Goal: Feedback & Contribution: Contribute content

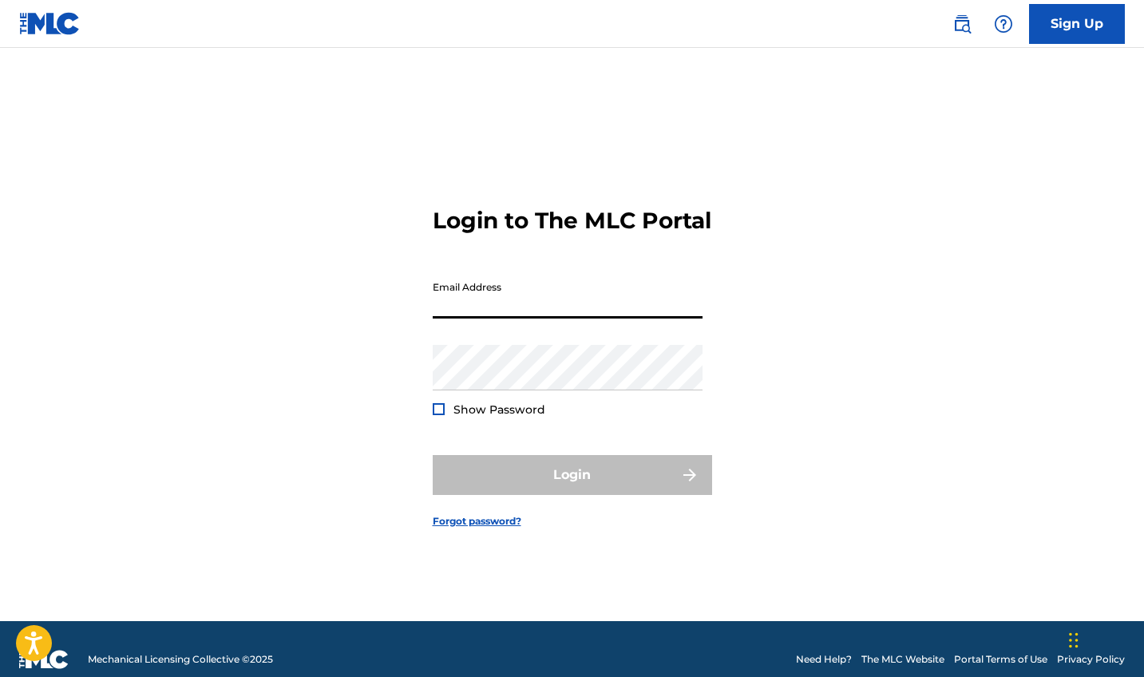
type input "[EMAIL_ADDRESS][DOMAIN_NAME]"
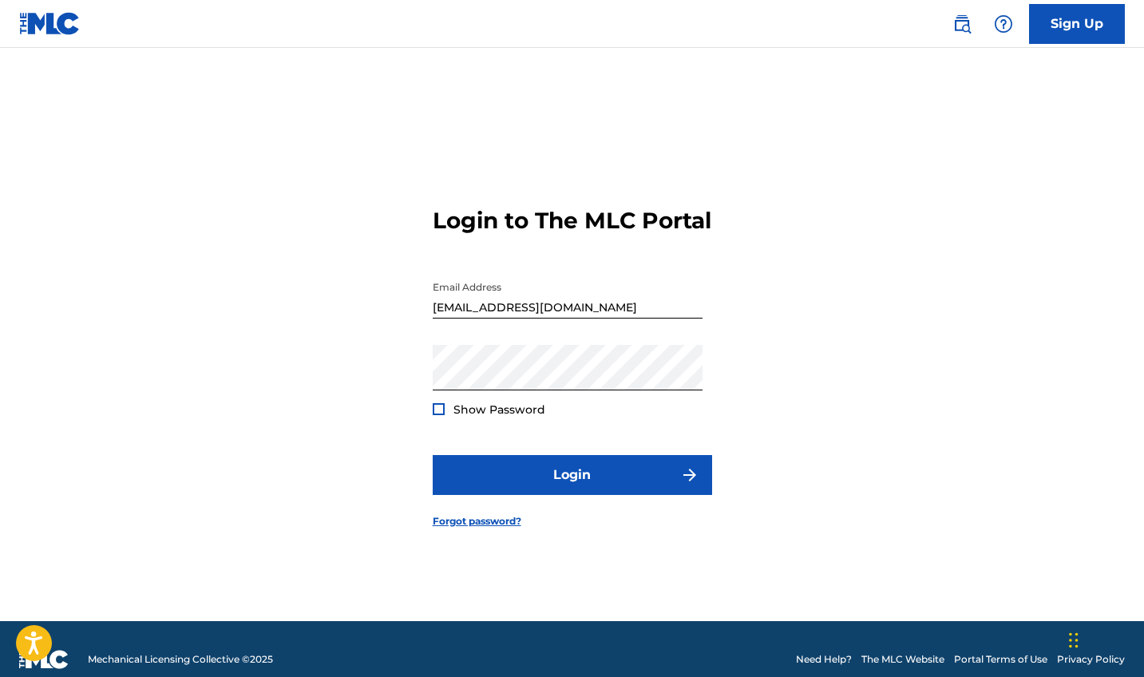
click at [430, 422] on div "Login to The MLC Portal Email Address [EMAIL_ADDRESS][DOMAIN_NAME] Password Sho…" at bounding box center [573, 354] width 1118 height 533
click at [436, 415] on div at bounding box center [439, 409] width 12 height 12
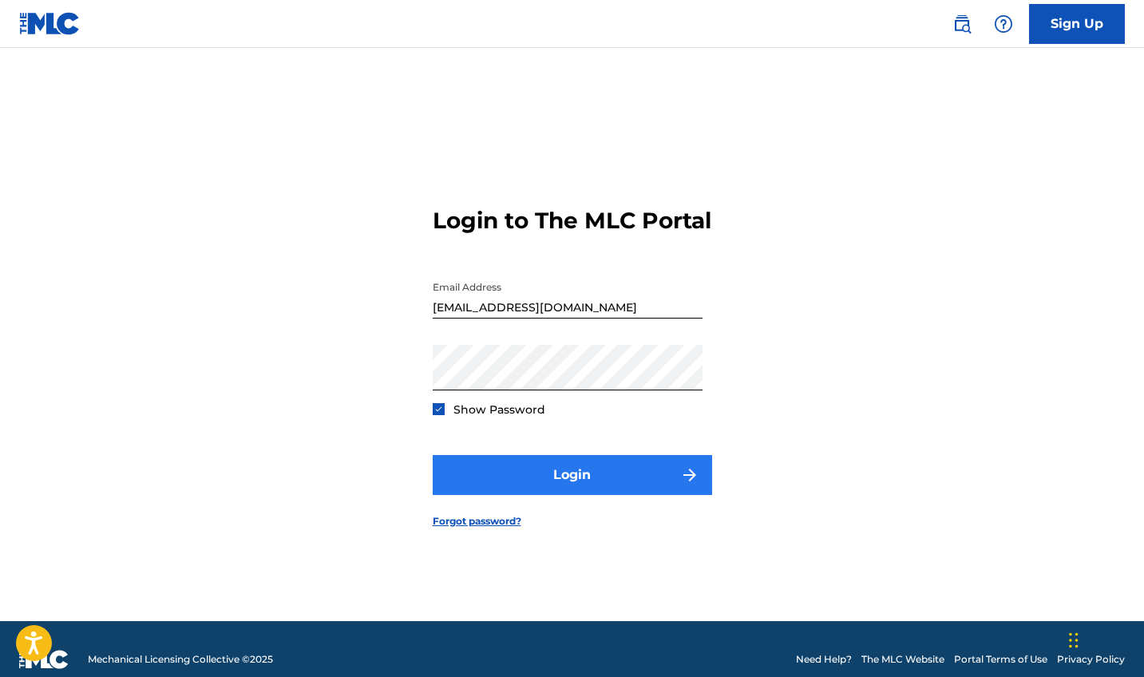
click at [527, 485] on button "Login" at bounding box center [572, 475] width 279 height 40
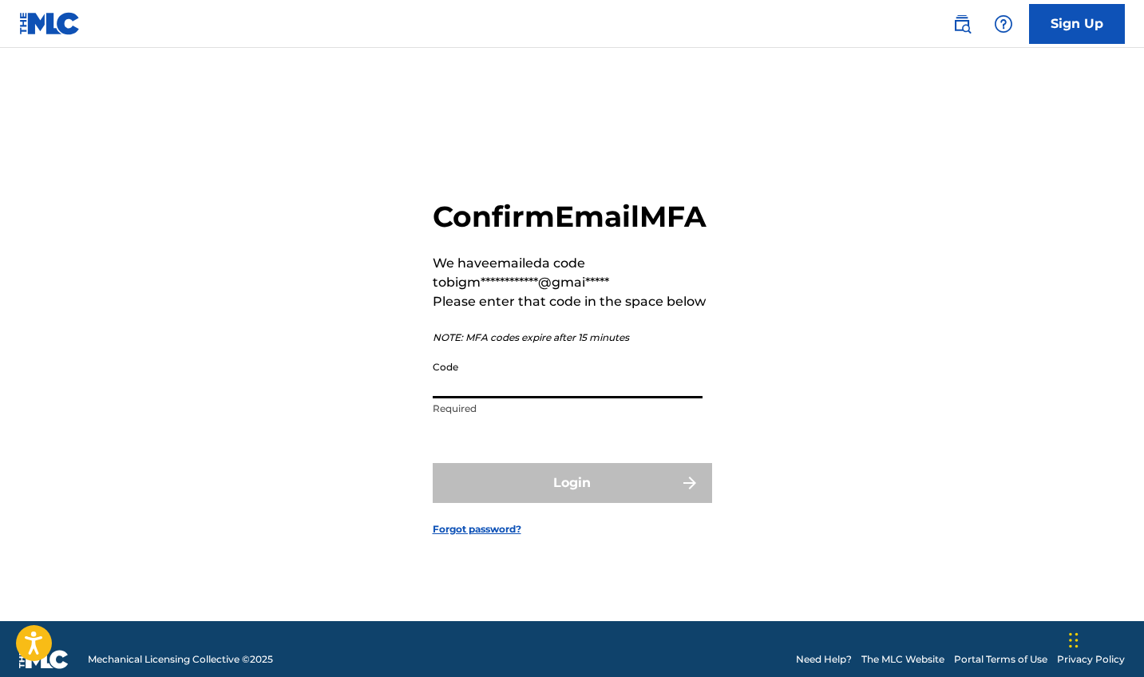
click at [519, 388] on input "Code" at bounding box center [568, 376] width 270 height 46
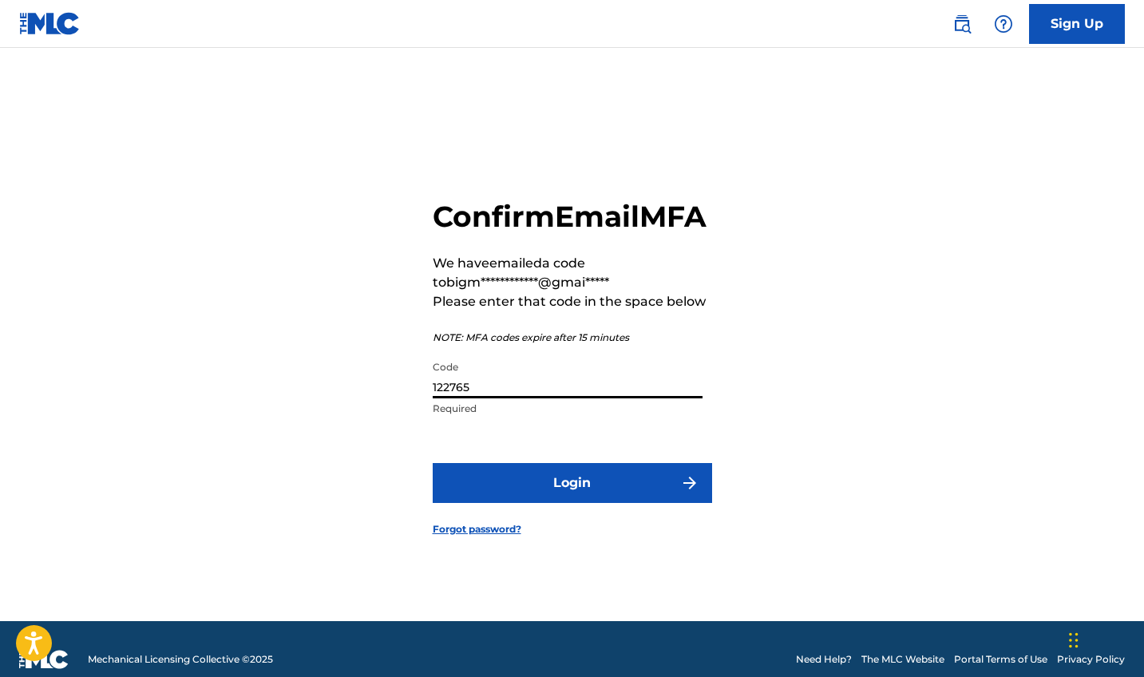
type input "122765"
click at [545, 526] on form "**********" at bounding box center [572, 354] width 279 height 533
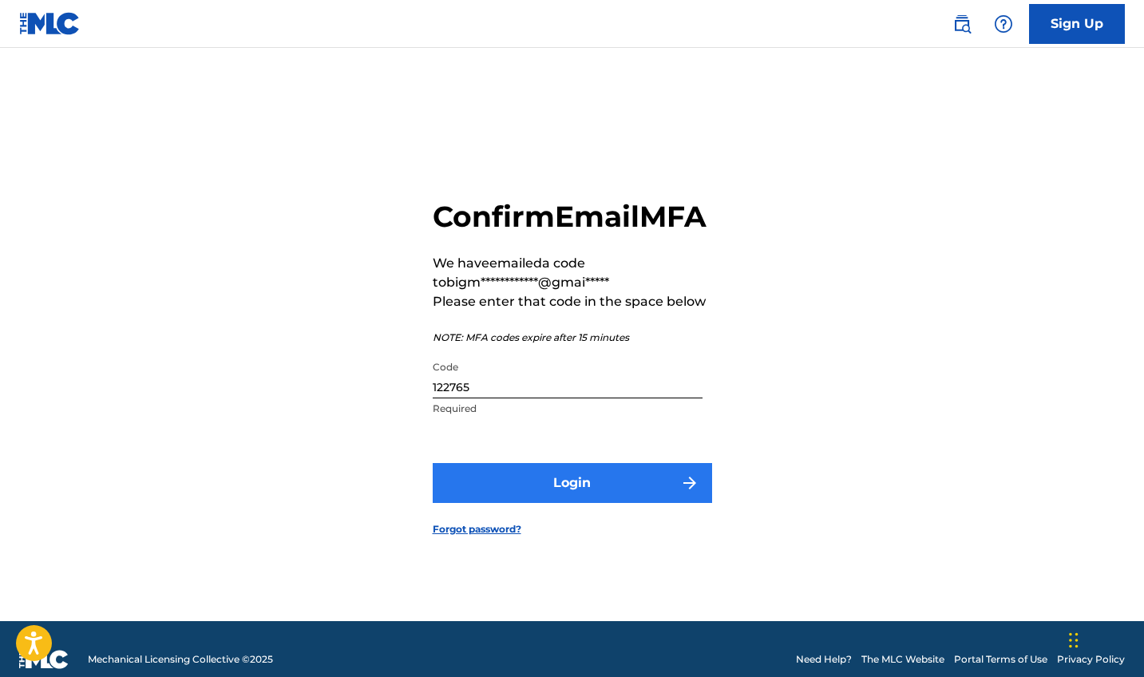
click at [546, 503] on button "Login" at bounding box center [572, 483] width 279 height 40
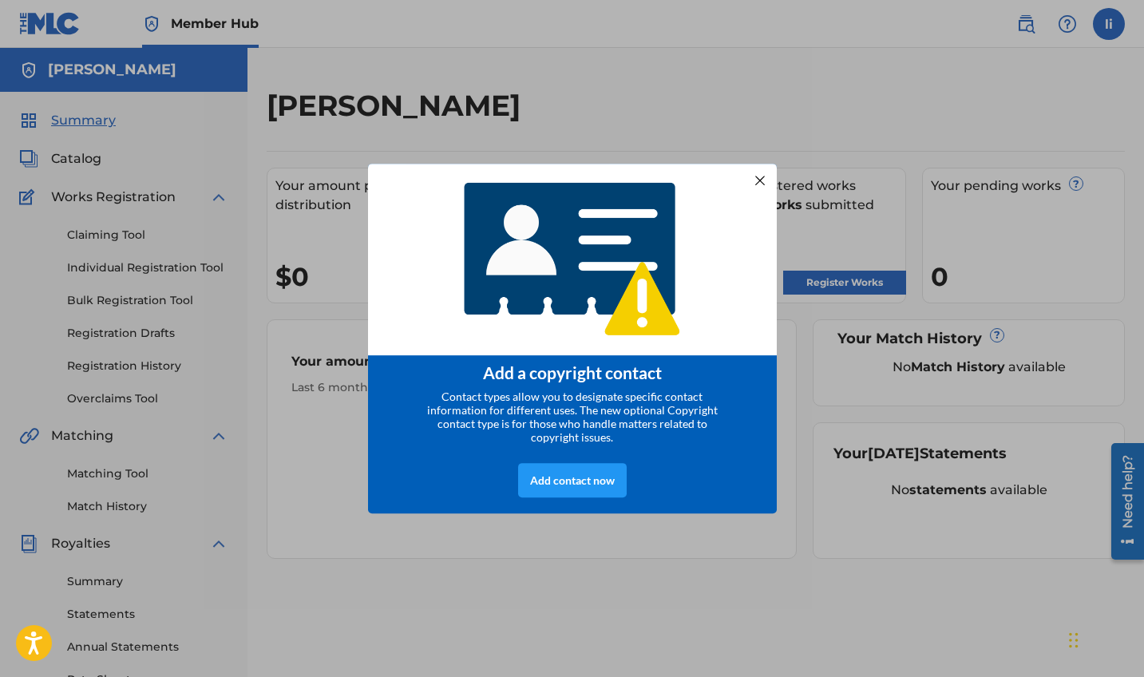
click at [751, 177] on div at bounding box center [759, 180] width 21 height 21
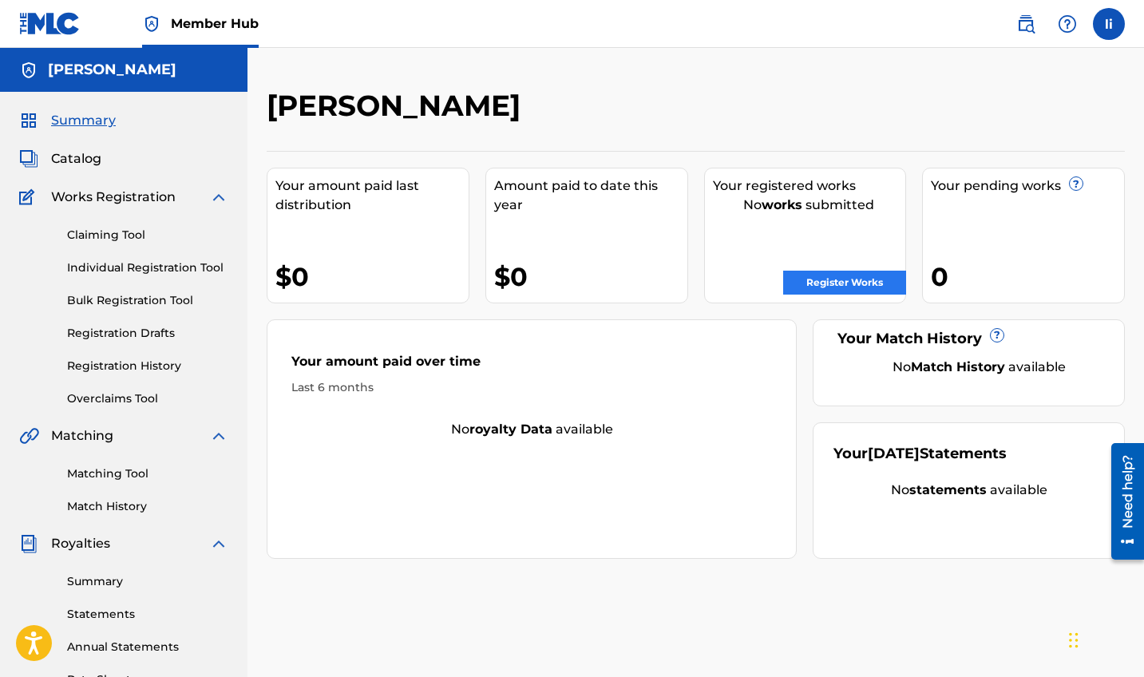
click at [862, 293] on link "Register Works" at bounding box center [844, 283] width 123 height 24
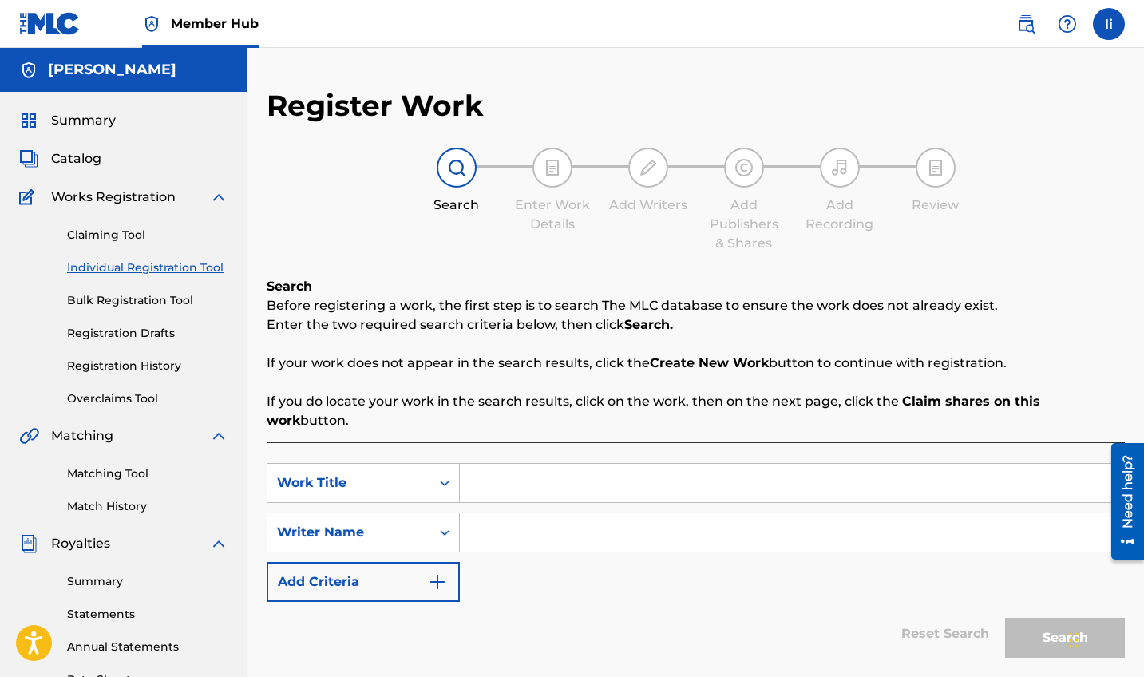
click at [860, 283] on div "Search Before registering a work, the first step is to search The MLC database …" at bounding box center [696, 353] width 858 height 153
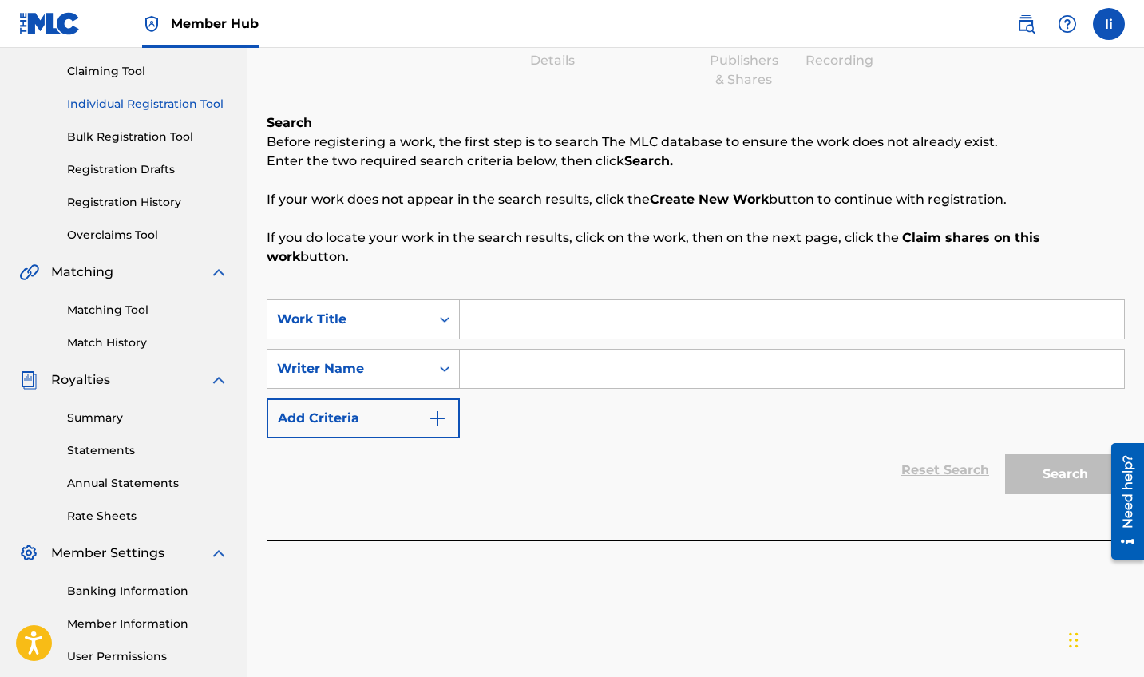
scroll to position [157, 0]
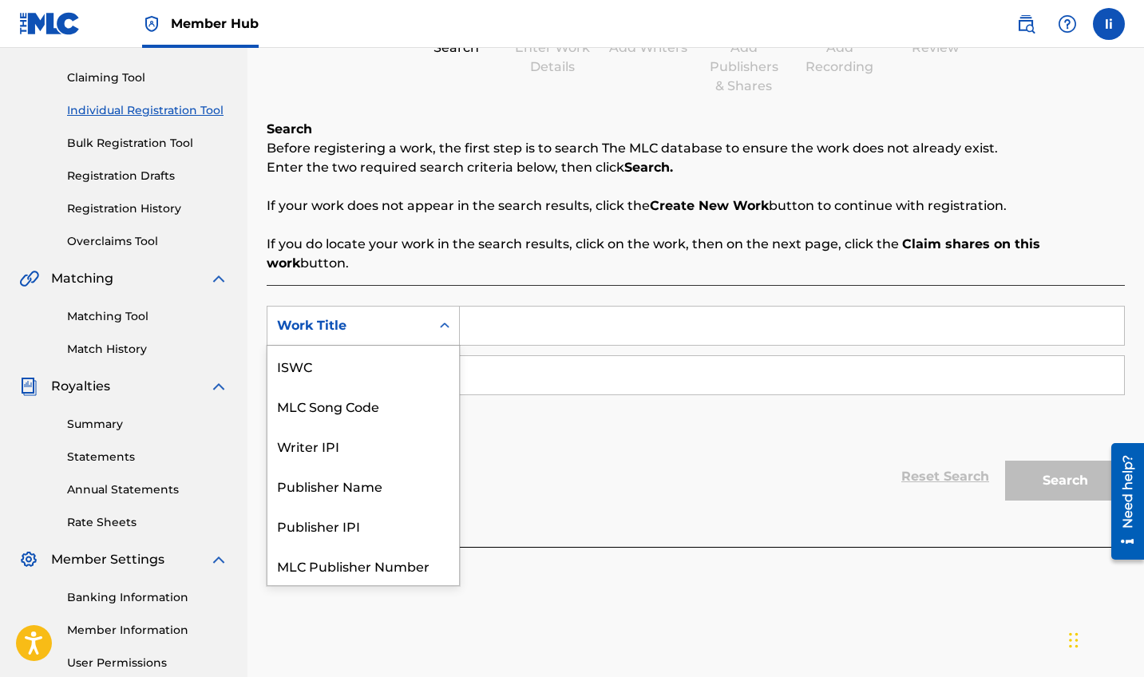
click at [397, 316] on div "Work Title" at bounding box center [349, 325] width 144 height 19
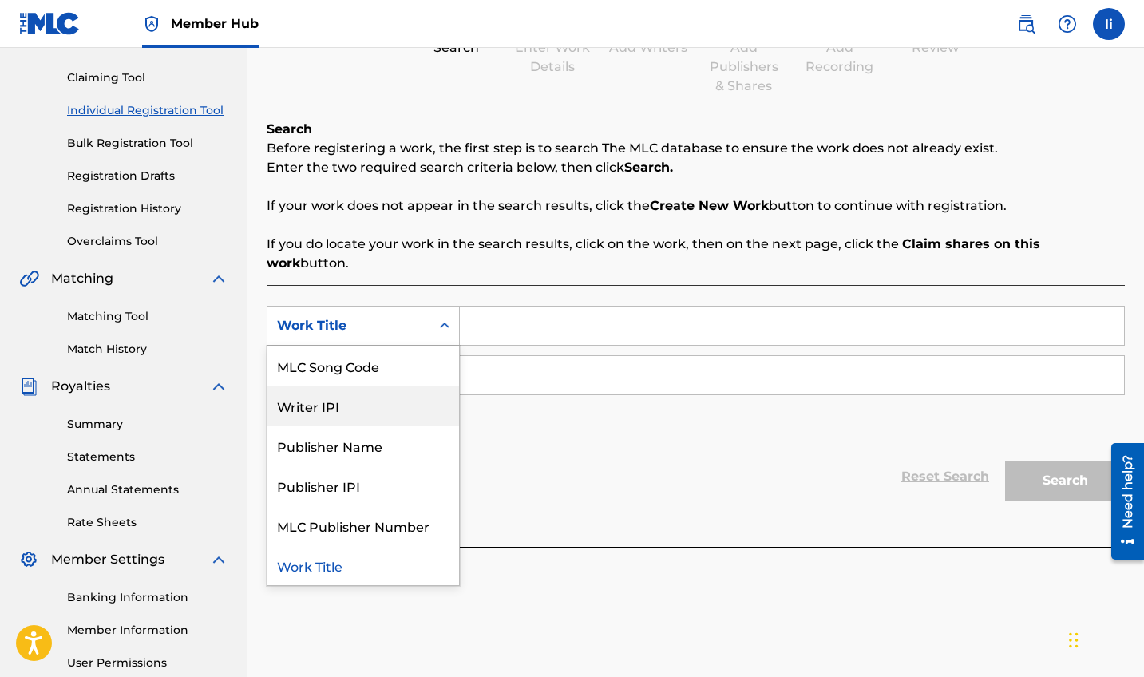
click at [391, 386] on div "Writer IPI" at bounding box center [364, 406] width 192 height 40
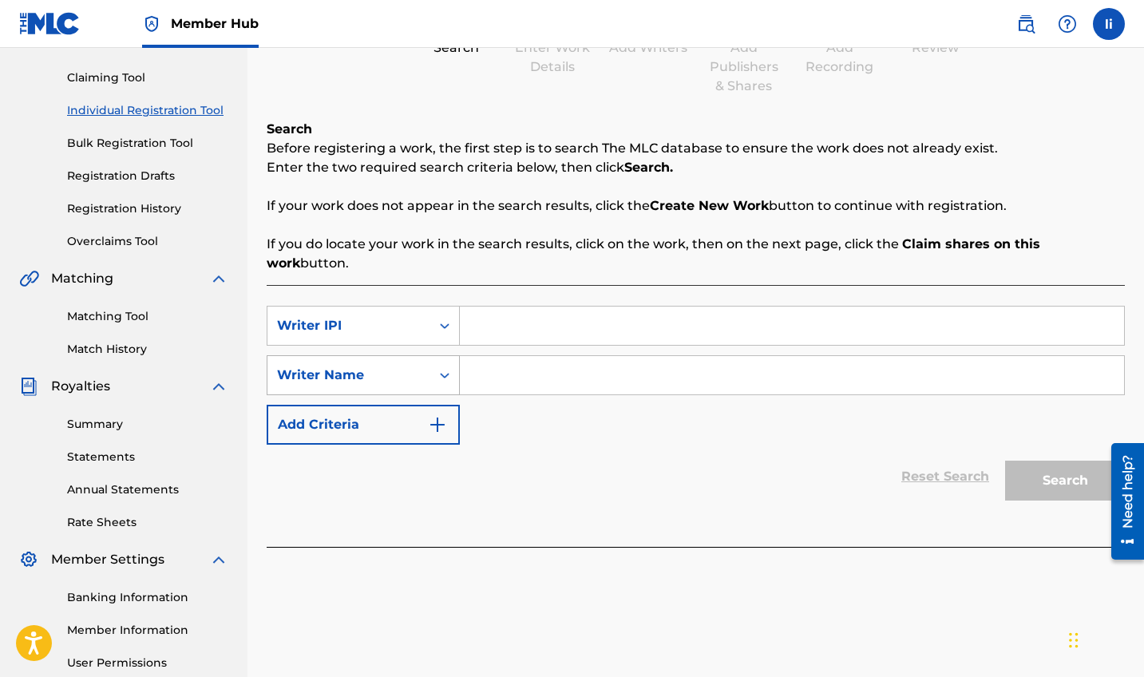
click at [394, 366] on div "Writer Name" at bounding box center [349, 375] width 144 height 19
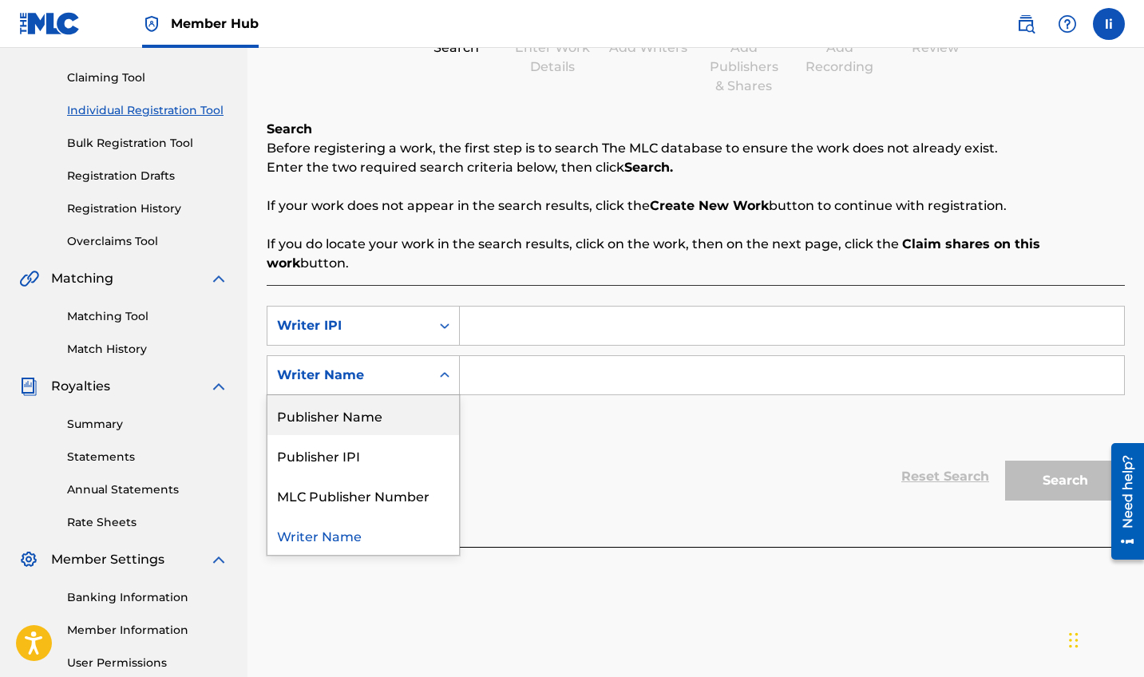
click at [398, 395] on div "Publisher Name" at bounding box center [364, 415] width 192 height 40
click at [394, 366] on div "Publisher Name" at bounding box center [349, 375] width 144 height 19
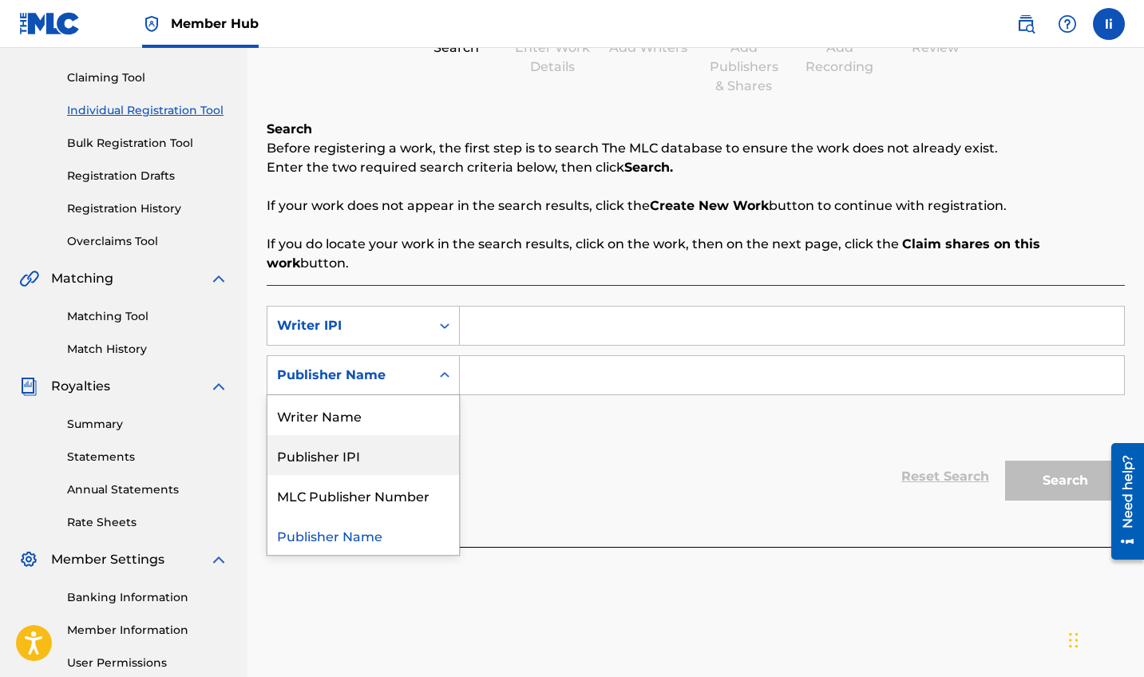
click at [419, 438] on div "Publisher IPI" at bounding box center [364, 455] width 192 height 40
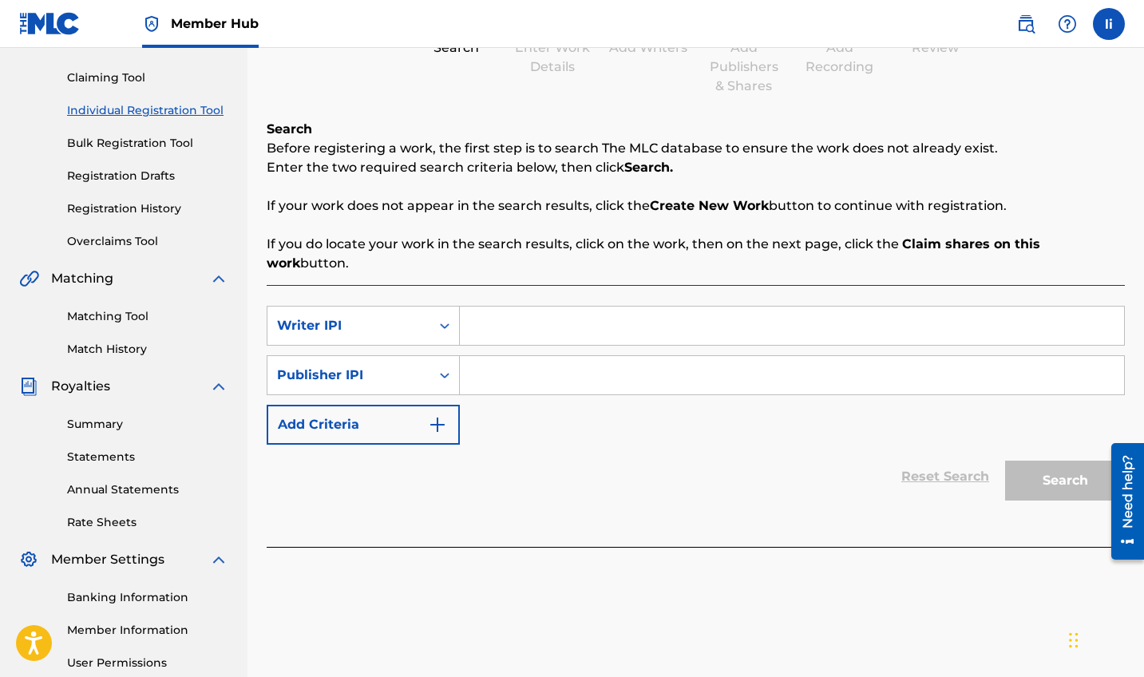
click at [539, 285] on div "SearchWithCriteria6da3ff4d-30a3-4139-bc7b-9e77d0b95bd2 Writer IPI SearchWithCri…" at bounding box center [696, 416] width 858 height 262
click at [539, 307] on input "Search Form" at bounding box center [792, 326] width 664 height 38
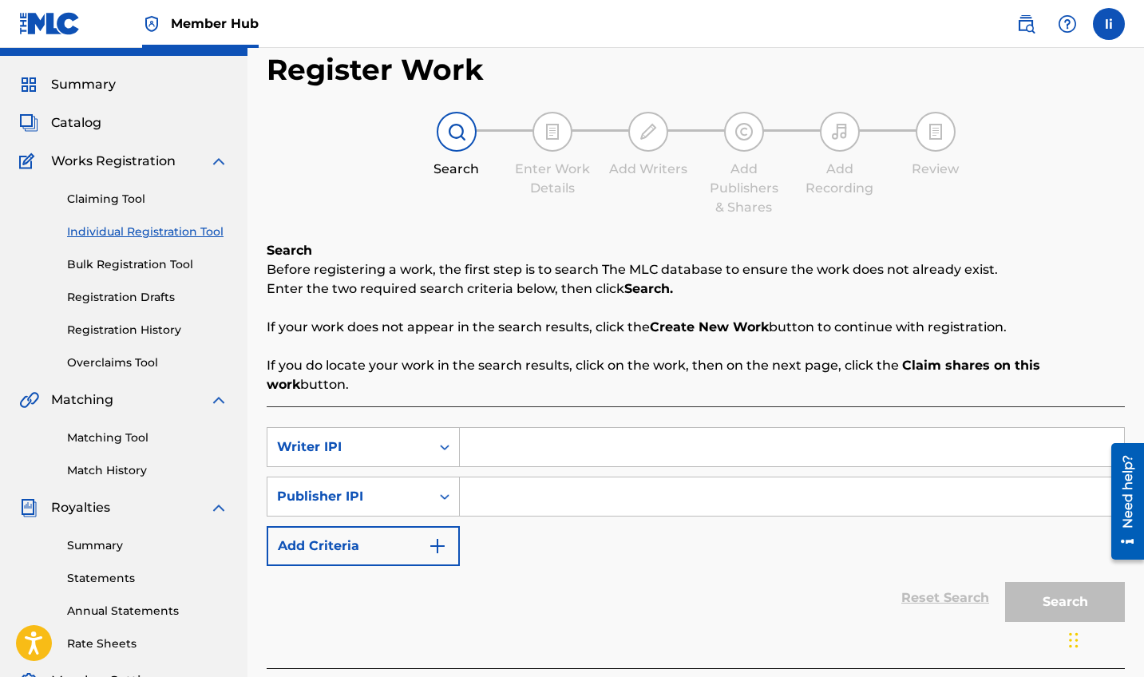
scroll to position [16, 0]
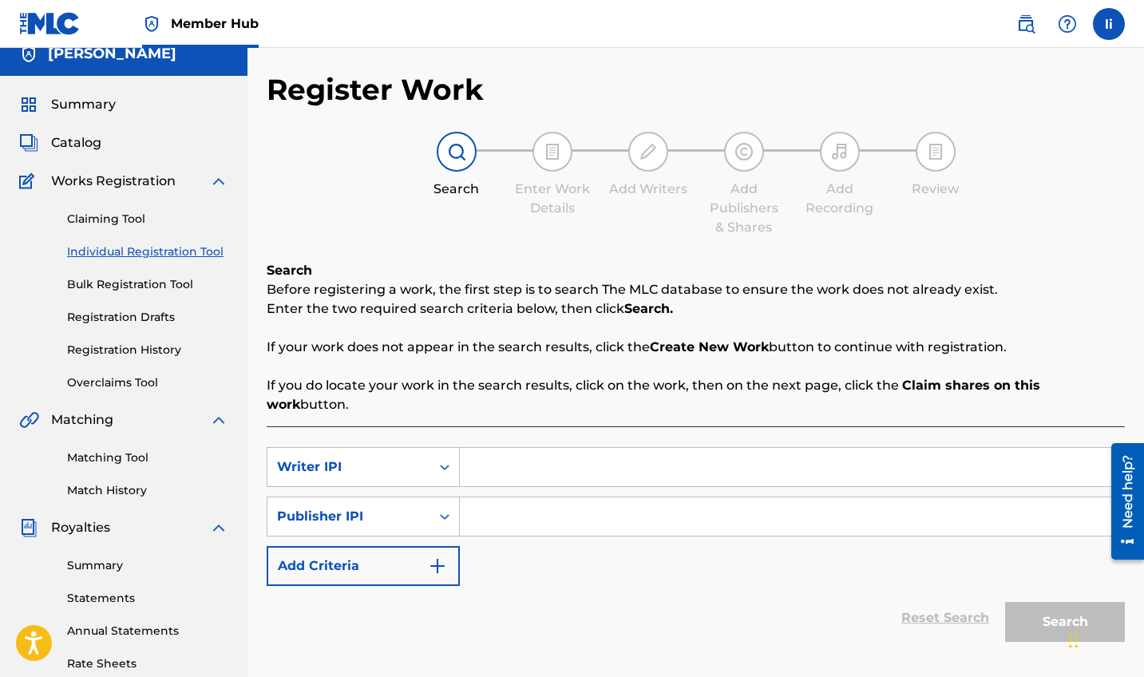
click at [165, 176] on span "Works Registration" at bounding box center [113, 181] width 125 height 19
click at [83, 142] on span "Catalog" at bounding box center [76, 142] width 50 height 19
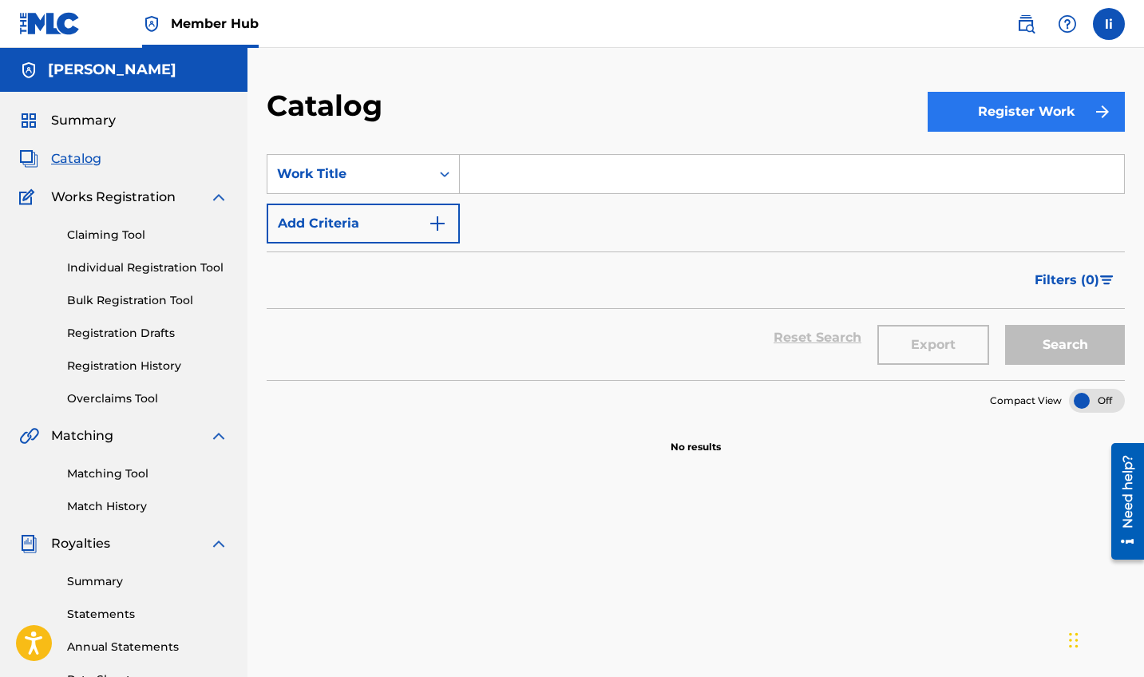
click at [1033, 122] on button "Register Work" at bounding box center [1026, 112] width 197 height 40
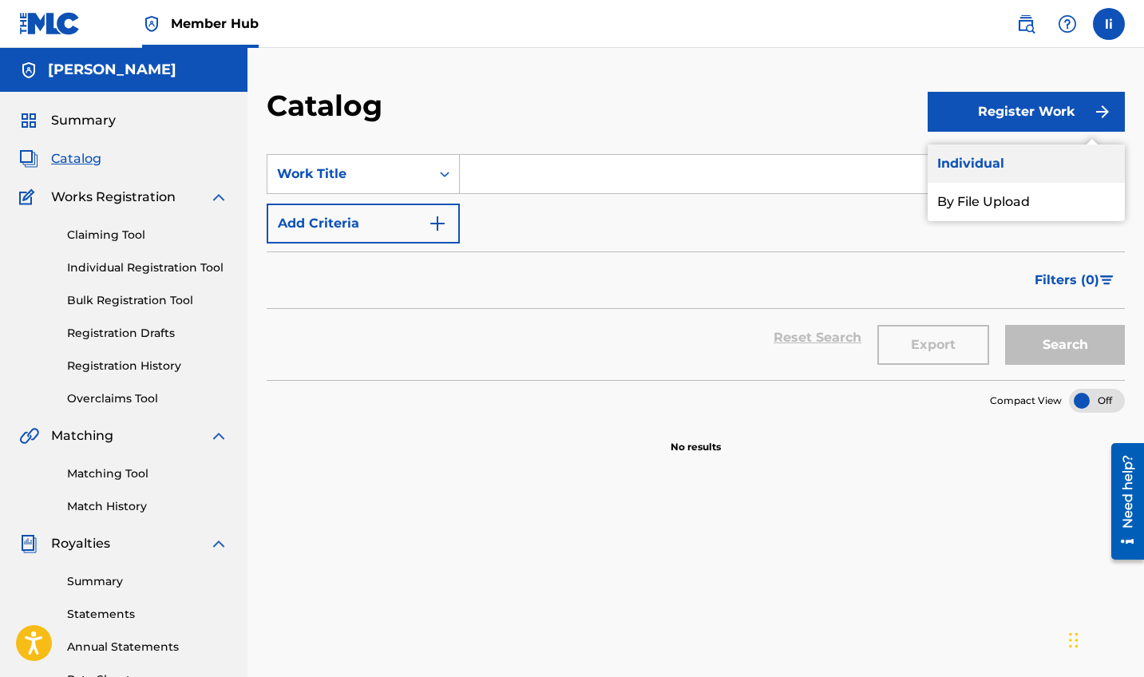
click at [1008, 169] on link "Individual" at bounding box center [1026, 164] width 197 height 38
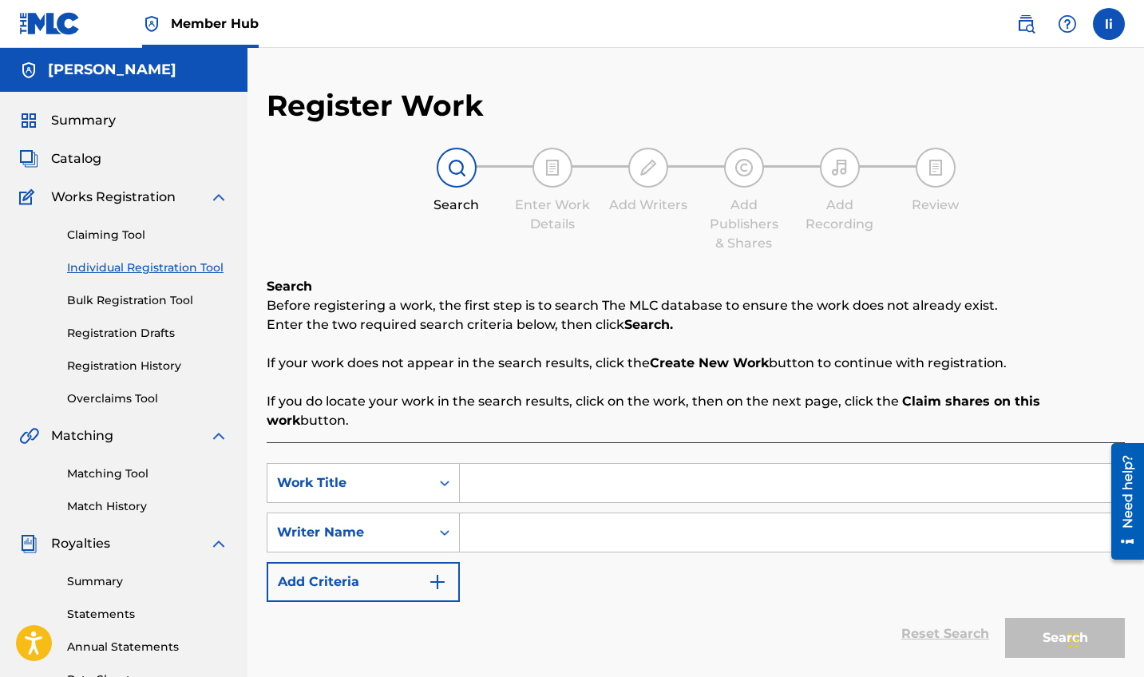
click at [491, 464] on input "Search Form" at bounding box center [792, 483] width 664 height 38
type input "bucket list"
click at [506, 525] on input "Search Form" at bounding box center [792, 532] width 664 height 38
type input "linu"
click at [419, 513] on div "Writer Name" at bounding box center [363, 533] width 193 height 40
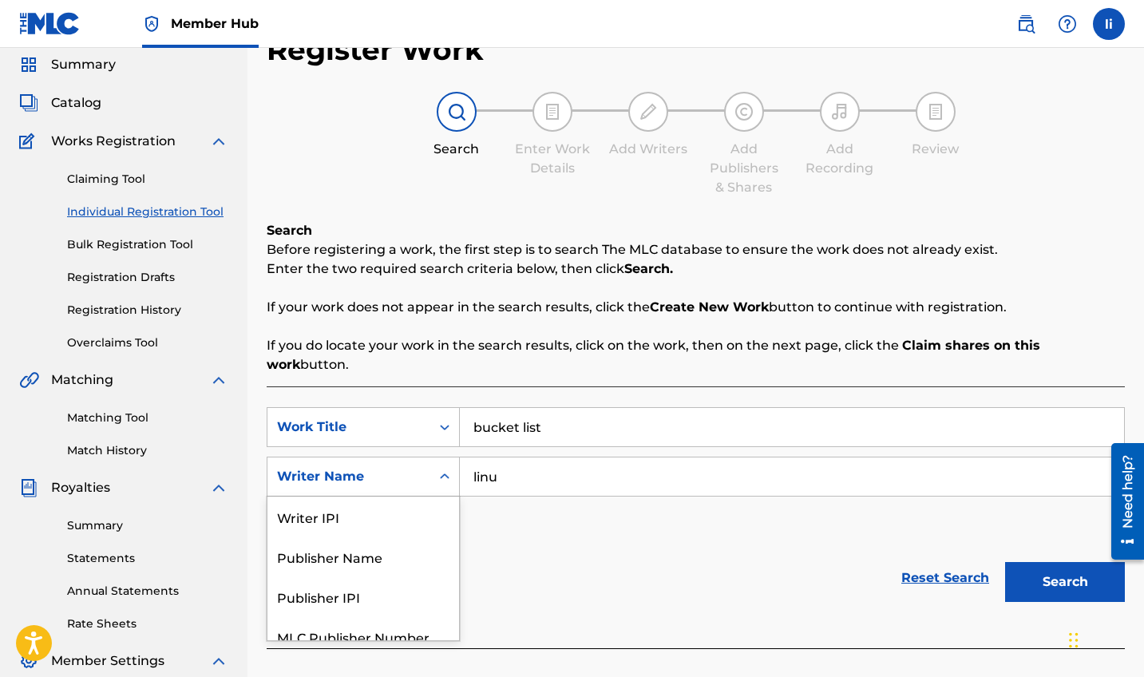
scroll to position [57, 0]
click at [387, 508] on div "Writer IPI" at bounding box center [364, 516] width 192 height 40
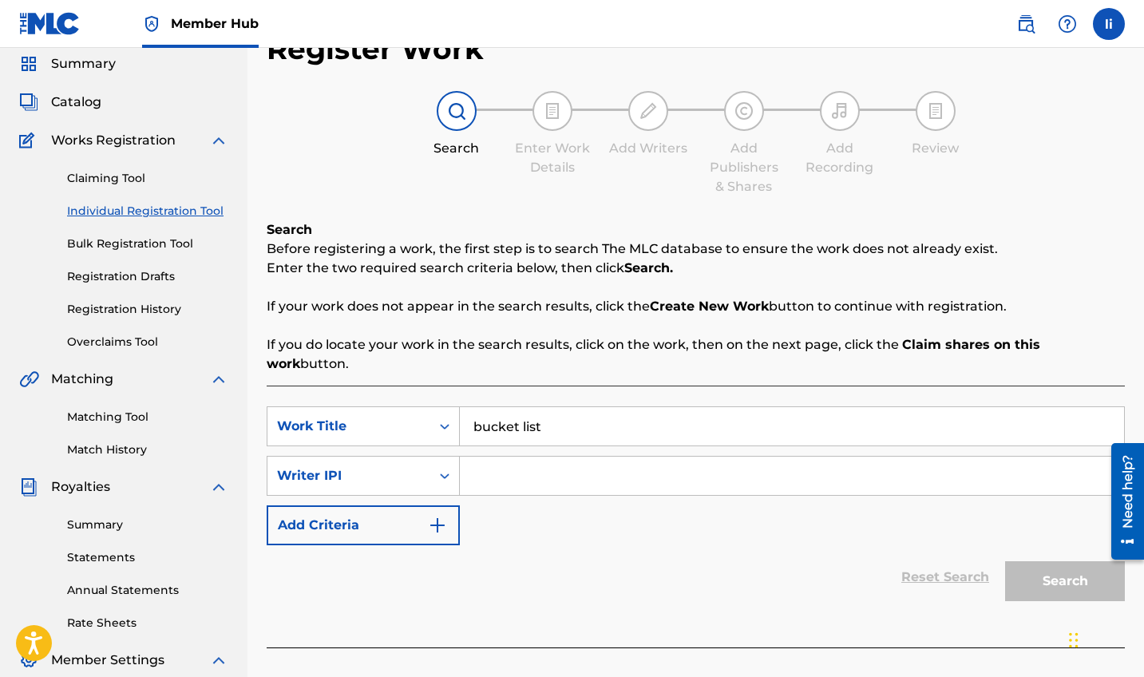
click at [489, 462] on input "Search Form" at bounding box center [792, 476] width 664 height 38
paste input "1302940194"
type input "1302940194"
click at [1058, 570] on button "Search" at bounding box center [1065, 581] width 120 height 40
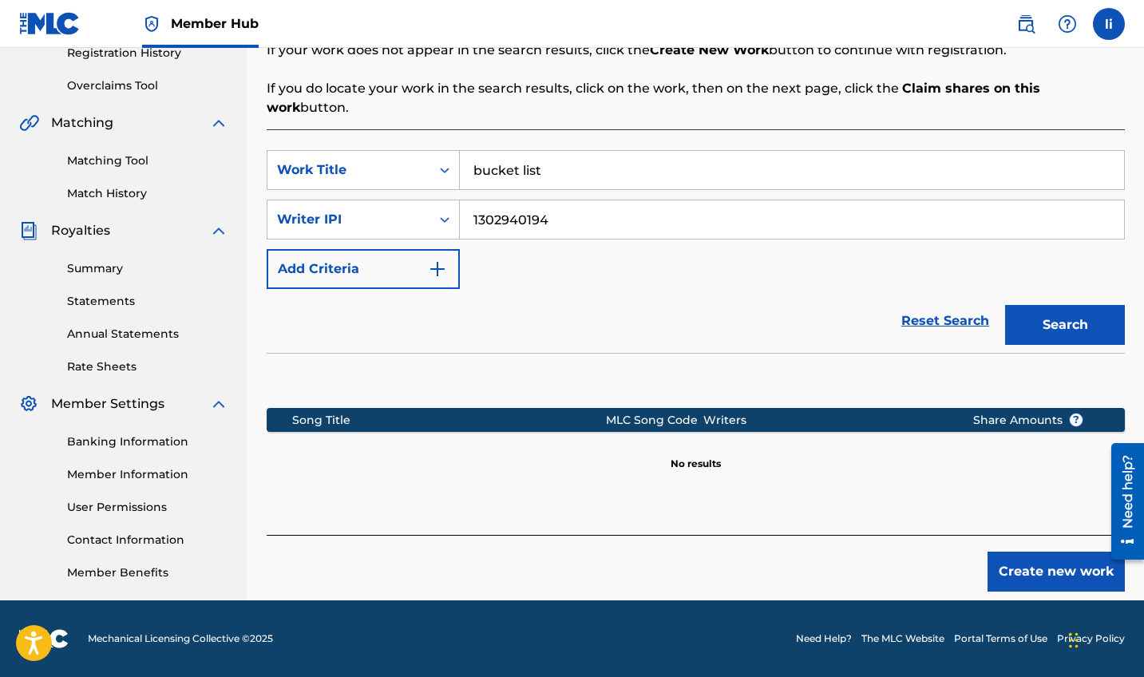
scroll to position [313, 0]
click at [1005, 552] on button "Create new work" at bounding box center [1056, 572] width 137 height 40
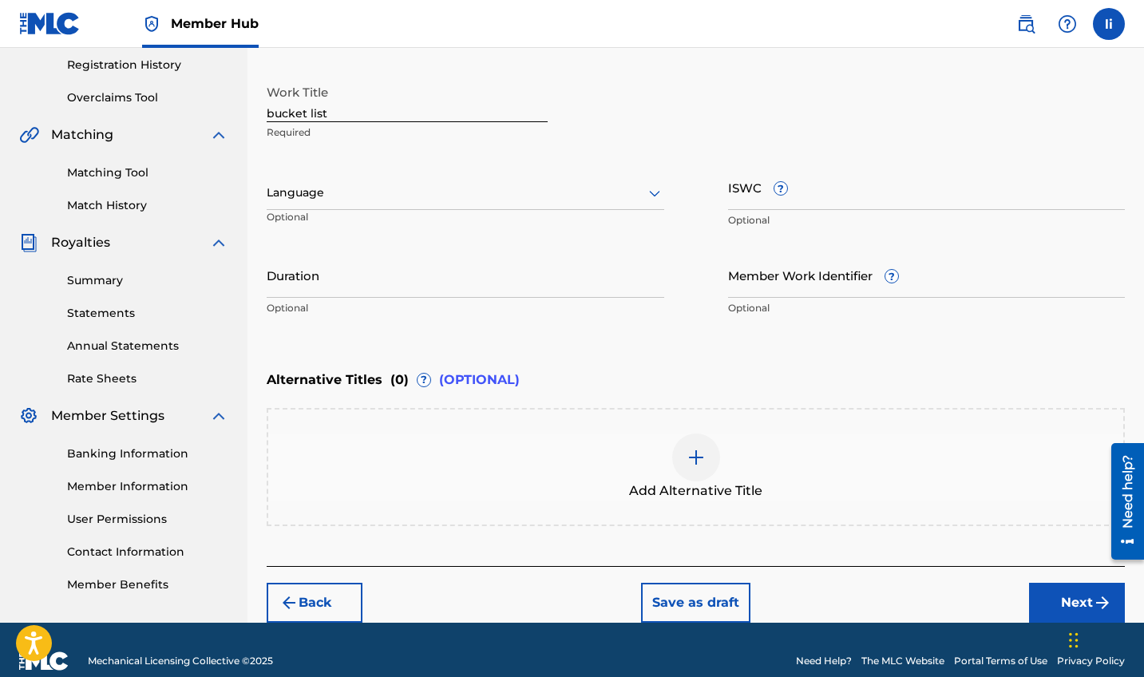
scroll to position [264, 0]
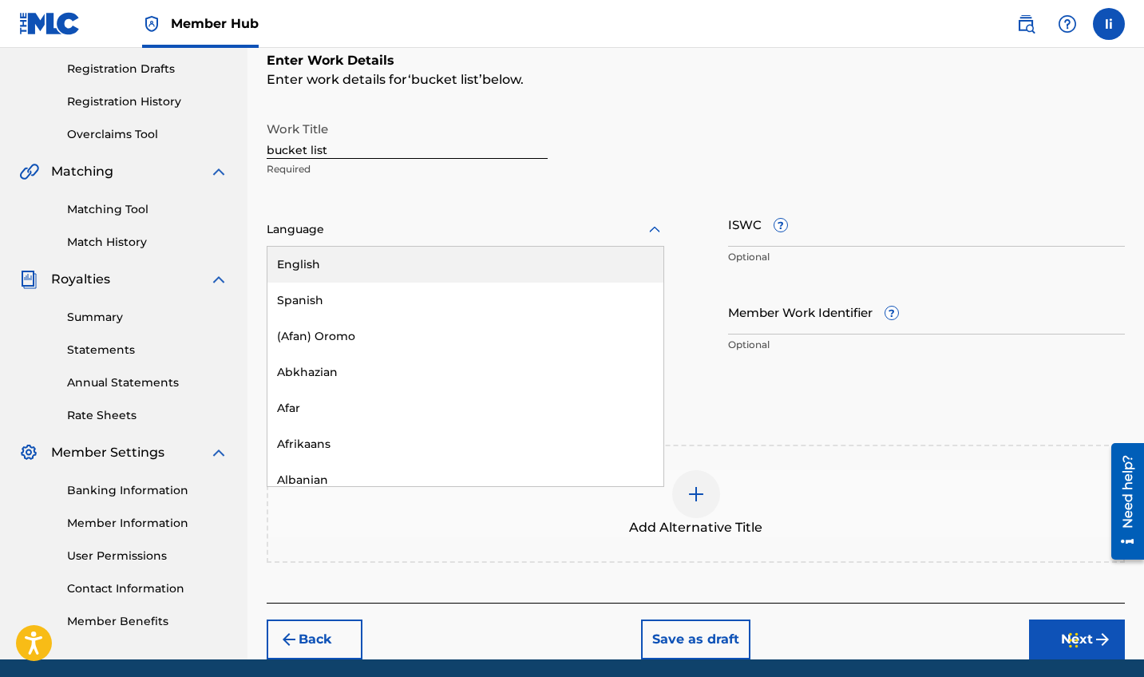
click at [591, 235] on div at bounding box center [466, 230] width 398 height 20
click at [562, 264] on div "English" at bounding box center [466, 265] width 396 height 36
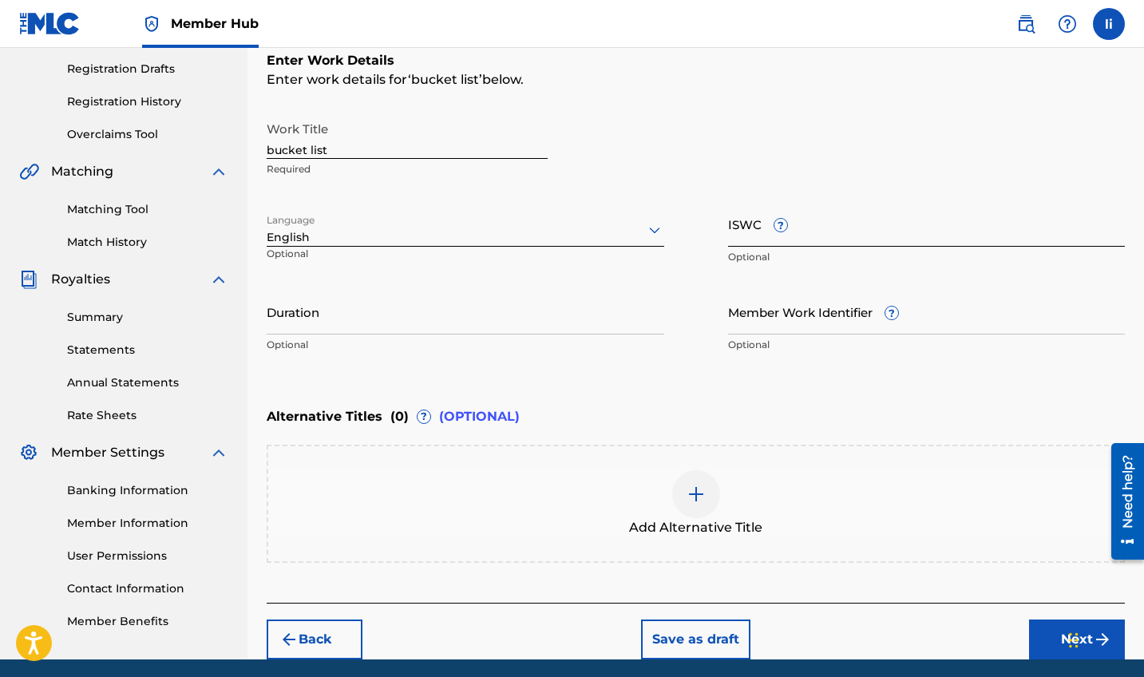
click at [762, 244] on input "ISWC ?" at bounding box center [927, 224] width 398 height 46
paste input "199519520397"
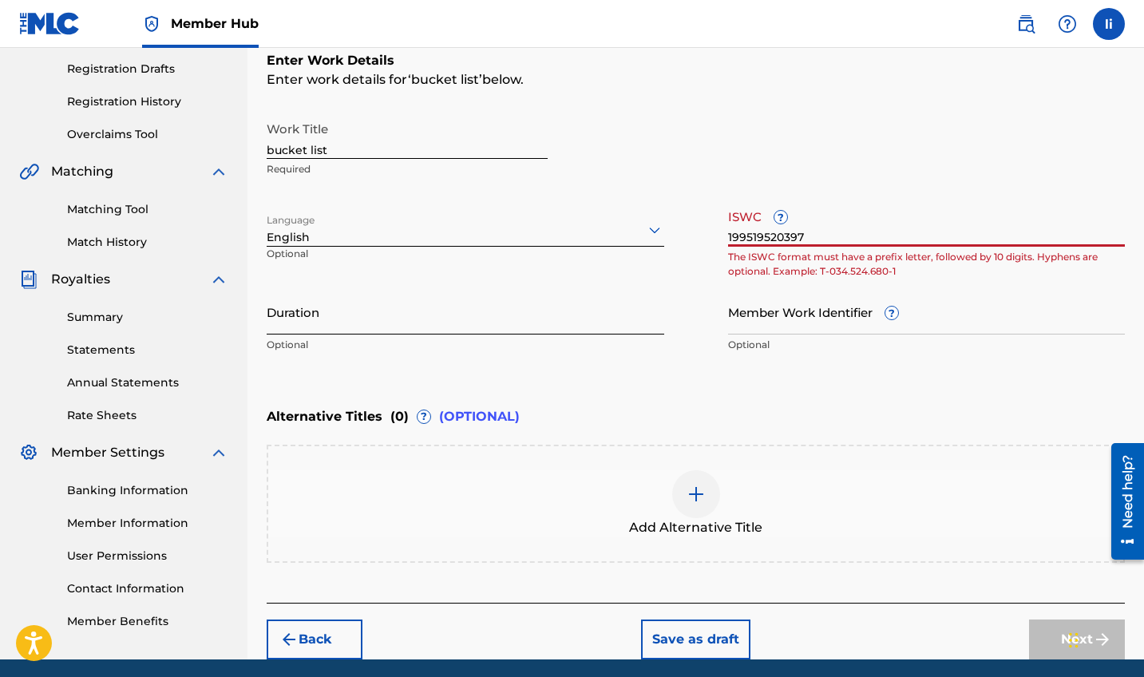
type input "199519520397"
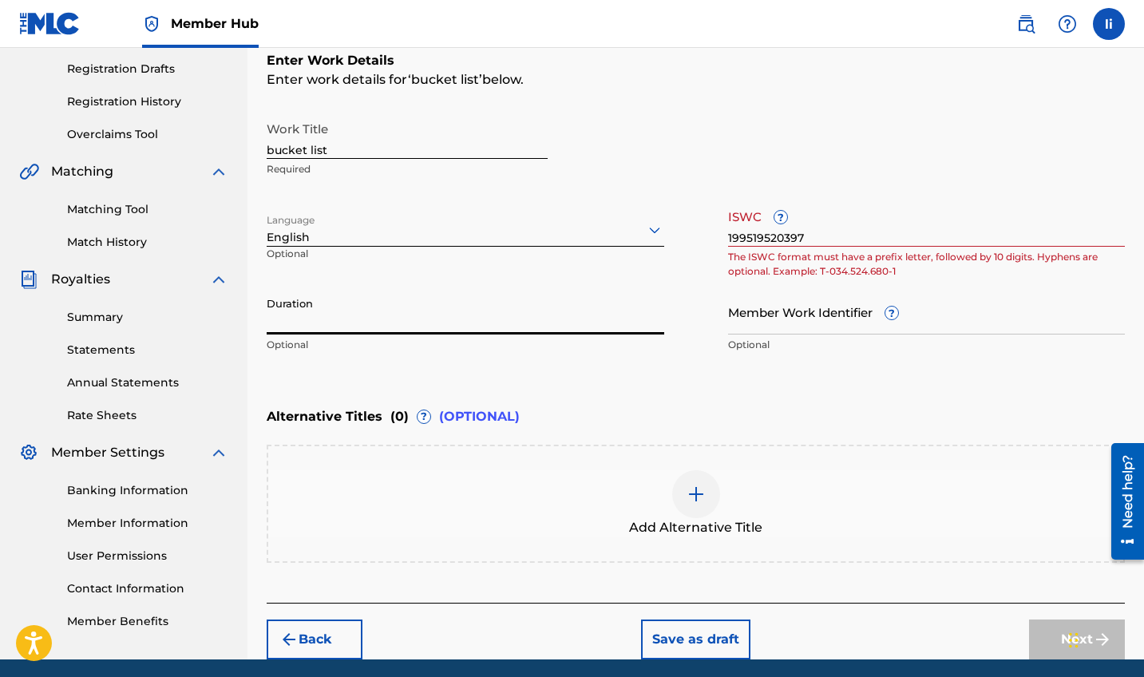
click at [420, 317] on input "Duration" at bounding box center [466, 312] width 398 height 46
type input "02:24"
click at [772, 322] on input "Member Work Identifier ?" at bounding box center [927, 312] width 398 height 46
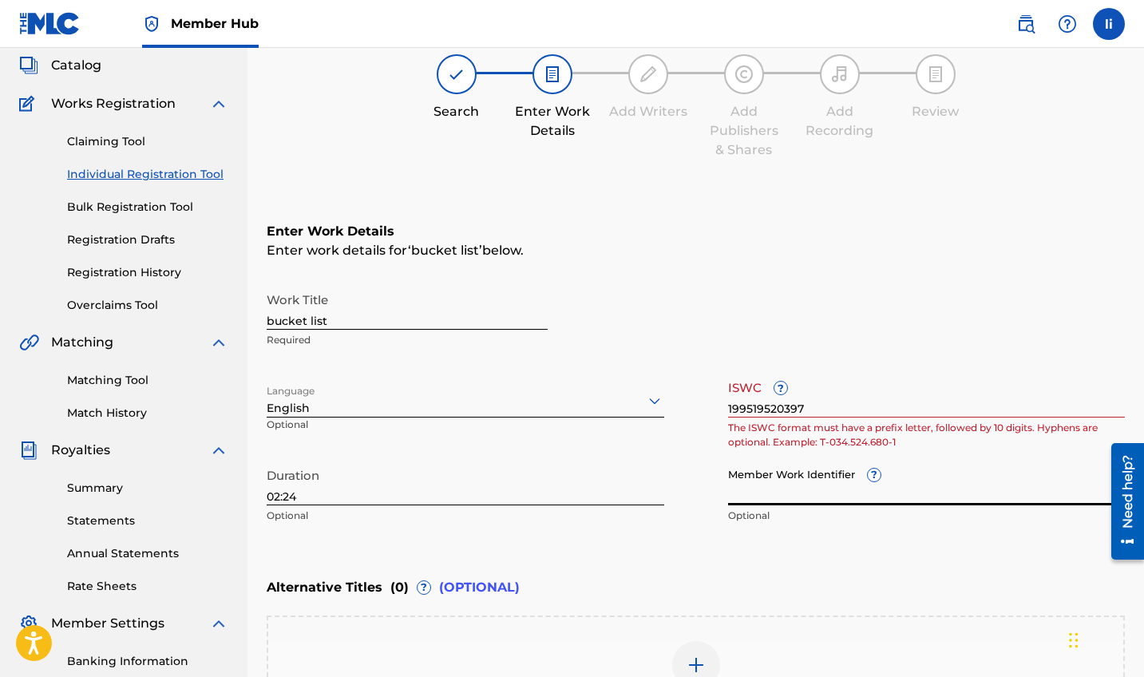
scroll to position [116, 0]
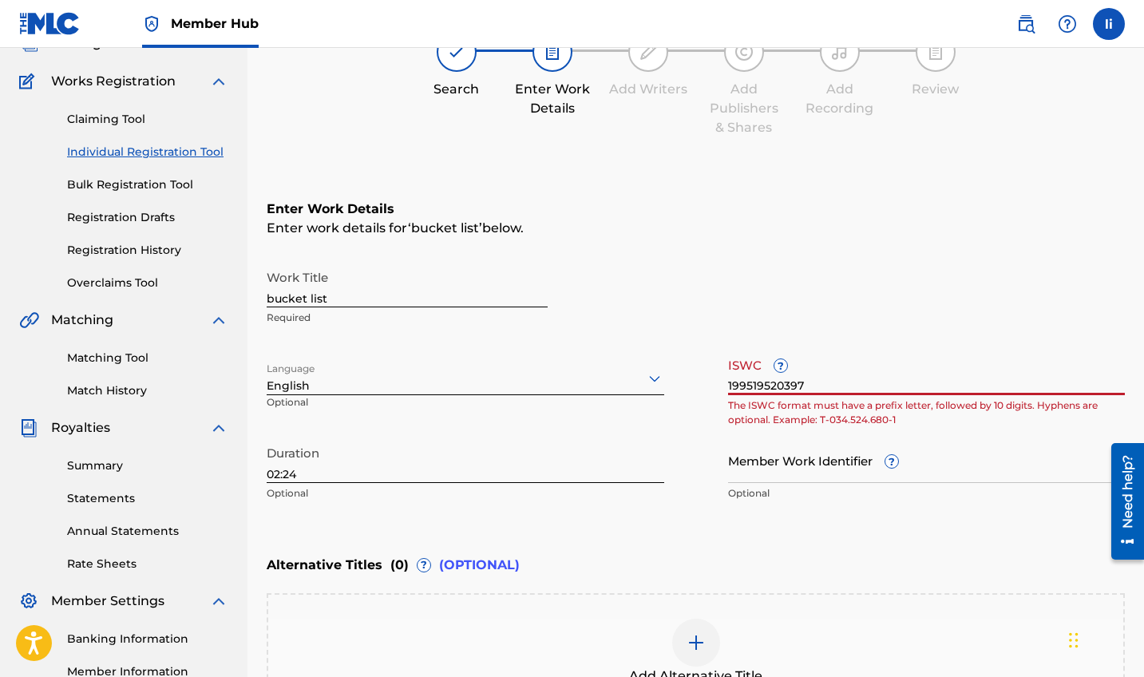
drag, startPoint x: 813, startPoint y: 385, endPoint x: 716, endPoint y: 383, distance: 97.4
click at [716, 383] on div "Work Title bucket list Required Language English Optional ISWC ? 199519520397 T…" at bounding box center [696, 386] width 858 height 248
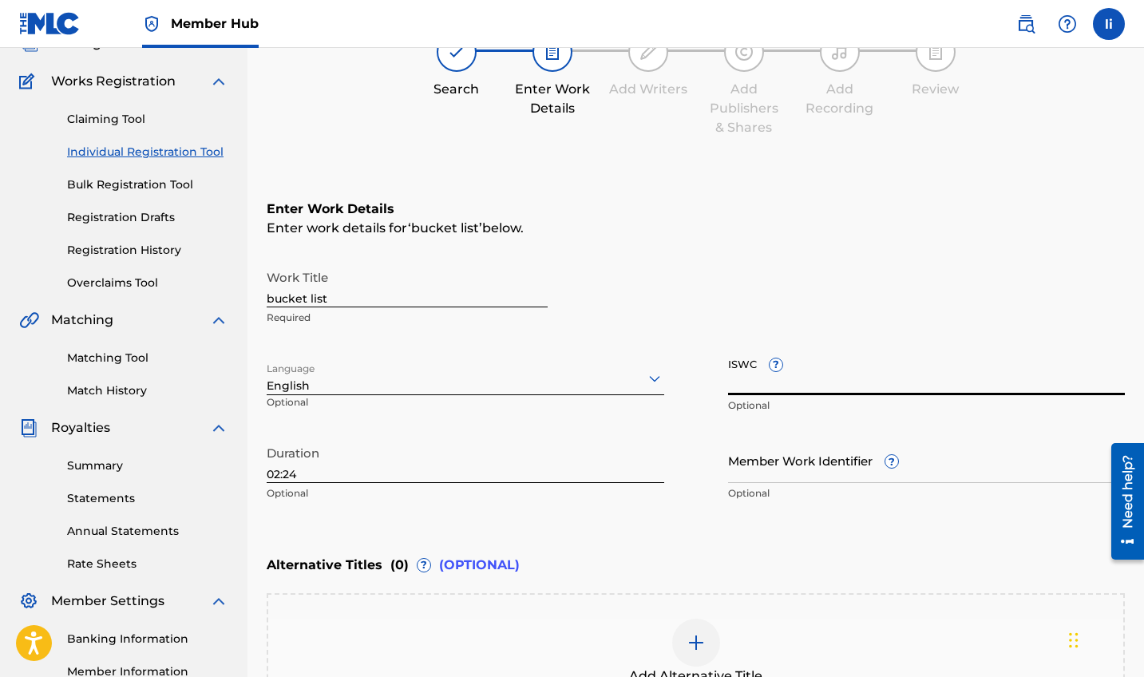
paste input "QZTB52589968"
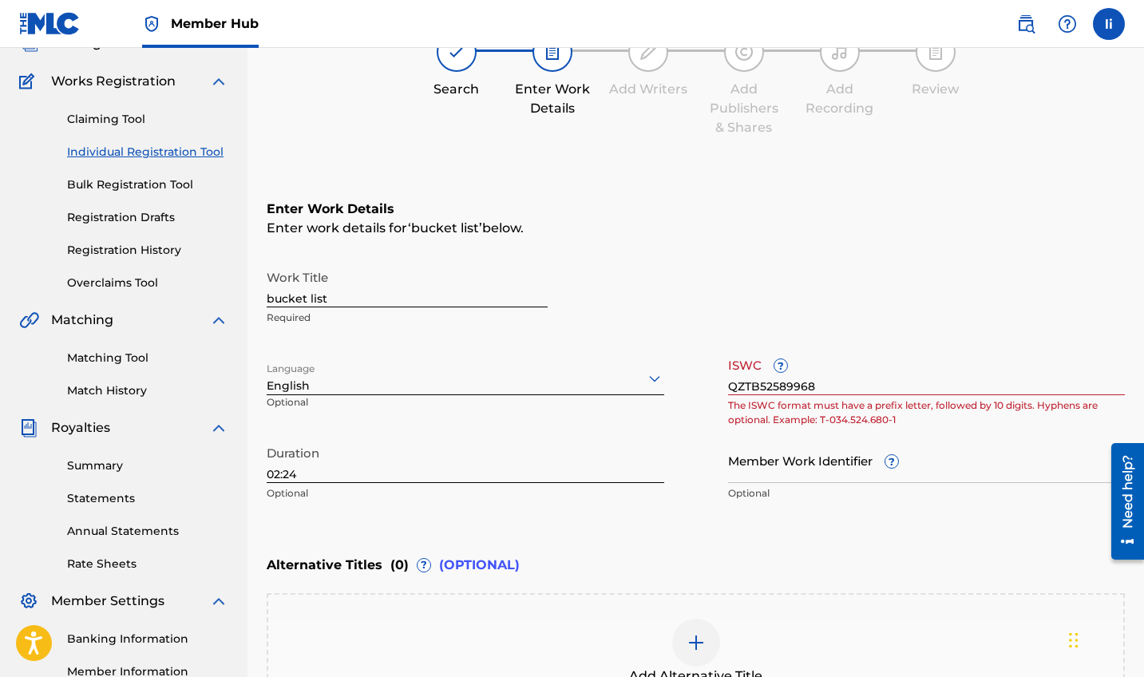
click at [775, 307] on div "Work Title bucket list Required" at bounding box center [696, 298] width 858 height 72
click at [739, 384] on input "QZTB52589968" at bounding box center [927, 373] width 398 height 46
click at [896, 387] on input "Q-ZTB52589968" at bounding box center [927, 373] width 398 height 46
paste input "QZTB52589968"
drag, startPoint x: 890, startPoint y: 388, endPoint x: 817, endPoint y: 387, distance: 73.5
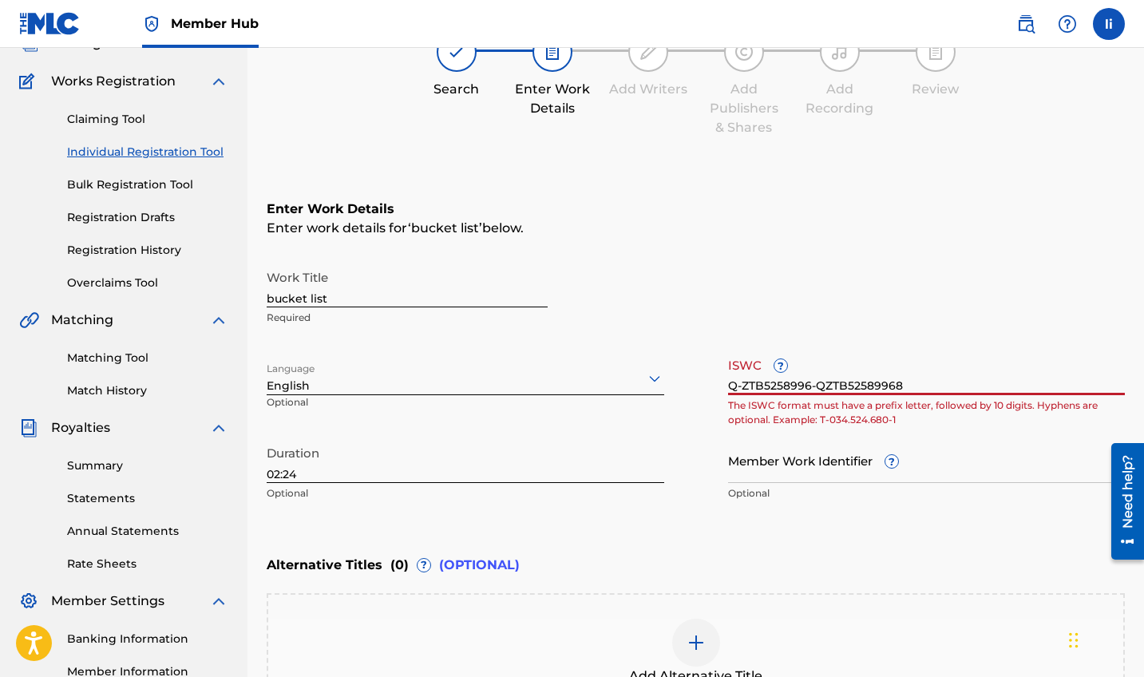
click at [817, 387] on input "Q-ZTB5258996-QZTB52589968" at bounding box center [927, 373] width 398 height 46
type input "Q-ZTB5258996-8"
click at [747, 387] on input "Q-ZTB5258996-8" at bounding box center [927, 373] width 398 height 46
drag, startPoint x: 838, startPoint y: 390, endPoint x: 729, endPoint y: 371, distance: 110.3
click at [729, 371] on input "Q-ZTB5258996-8" at bounding box center [927, 373] width 398 height 46
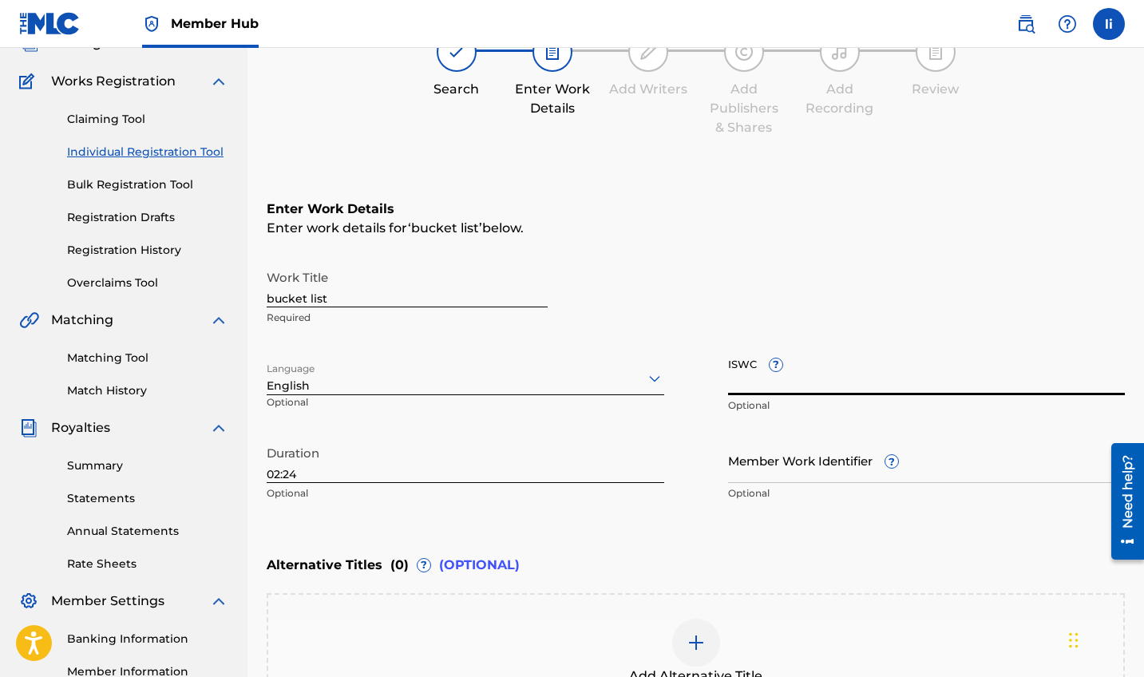
paste input "T3339460996"
click at [735, 387] on input "T3339460996" at bounding box center [927, 373] width 398 height 46
type input "T3339460996"
click at [849, 417] on div "ISWC ? T3339460996 Optional" at bounding box center [927, 386] width 398 height 72
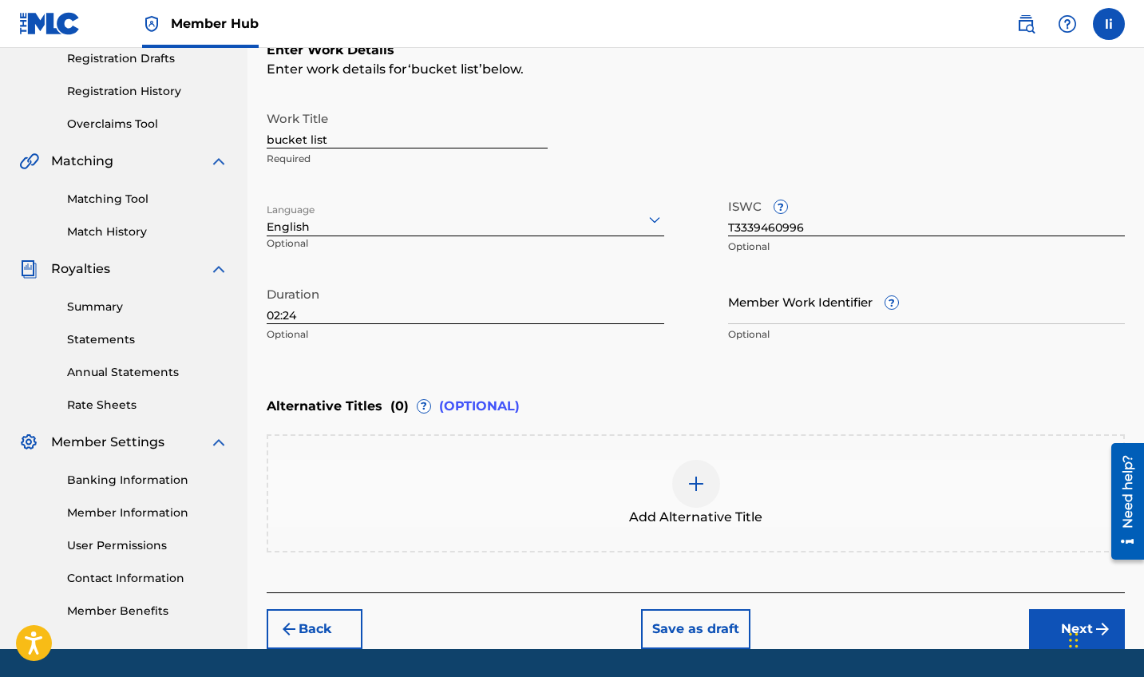
scroll to position [274, 1]
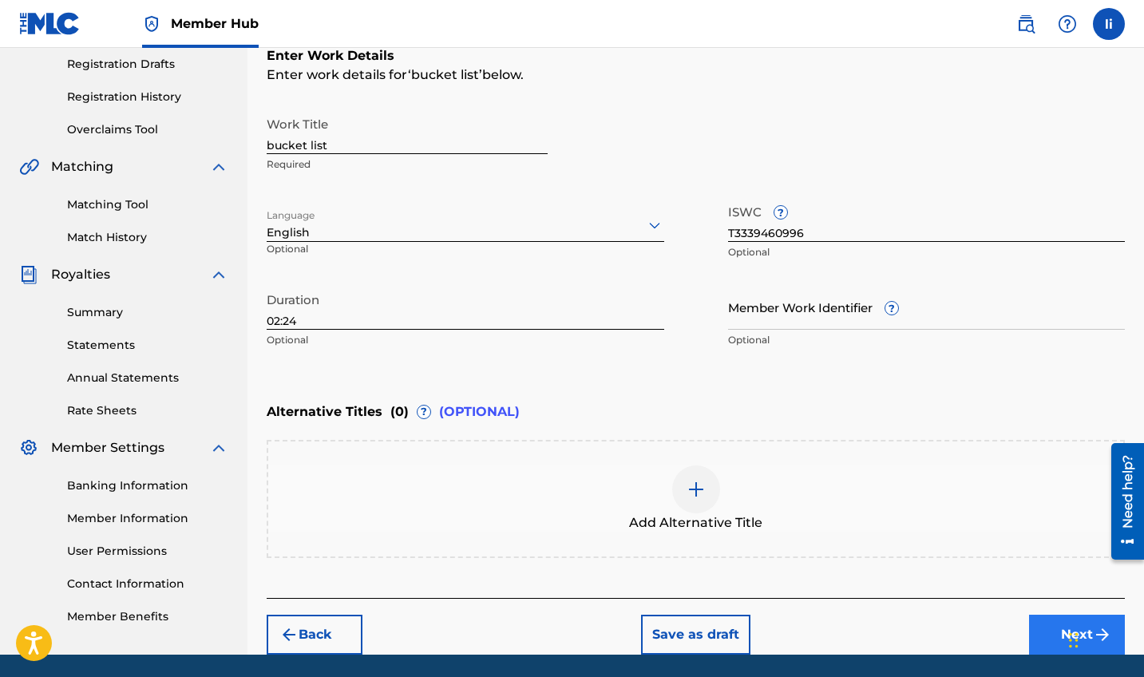
click at [1045, 624] on button "Next" at bounding box center [1077, 635] width 96 height 40
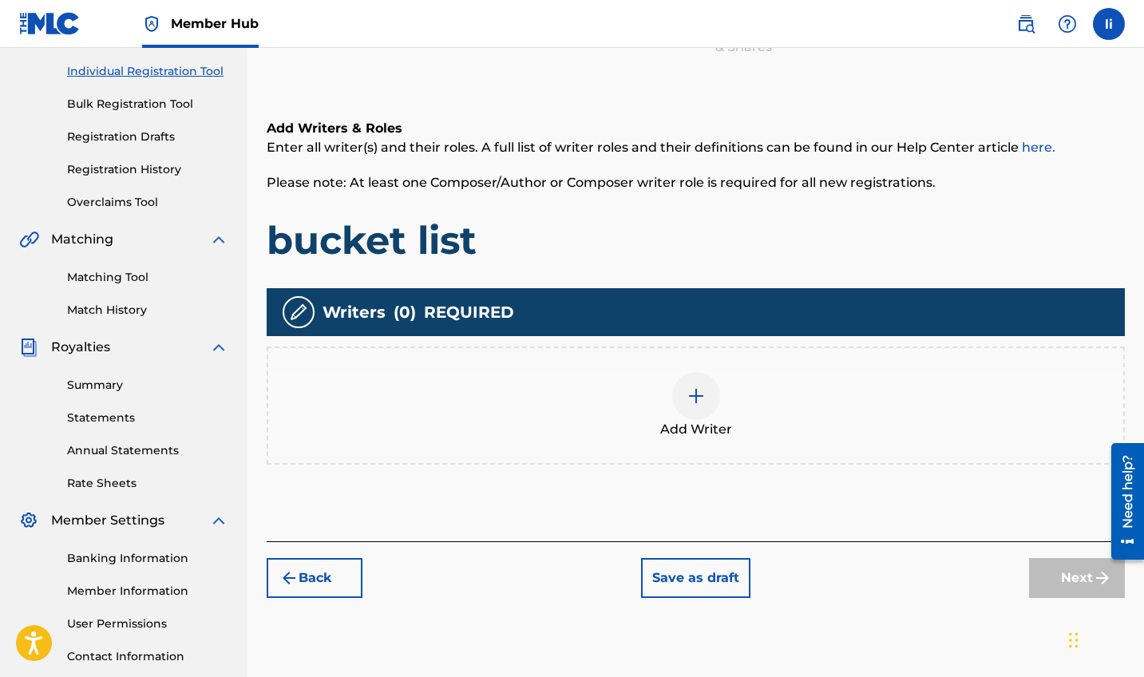
scroll to position [198, 0]
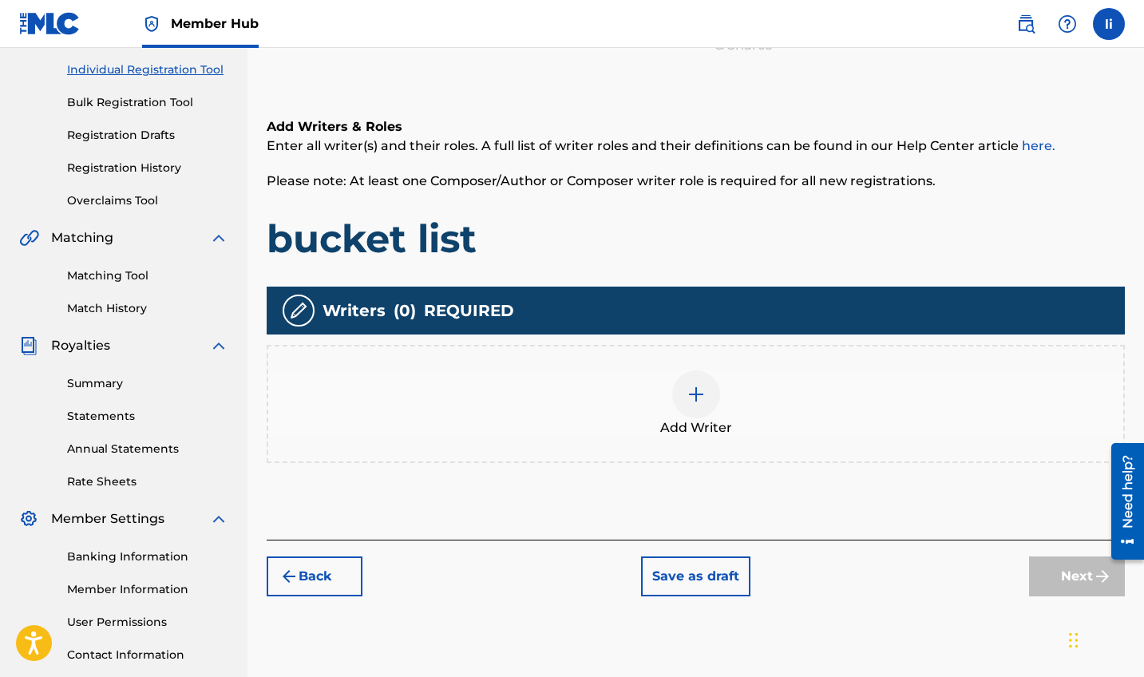
click at [694, 398] on img at bounding box center [696, 394] width 19 height 19
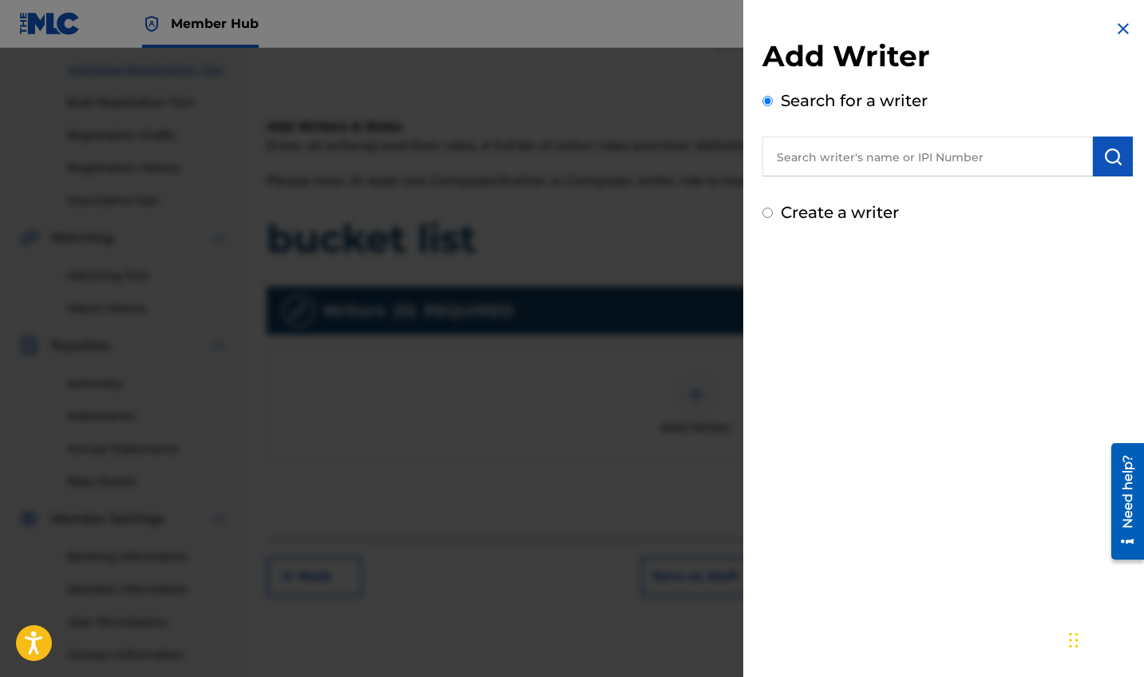
click at [873, 158] on input "text" at bounding box center [928, 157] width 331 height 40
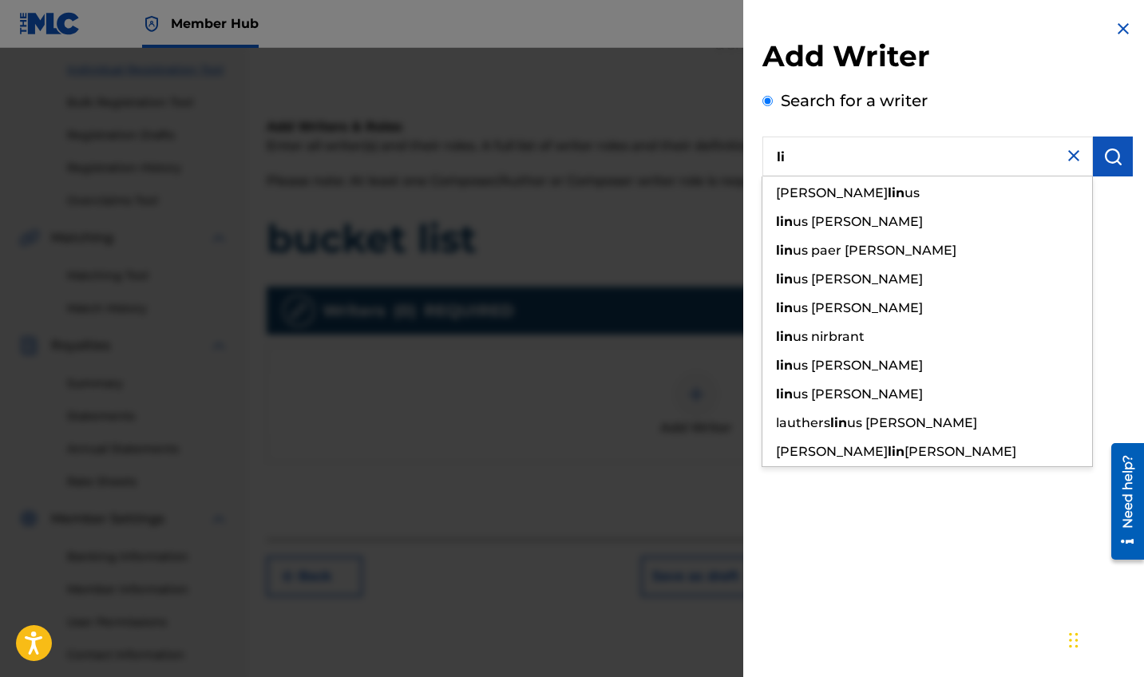
type input "l"
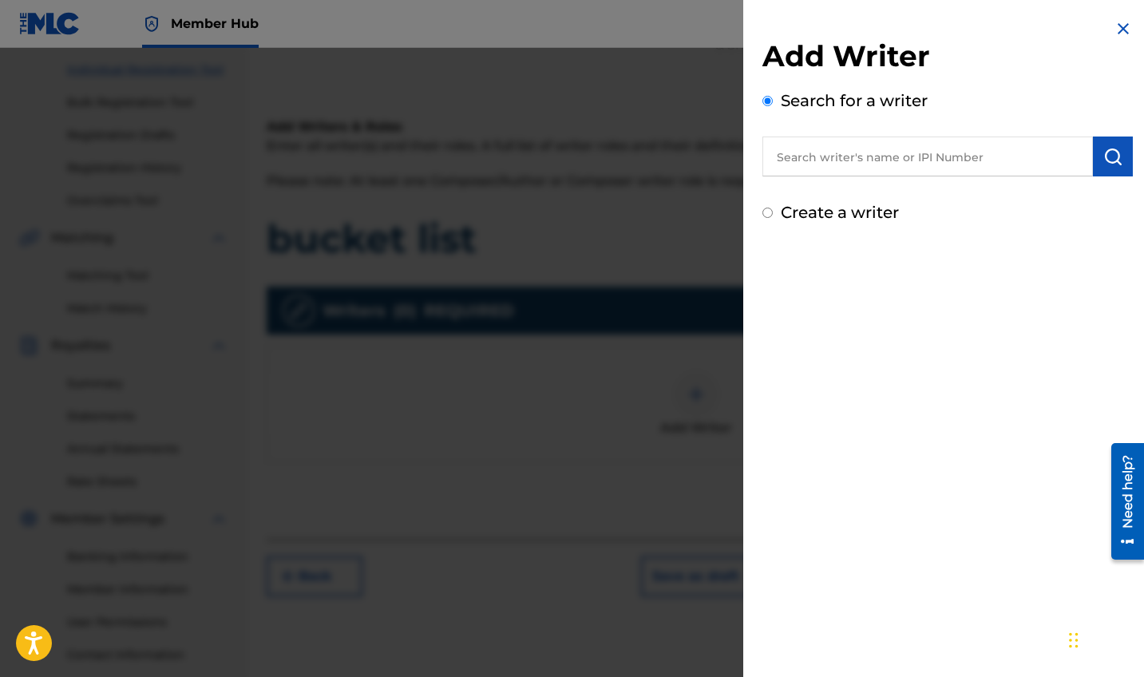
click at [766, 214] on input "Create a writer" at bounding box center [768, 213] width 10 height 10
radio input "false"
radio input "true"
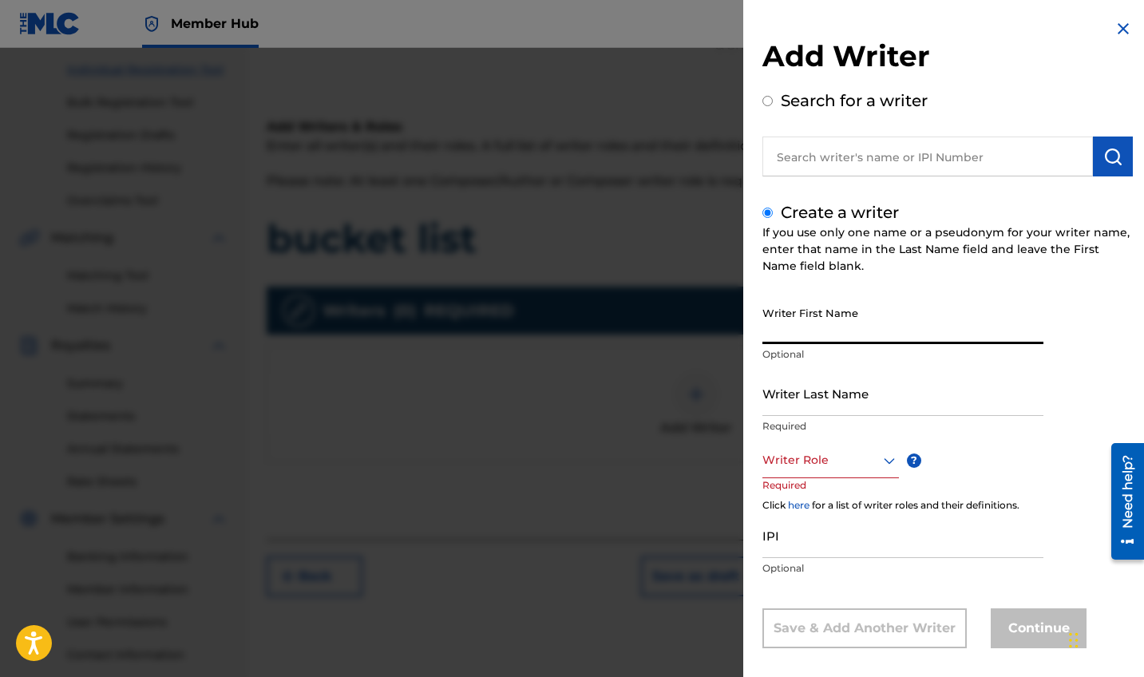
click at [851, 330] on input "Writer First Name" at bounding box center [903, 322] width 281 height 46
type input "[PERSON_NAME]"
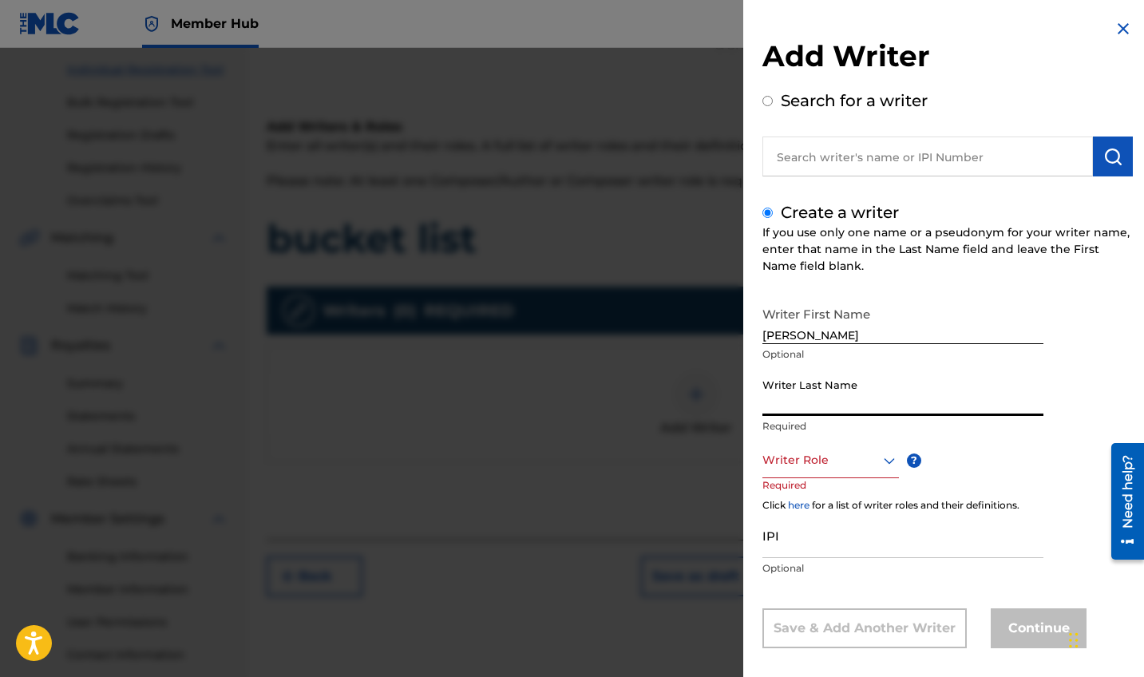
click at [836, 386] on input "Writer Last Name" at bounding box center [903, 394] width 281 height 46
type input "innocent"
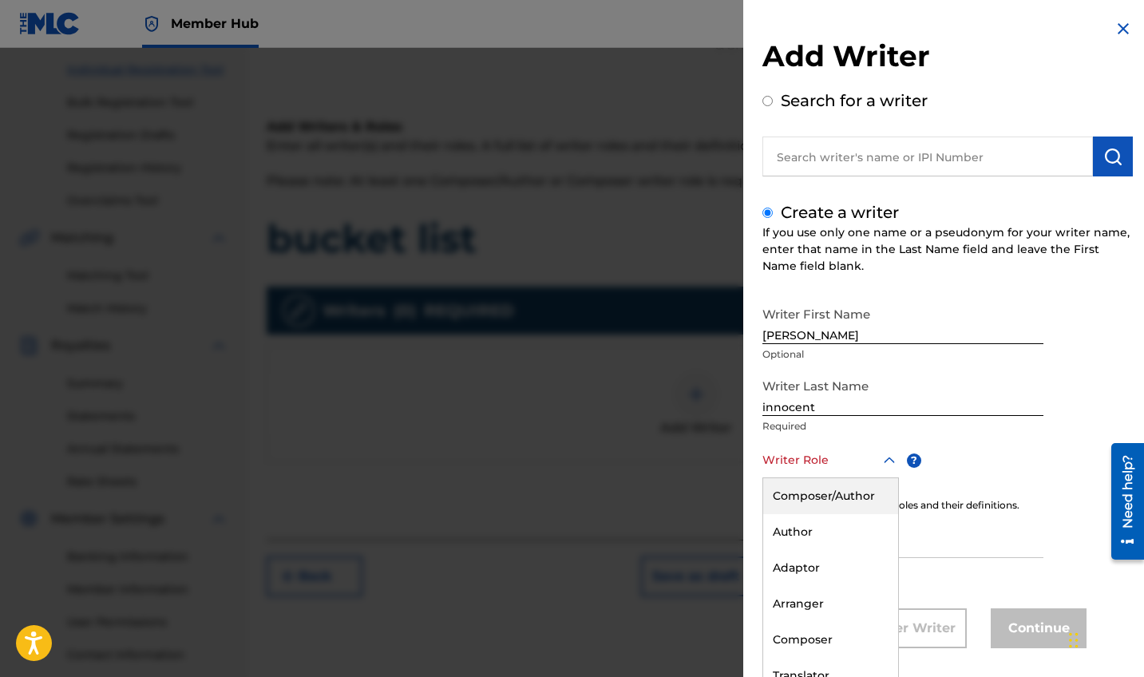
scroll to position [14, 0]
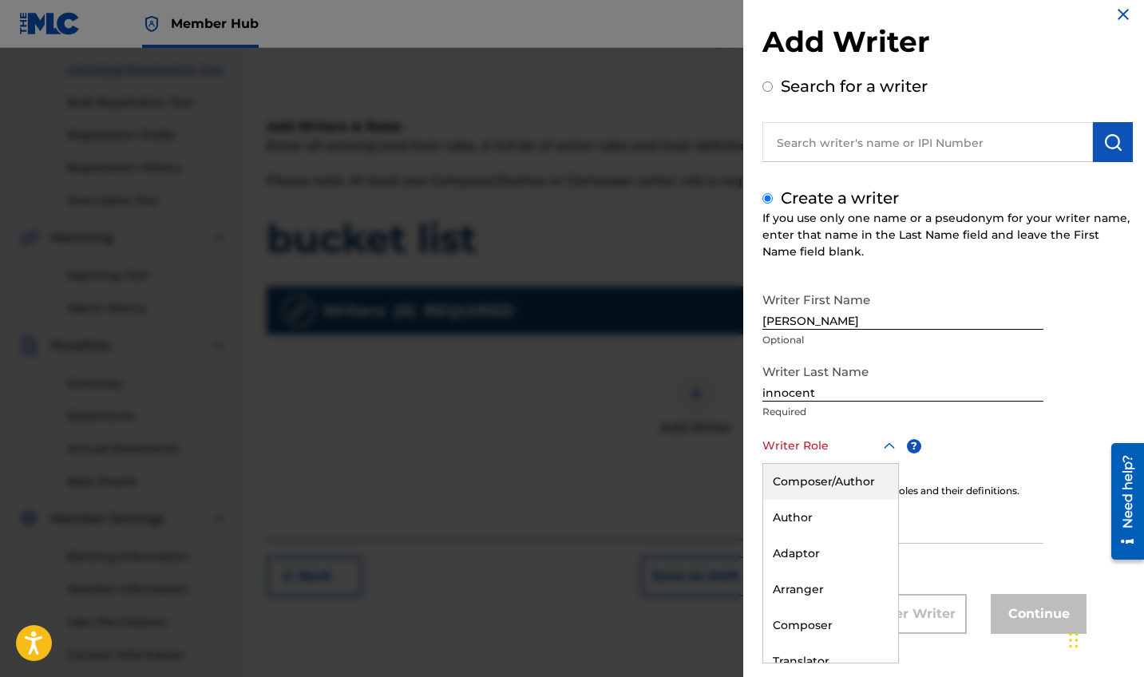
click at [830, 461] on div "Writer Role" at bounding box center [831, 446] width 137 height 36
click at [854, 490] on div "Composer/Author" at bounding box center [830, 482] width 135 height 36
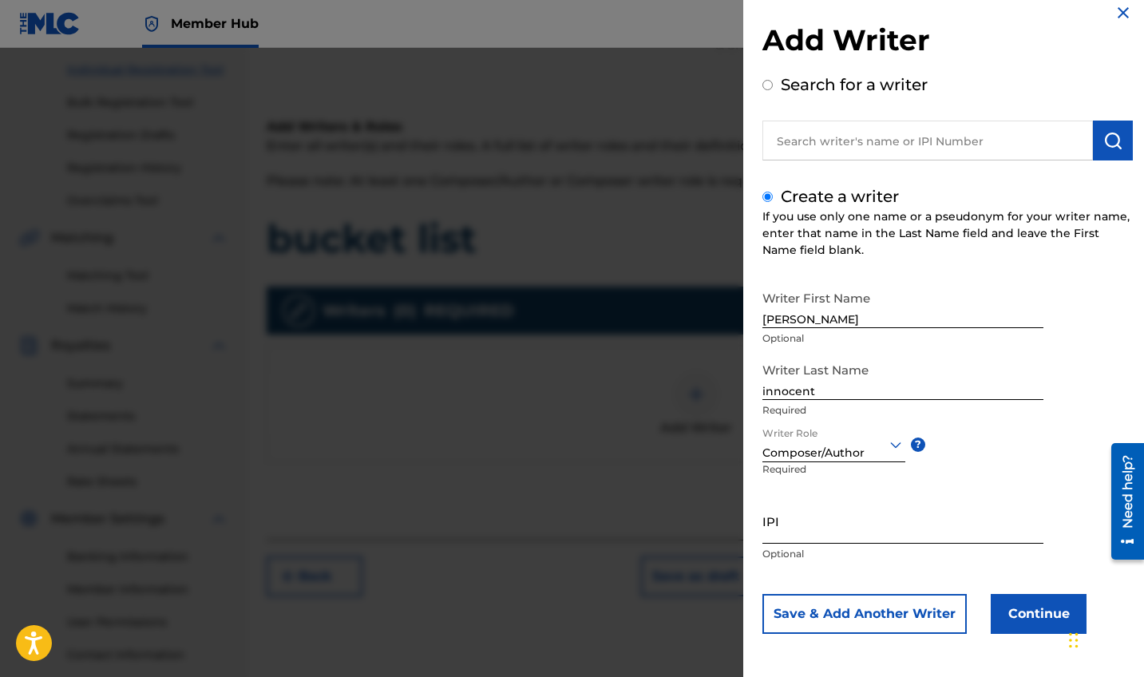
scroll to position [16, 0]
click at [807, 532] on input "IPI" at bounding box center [903, 521] width 281 height 46
paste input "1302940194"
type input "1302940194"
click at [898, 565] on div "IPI 1302940194 Optional" at bounding box center [903, 534] width 281 height 72
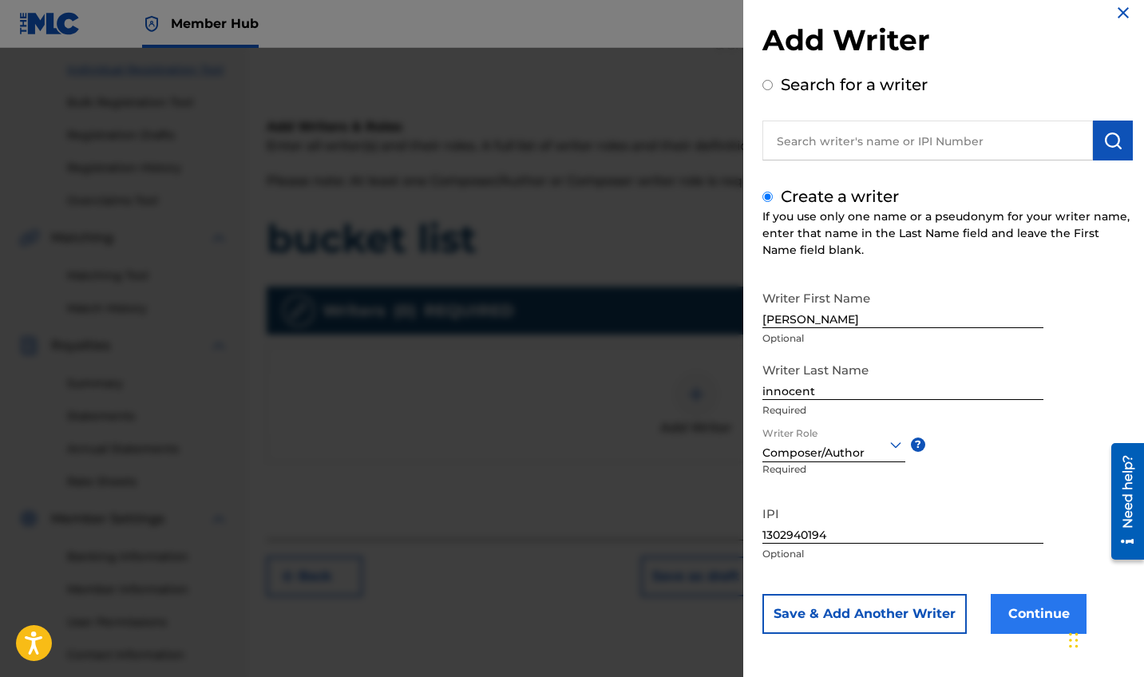
click at [1002, 597] on button "Continue" at bounding box center [1039, 614] width 96 height 40
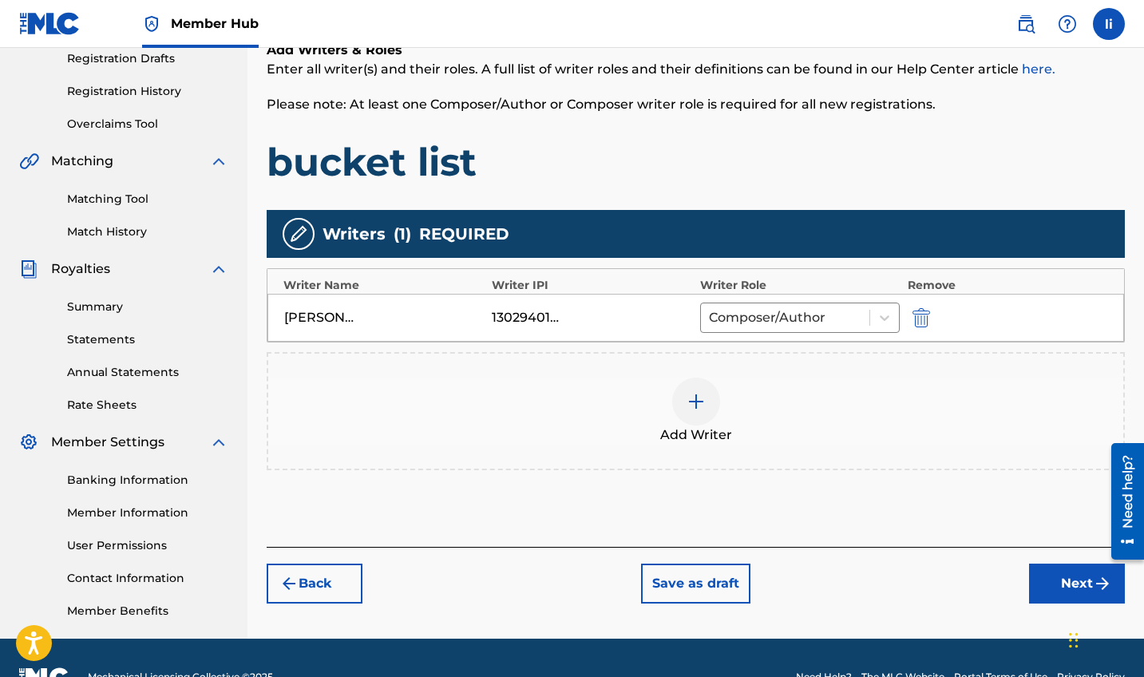
scroll to position [286, 0]
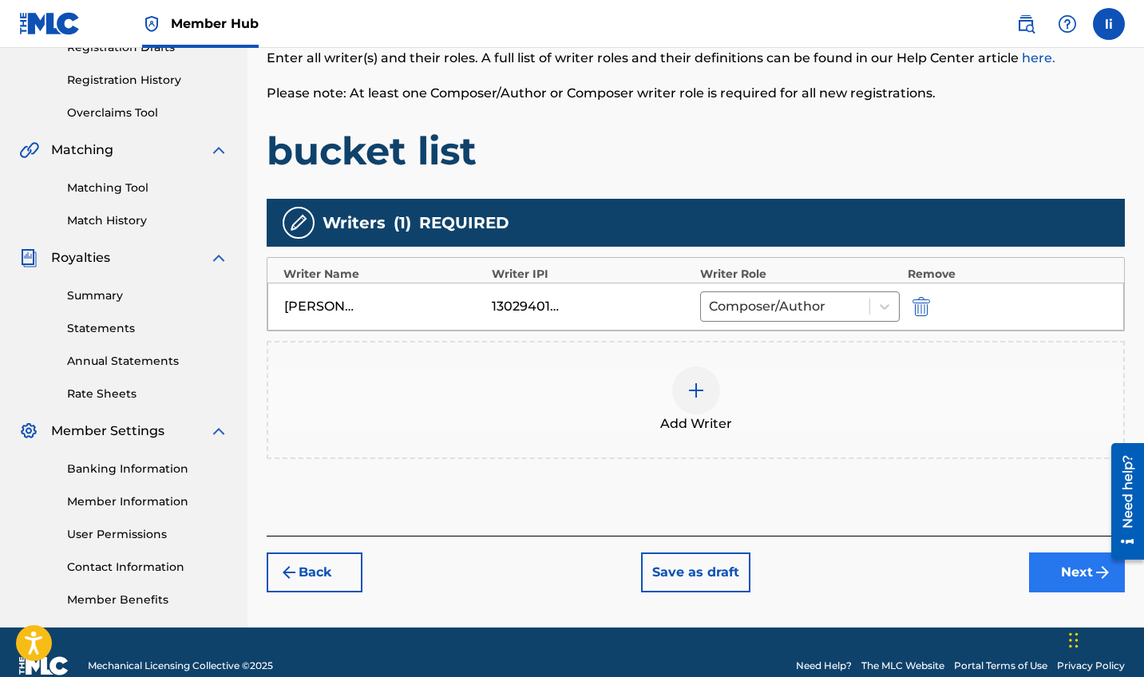
click at [1057, 566] on button "Next" at bounding box center [1077, 573] width 96 height 40
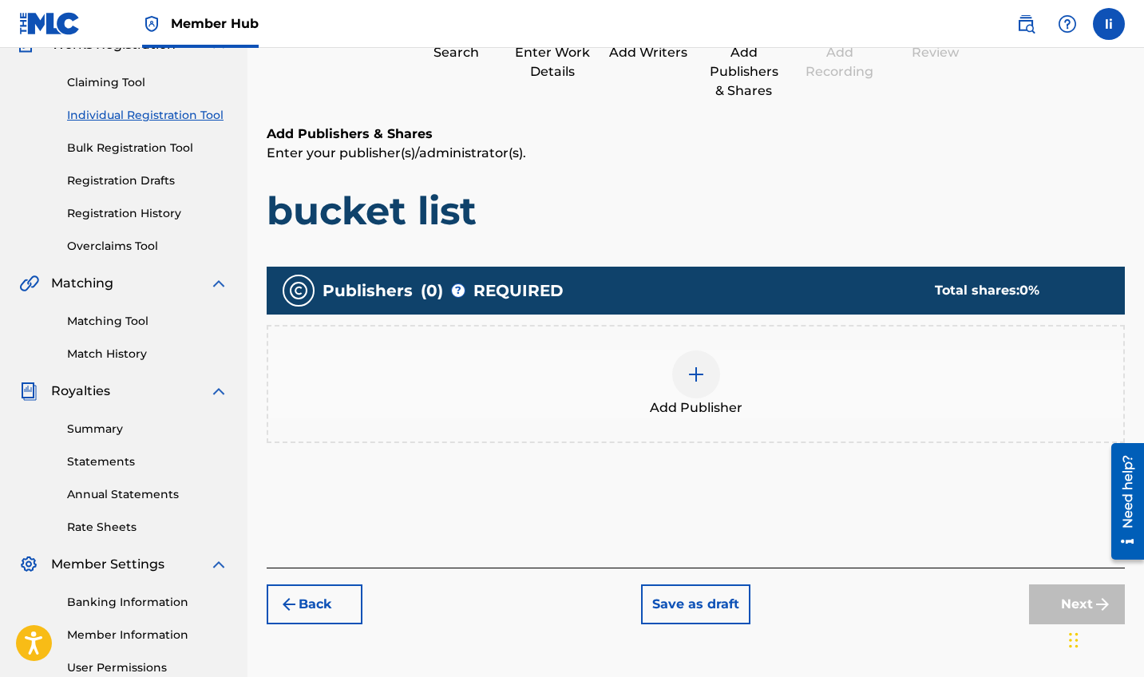
scroll to position [153, 0]
click at [705, 374] on img at bounding box center [696, 374] width 19 height 19
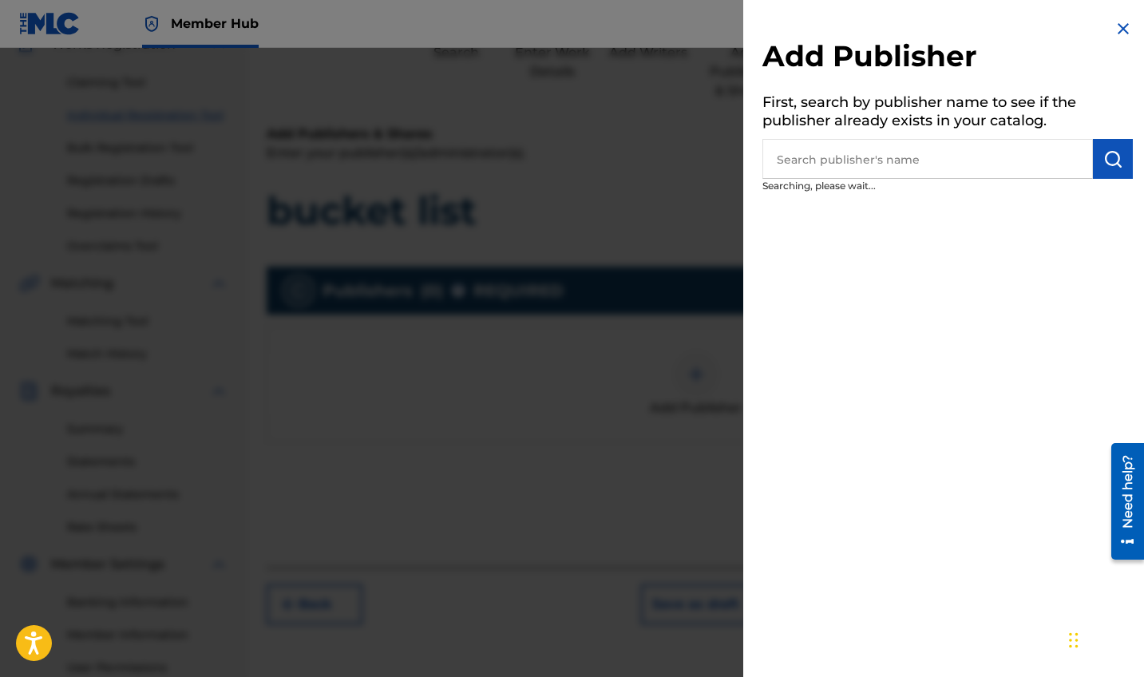
click at [847, 157] on input "text" at bounding box center [928, 159] width 331 height 40
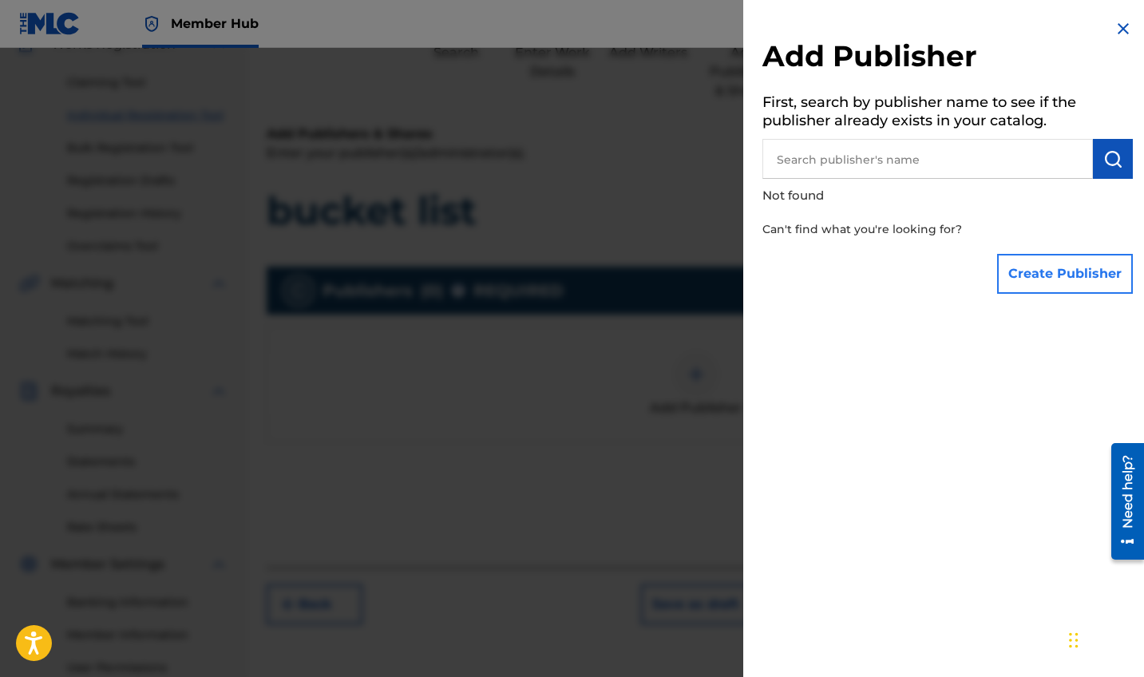
click at [1063, 282] on button "Create Publisher" at bounding box center [1065, 274] width 136 height 40
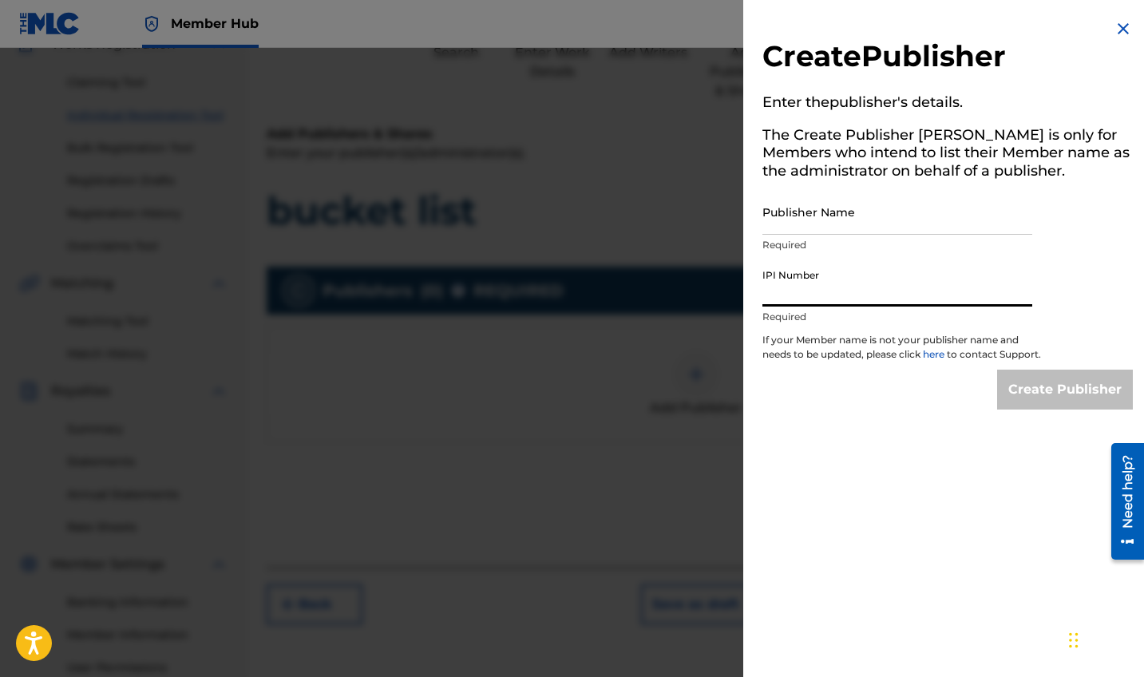
click at [898, 281] on input "IPI Number" at bounding box center [898, 284] width 270 height 46
paste input "1302940194"
type input "1302940194"
click at [845, 223] on input "Publisher Name" at bounding box center [898, 212] width 270 height 46
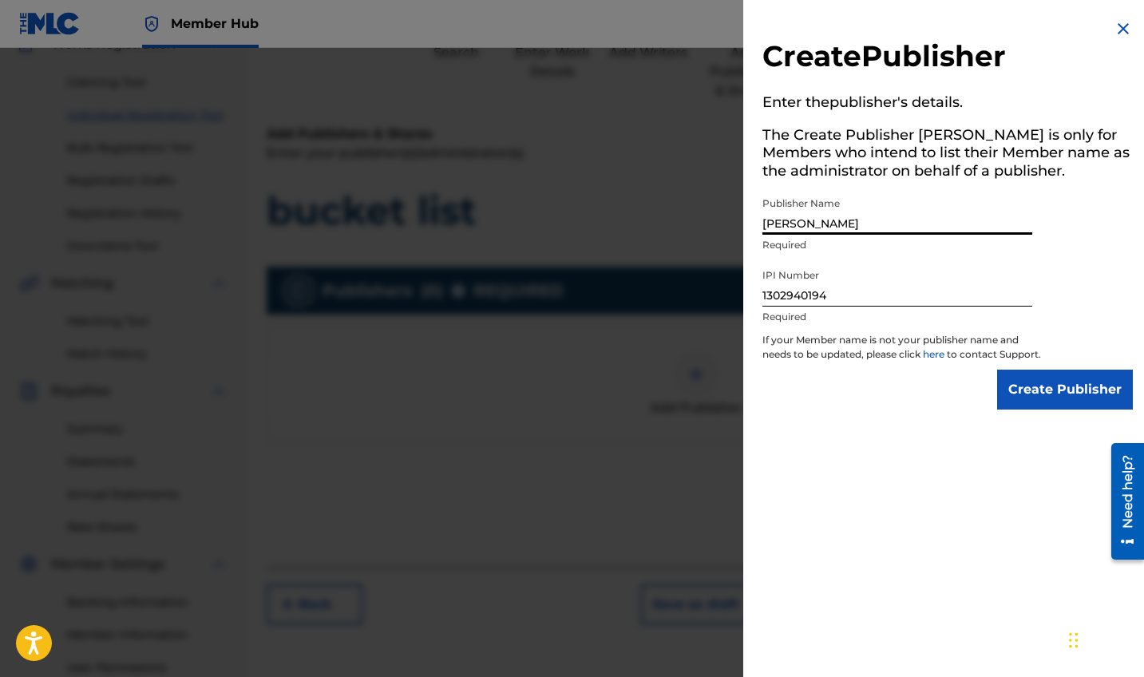
type input "[PERSON_NAME]"
click at [1018, 410] on input "Create Publisher" at bounding box center [1065, 390] width 136 height 40
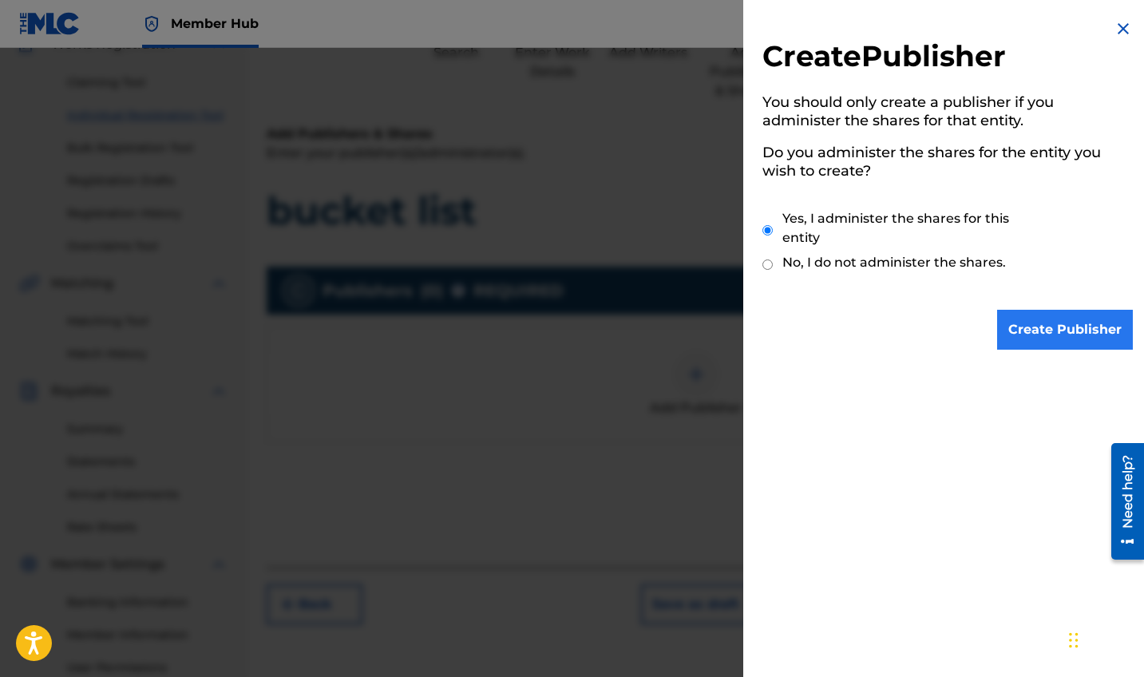
click at [1038, 319] on input "Create Publisher" at bounding box center [1065, 330] width 136 height 40
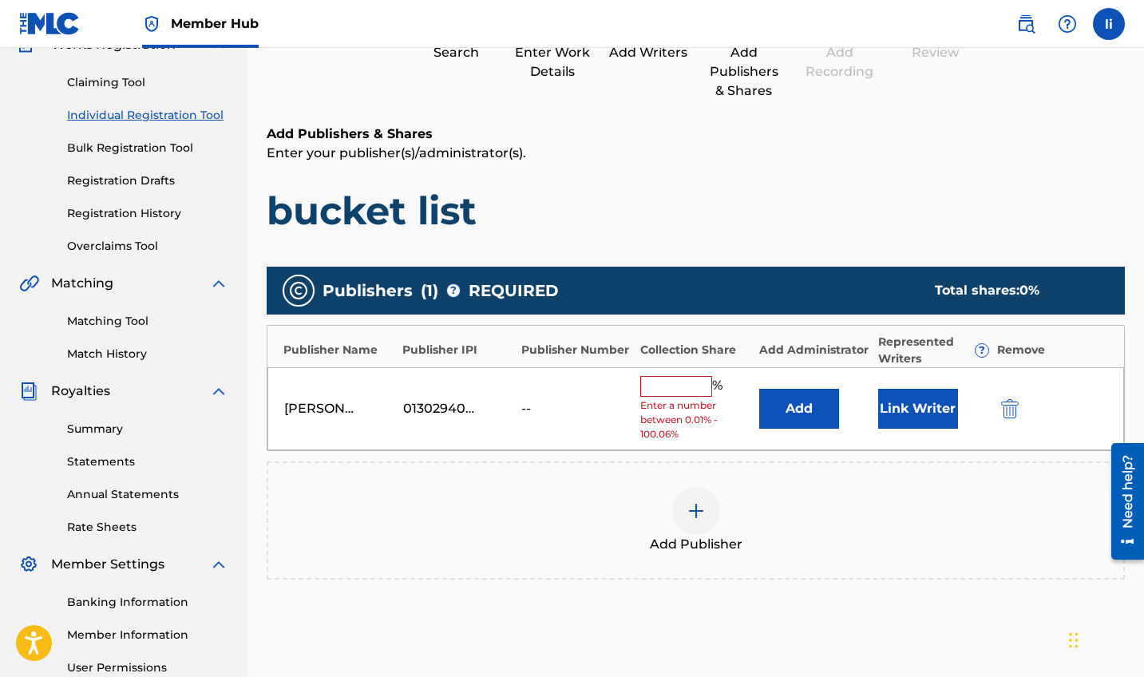
click at [705, 383] on input "text" at bounding box center [676, 386] width 72 height 21
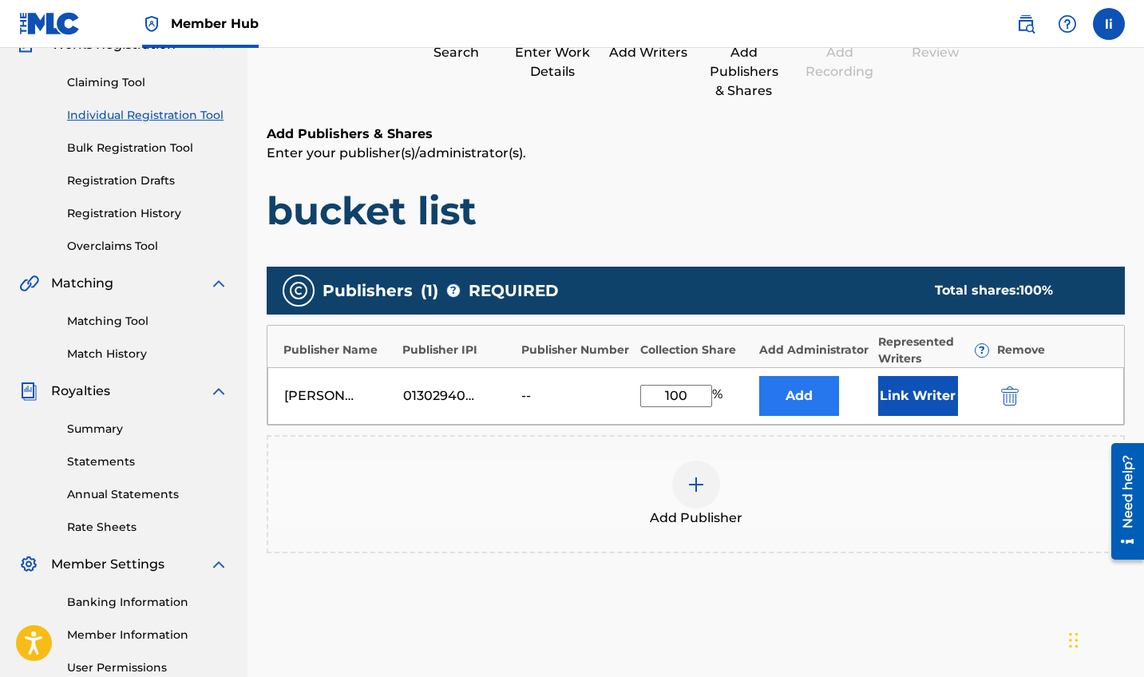
type input "100"
click at [811, 399] on button "Add" at bounding box center [799, 396] width 80 height 40
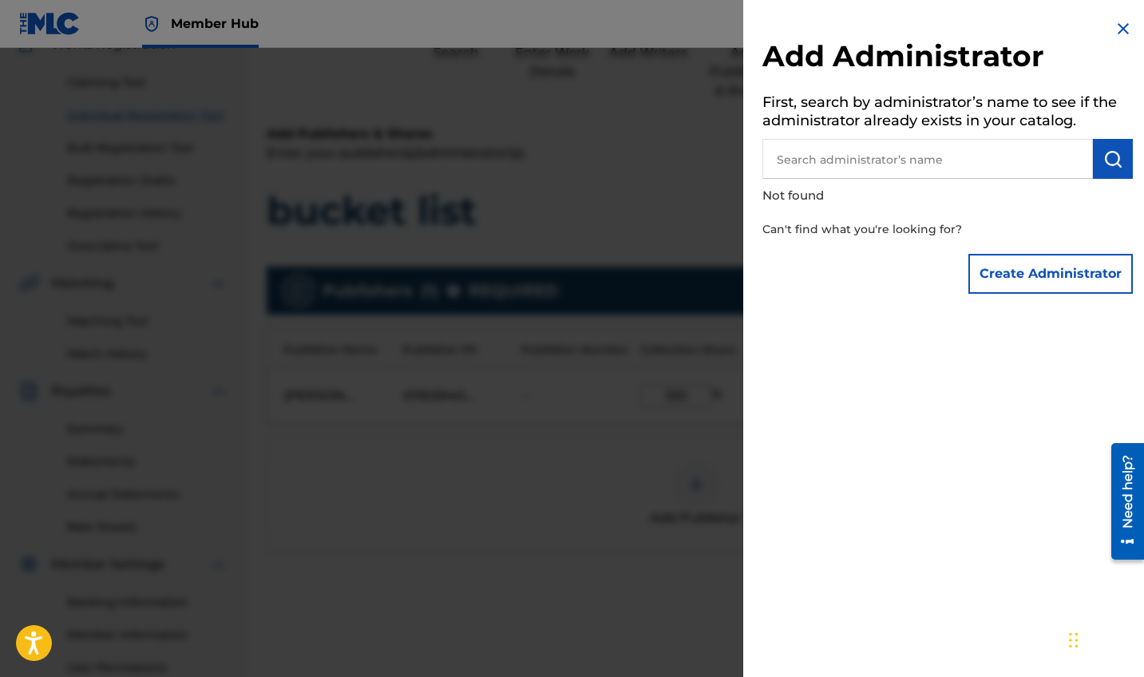
click at [1124, 27] on img at bounding box center [1123, 28] width 19 height 19
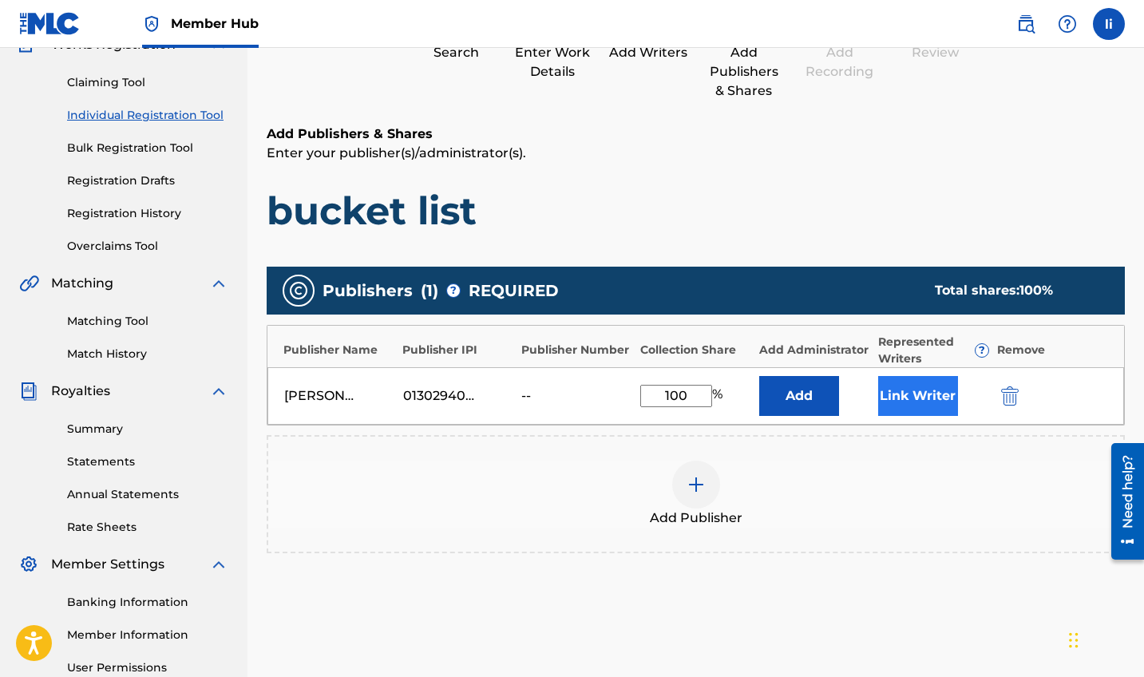
click at [917, 402] on button "Link Writer" at bounding box center [918, 396] width 80 height 40
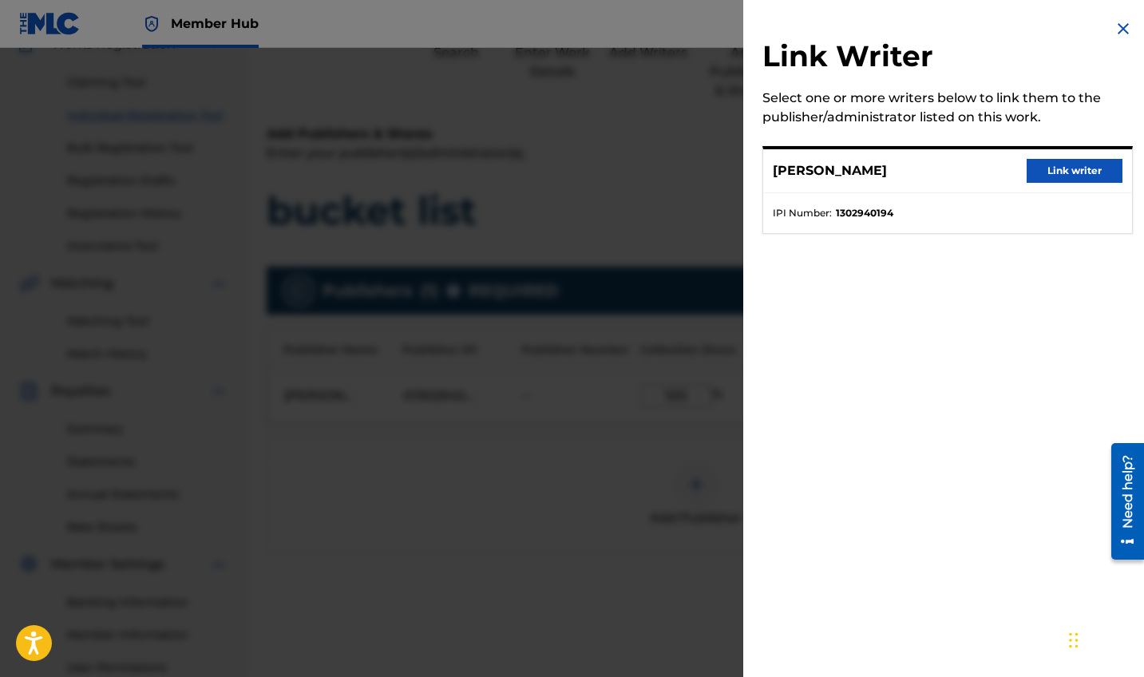
click at [985, 221] on ul "IPI Number : 1302940194" at bounding box center [947, 213] width 369 height 40
click at [1059, 165] on button "Link writer" at bounding box center [1075, 171] width 96 height 24
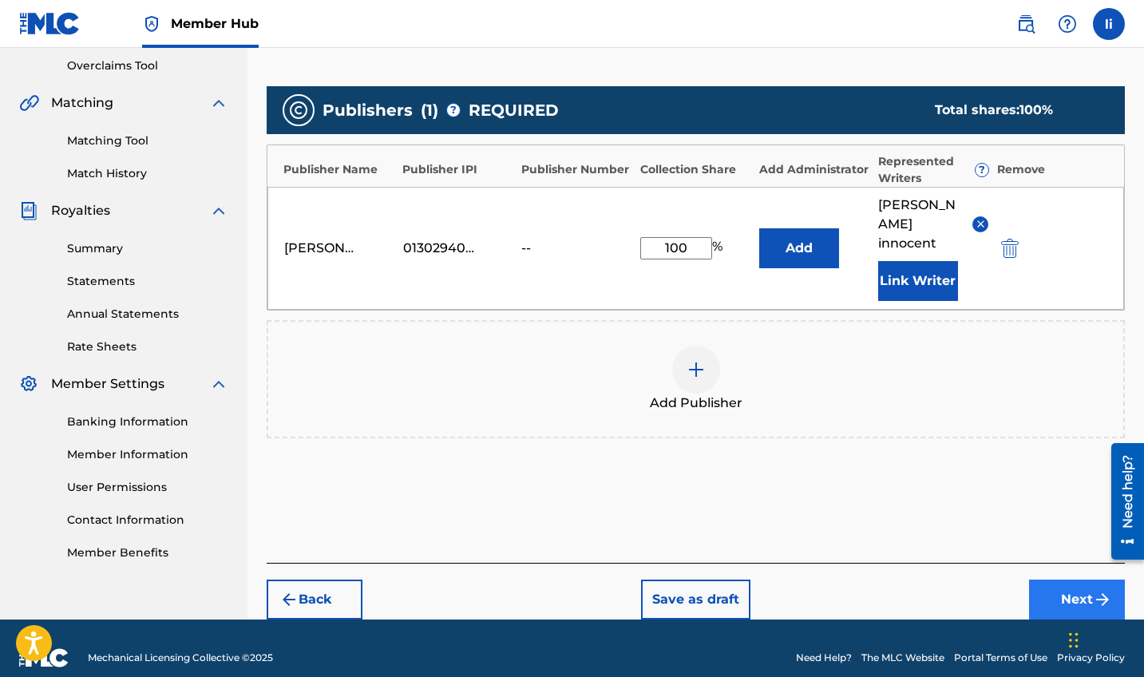
click at [1051, 580] on button "Next" at bounding box center [1077, 600] width 96 height 40
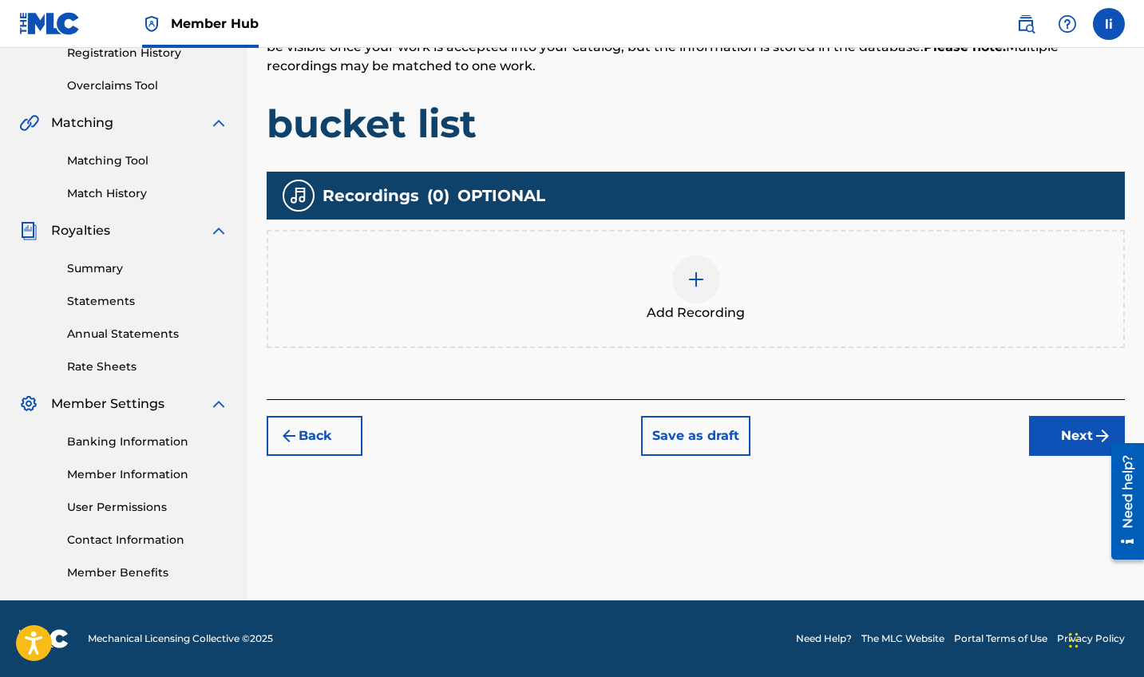
scroll to position [313, 0]
click at [704, 291] on div at bounding box center [696, 280] width 48 height 48
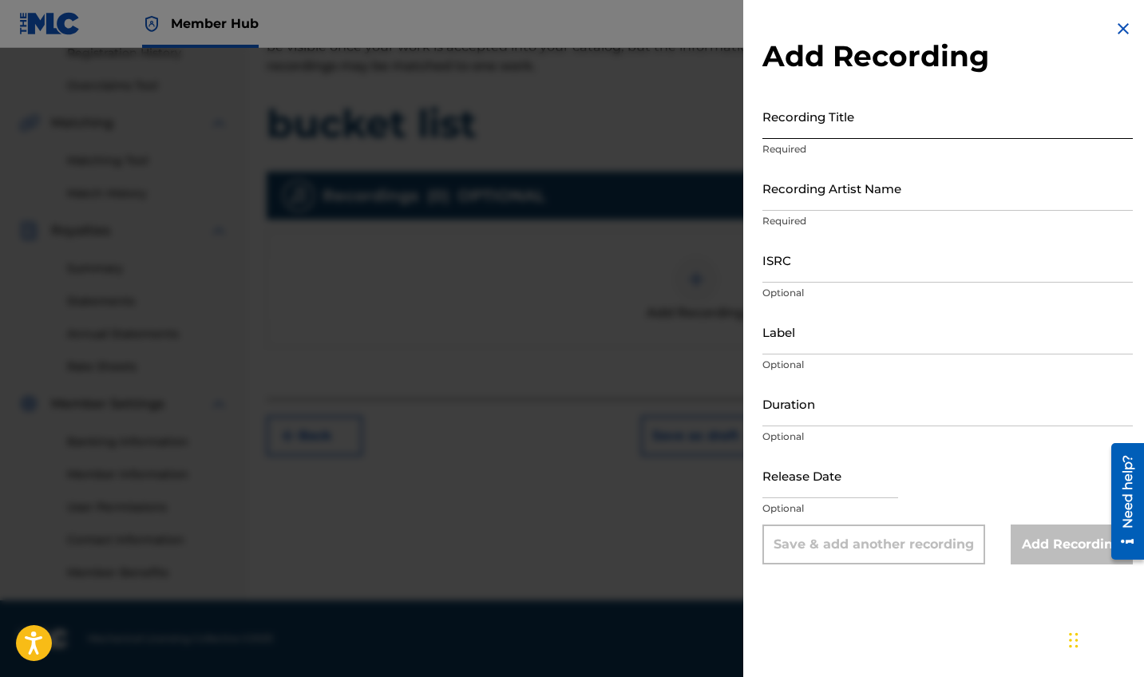
click at [778, 129] on input "Recording Title" at bounding box center [948, 116] width 371 height 46
type input "bucket list"
click at [764, 202] on input "Recording Artist Name" at bounding box center [948, 188] width 371 height 46
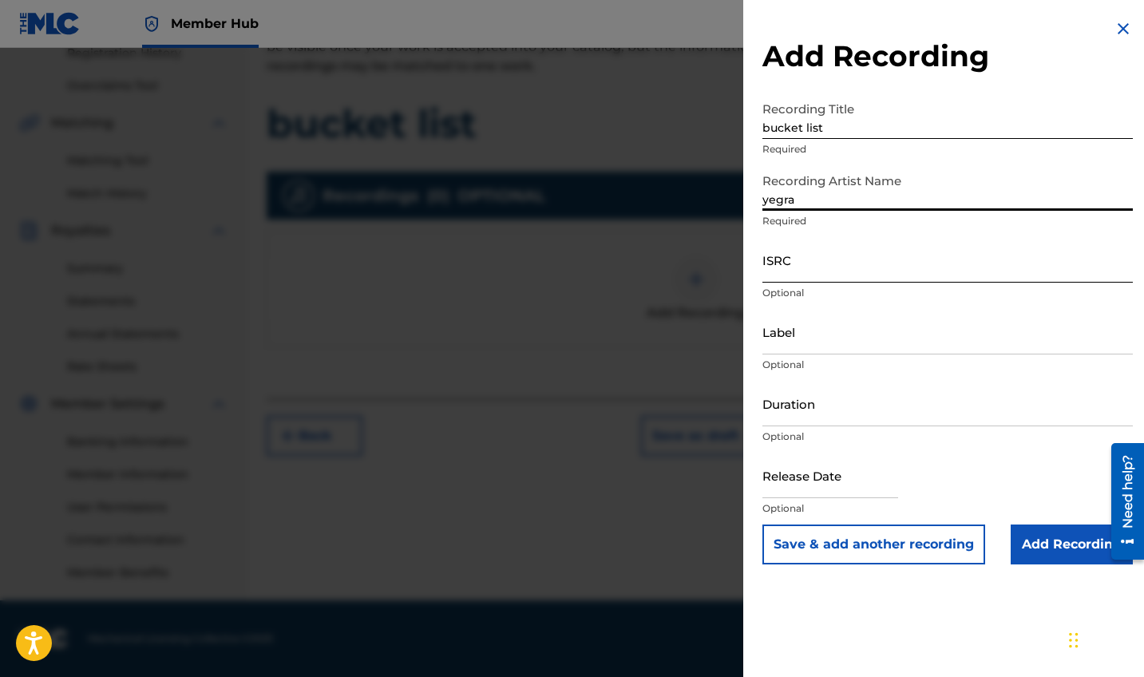
type input "yegra"
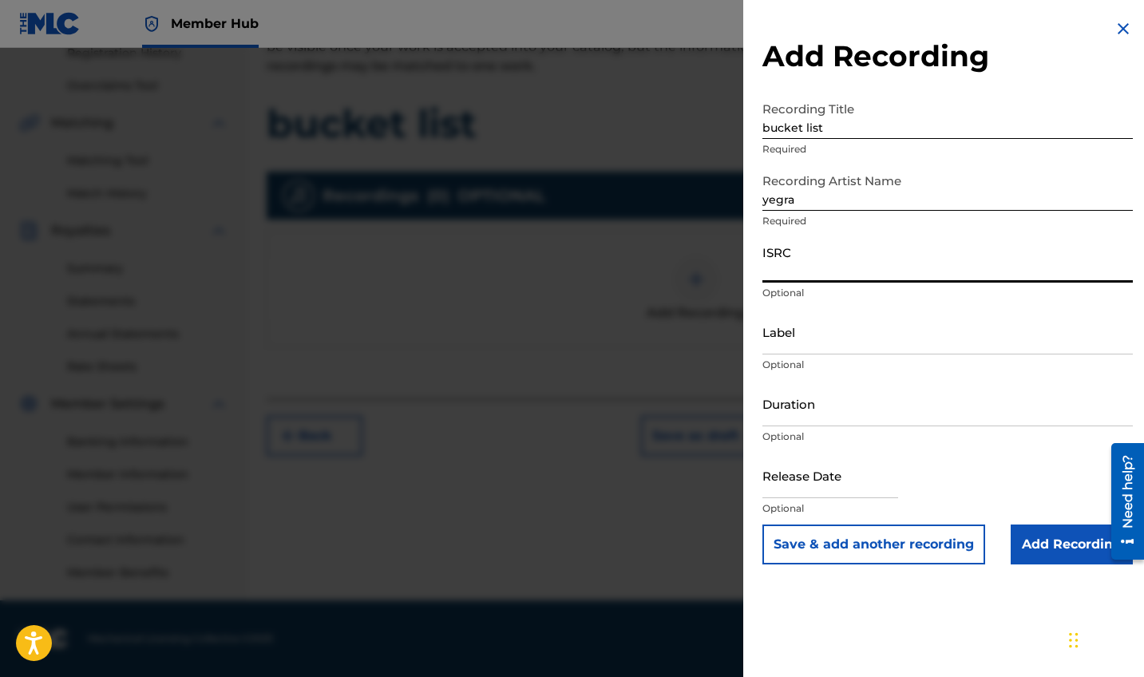
click at [872, 268] on input "ISRC" at bounding box center [948, 260] width 371 height 46
paste input "QZTB52589968"
type input "QZTB52589968"
click at [836, 489] on input "text" at bounding box center [831, 476] width 136 height 46
select select "8"
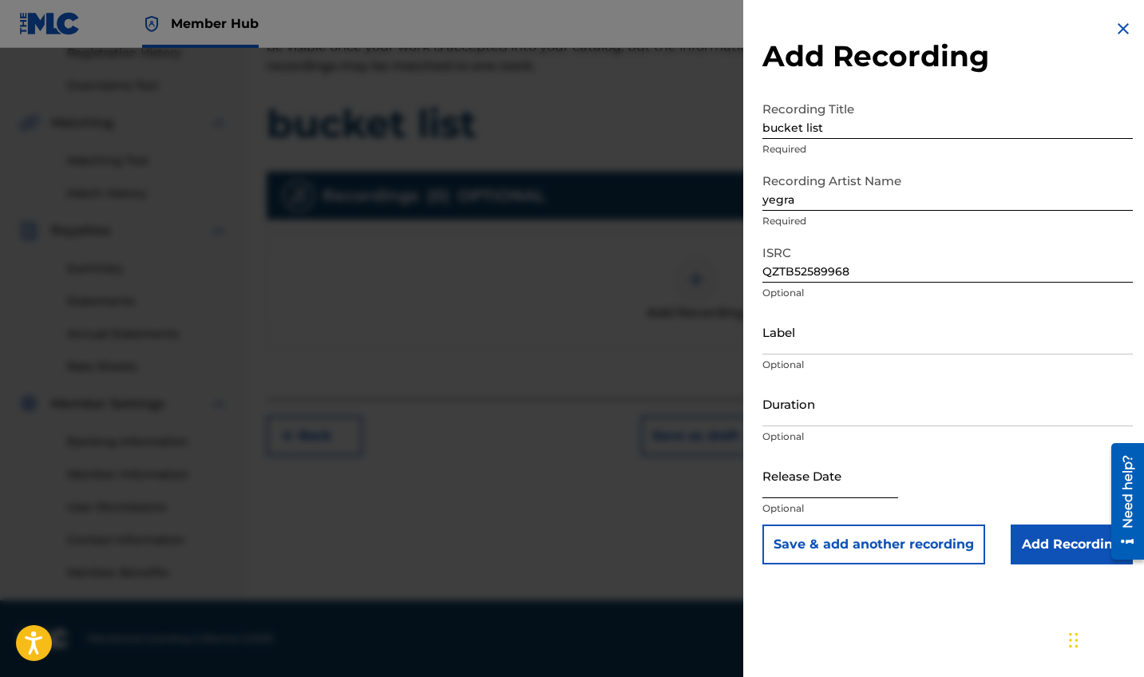
select select "2025"
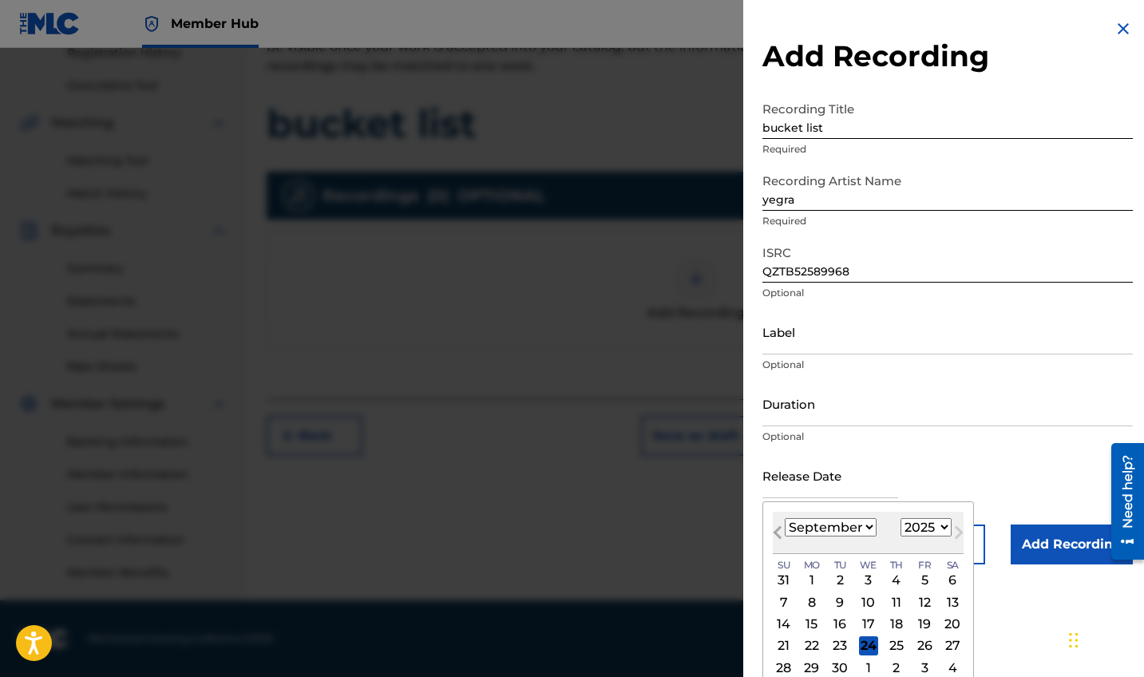
click at [778, 527] on button "Previous Month" at bounding box center [778, 536] width 26 height 26
select select "5"
click at [919, 627] on div "20" at bounding box center [924, 624] width 19 height 19
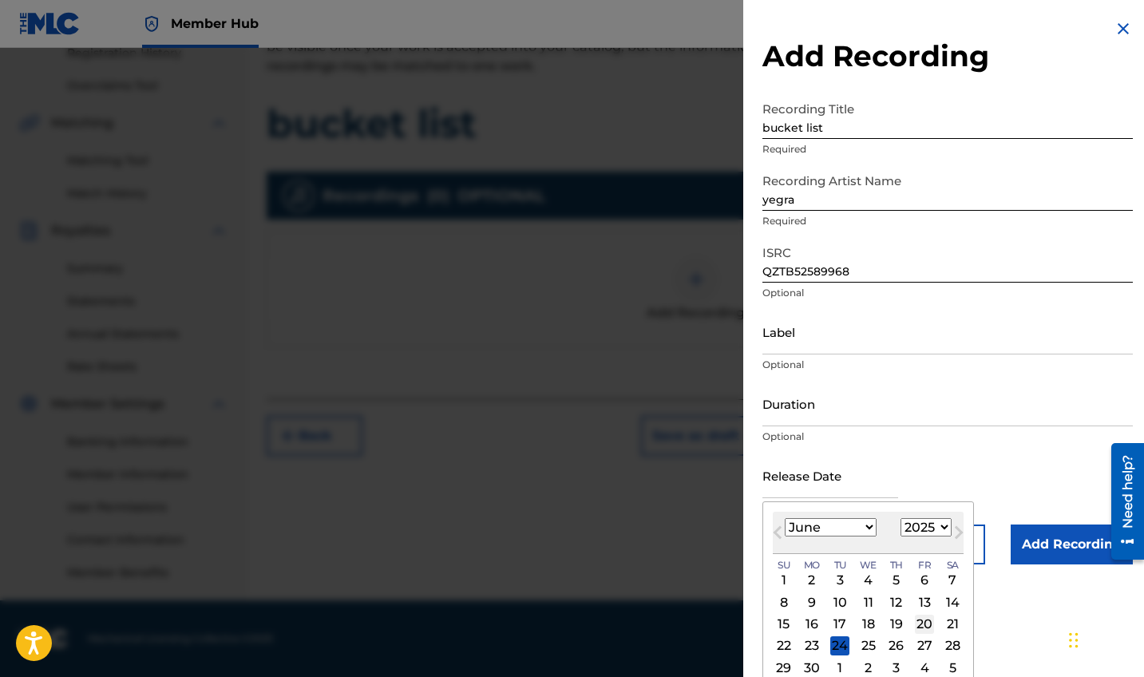
type input "[DATE]"
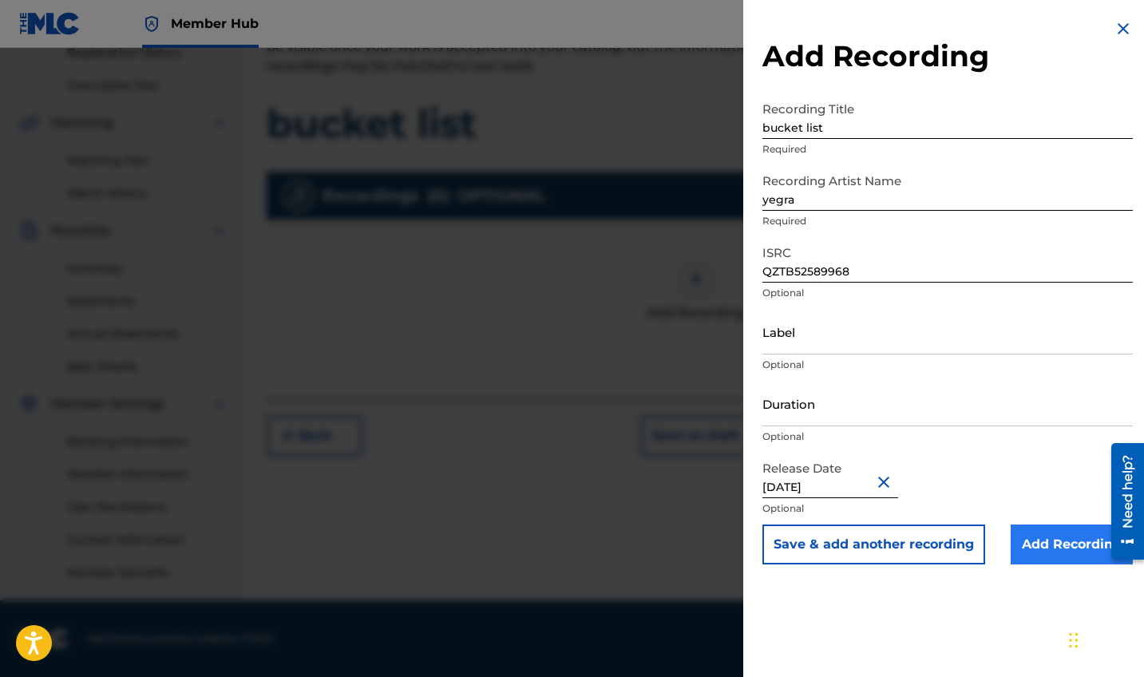
click at [1022, 552] on input "Add Recording" at bounding box center [1072, 545] width 122 height 40
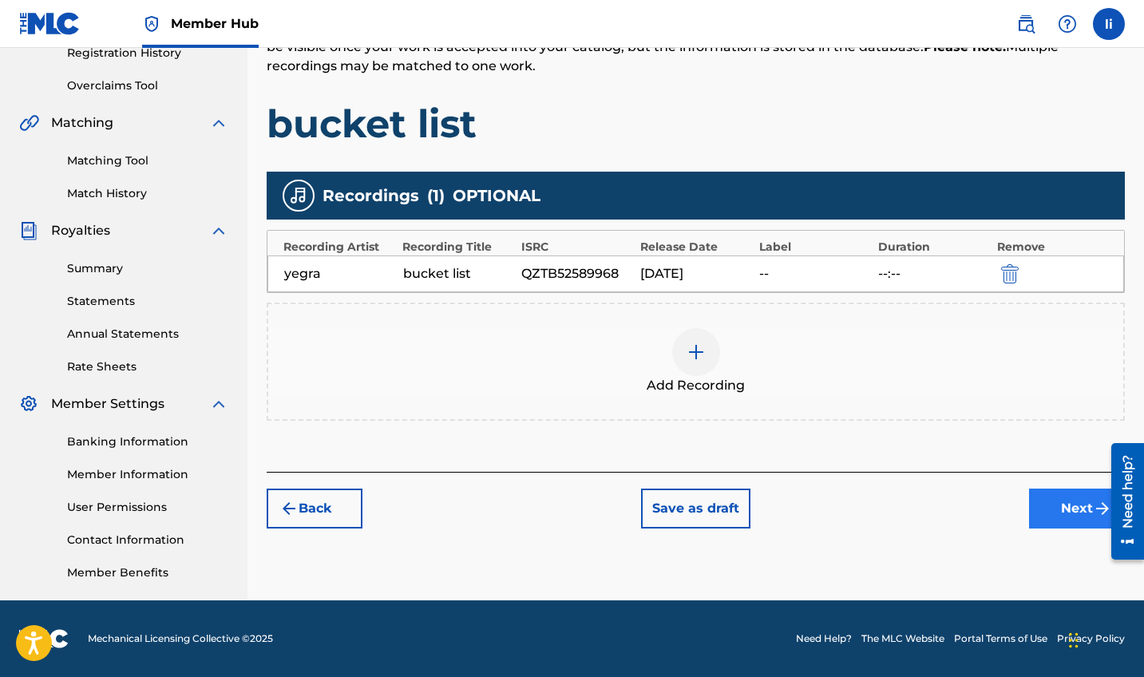
click at [1080, 509] on button "Next" at bounding box center [1077, 509] width 96 height 40
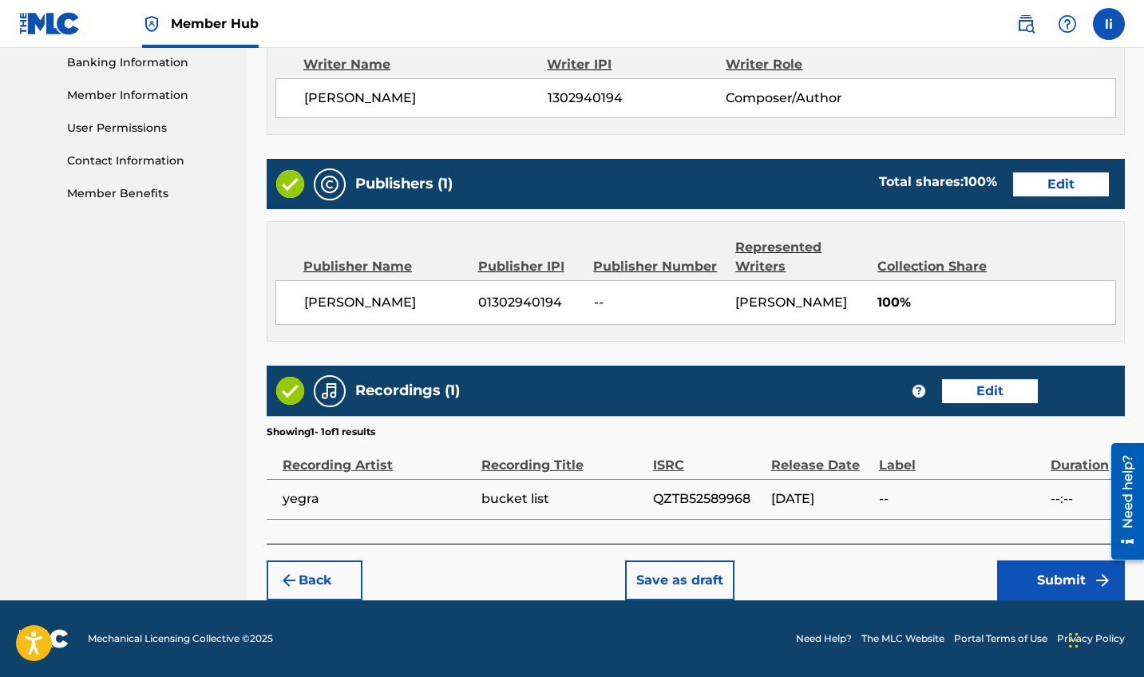
scroll to position [692, 0]
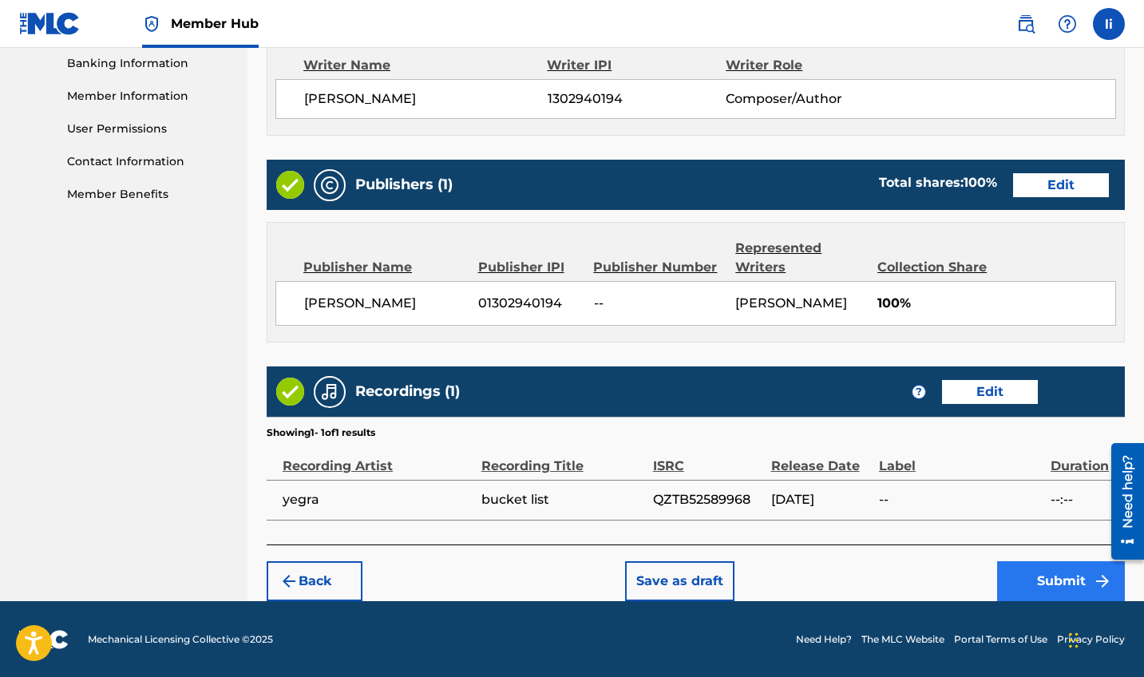
click at [1031, 571] on button "Submit" at bounding box center [1061, 581] width 128 height 40
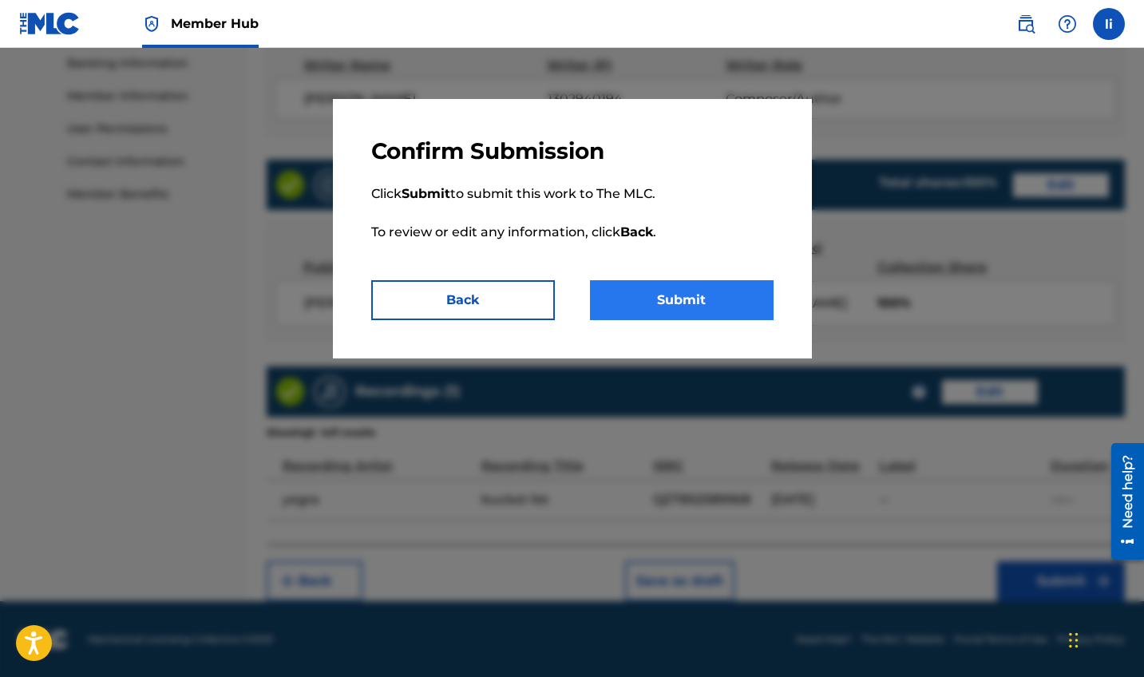
click at [708, 291] on button "Submit" at bounding box center [682, 300] width 184 height 40
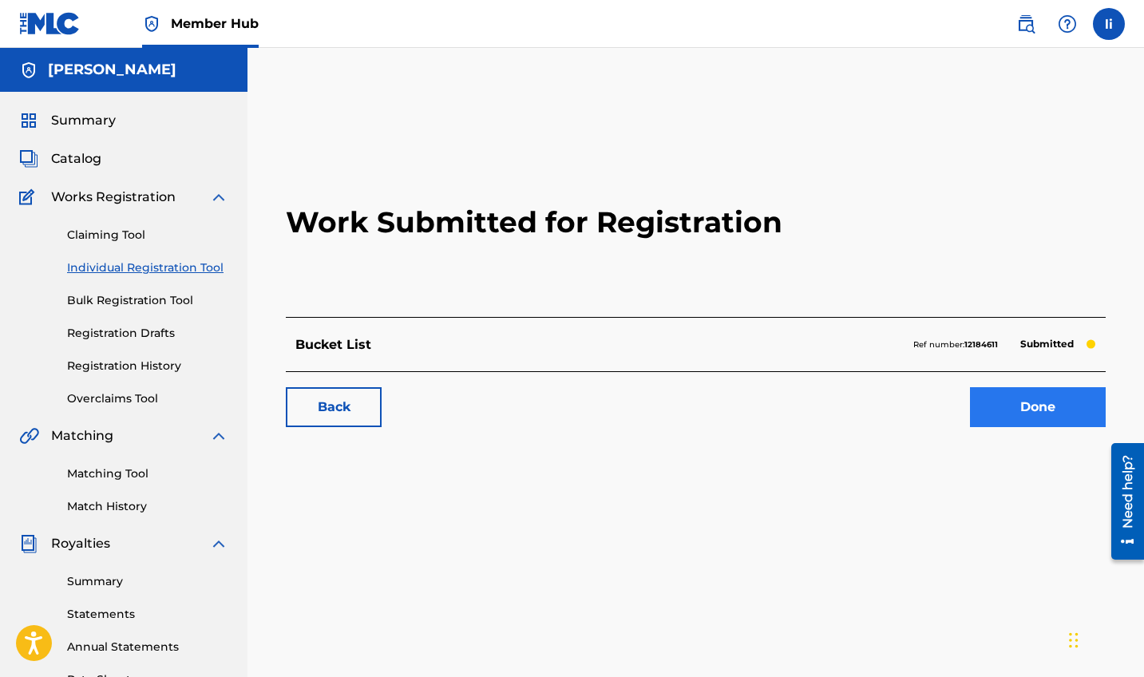
click at [989, 410] on link "Done" at bounding box center [1038, 407] width 136 height 40
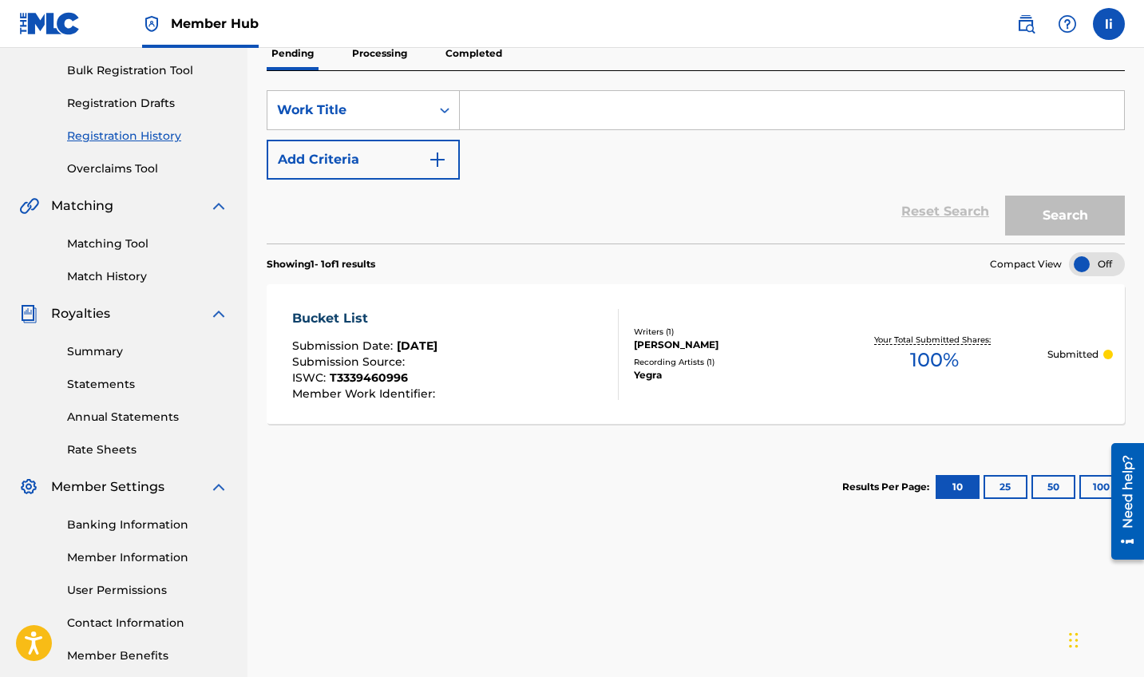
scroll to position [230, 0]
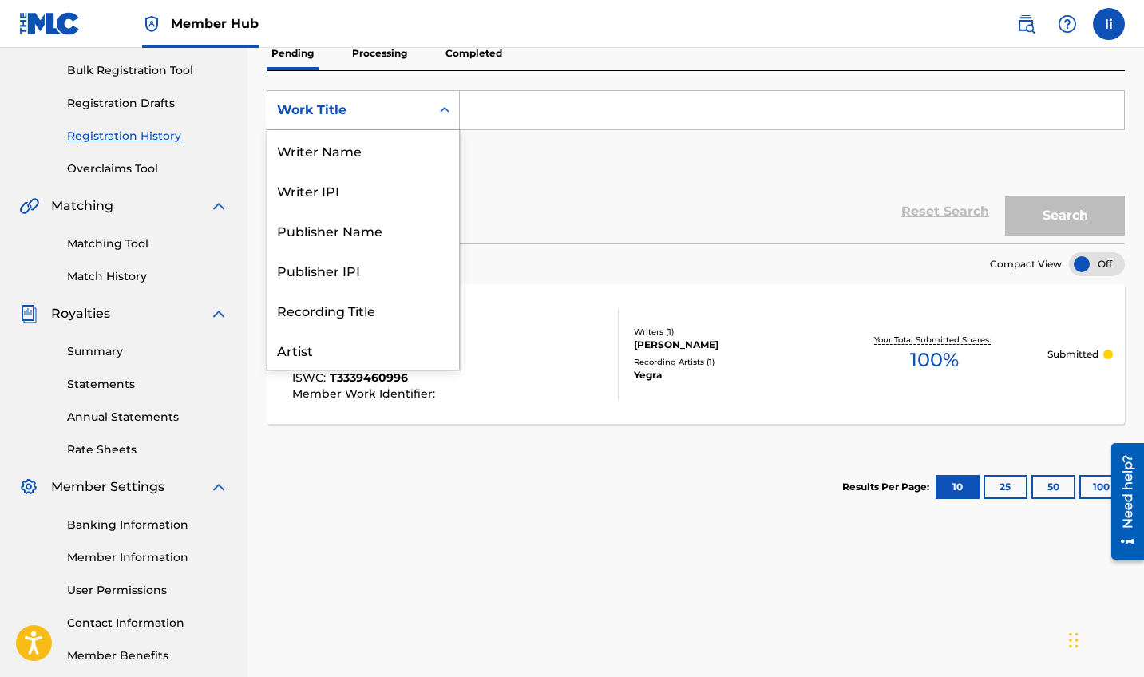
click at [435, 106] on div "Search Form" at bounding box center [444, 110] width 29 height 29
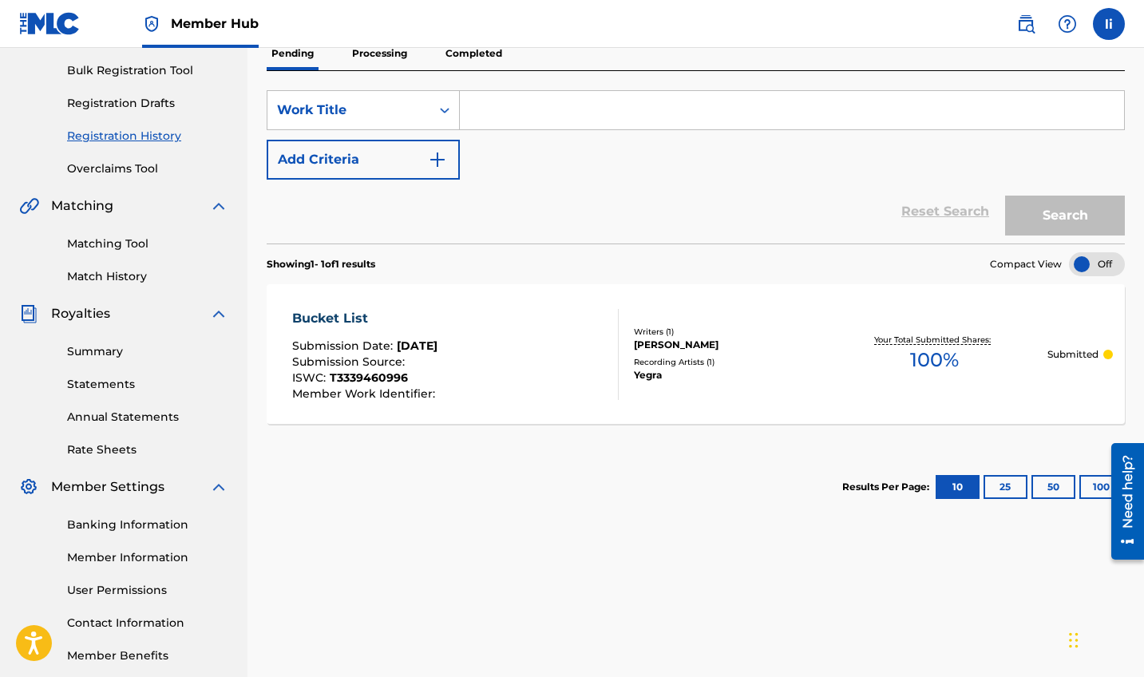
click at [435, 106] on div "Search Form" at bounding box center [444, 110] width 29 height 29
click at [499, 108] on input "Search Form" at bounding box center [792, 110] width 664 height 38
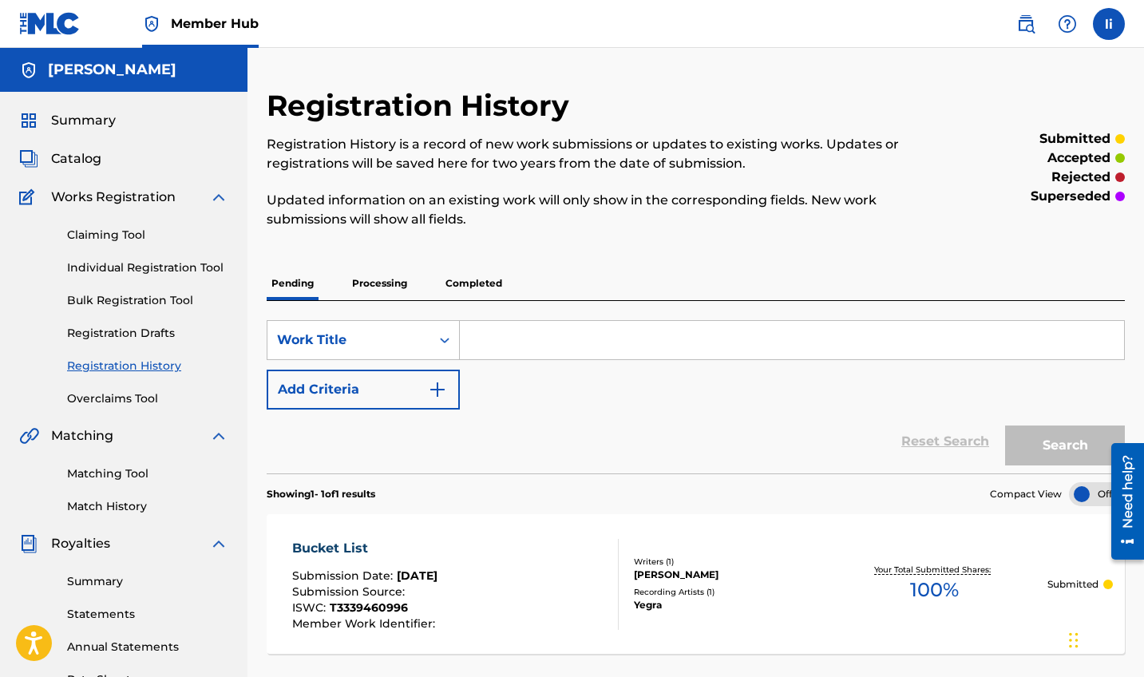
scroll to position [0, 0]
click at [387, 280] on p "Processing" at bounding box center [379, 284] width 65 height 34
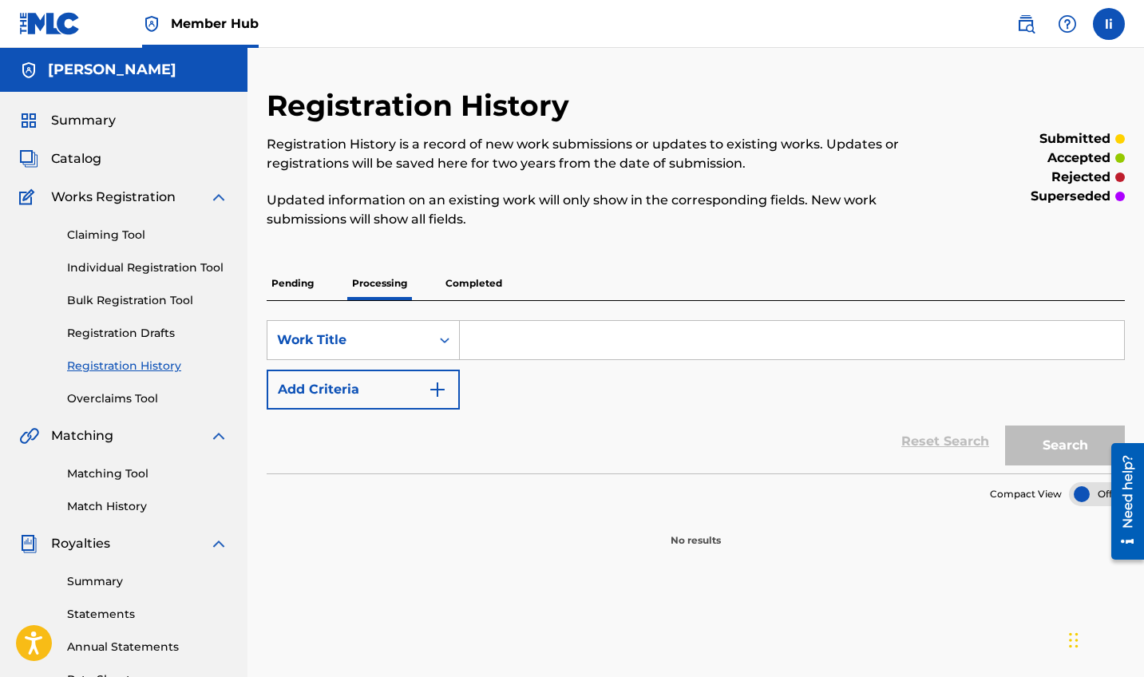
click at [164, 192] on span "Works Registration" at bounding box center [113, 197] width 125 height 19
click at [130, 234] on link "Claiming Tool" at bounding box center [147, 235] width 161 height 17
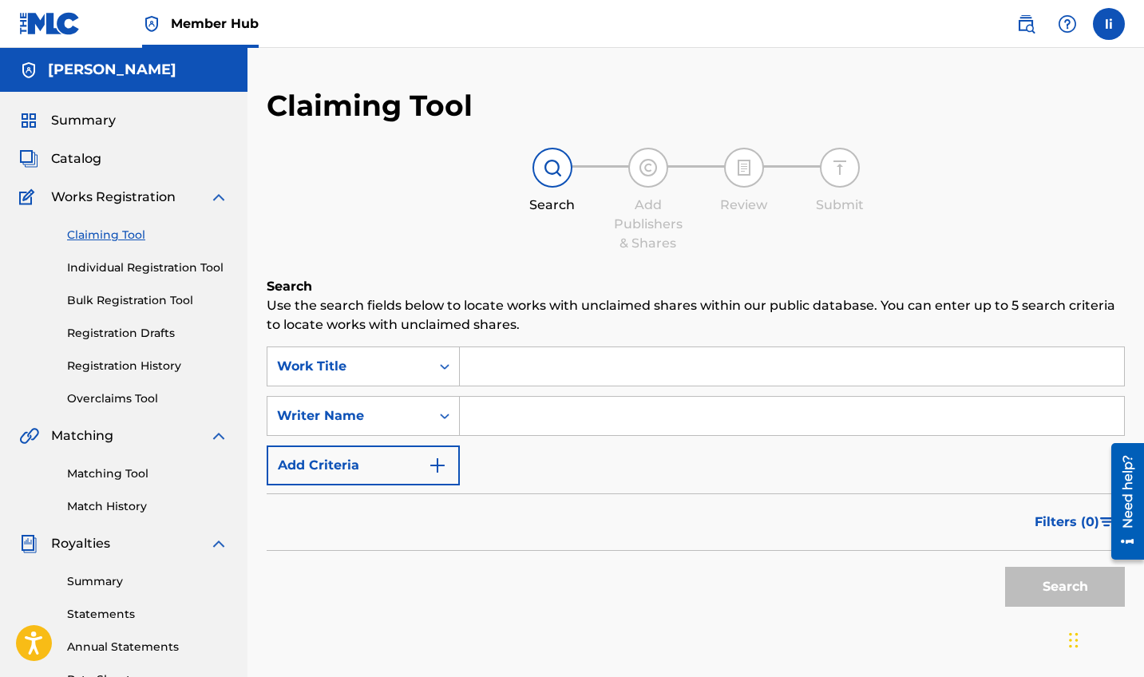
click at [135, 197] on span "Works Registration" at bounding box center [113, 197] width 125 height 19
click at [204, 184] on div "Summary Catalog Works Registration Claiming Tool Individual Registration Tool B…" at bounding box center [124, 503] width 248 height 822
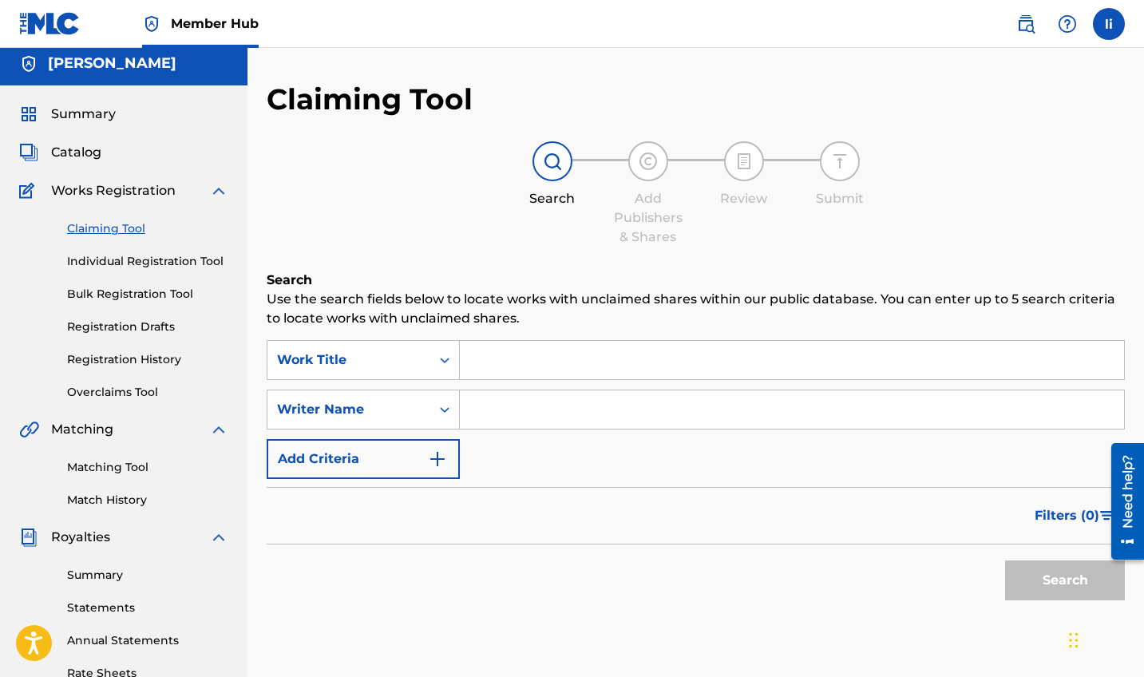
click at [87, 71] on h5 "[PERSON_NAME]" at bounding box center [112, 63] width 129 height 18
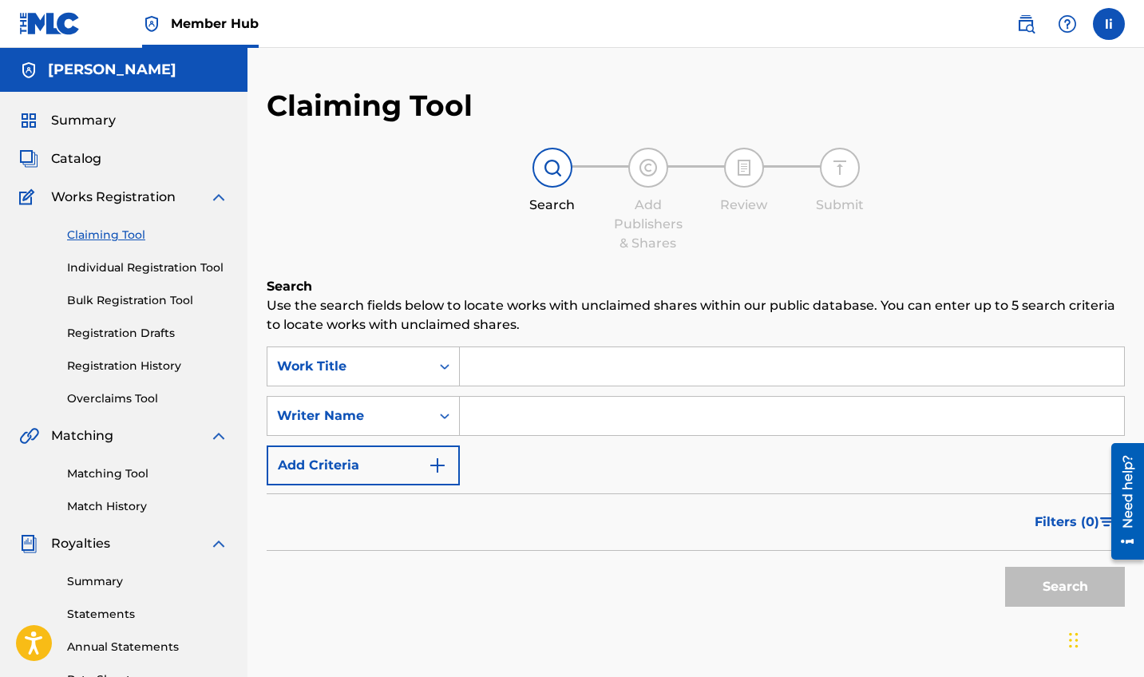
scroll to position [0, 0]
click at [57, 20] on img at bounding box center [49, 23] width 61 height 23
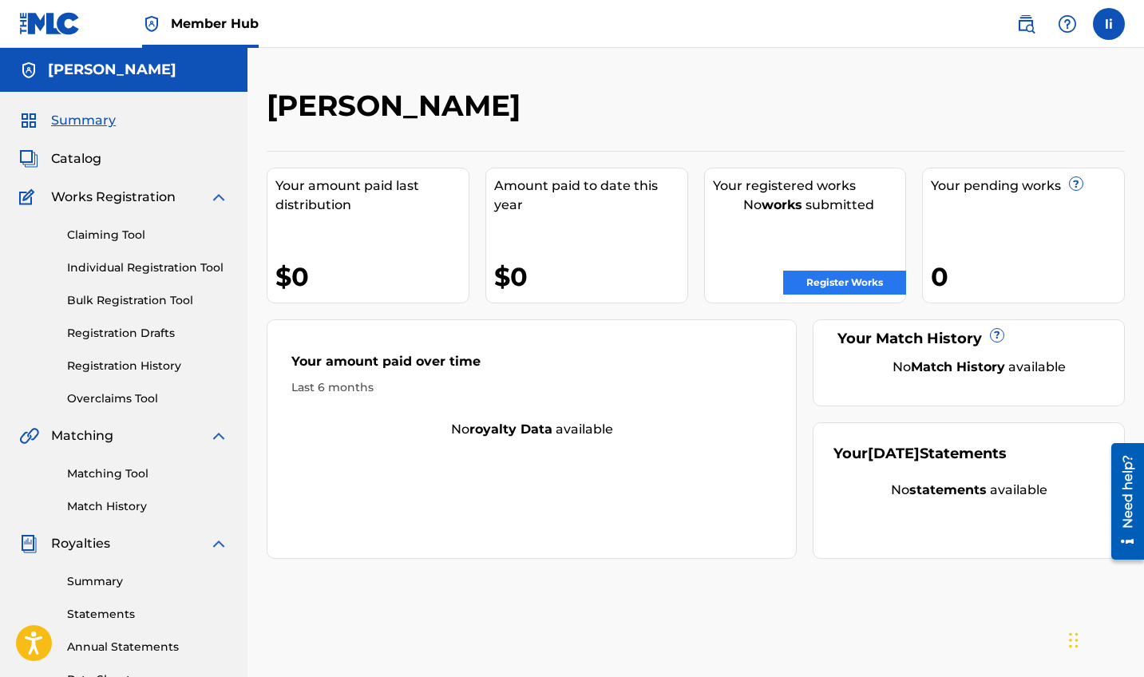
click at [853, 287] on link "Register Works" at bounding box center [844, 283] width 123 height 24
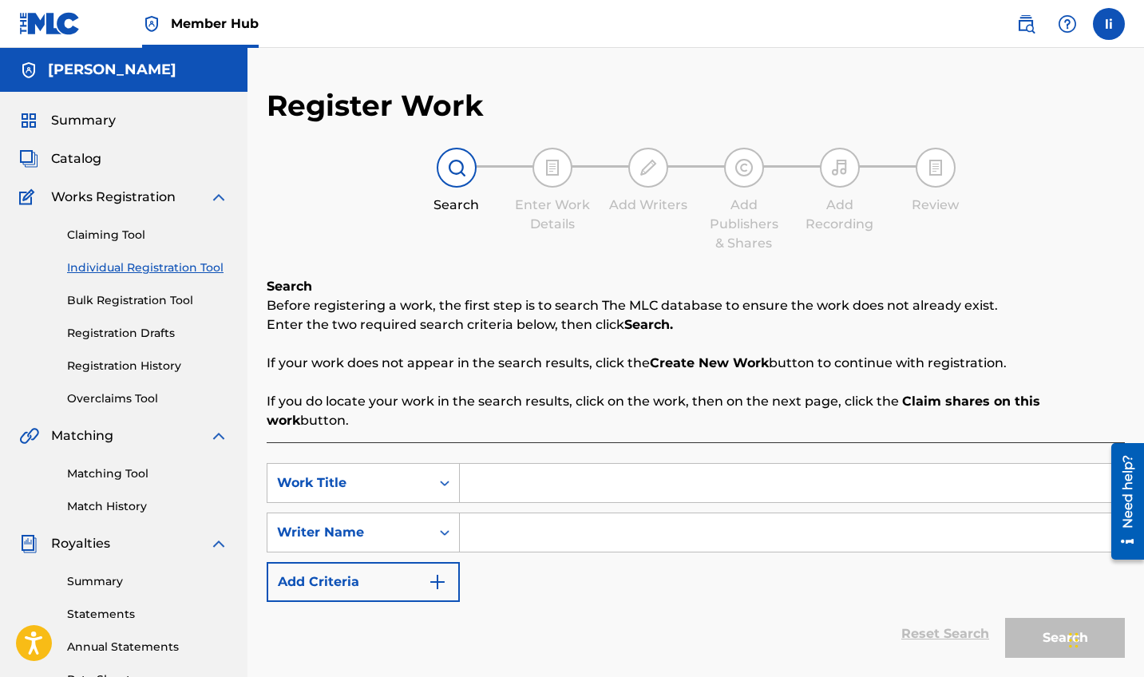
click at [505, 464] on input "Search Form" at bounding box center [792, 483] width 664 height 38
type input "me"
click at [432, 514] on div "Writer Name" at bounding box center [363, 533] width 193 height 40
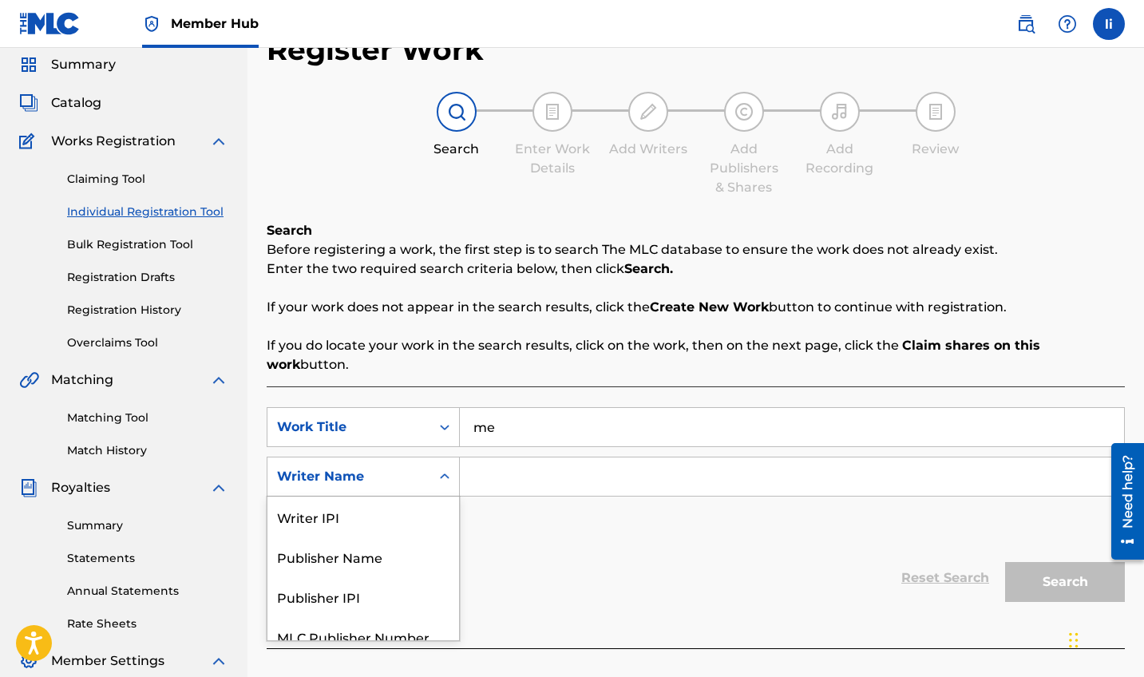
scroll to position [57, 0]
click at [434, 507] on div "Writer IPI" at bounding box center [364, 516] width 192 height 40
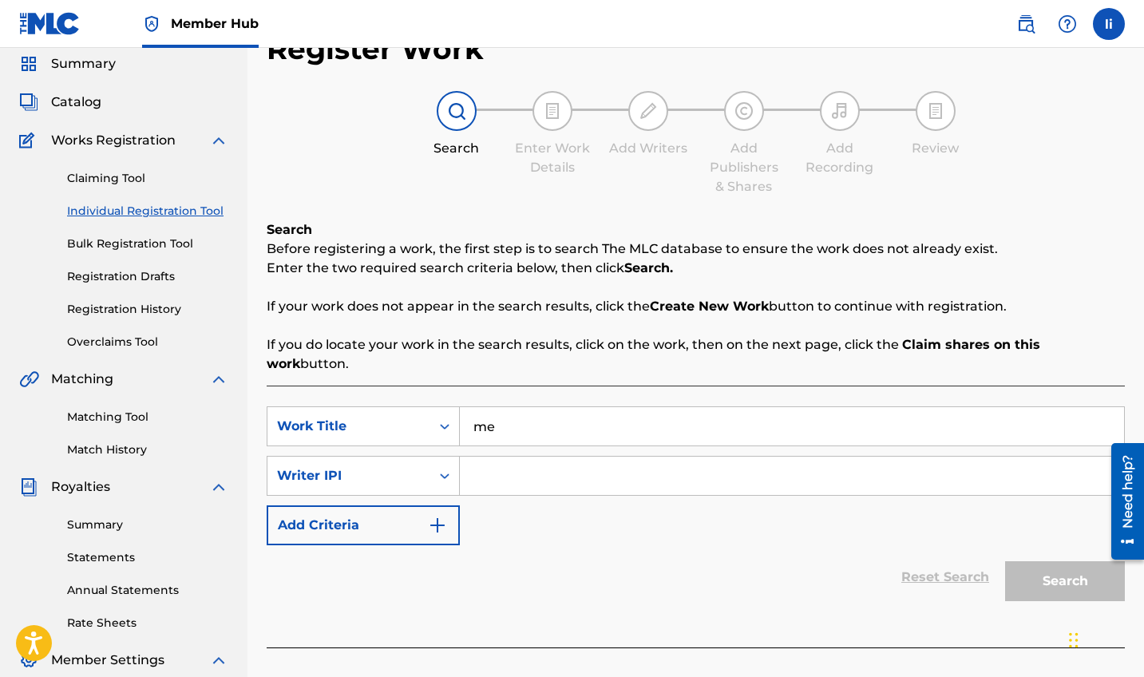
paste input "1302940194"
type input "1302940194"
click at [1034, 565] on button "Search" at bounding box center [1065, 581] width 120 height 40
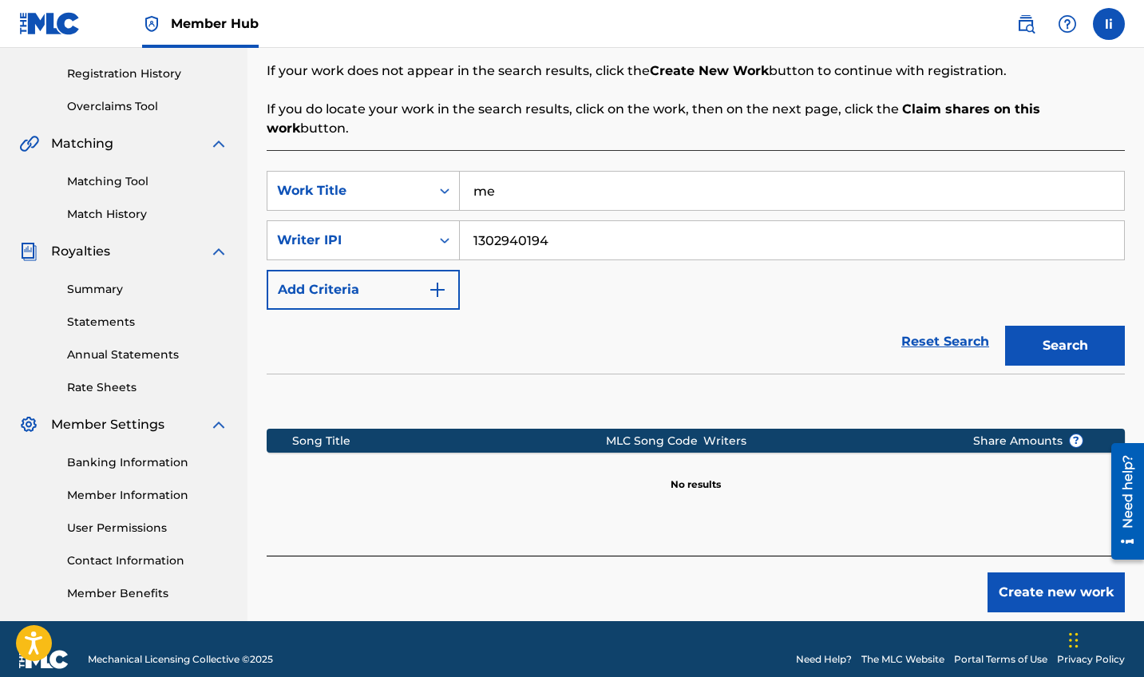
scroll to position [299, 0]
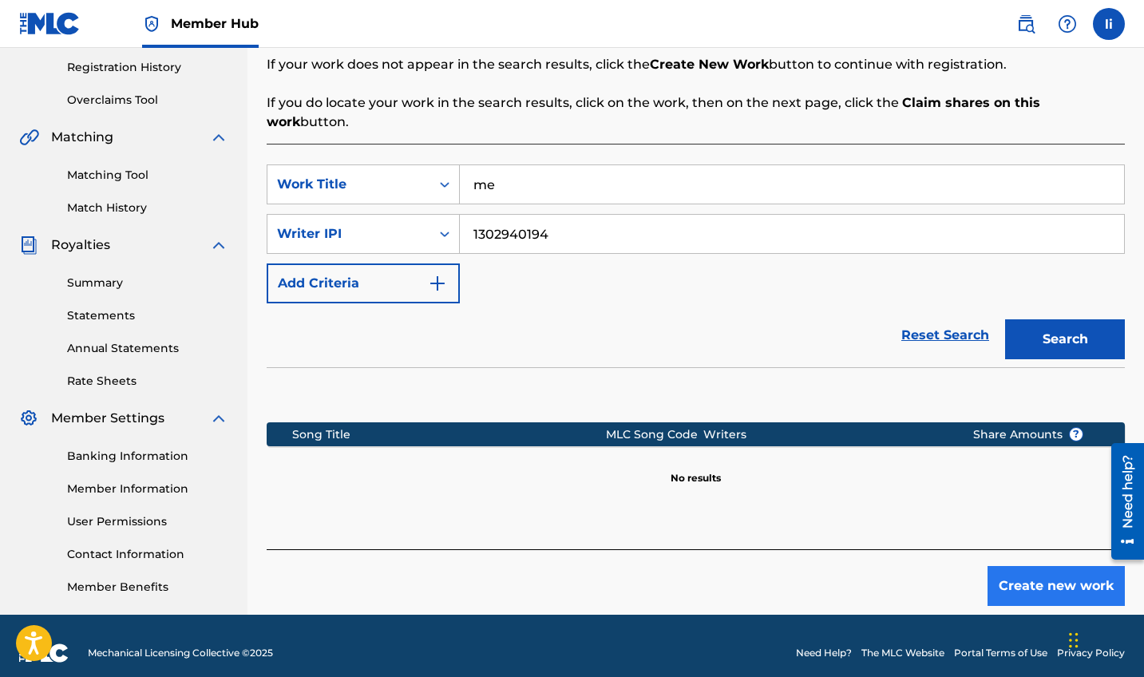
click at [1093, 569] on button "Create new work" at bounding box center [1056, 586] width 137 height 40
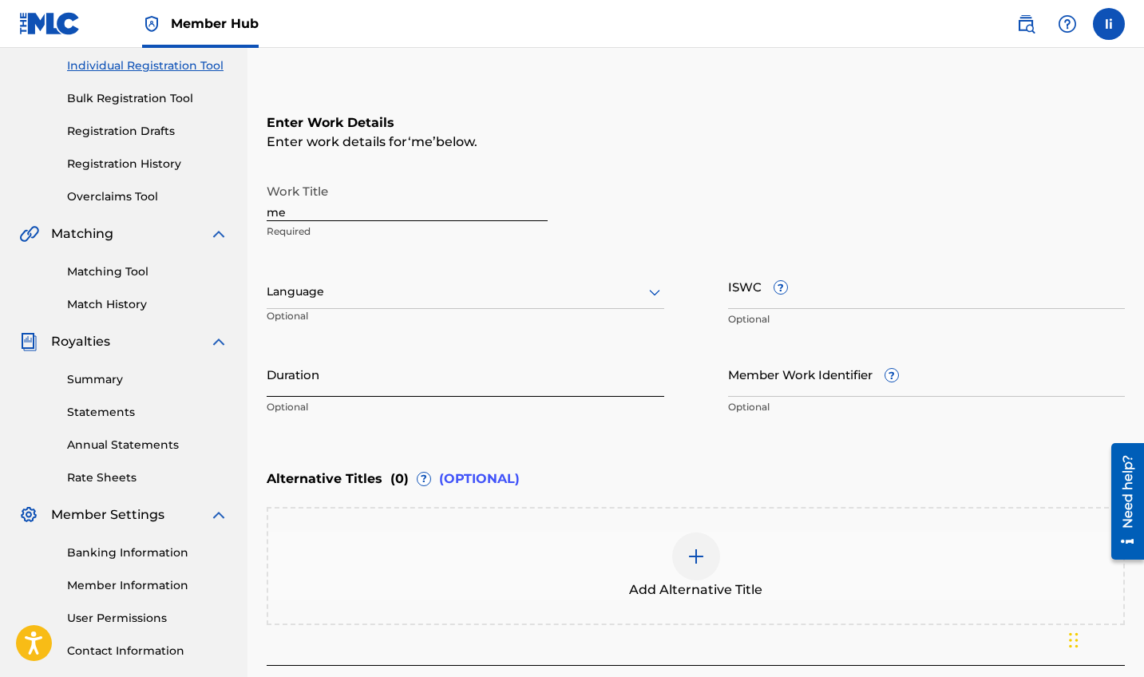
scroll to position [213, 0]
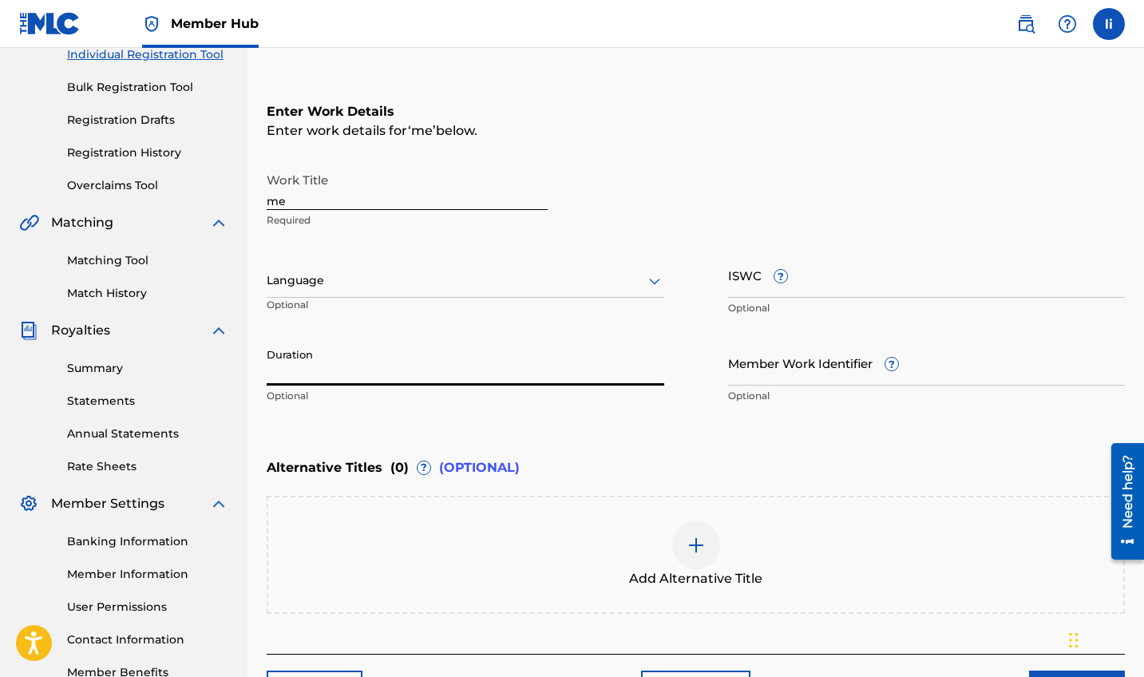
click at [408, 378] on input "Duration" at bounding box center [466, 363] width 398 height 46
type input "03:17"
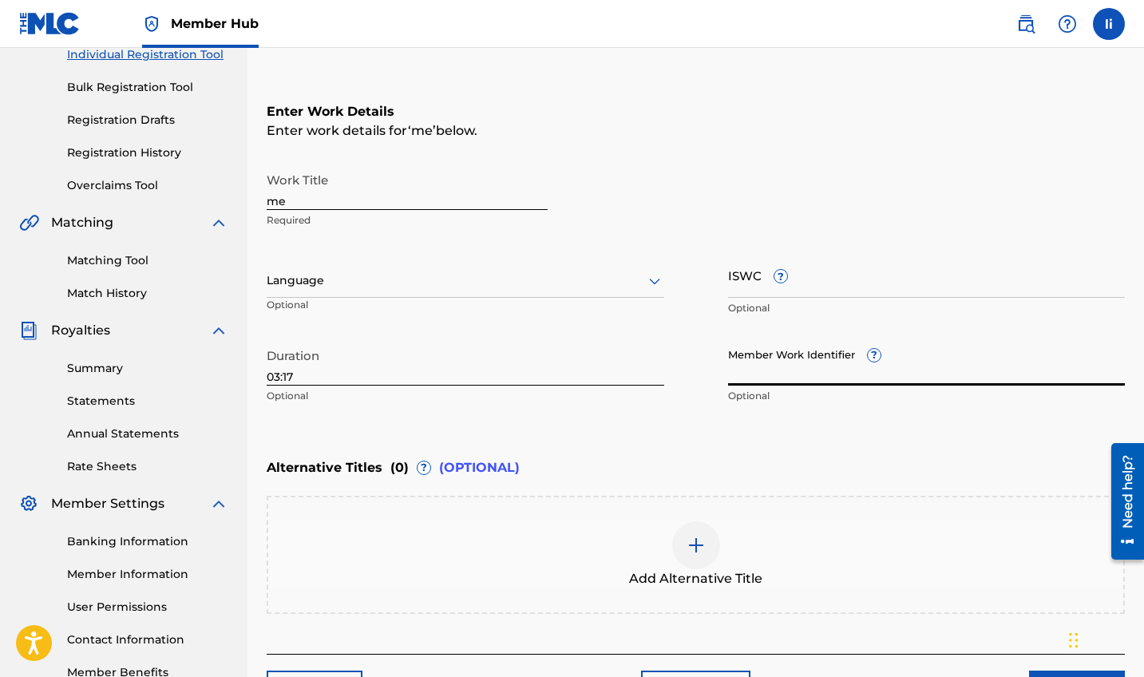
click at [757, 374] on input "Member Work Identifier ?" at bounding box center [927, 363] width 398 height 46
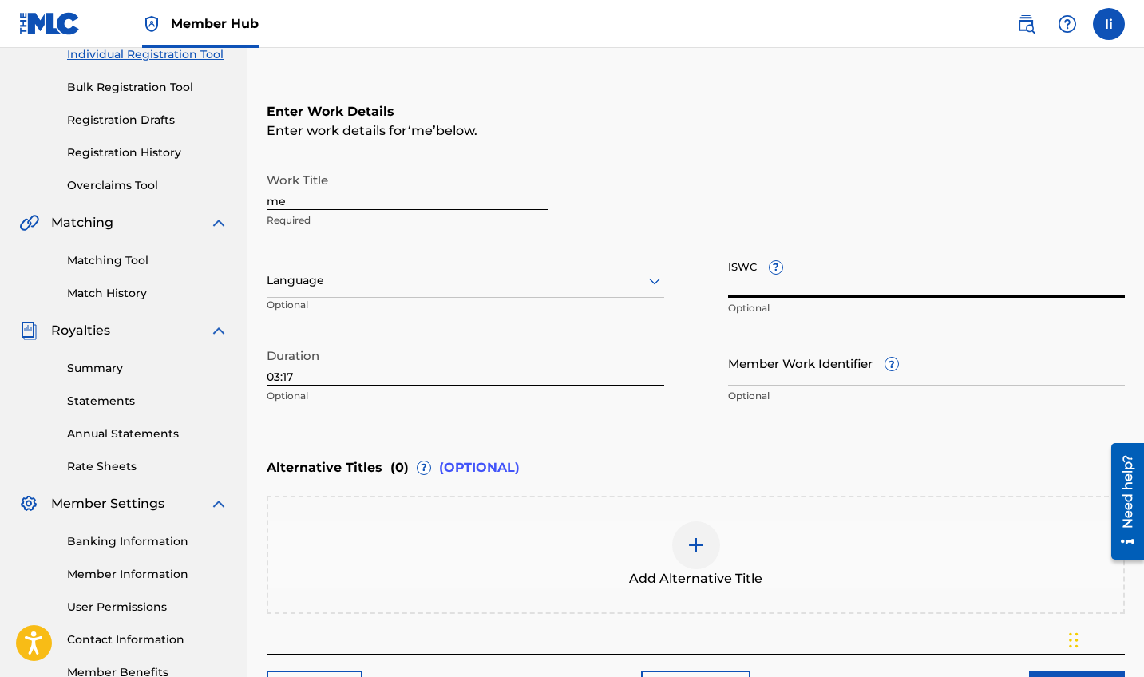
click at [741, 283] on input "ISWC ?" at bounding box center [927, 275] width 398 height 46
paste input "QZK6K2497544"
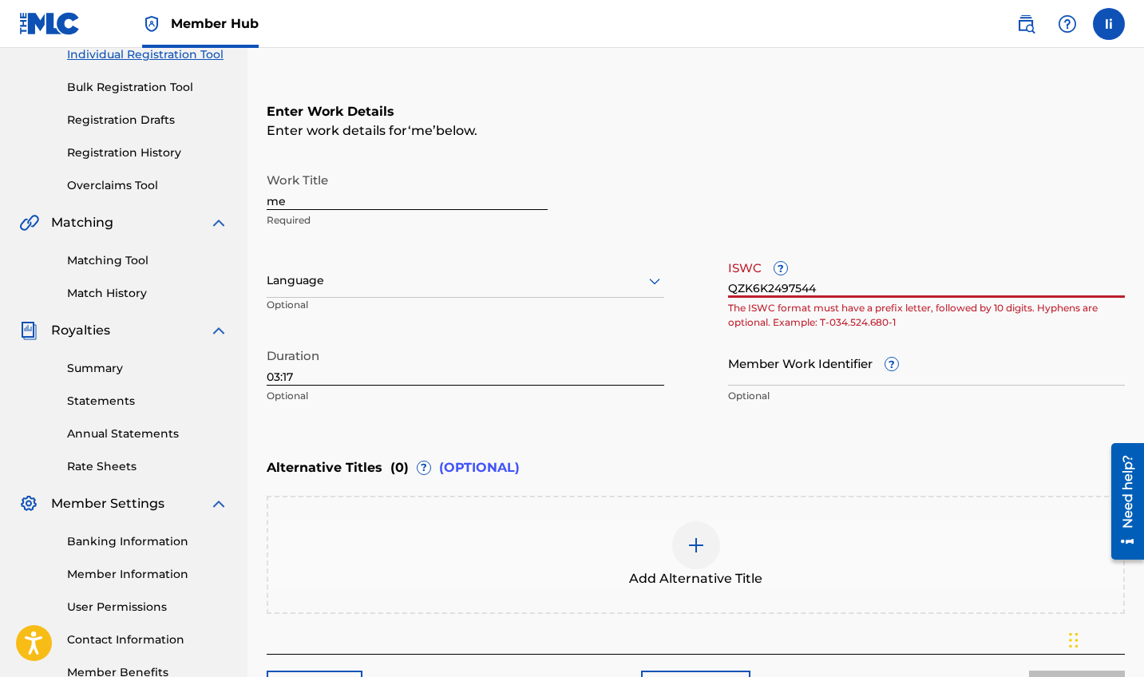
type input "QZK6K2497544"
drag, startPoint x: 824, startPoint y: 292, endPoint x: 726, endPoint y: 274, distance: 99.9
click at [726, 274] on div "Work Title me Required Language Optional ISWC ? QZK6K2497544 The ISWC format mu…" at bounding box center [696, 289] width 858 height 248
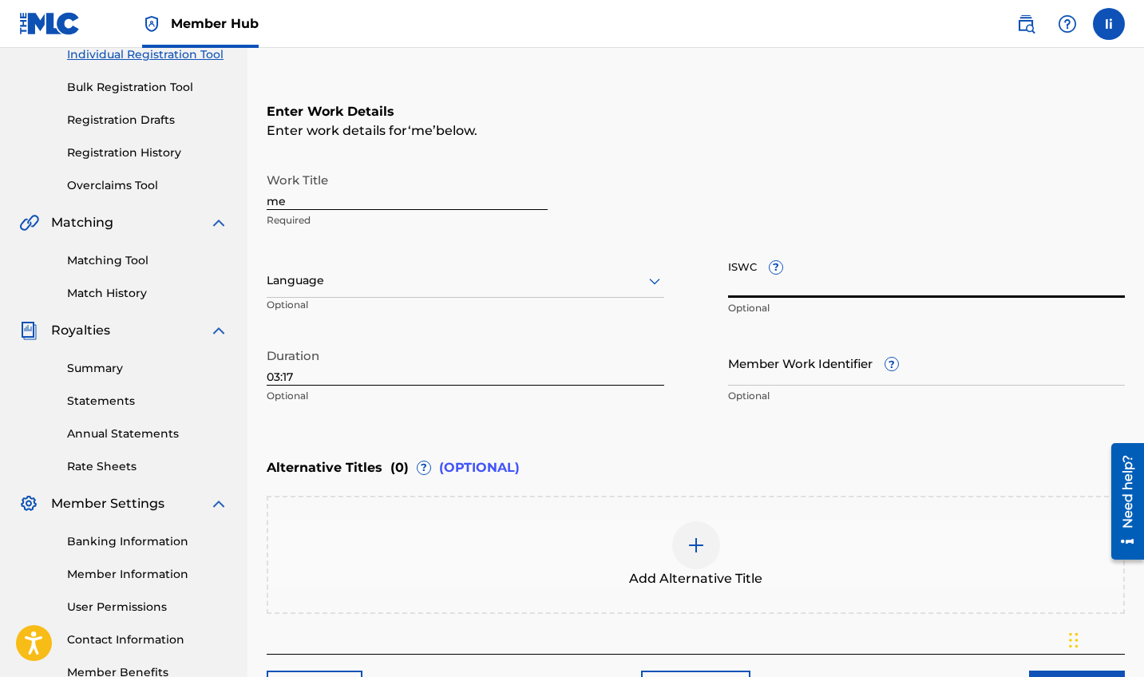
paste input "T3339479328"
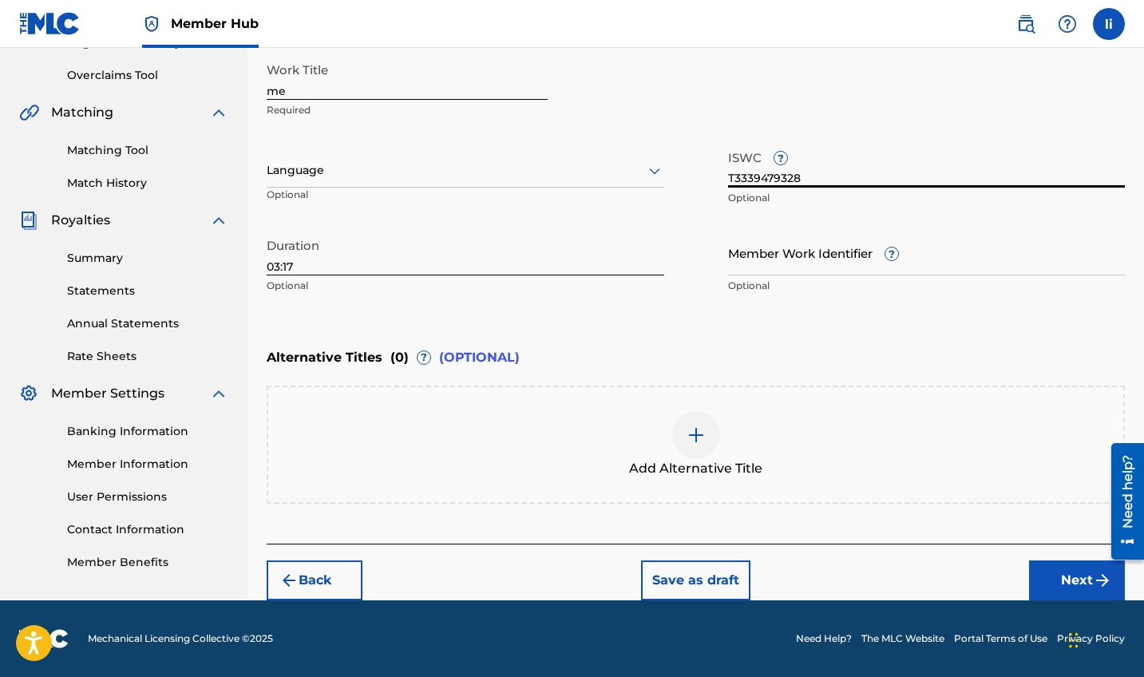
scroll to position [323, 0]
type input "T3339479328"
click at [1045, 575] on button "Next" at bounding box center [1077, 581] width 96 height 40
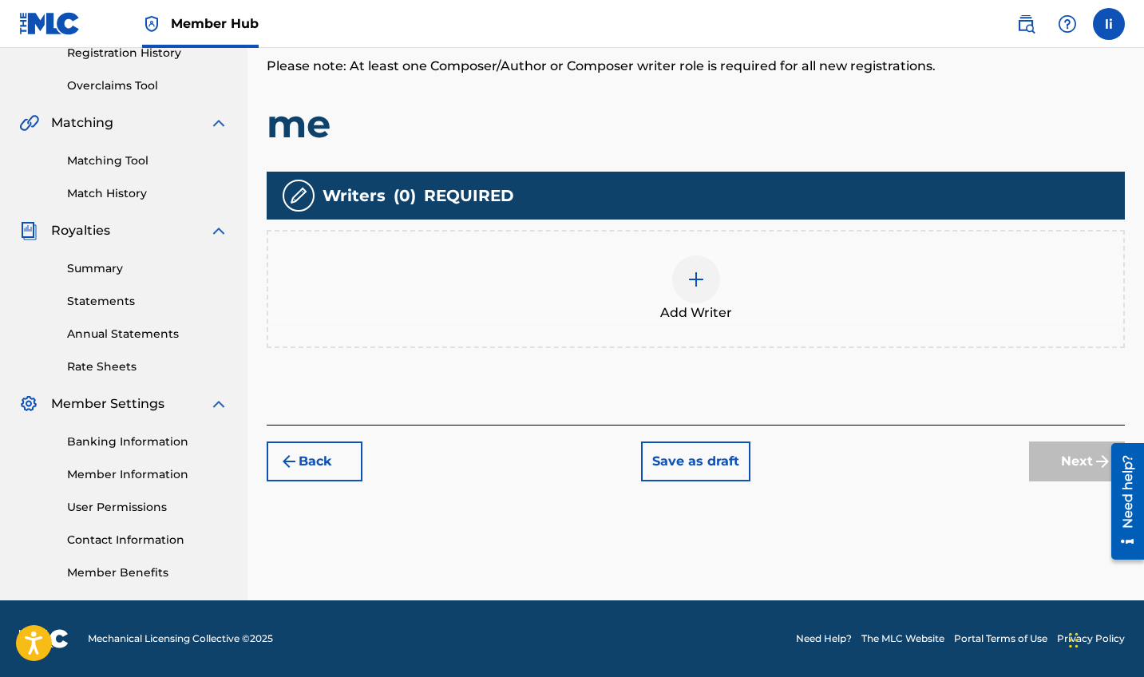
scroll to position [313, 0]
click at [692, 291] on div at bounding box center [696, 280] width 48 height 48
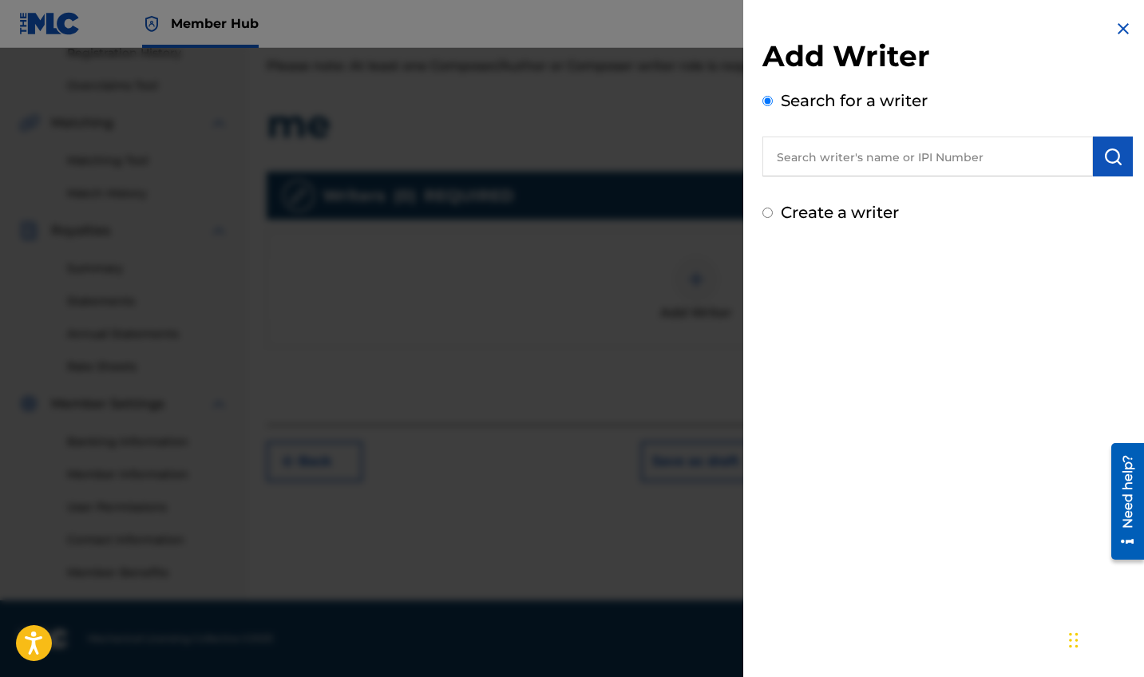
click at [874, 164] on input "text" at bounding box center [928, 157] width 331 height 40
type input "[PERSON_NAME]"
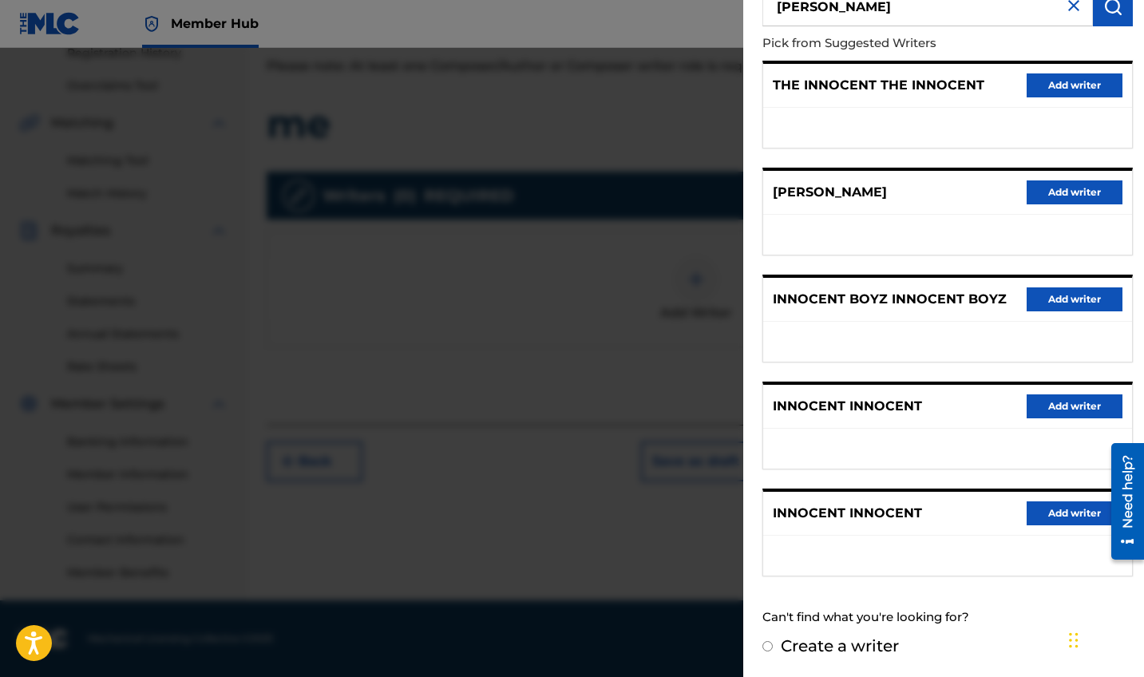
scroll to position [149, 0]
click at [770, 644] on input "Create a writer" at bounding box center [768, 647] width 10 height 10
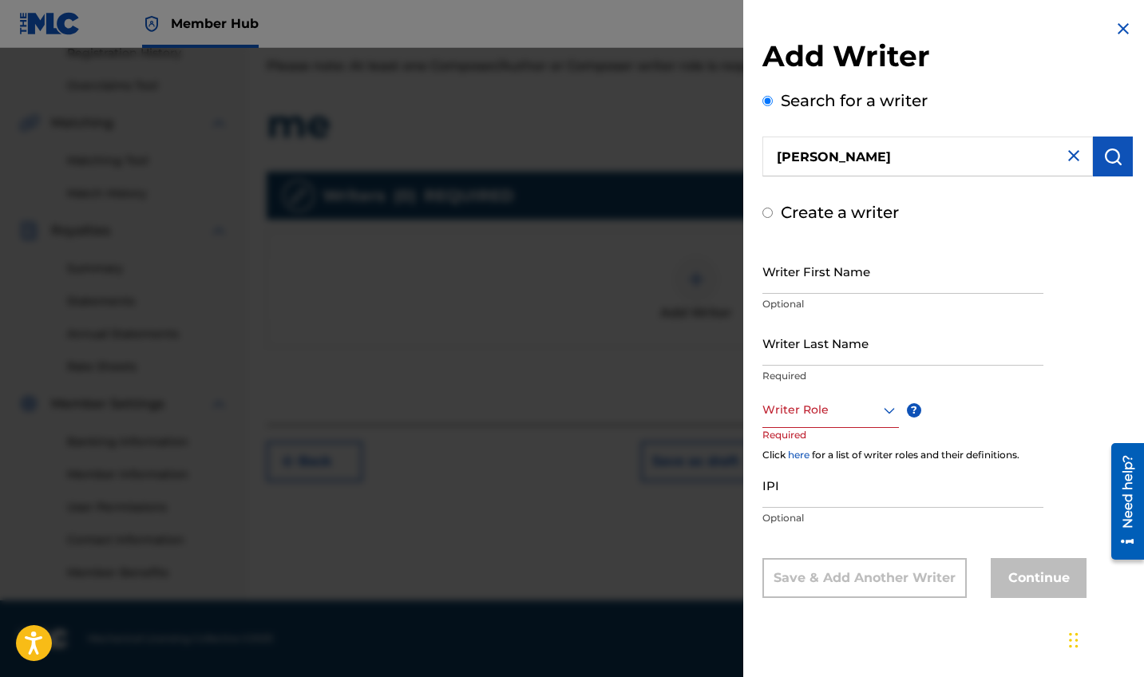
radio input "false"
radio input "true"
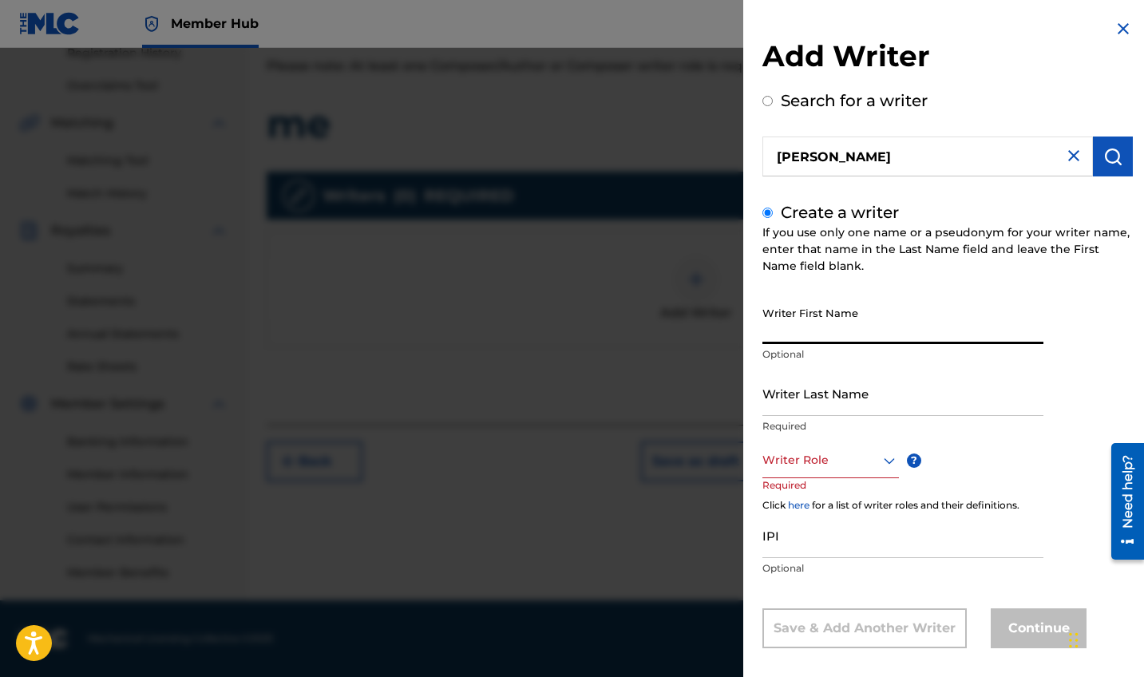
click at [826, 334] on input "Writer First Name" at bounding box center [903, 322] width 281 height 46
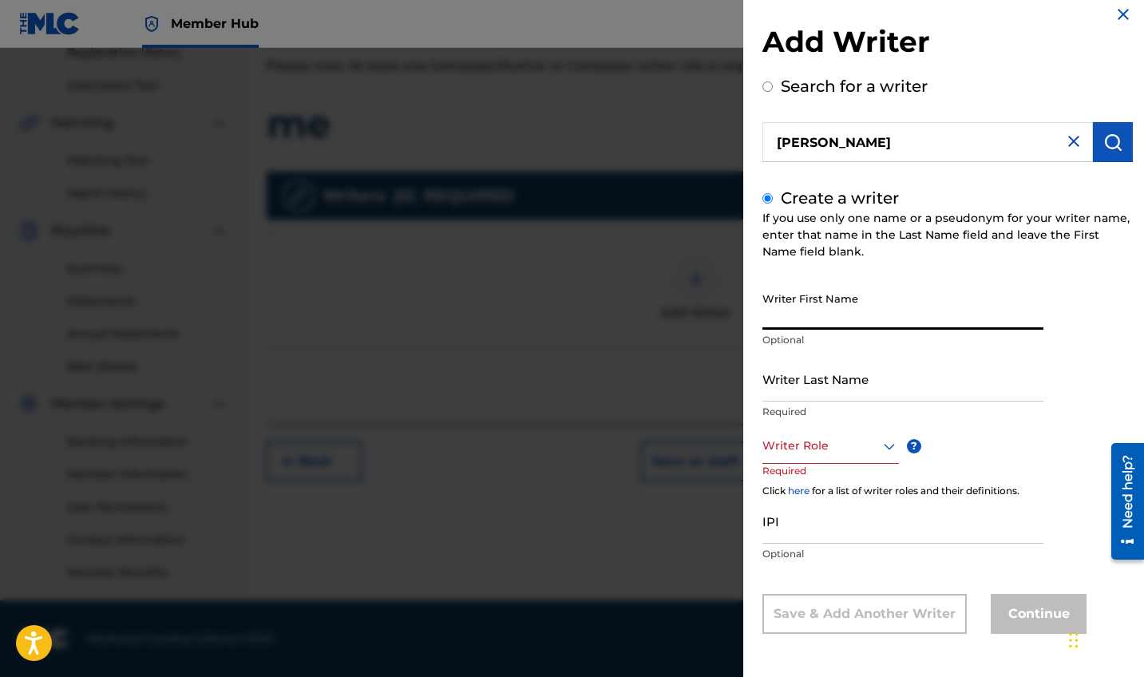
scroll to position [14, 0]
type input "[PERSON_NAME]"
click at [945, 389] on input "Writer Last Name" at bounding box center [903, 379] width 281 height 46
type input "innocent"
click at [896, 417] on p "Required" at bounding box center [903, 412] width 281 height 14
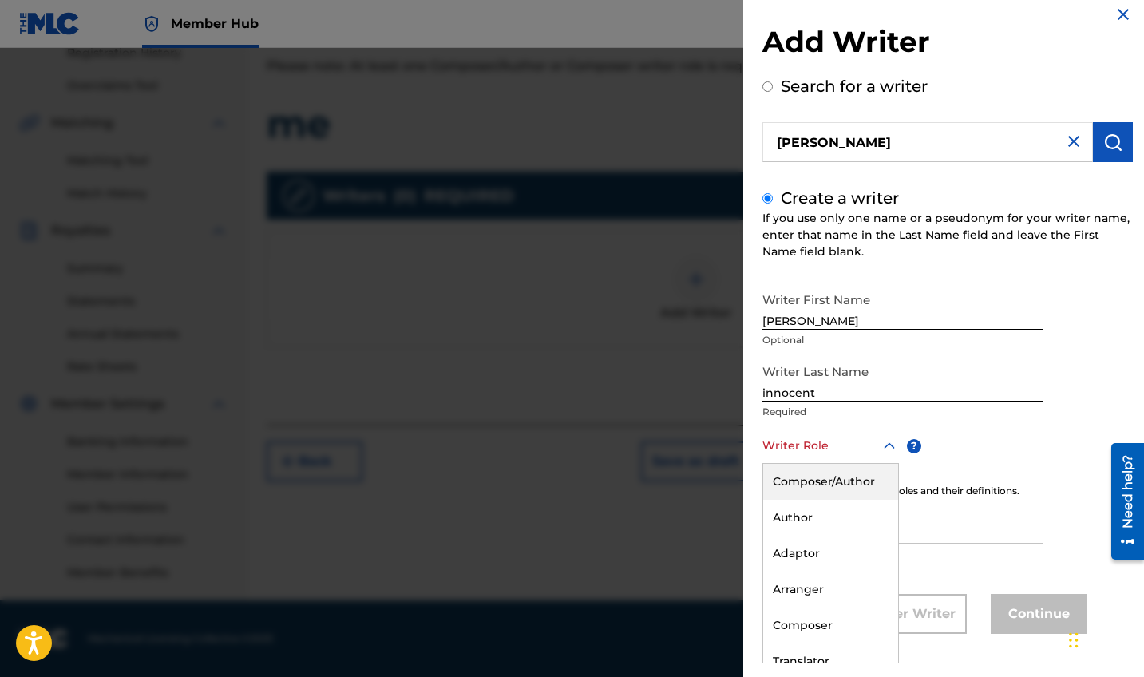
click at [830, 451] on div at bounding box center [831, 446] width 137 height 20
click at [833, 485] on div "Composer/Author" at bounding box center [830, 482] width 135 height 36
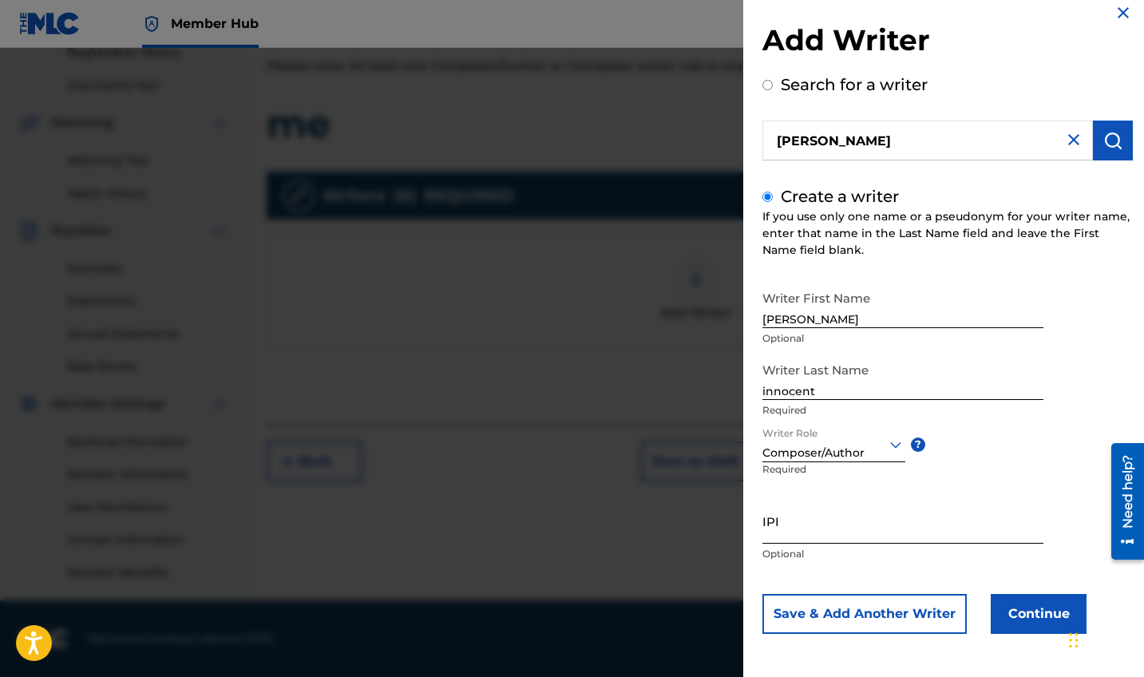
scroll to position [16, 0]
click at [843, 541] on input "IPI" at bounding box center [903, 521] width 281 height 46
paste input "1302940194"
type input "1302940194"
click at [1011, 609] on button "Continue" at bounding box center [1039, 614] width 96 height 40
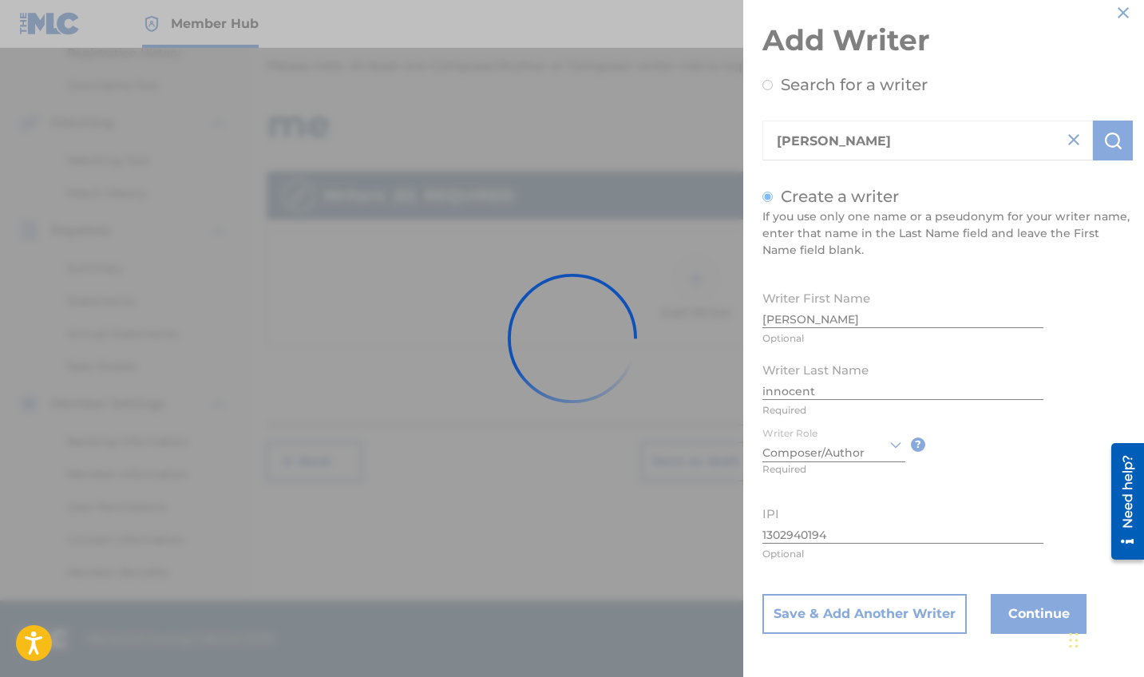
scroll to position [313, 0]
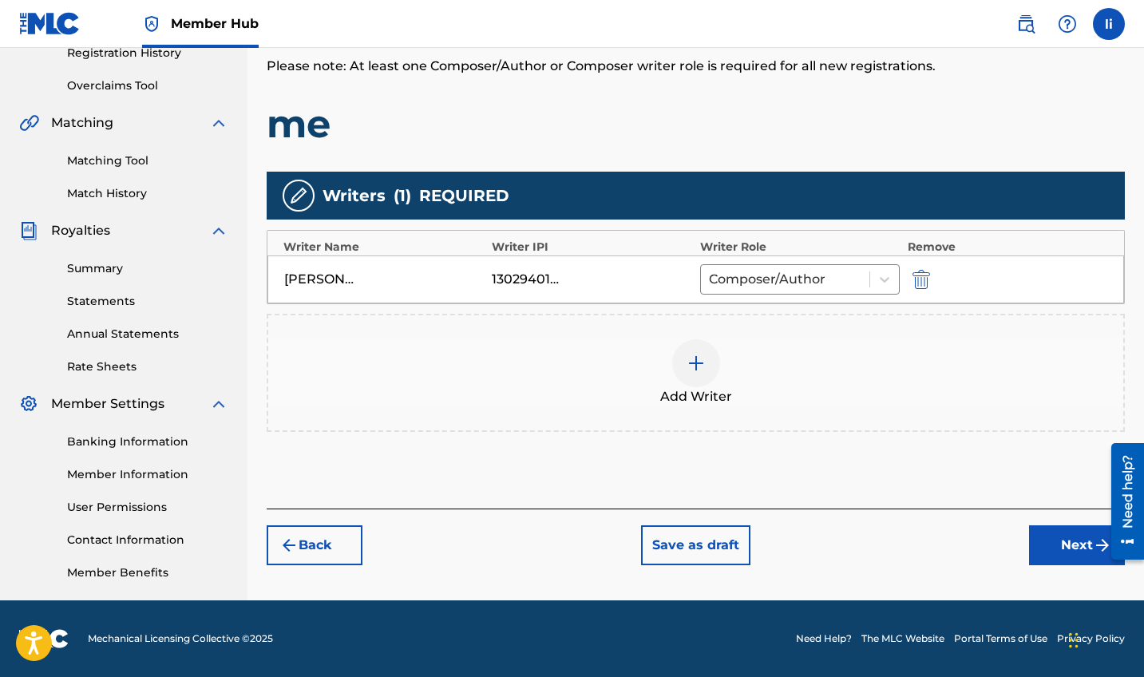
click at [511, 287] on div "[PERSON_NAME] innocent 1302940194 Composer/Author" at bounding box center [696, 280] width 857 height 48
click at [1059, 558] on button "Next" at bounding box center [1077, 545] width 96 height 40
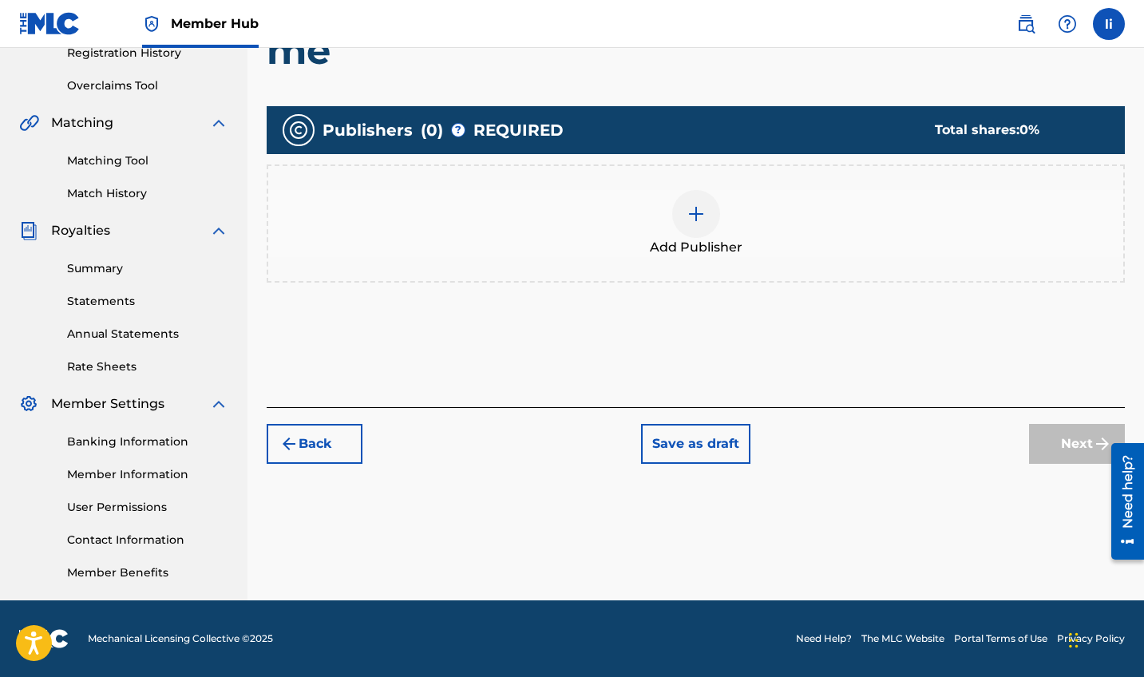
click at [690, 208] on img at bounding box center [696, 213] width 19 height 19
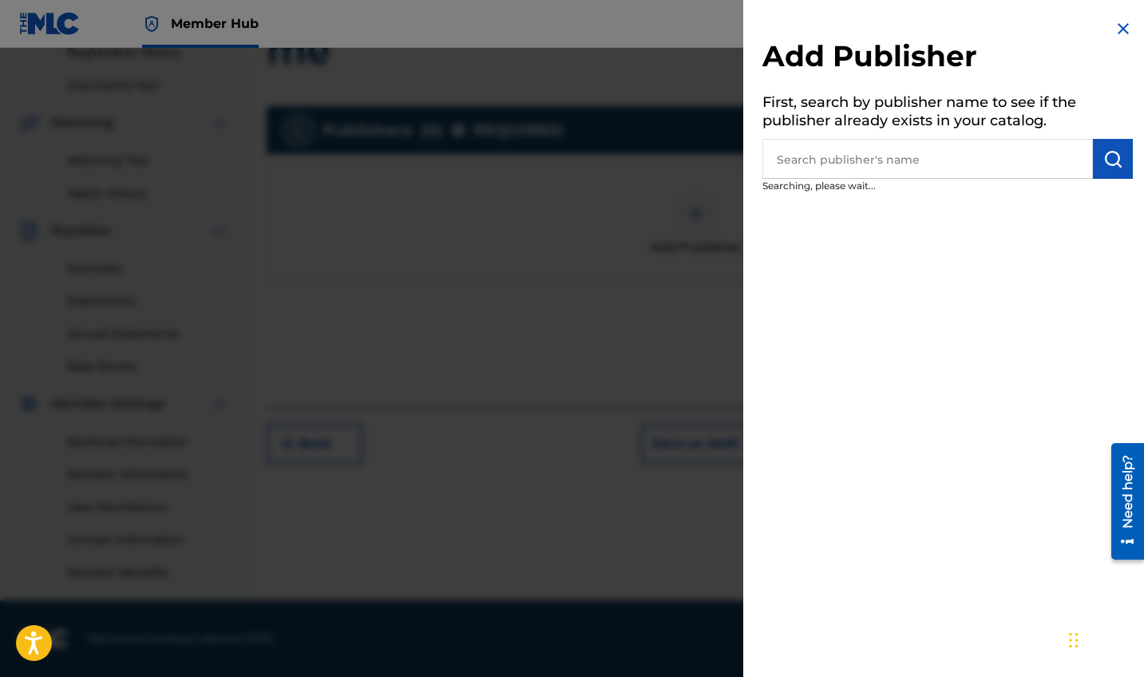
click at [860, 160] on input "text" at bounding box center [928, 159] width 331 height 40
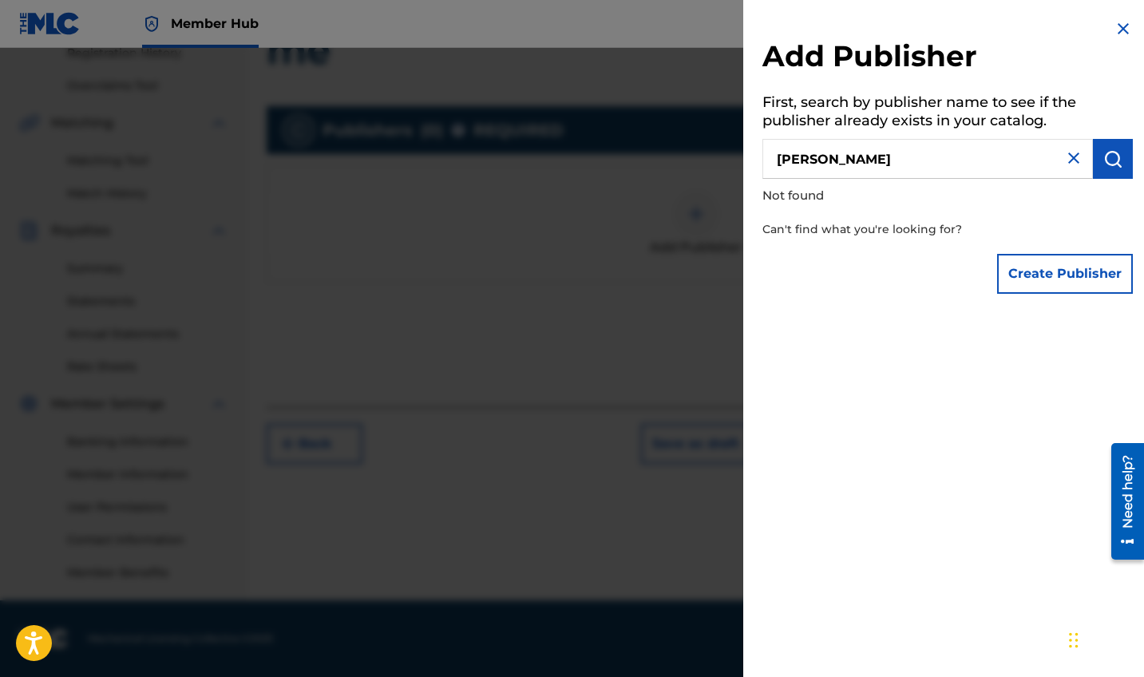
type input "[PERSON_NAME]"
click at [1128, 137] on div "Add Publisher First, search by publisher name to see if the publisher already e…" at bounding box center [947, 160] width 409 height 321
click at [1116, 158] on img "submit" at bounding box center [1113, 158] width 19 height 19
click at [1071, 265] on button "Create Publisher" at bounding box center [1065, 274] width 136 height 40
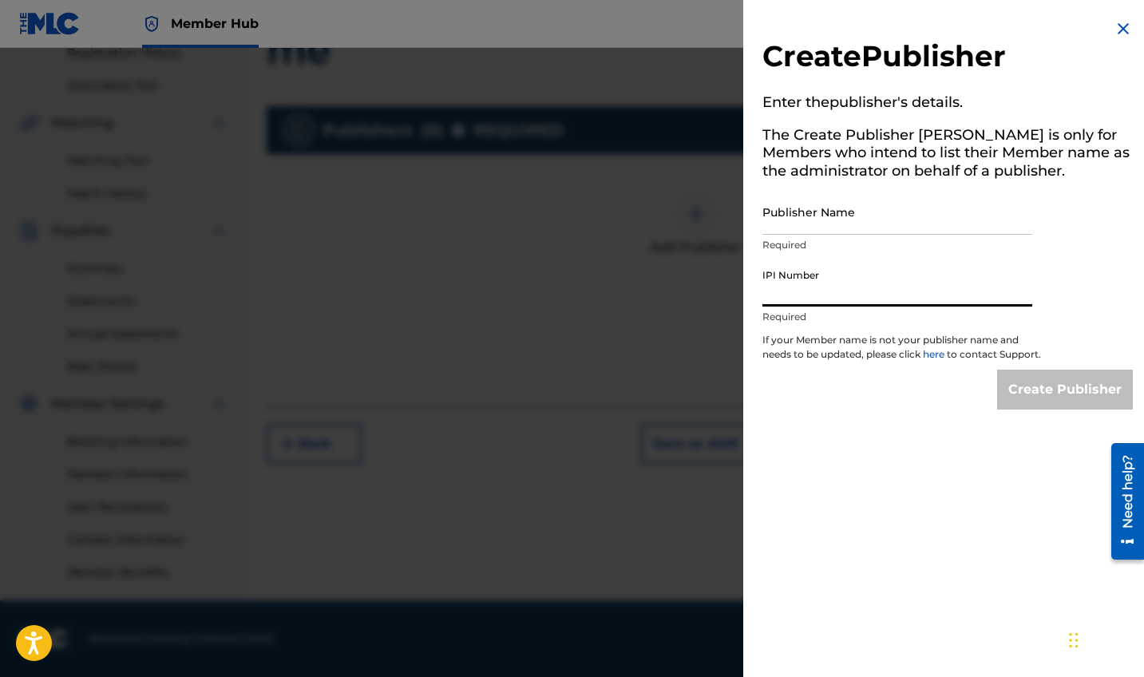
click at [883, 285] on input "IPI Number" at bounding box center [898, 284] width 270 height 46
paste input "1302940194"
type input "1302940194"
click at [823, 227] on input "Publisher Name" at bounding box center [898, 212] width 270 height 46
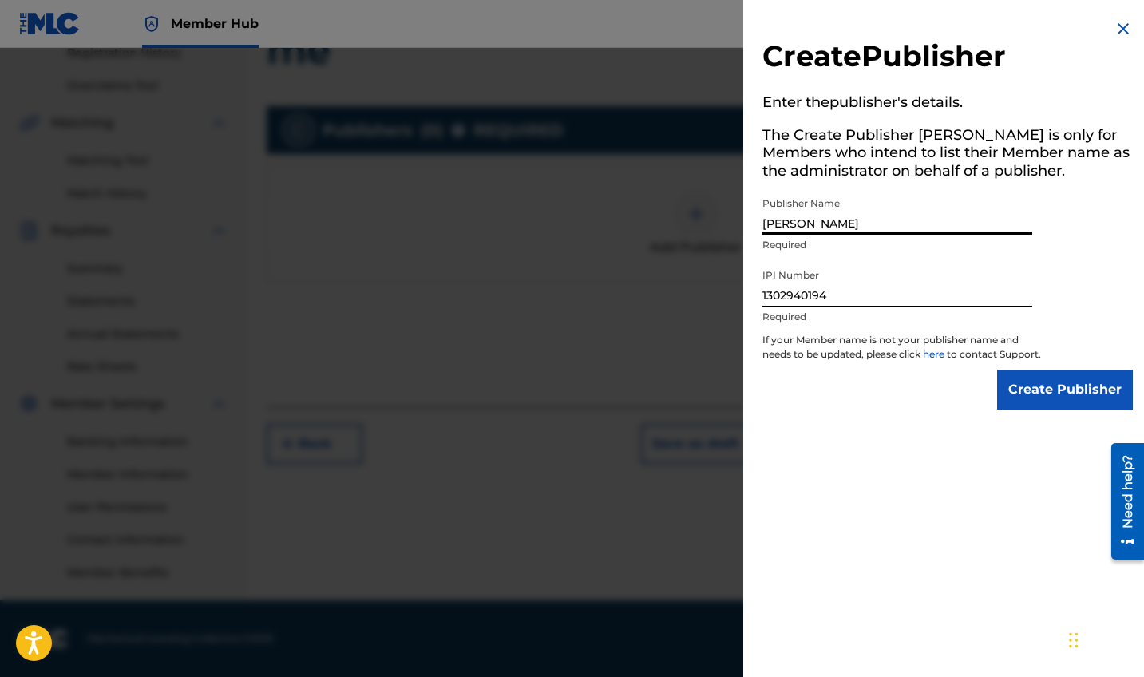
type input "[PERSON_NAME]"
click at [1041, 402] on input "Create Publisher" at bounding box center [1065, 390] width 136 height 40
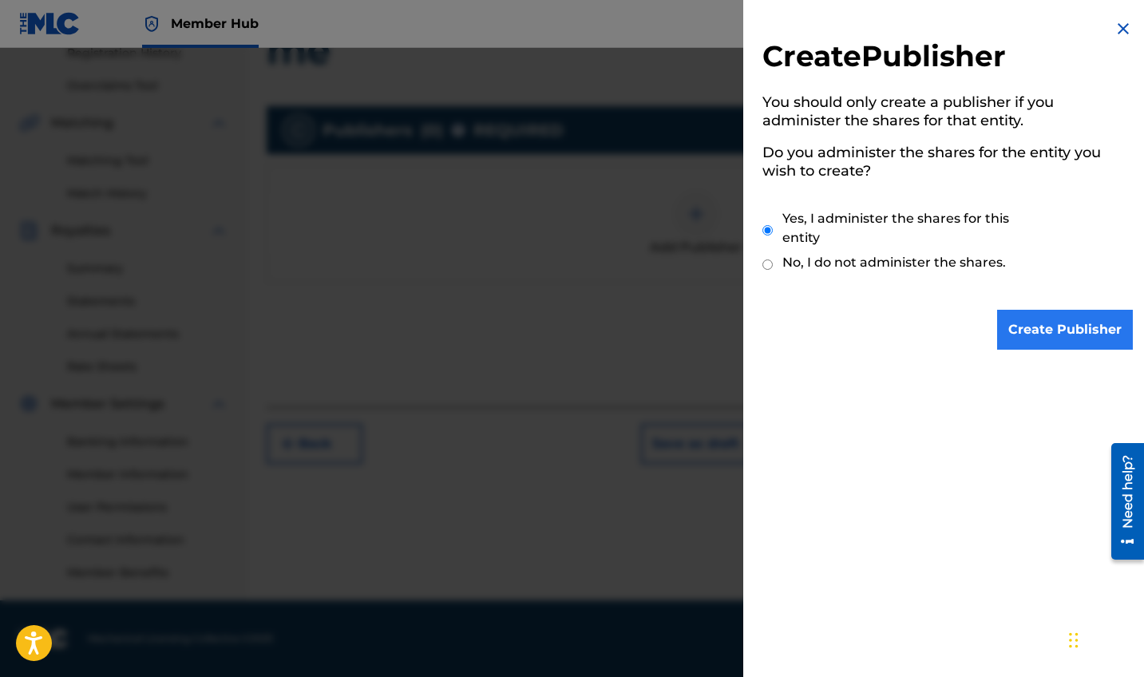
click at [1005, 313] on input "Create Publisher" at bounding box center [1065, 330] width 136 height 40
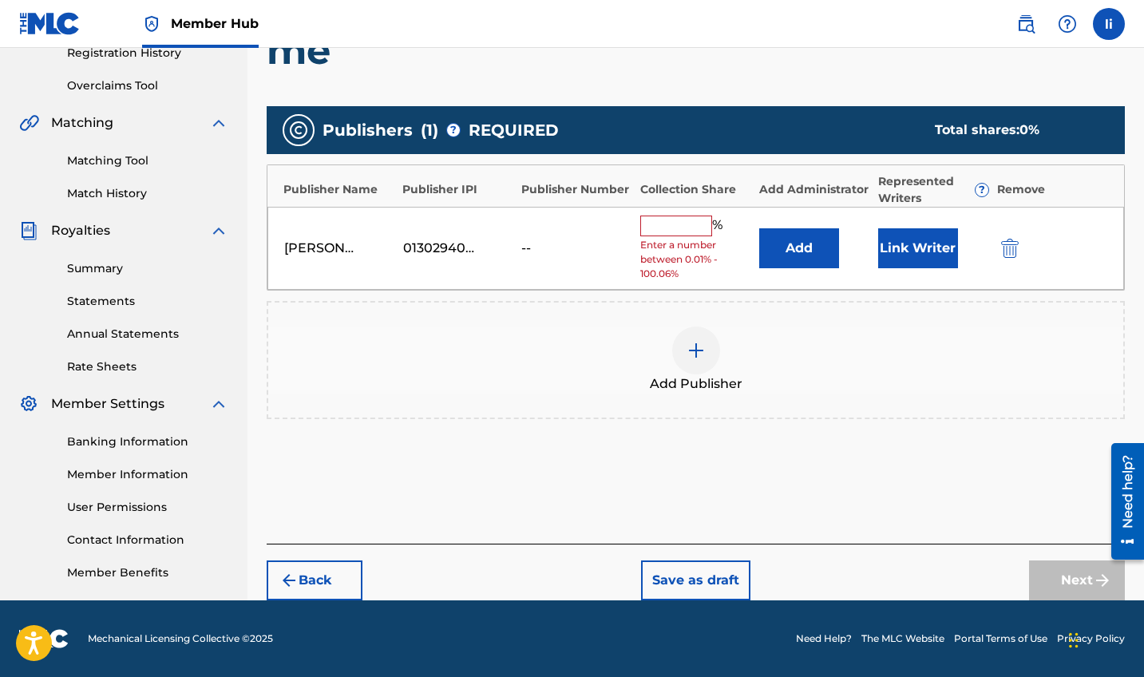
click at [694, 226] on input "text" at bounding box center [676, 226] width 72 height 21
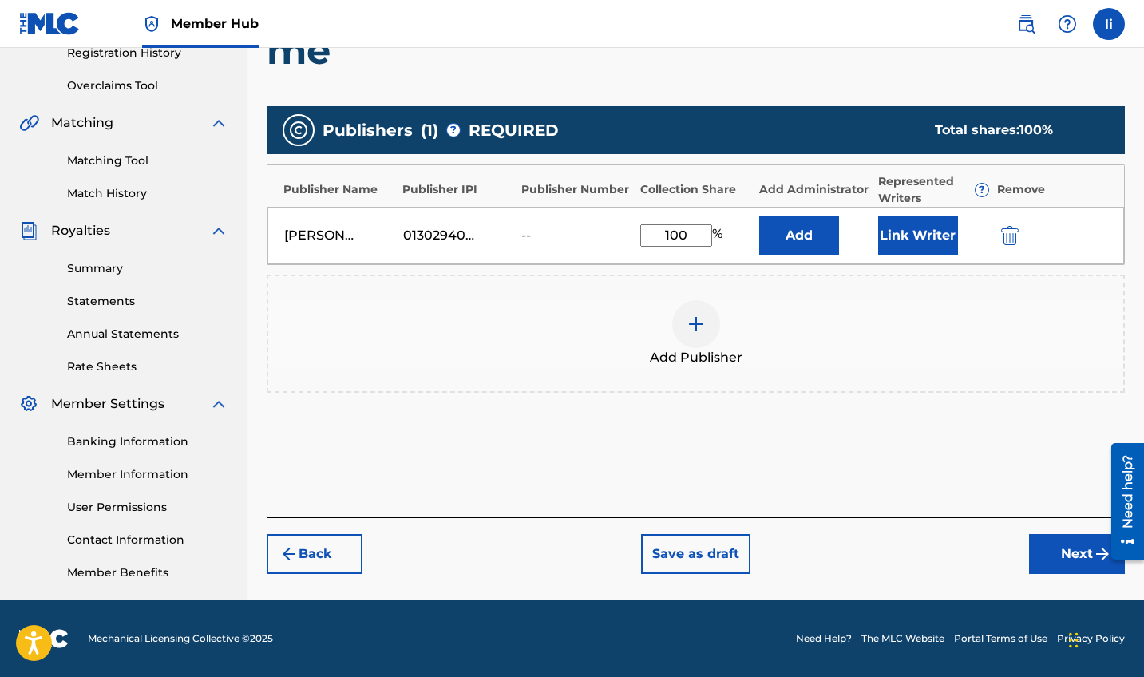
type input "100"
click at [889, 381] on div "Add Publisher" at bounding box center [696, 334] width 858 height 118
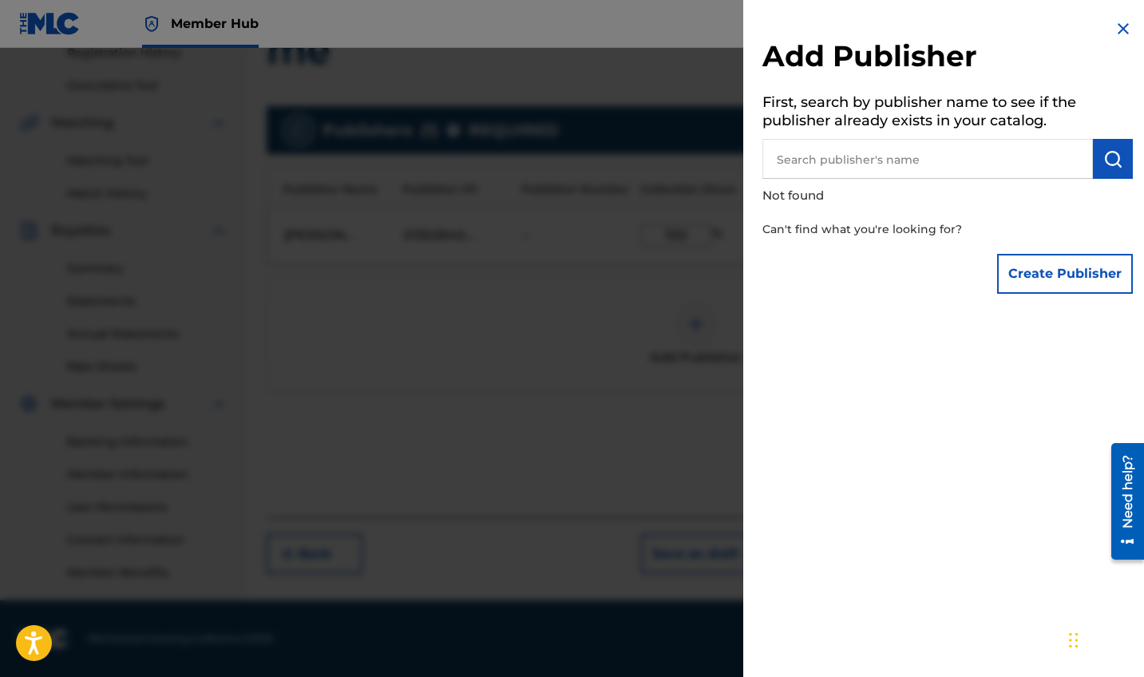
click at [1124, 30] on img at bounding box center [1123, 28] width 19 height 19
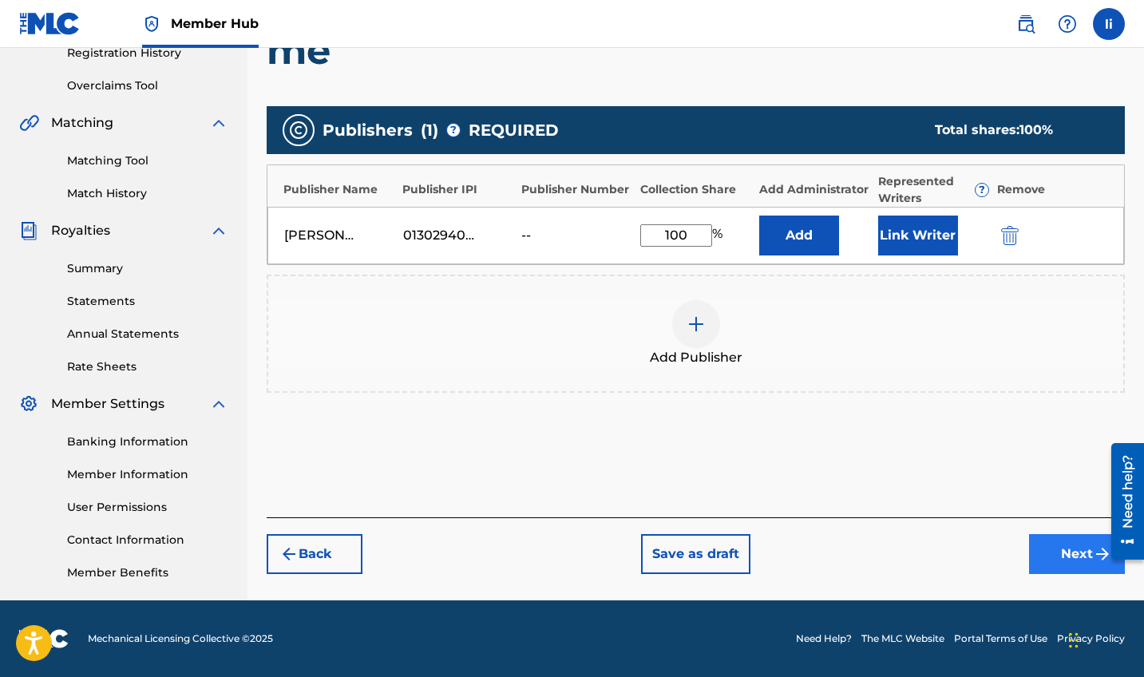
click at [1076, 564] on button "Next" at bounding box center [1077, 554] width 96 height 40
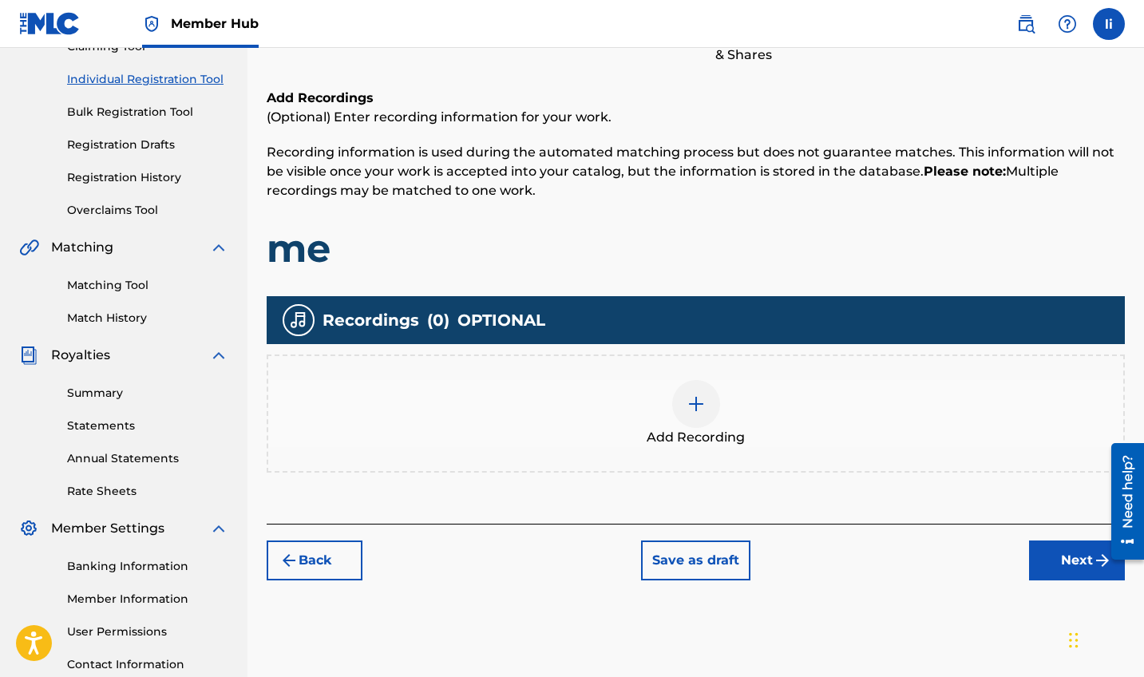
scroll to position [188, 0]
click at [679, 401] on div at bounding box center [696, 404] width 48 height 48
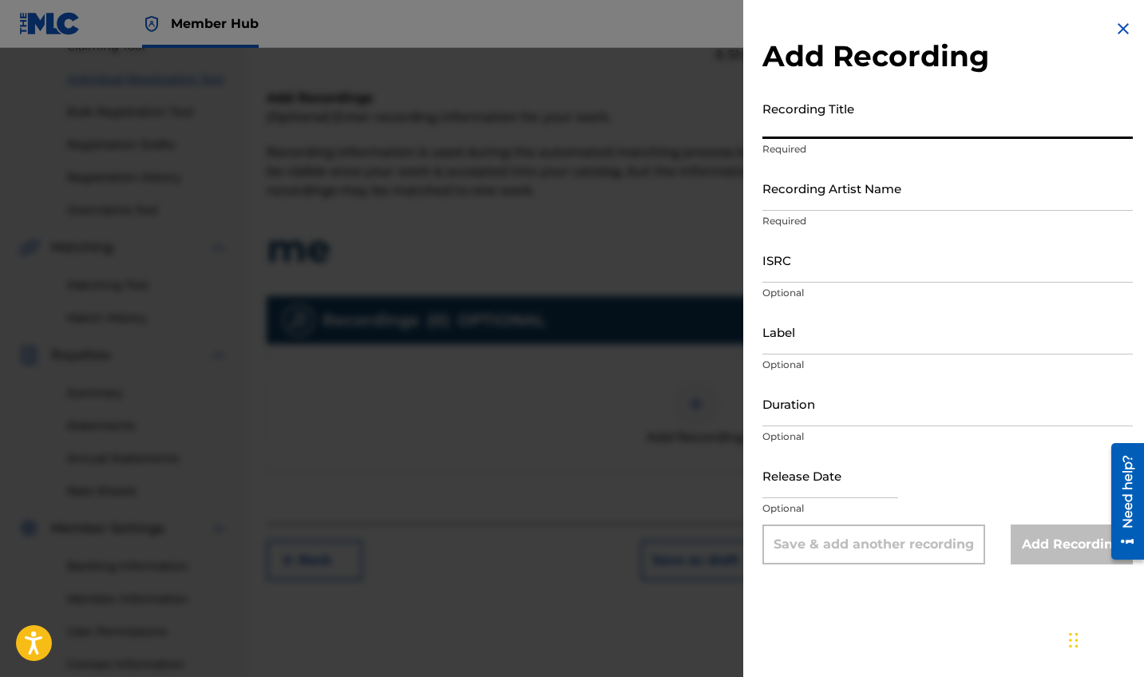
click at [800, 136] on input "Recording Title" at bounding box center [948, 116] width 371 height 46
type input "me"
click at [823, 192] on input "Recording Artist Name" at bounding box center [948, 188] width 371 height 46
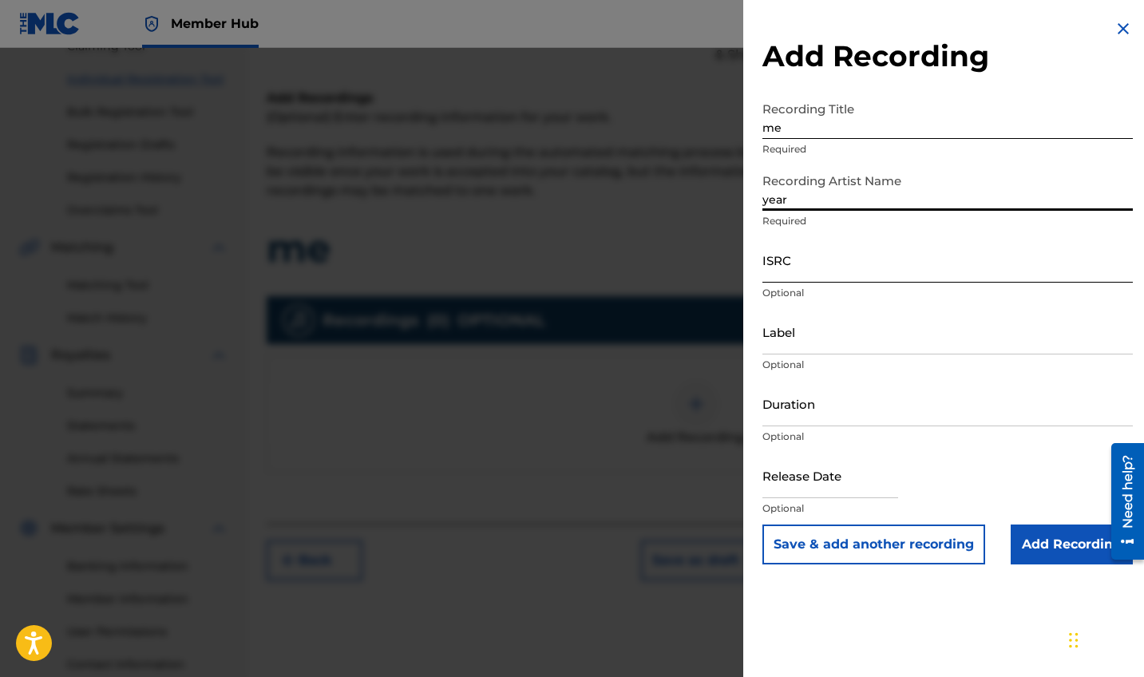
type input "year"
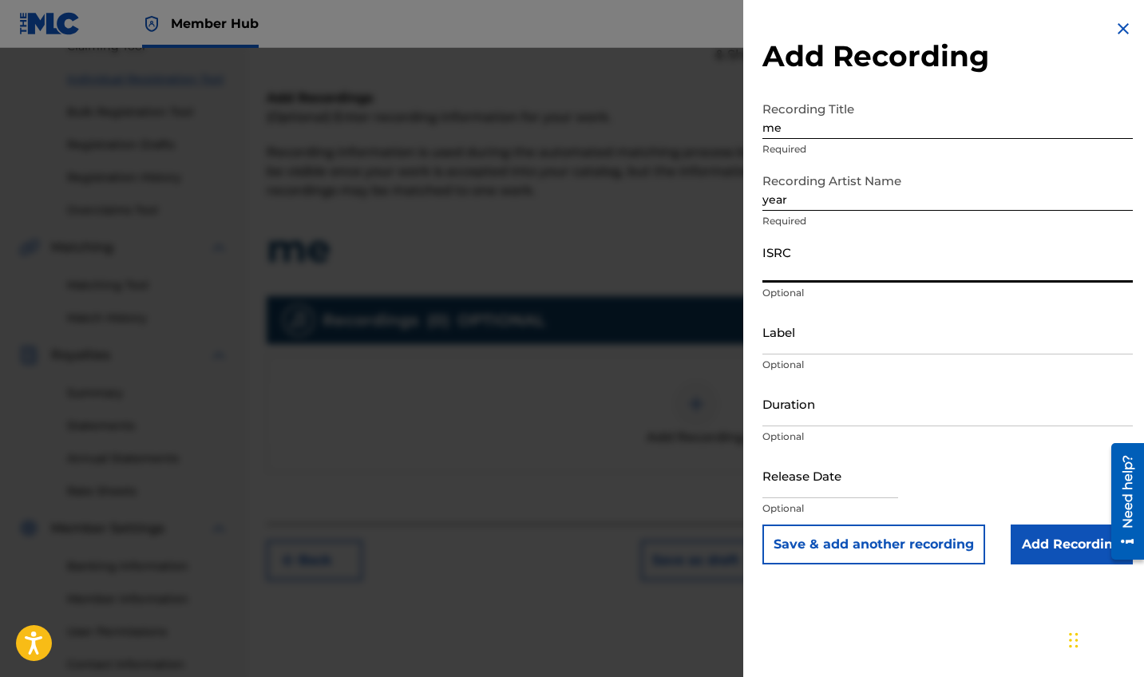
click at [825, 262] on input "ISRC" at bounding box center [948, 260] width 371 height 46
paste input "QZK6K2497544"
type input "QZK6K2497544"
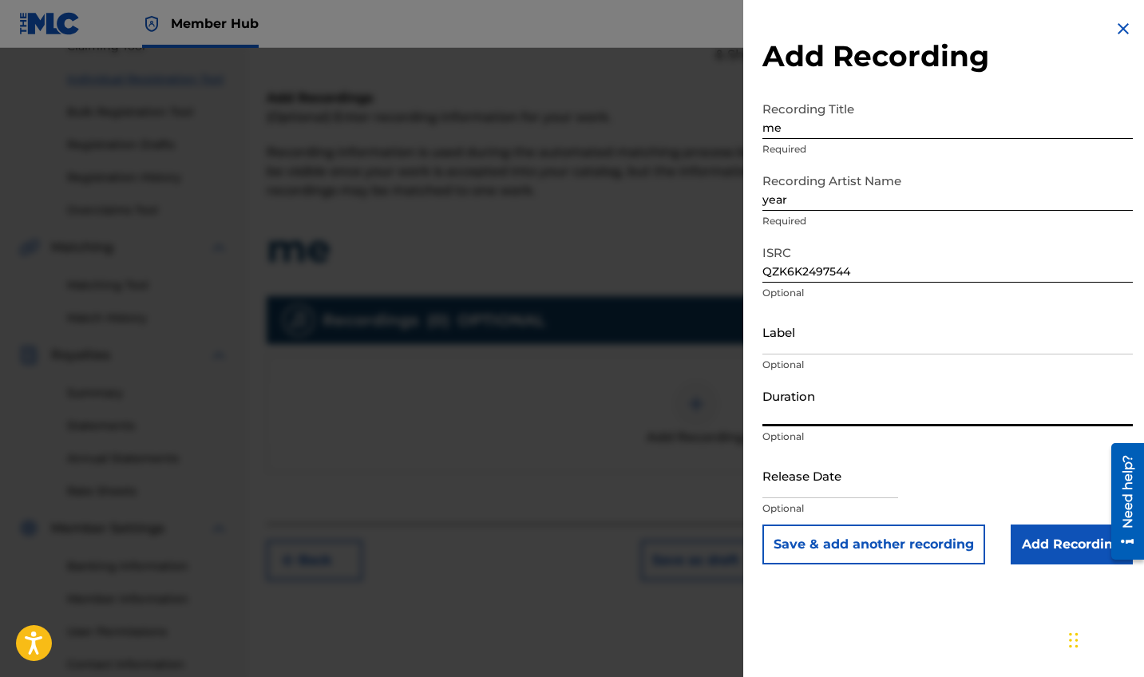
click at [823, 420] on input "Duration" at bounding box center [948, 404] width 371 height 46
type input "03:17"
click at [844, 479] on input "text" at bounding box center [831, 476] width 136 height 46
select select "8"
select select "2025"
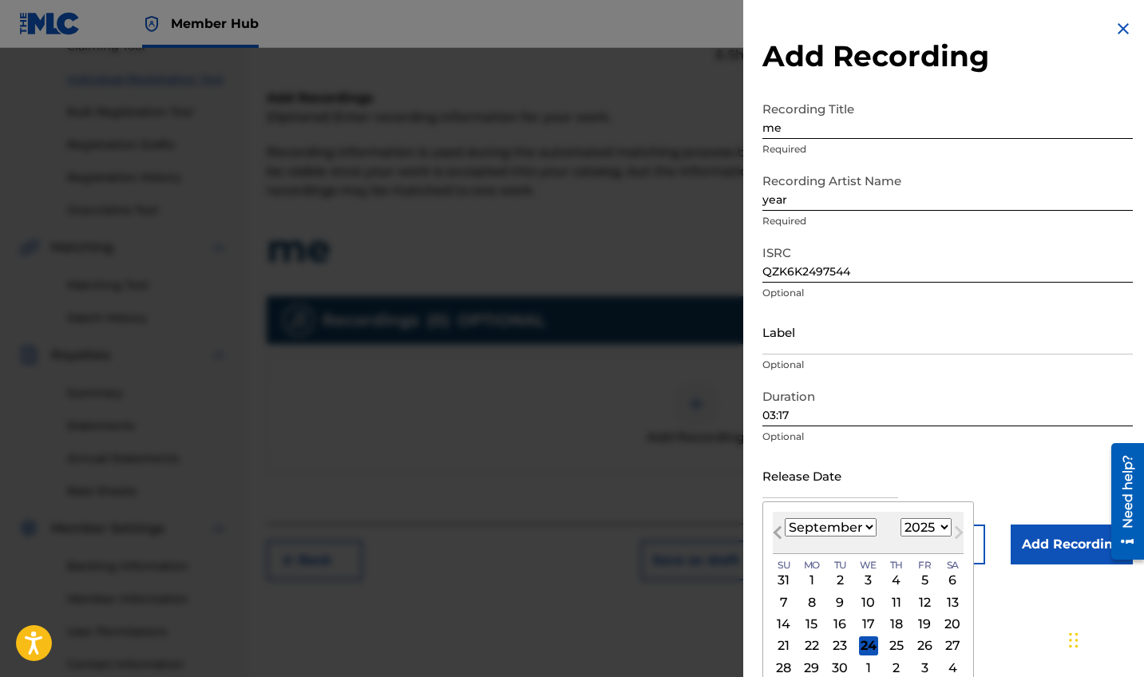
click at [779, 530] on span "Previous Month" at bounding box center [779, 535] width 0 height 24
select select "7"
select select "2024"
click at [773, 530] on button "Previous Month" at bounding box center [778, 536] width 26 height 26
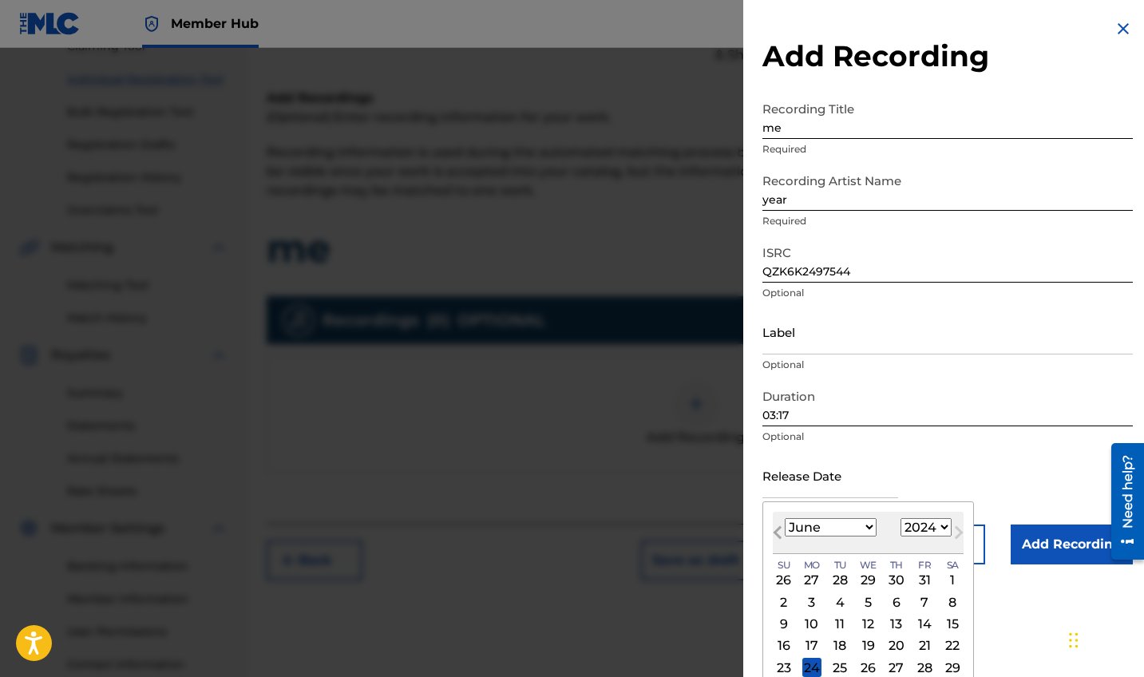
click at [773, 530] on button "Previous Month" at bounding box center [778, 536] width 26 height 26
click at [957, 530] on span "Next Month" at bounding box center [957, 535] width 0 height 24
select select "4"
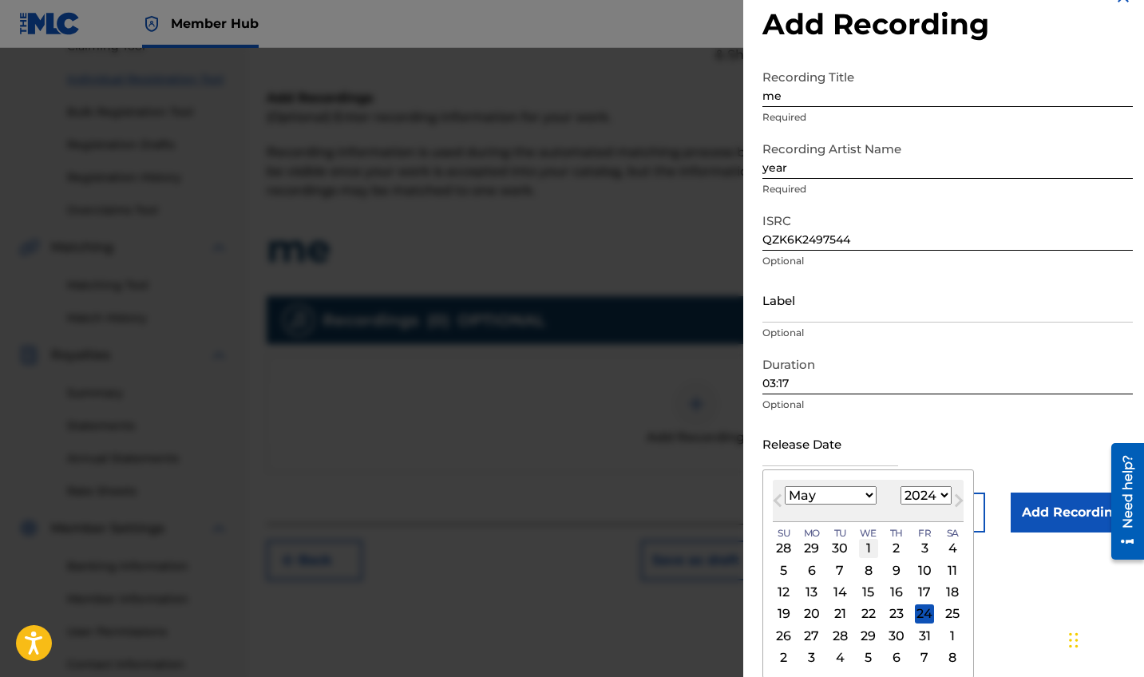
click at [866, 548] on div "1" at bounding box center [868, 548] width 19 height 19
type input "[DATE]"
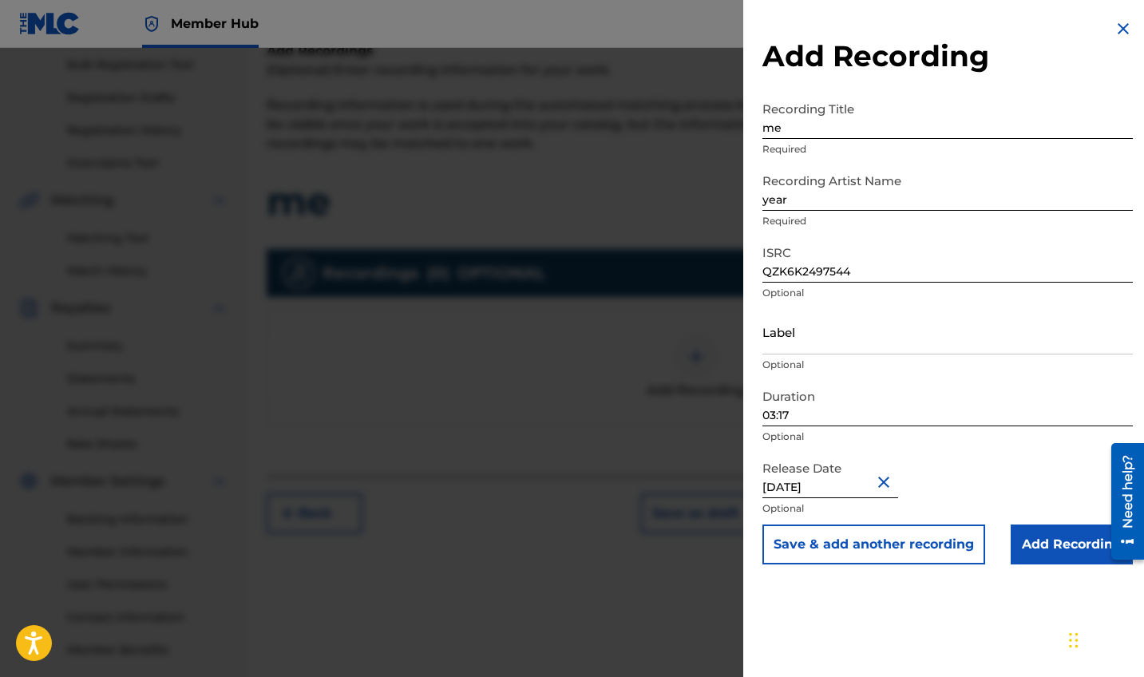
scroll to position [251, 0]
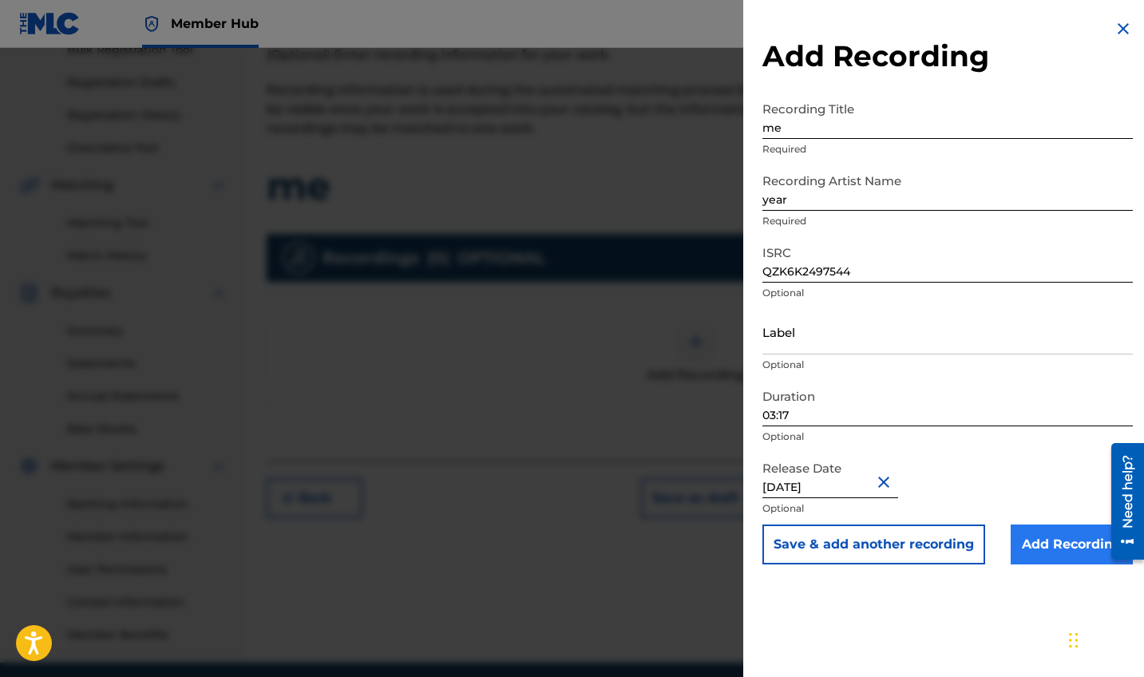
click at [1029, 553] on input "Add Recording" at bounding box center [1072, 545] width 122 height 40
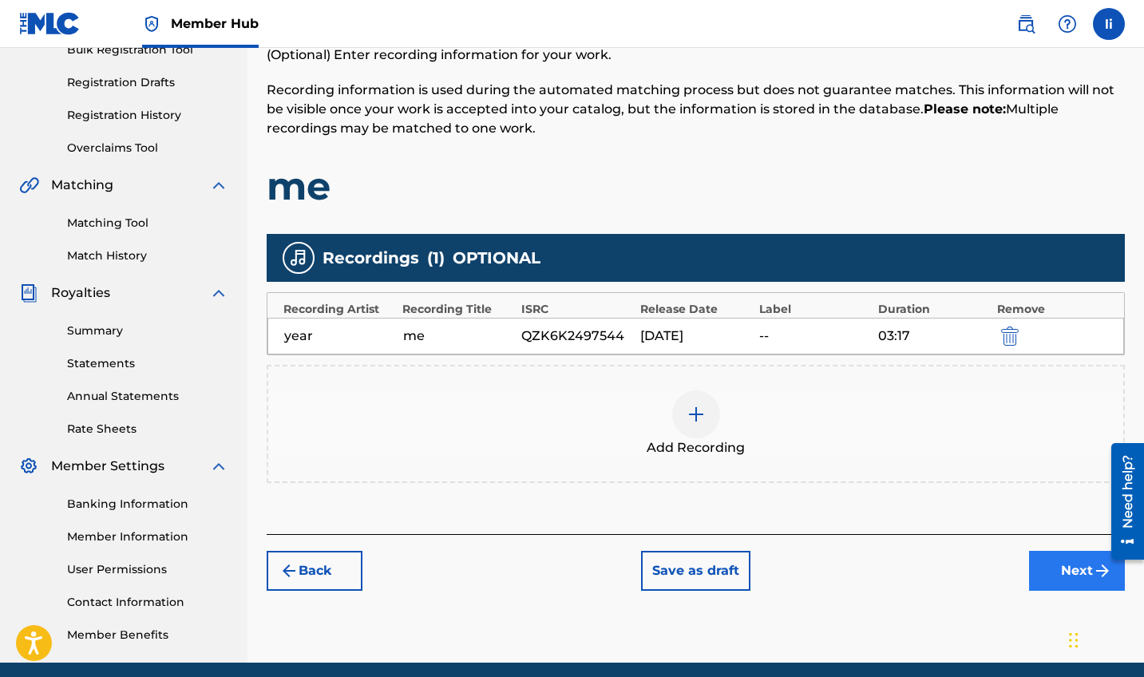
click at [1067, 565] on button "Next" at bounding box center [1077, 571] width 96 height 40
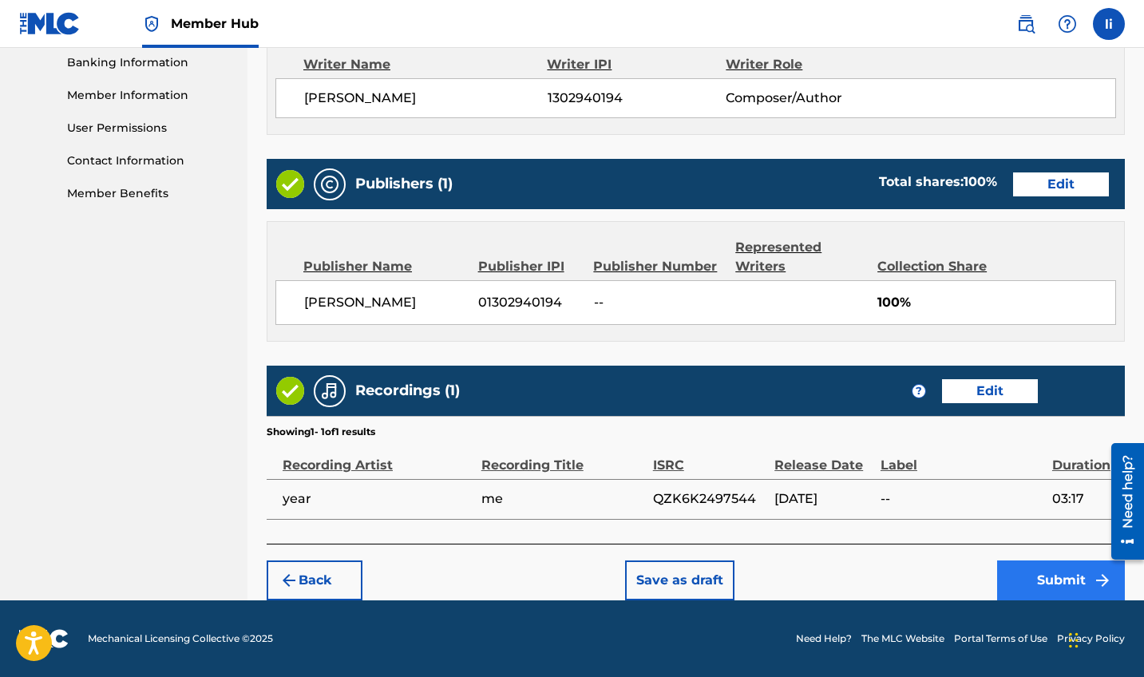
scroll to position [692, 0]
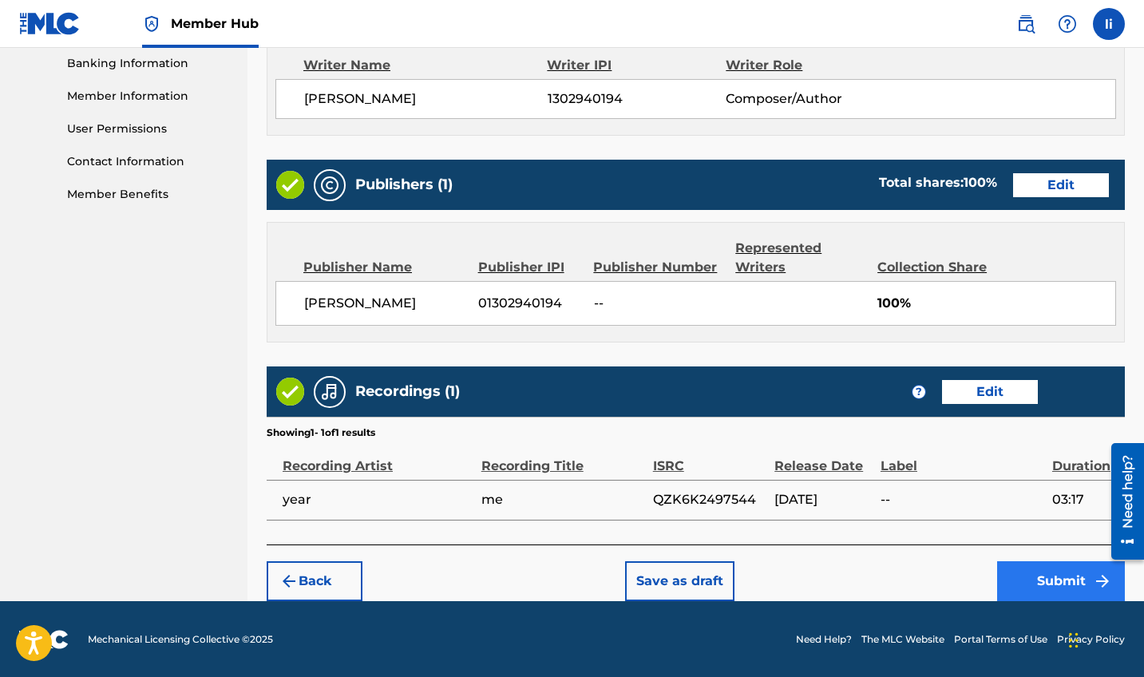
click at [1057, 586] on button "Submit" at bounding box center [1061, 581] width 128 height 40
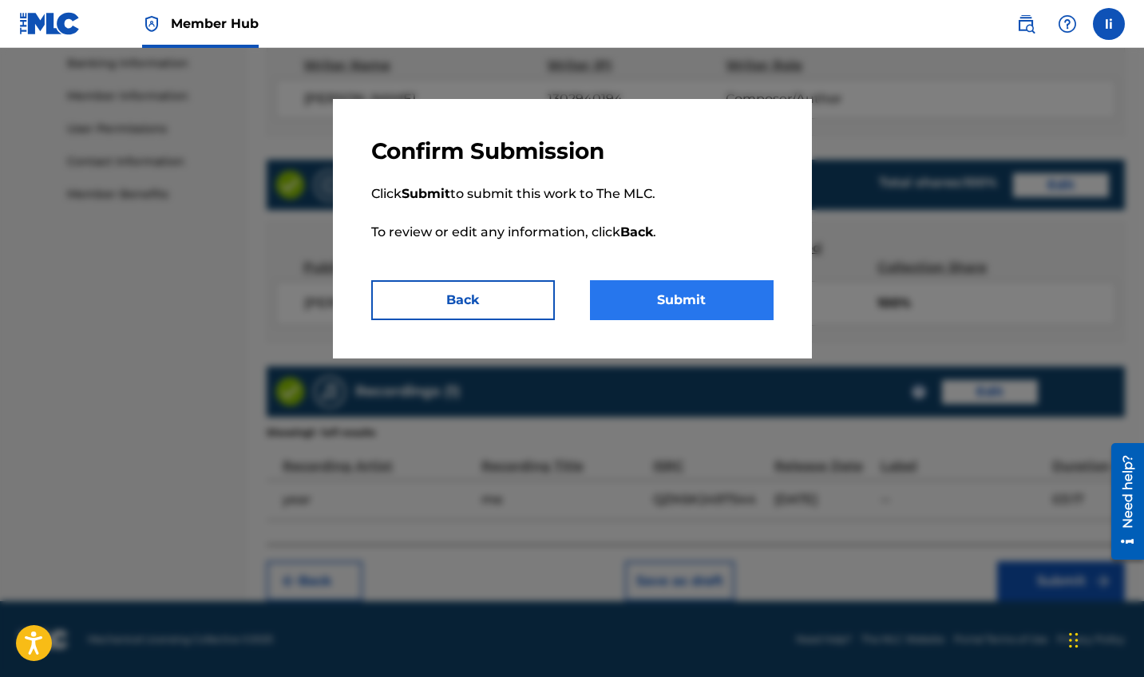
click at [710, 295] on button "Submit" at bounding box center [682, 300] width 184 height 40
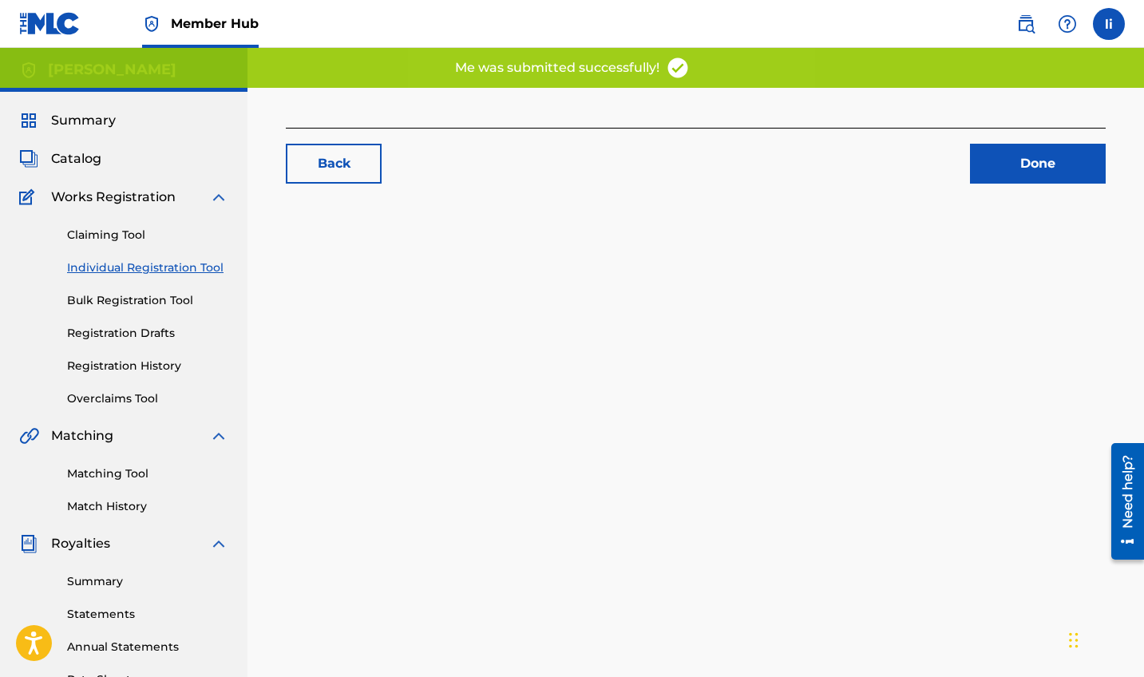
click at [704, 305] on div "Back Done" at bounding box center [696, 501] width 897 height 826
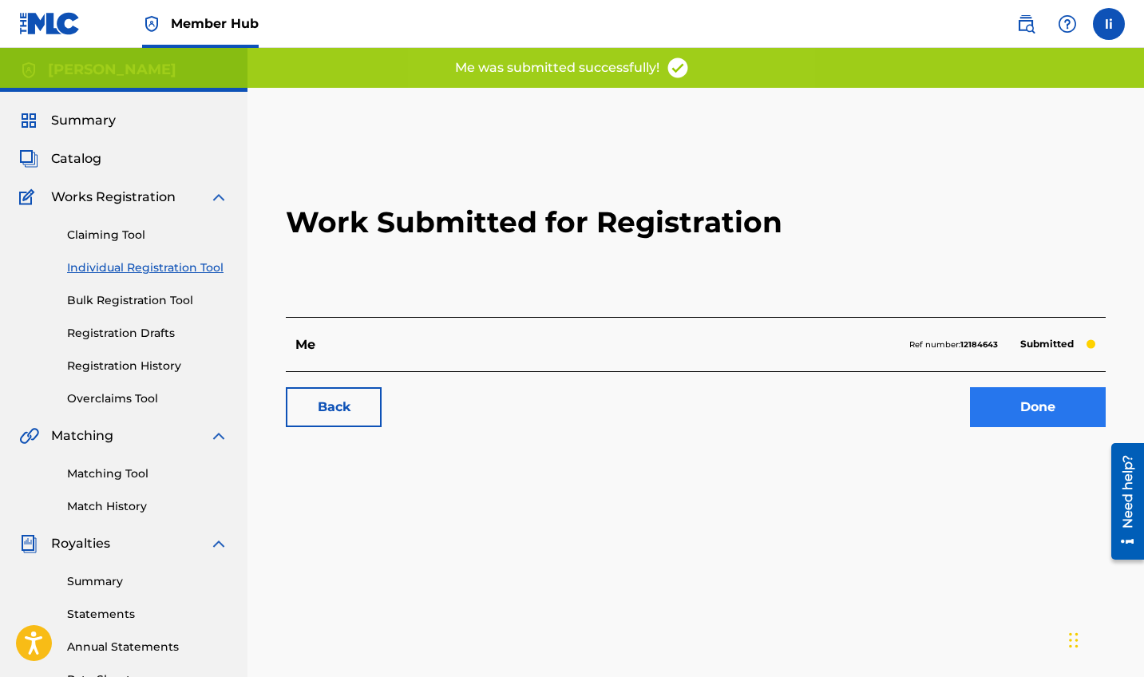
click at [990, 414] on link "Done" at bounding box center [1038, 407] width 136 height 40
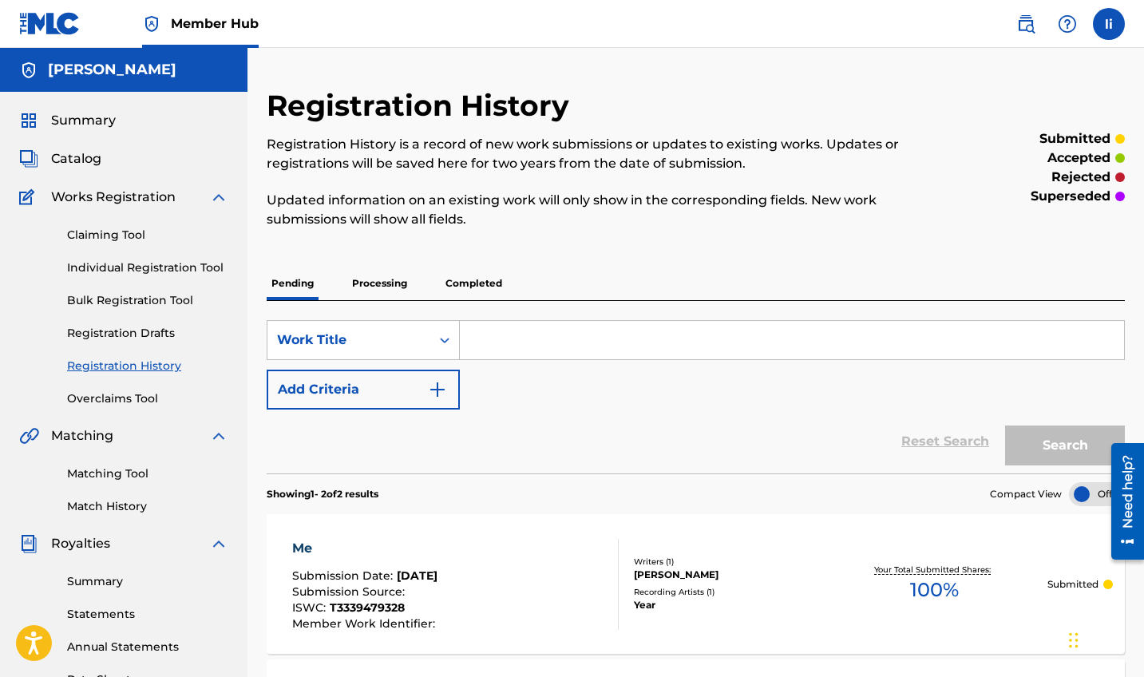
click at [154, 196] on span "Works Registration" at bounding box center [113, 197] width 125 height 19
click at [141, 192] on span "Works Registration" at bounding box center [113, 197] width 125 height 19
click at [219, 204] on img at bounding box center [218, 197] width 19 height 19
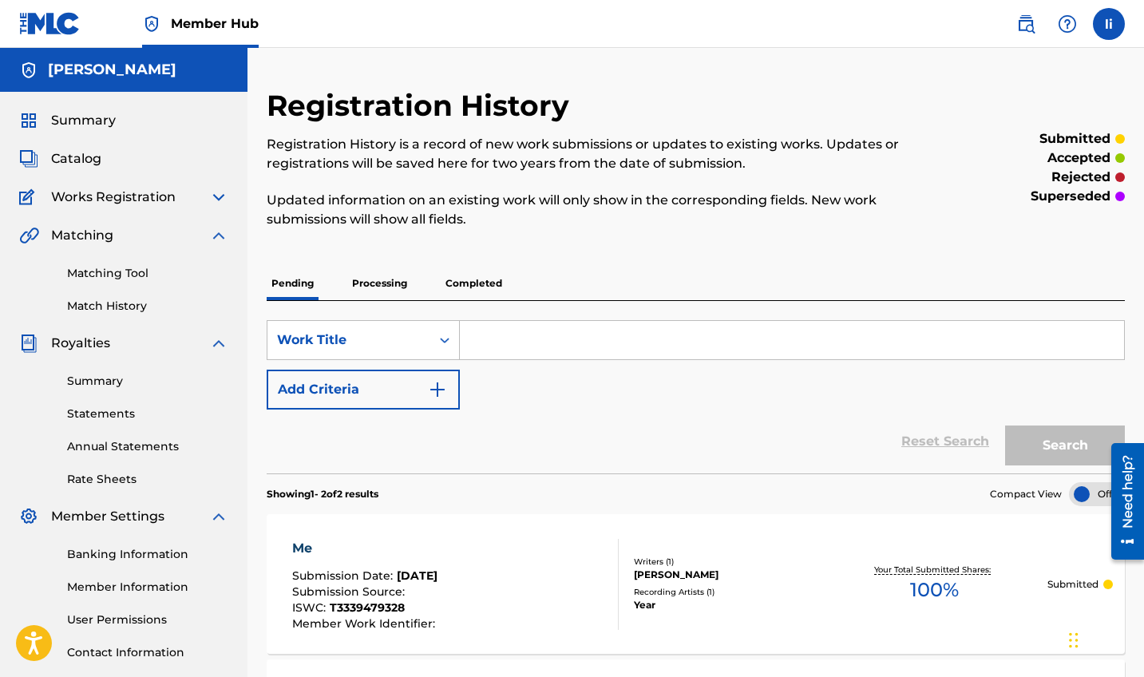
click at [50, 16] on img at bounding box center [49, 23] width 61 height 23
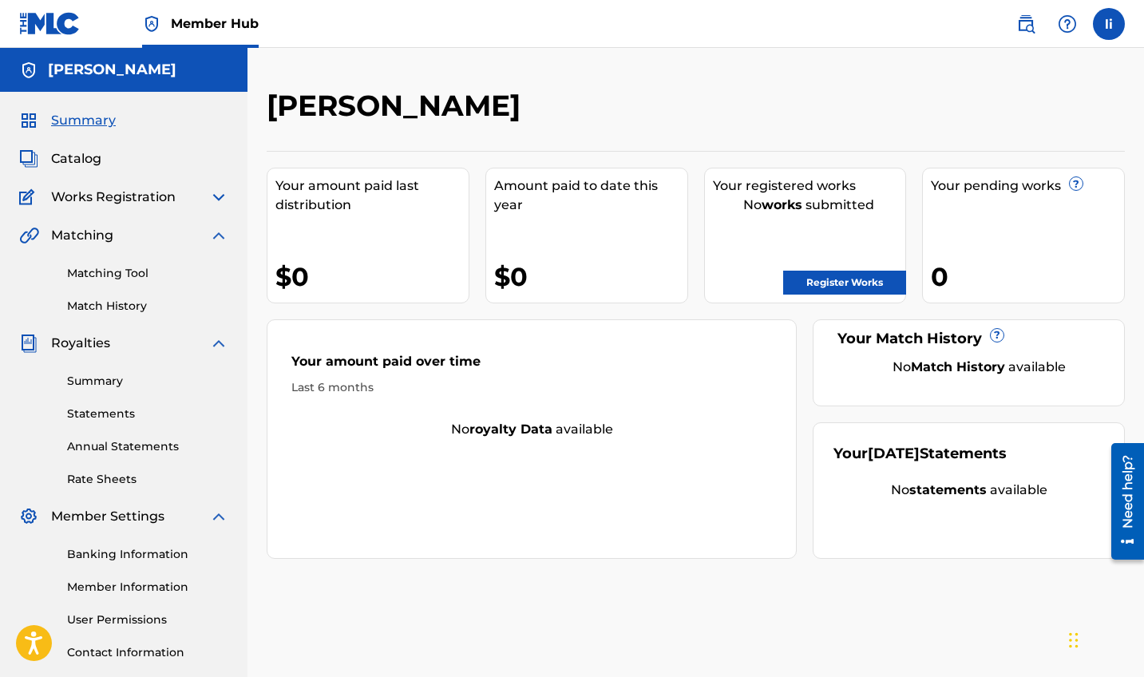
click at [118, 196] on span "Works Registration" at bounding box center [113, 197] width 125 height 19
click at [226, 197] on img at bounding box center [218, 197] width 19 height 19
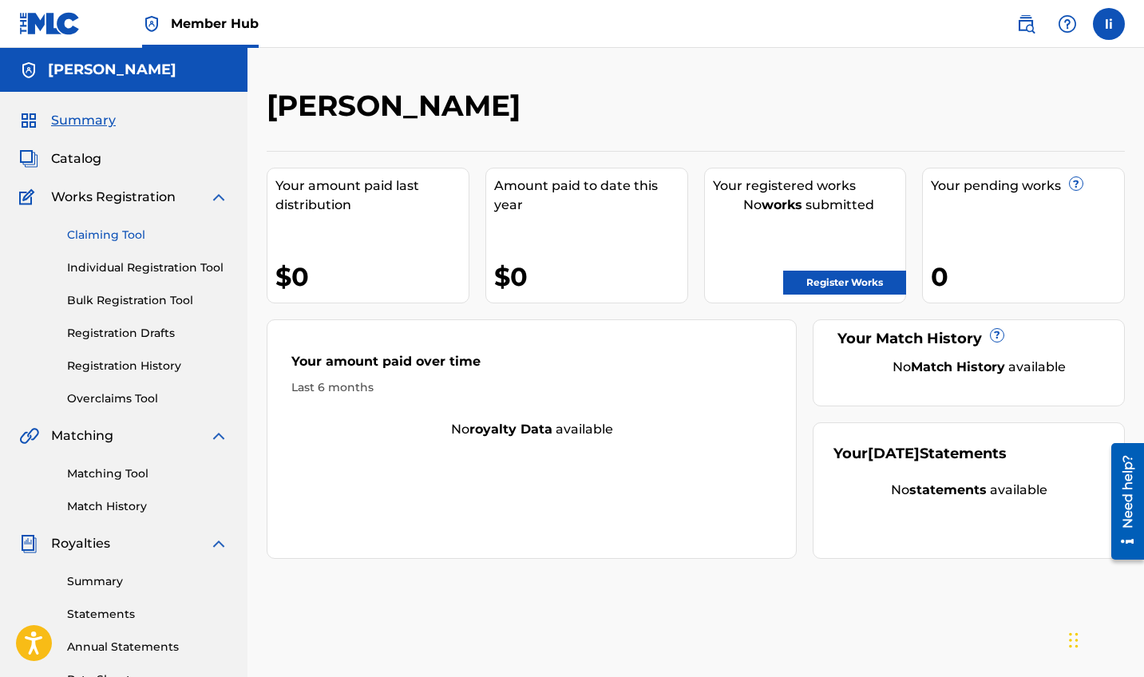
click at [184, 233] on link "Claiming Tool" at bounding box center [147, 235] width 161 height 17
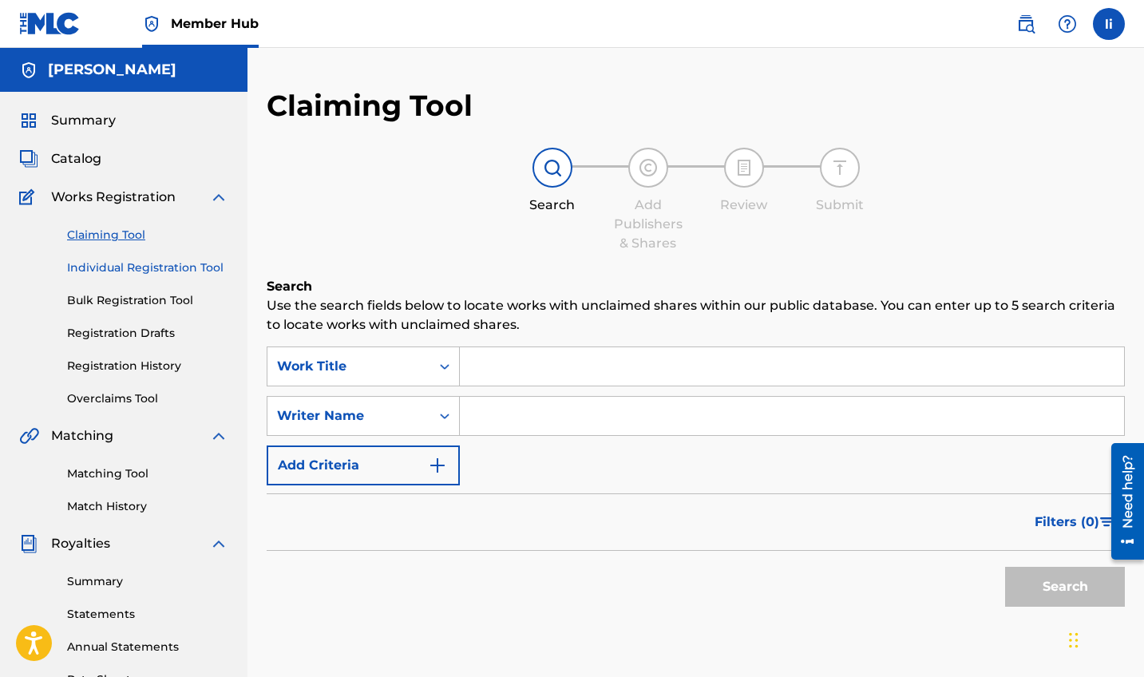
click at [195, 267] on link "Individual Registration Tool" at bounding box center [147, 268] width 161 height 17
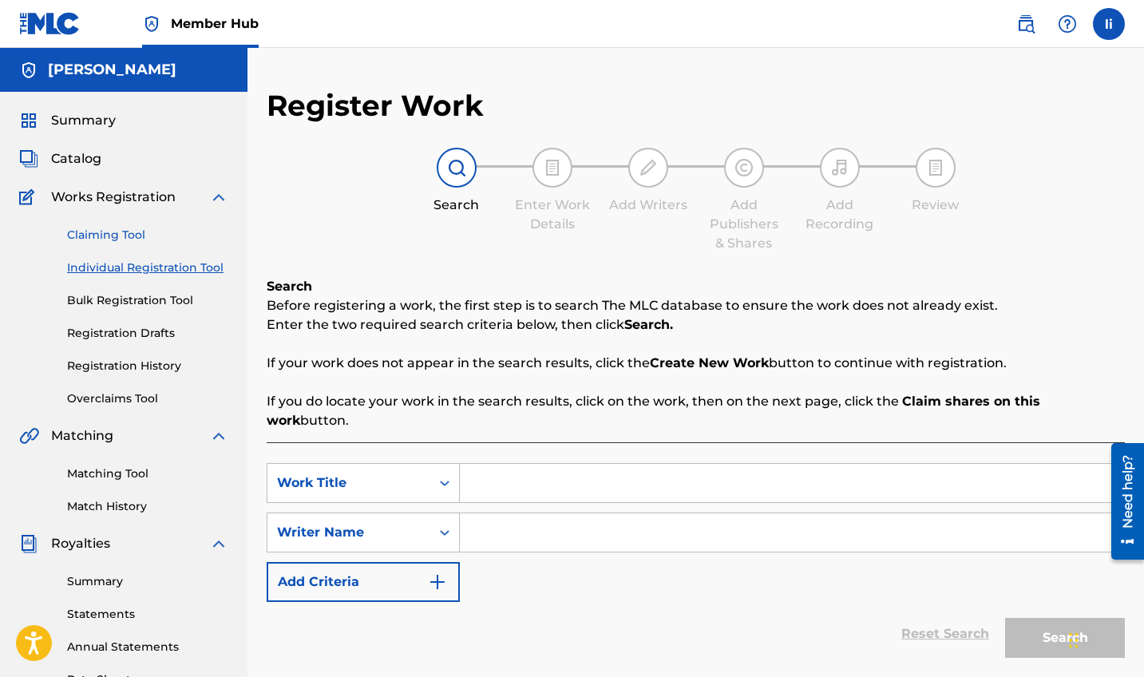
click at [137, 232] on link "Claiming Tool" at bounding box center [147, 235] width 161 height 17
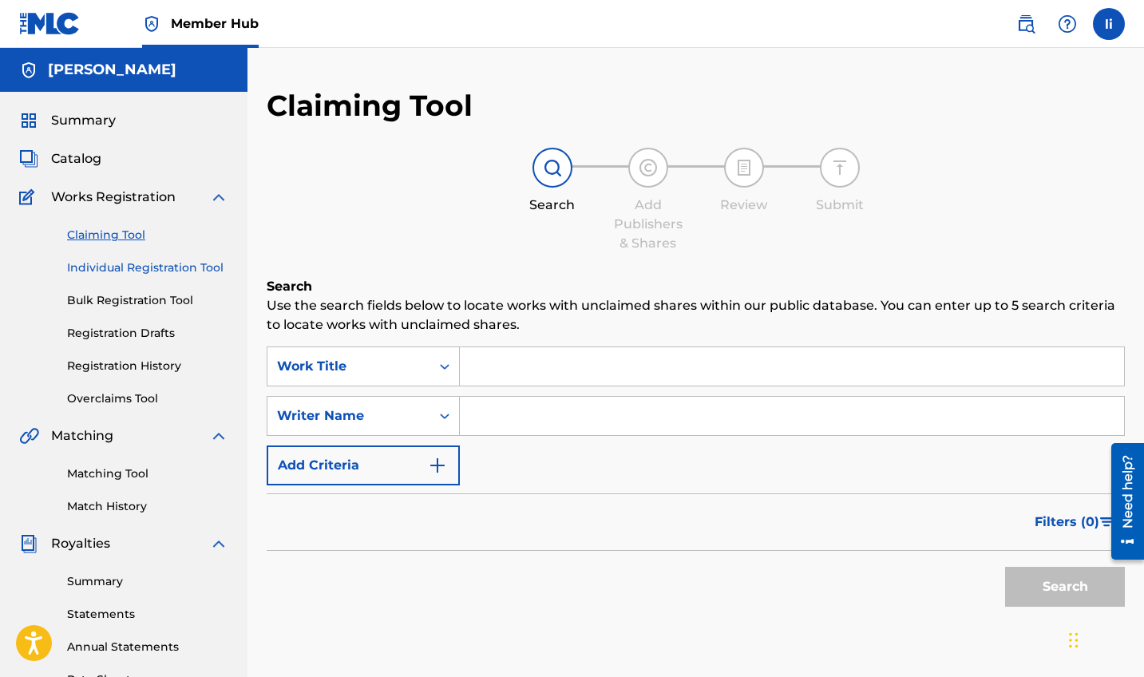
click at [166, 269] on link "Individual Registration Tool" at bounding box center [147, 268] width 161 height 17
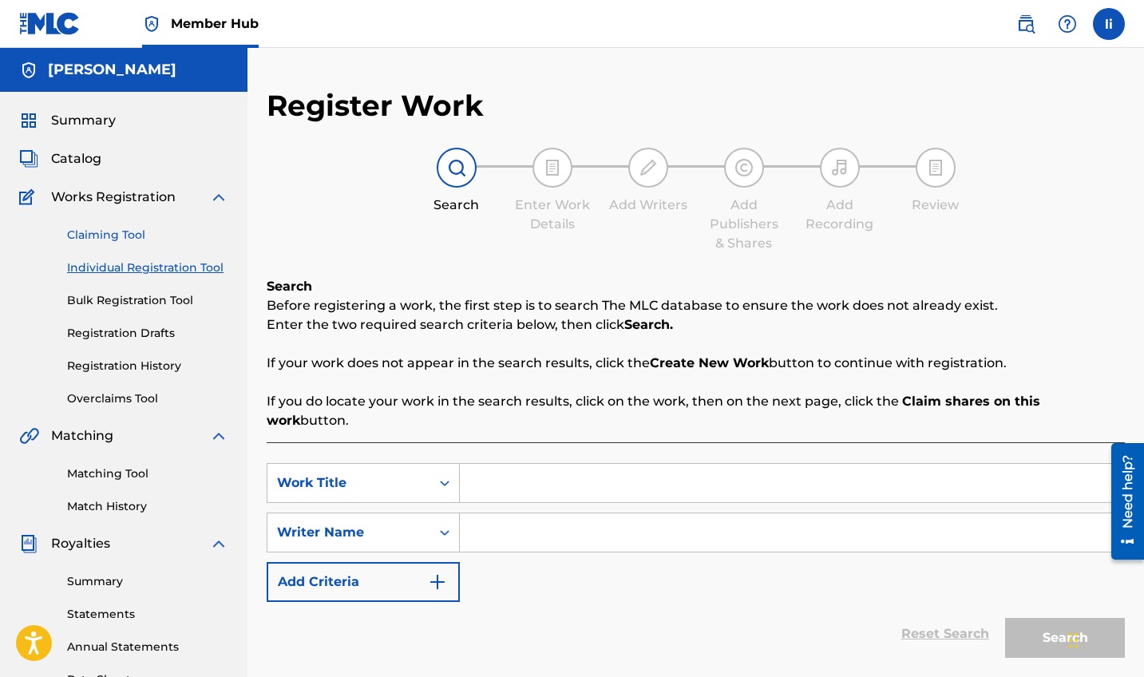
click at [146, 236] on link "Claiming Tool" at bounding box center [147, 235] width 161 height 17
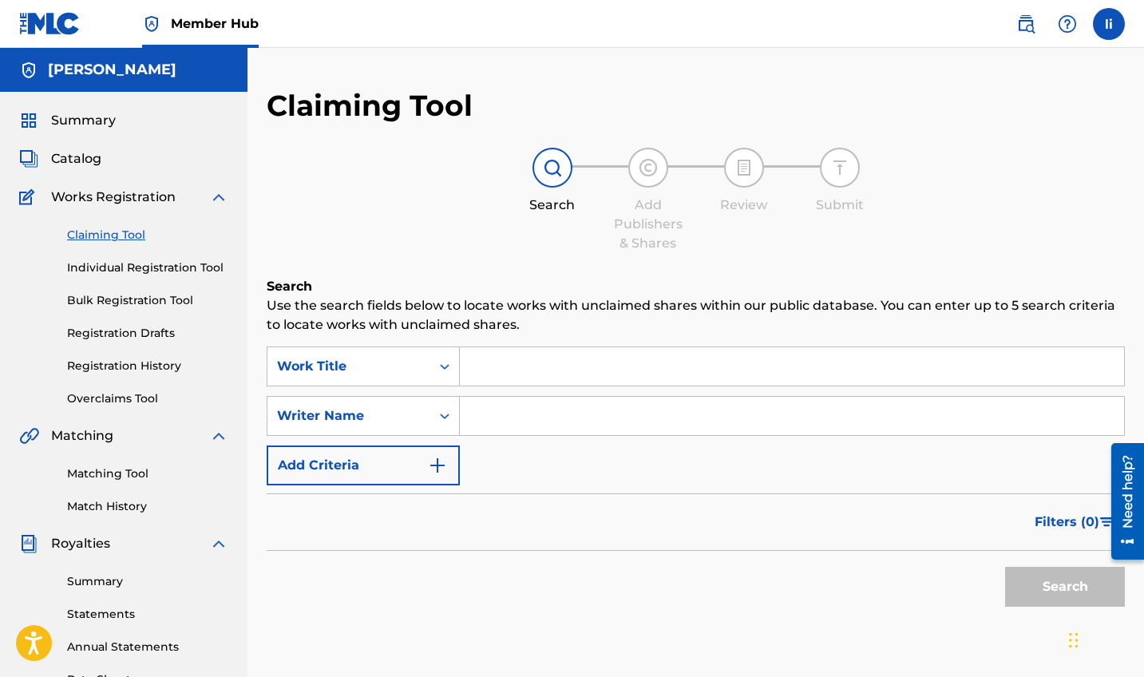
click at [556, 342] on div "Search Use the search fields below to locate works with unclaimed shares within…" at bounding box center [696, 486] width 858 height 418
click at [551, 363] on input "Search Form" at bounding box center [792, 366] width 664 height 38
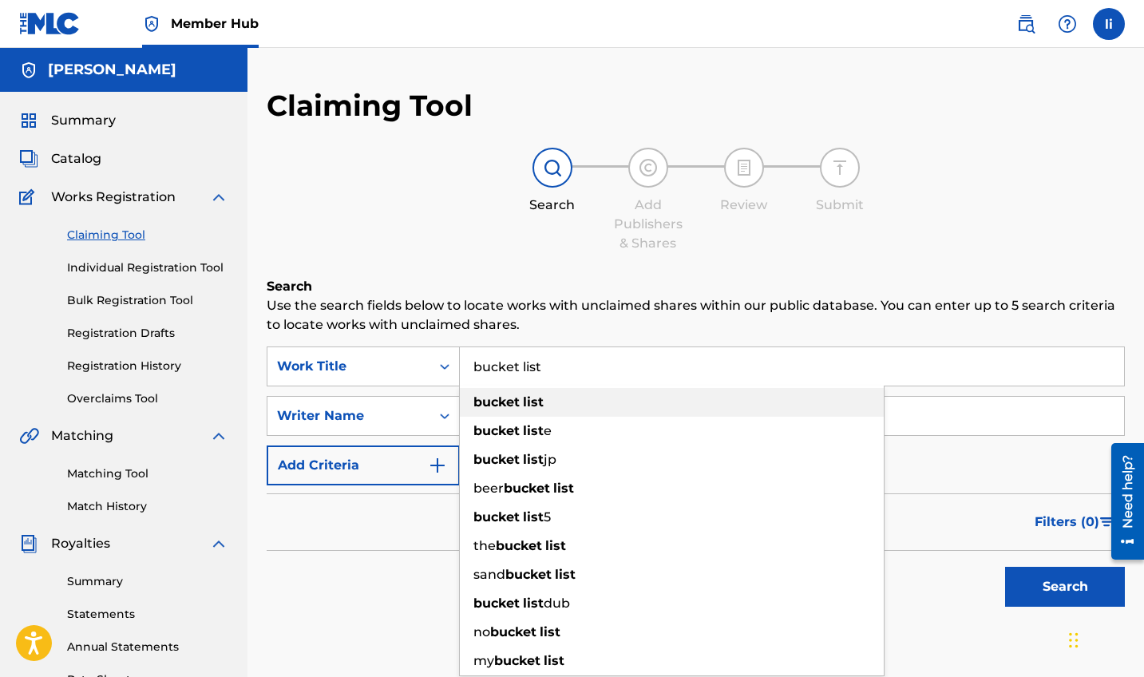
type input "bucket list"
click at [543, 402] on strong "list" at bounding box center [533, 401] width 21 height 15
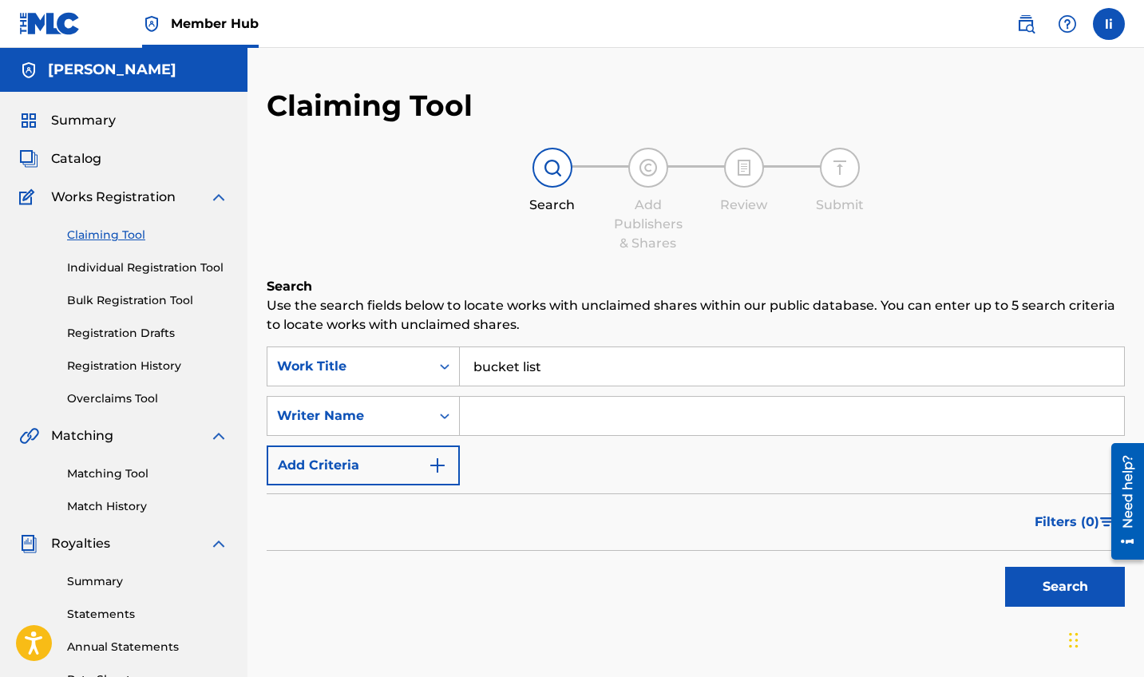
click at [491, 409] on input "Search Form" at bounding box center [792, 416] width 664 height 38
type input "yegra"
click at [1040, 569] on button "Search" at bounding box center [1065, 587] width 120 height 40
click at [123, 200] on span "Works Registration" at bounding box center [113, 197] width 125 height 19
click at [45, 22] on img at bounding box center [49, 23] width 61 height 23
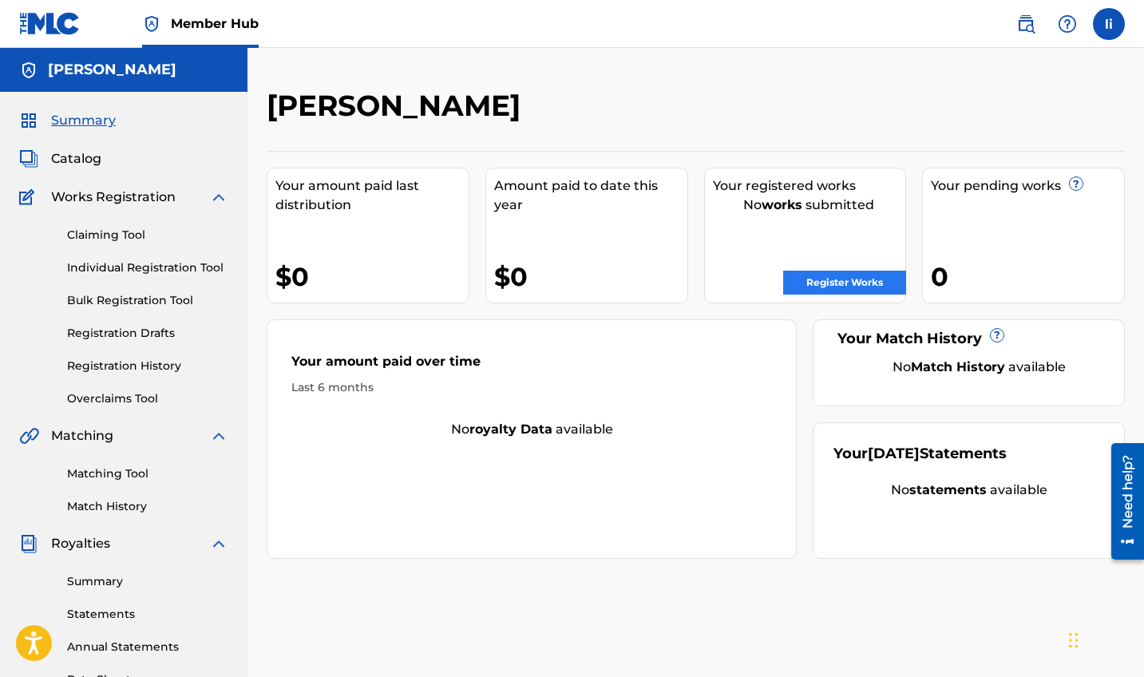
click at [820, 277] on link "Register Works" at bounding box center [844, 283] width 123 height 24
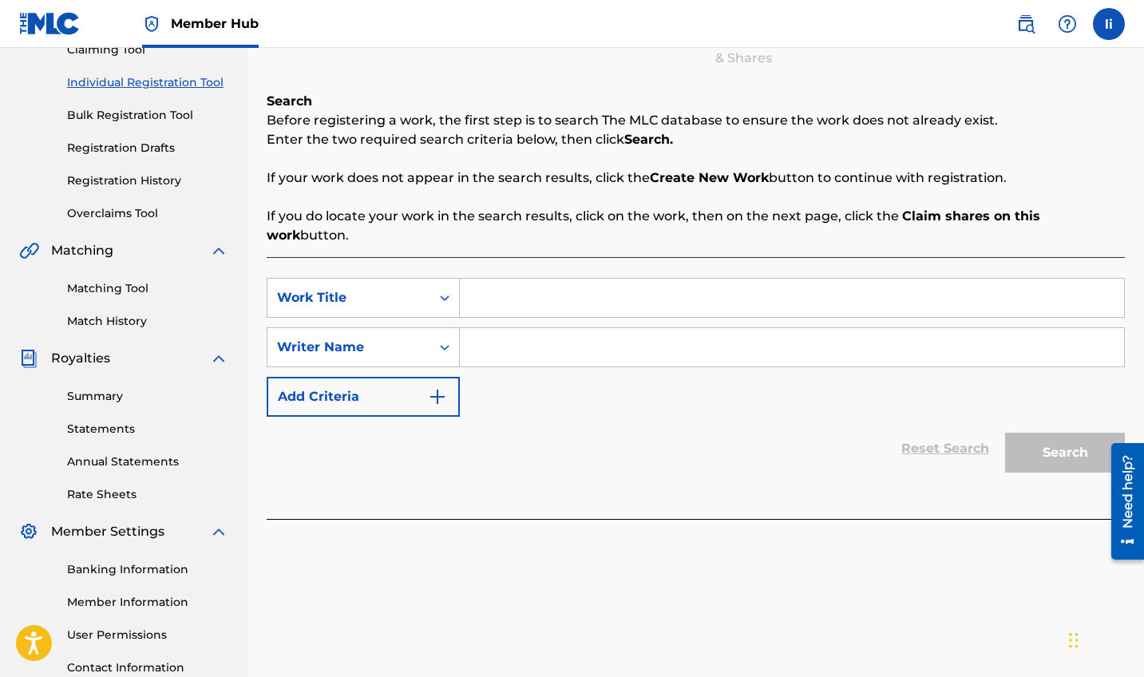
scroll to position [184, 0]
click at [434, 335] on div "Search Form" at bounding box center [444, 349] width 29 height 29
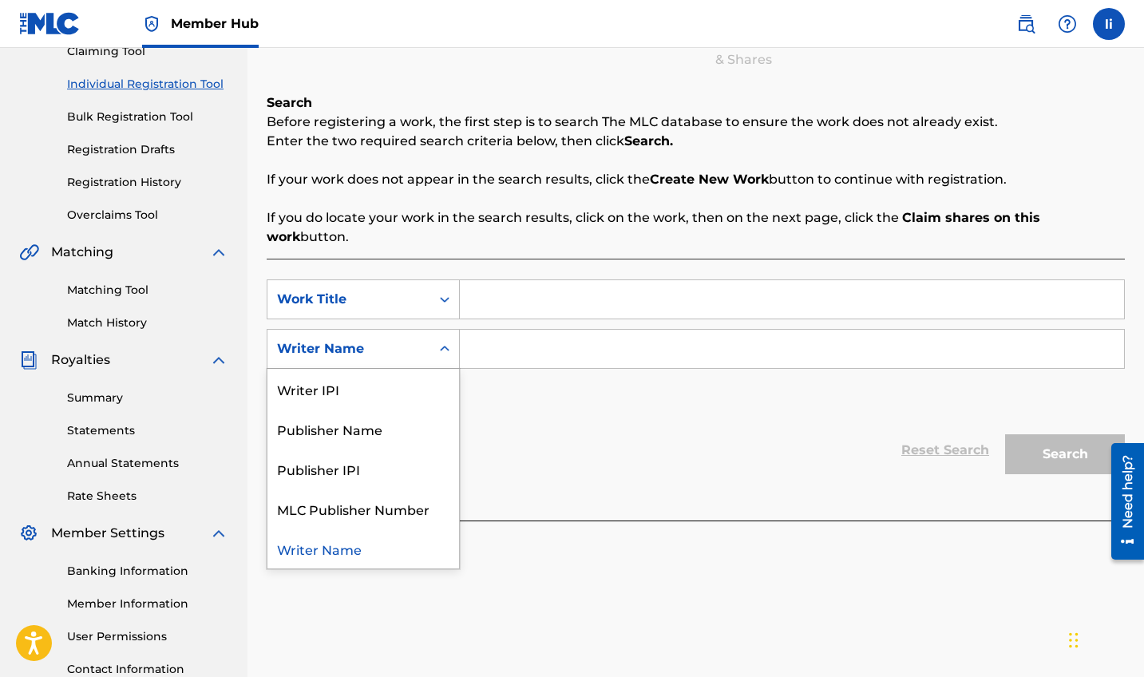
click at [525, 281] on input "Search Form" at bounding box center [792, 299] width 664 height 38
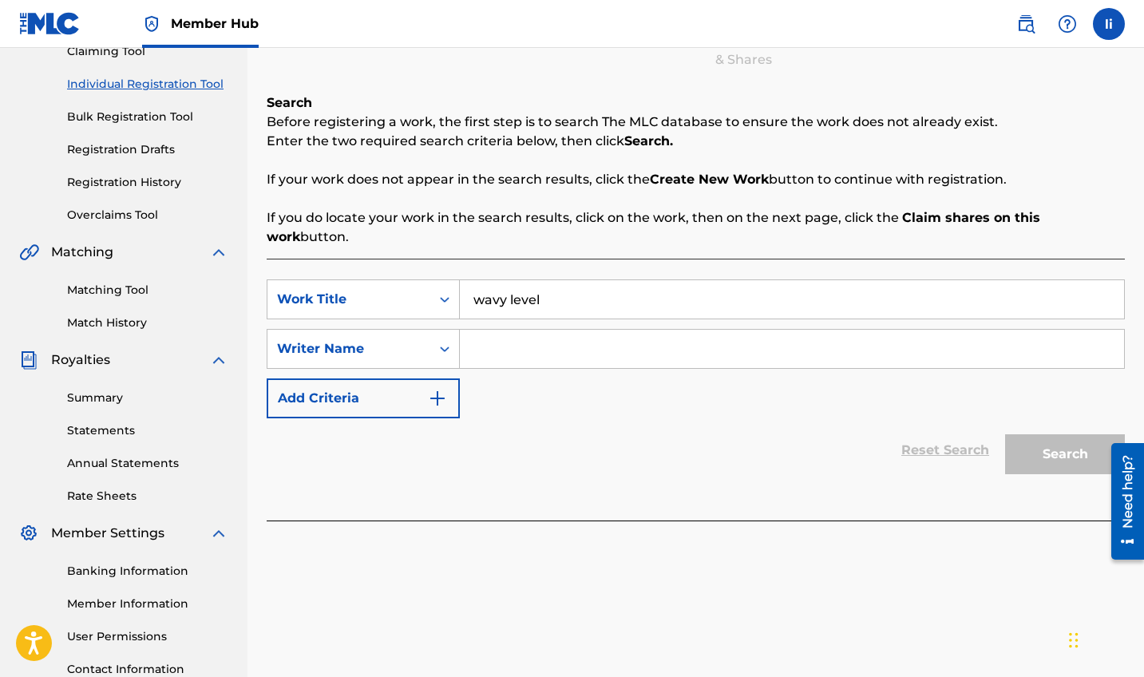
type input "wavy level"
click at [537, 330] on input "Search Form" at bounding box center [792, 349] width 664 height 38
type input "yegra"
click at [1028, 434] on button "Search" at bounding box center [1065, 454] width 120 height 40
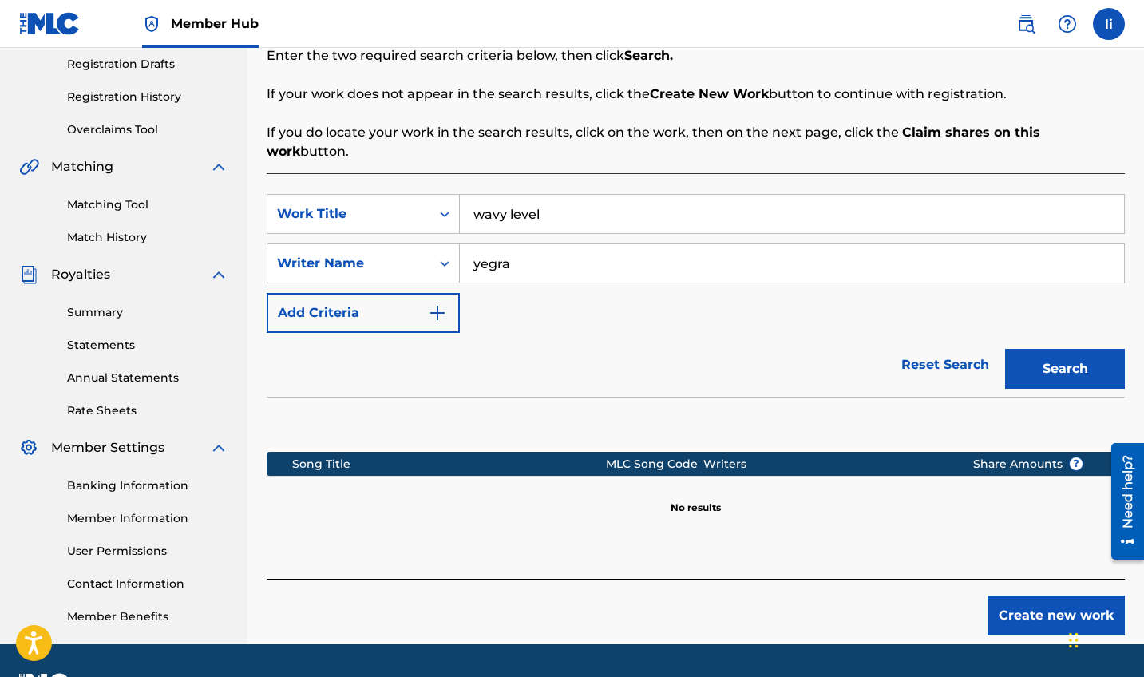
scroll to position [269, 0]
click at [1083, 596] on button "Create new work" at bounding box center [1056, 616] width 137 height 40
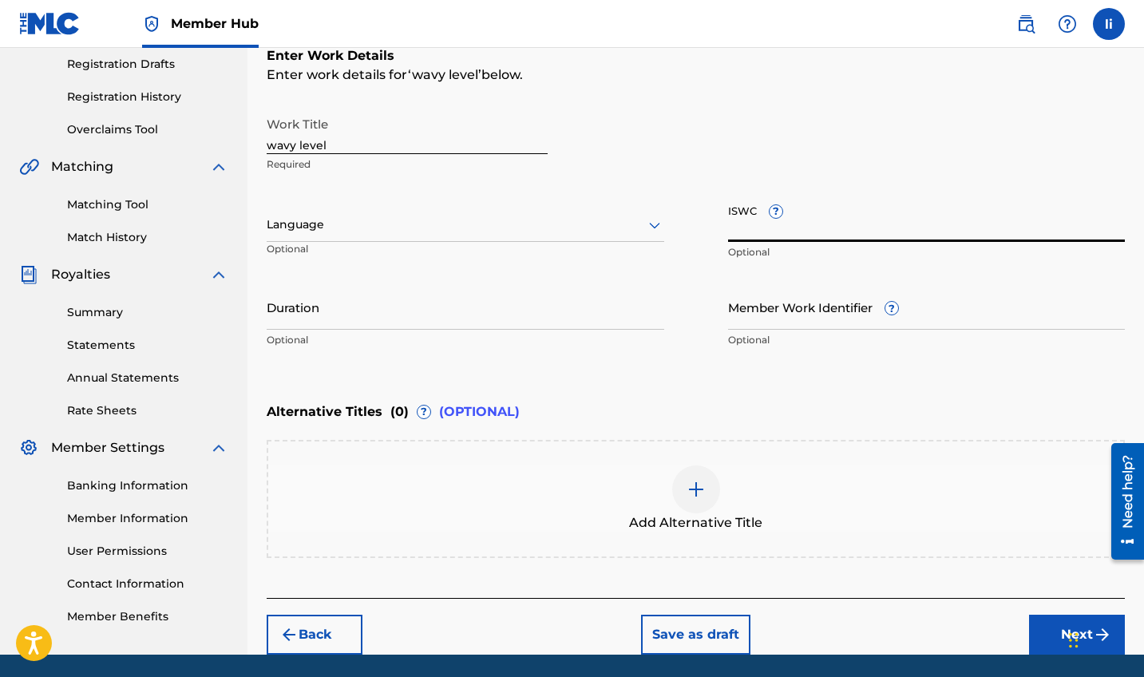
click at [746, 234] on input "ISWC ?" at bounding box center [927, 219] width 398 height 46
click at [549, 307] on input "Duration" at bounding box center [466, 307] width 398 height 46
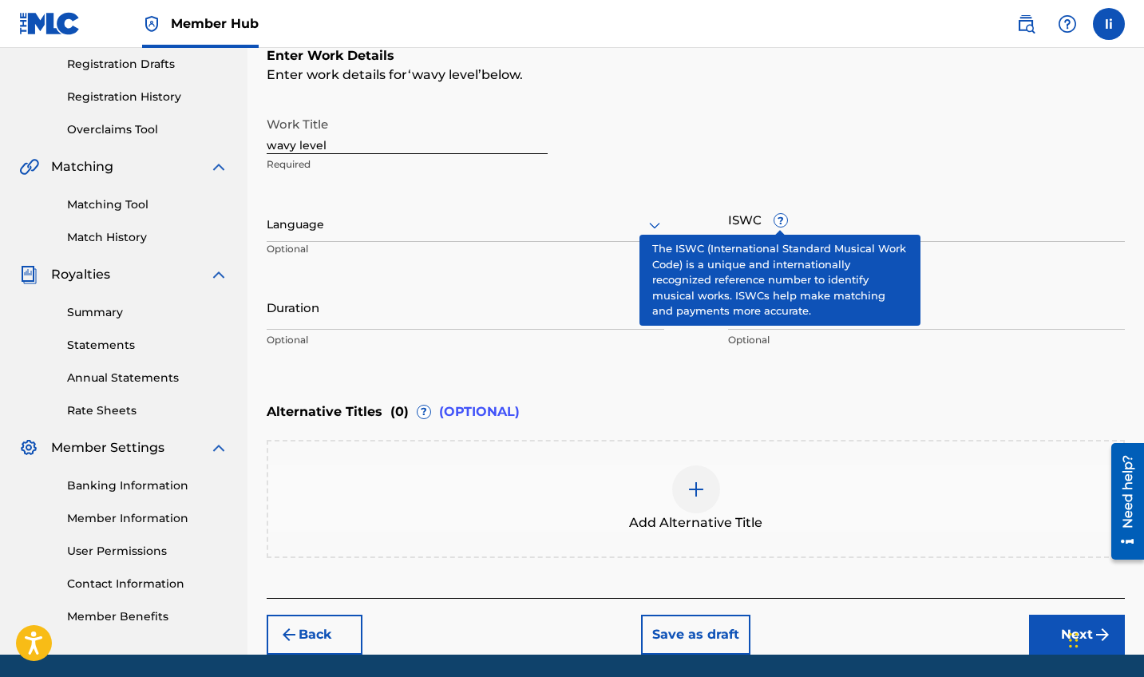
click at [775, 224] on span "?" at bounding box center [781, 220] width 13 height 13
click at [773, 224] on input "ISWC ?" at bounding box center [927, 219] width 398 height 46
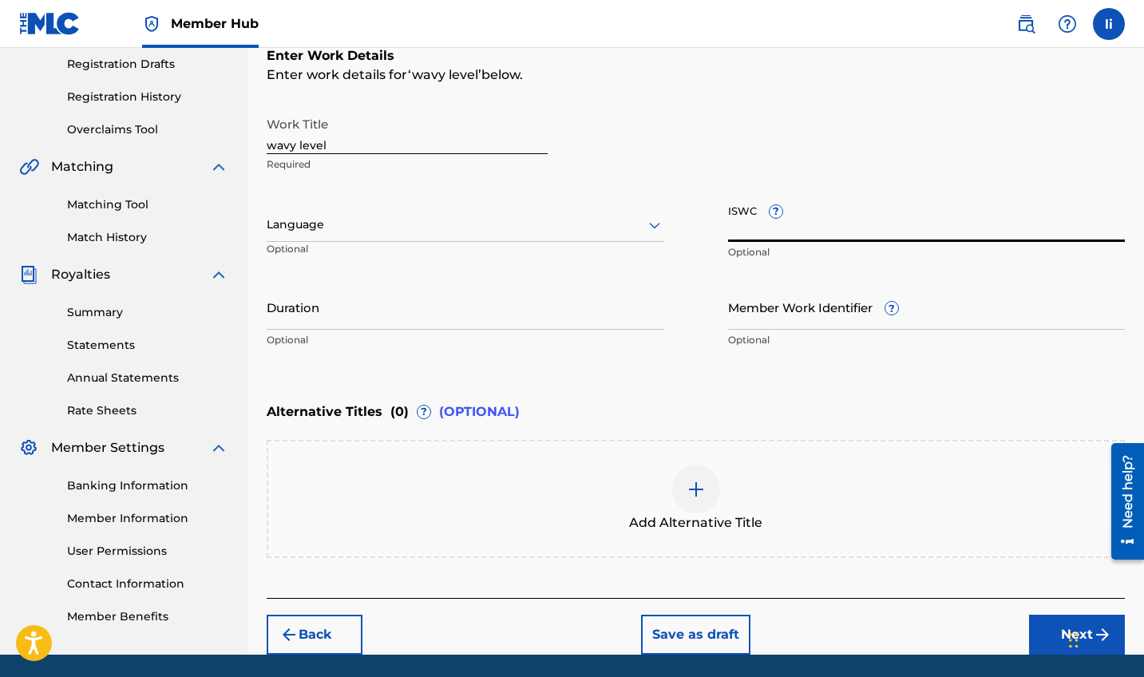
paste input "T3339014410"
type input "T3339014410"
click at [475, 330] on div "Duration Optional" at bounding box center [466, 320] width 398 height 72
click at [475, 317] on input "Duration" at bounding box center [466, 307] width 398 height 46
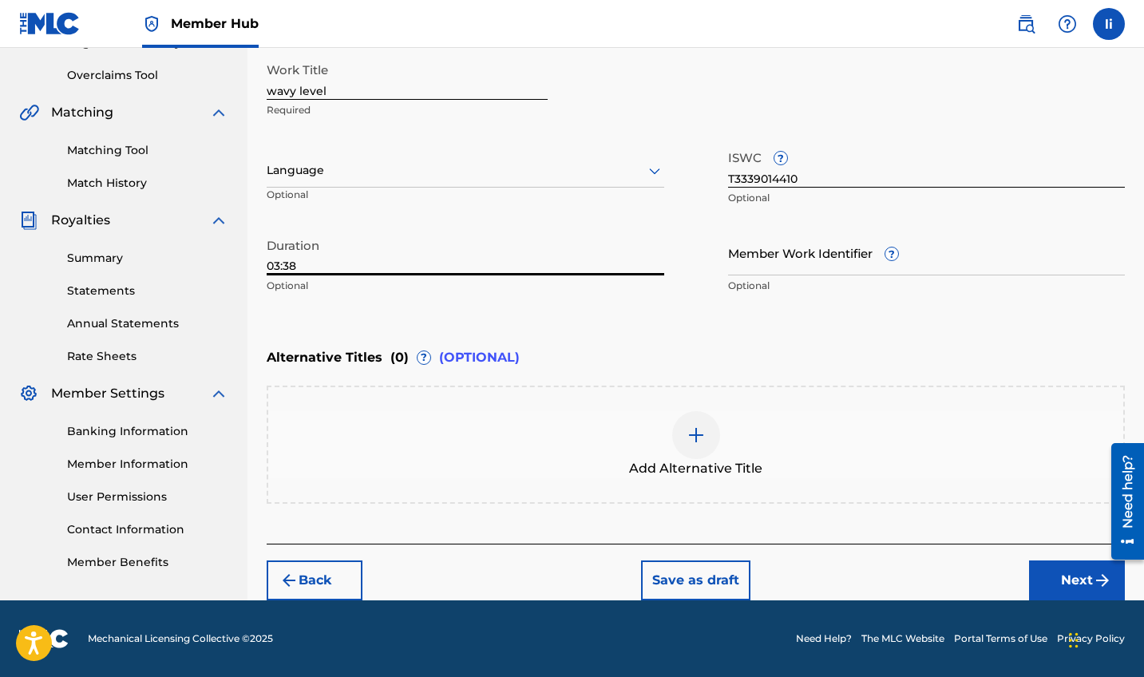
scroll to position [323, 0]
type input "03:38"
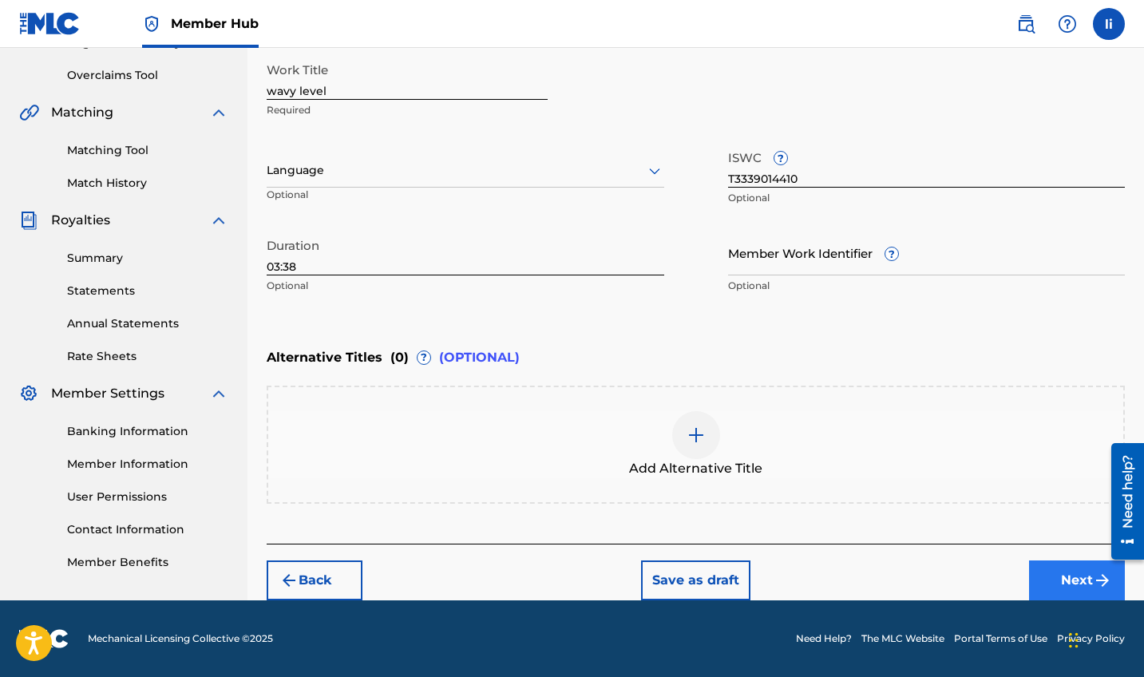
click at [1052, 581] on button "Next" at bounding box center [1077, 581] width 96 height 40
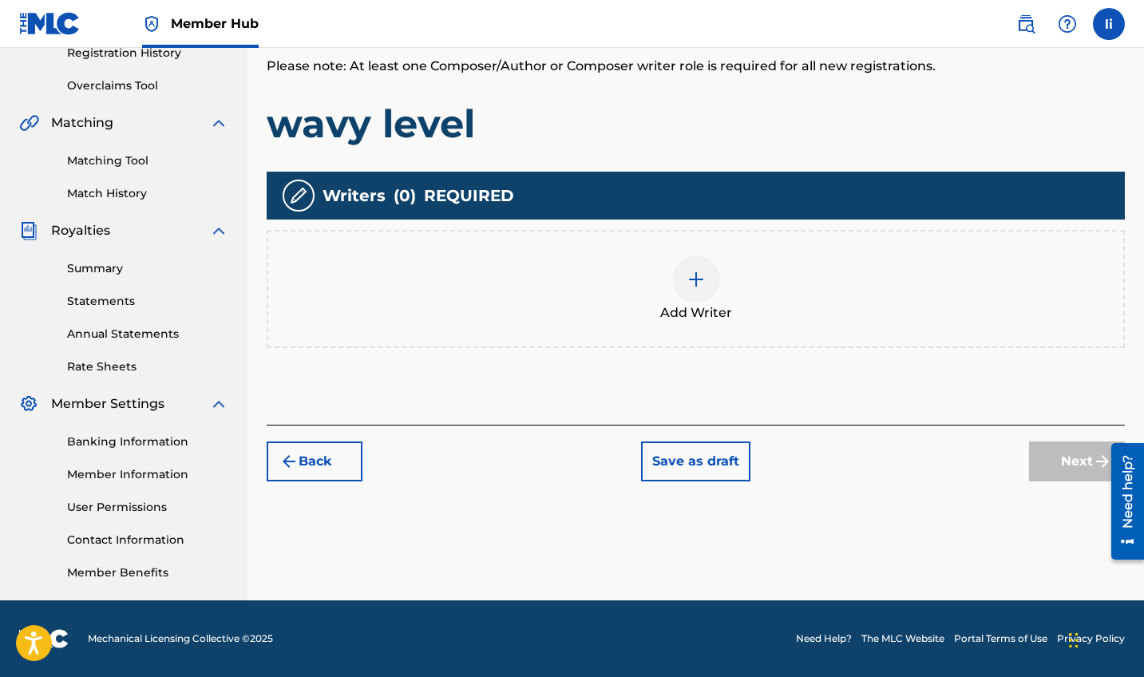
click at [696, 286] on img at bounding box center [696, 279] width 19 height 19
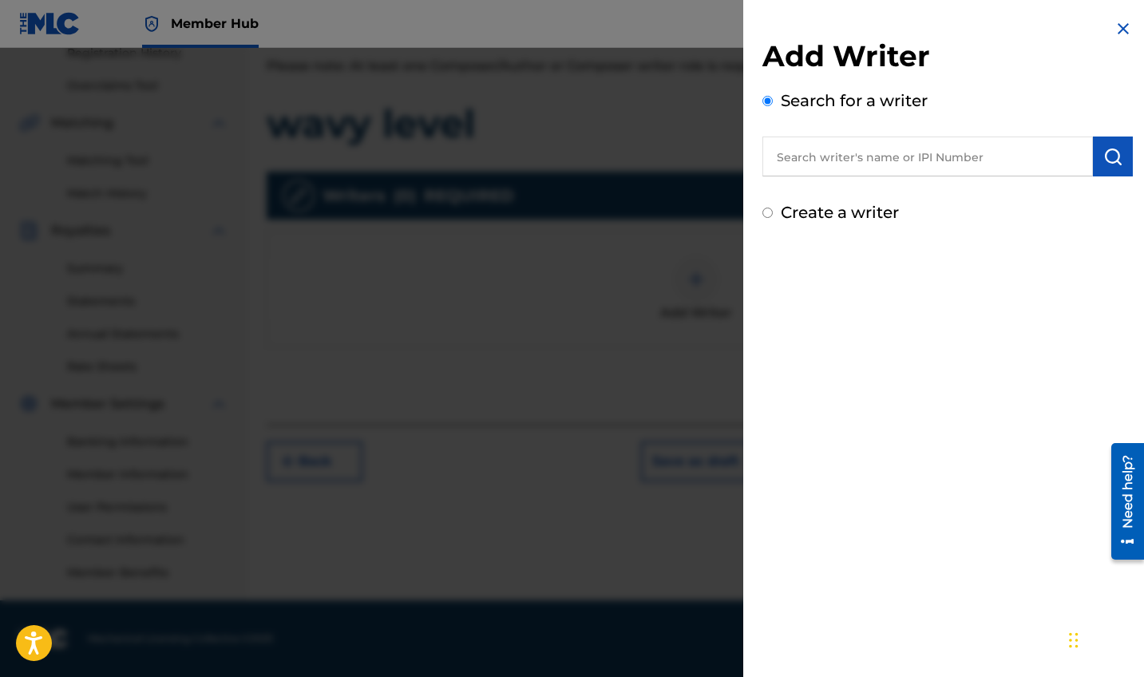
click at [854, 176] on input "text" at bounding box center [928, 157] width 331 height 40
type input "[PERSON_NAME]"
click at [842, 218] on label "Create a writer" at bounding box center [840, 212] width 118 height 19
radio input "true"
click at [773, 218] on input "Create a writer" at bounding box center [768, 213] width 10 height 10
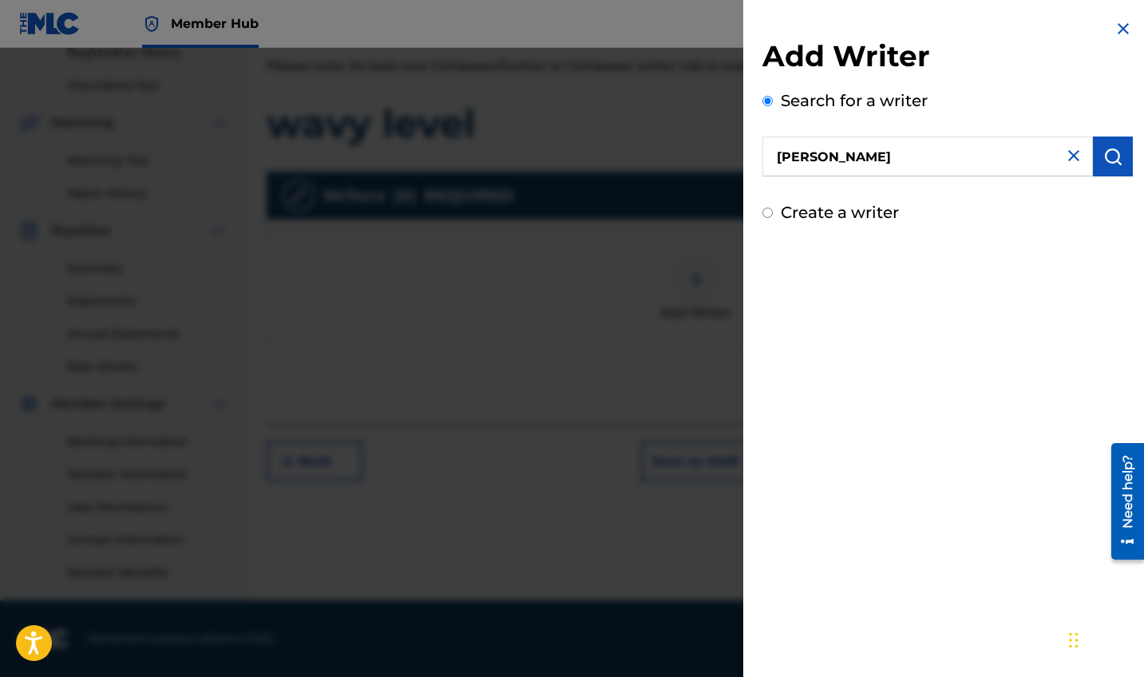
radio input "false"
radio input "true"
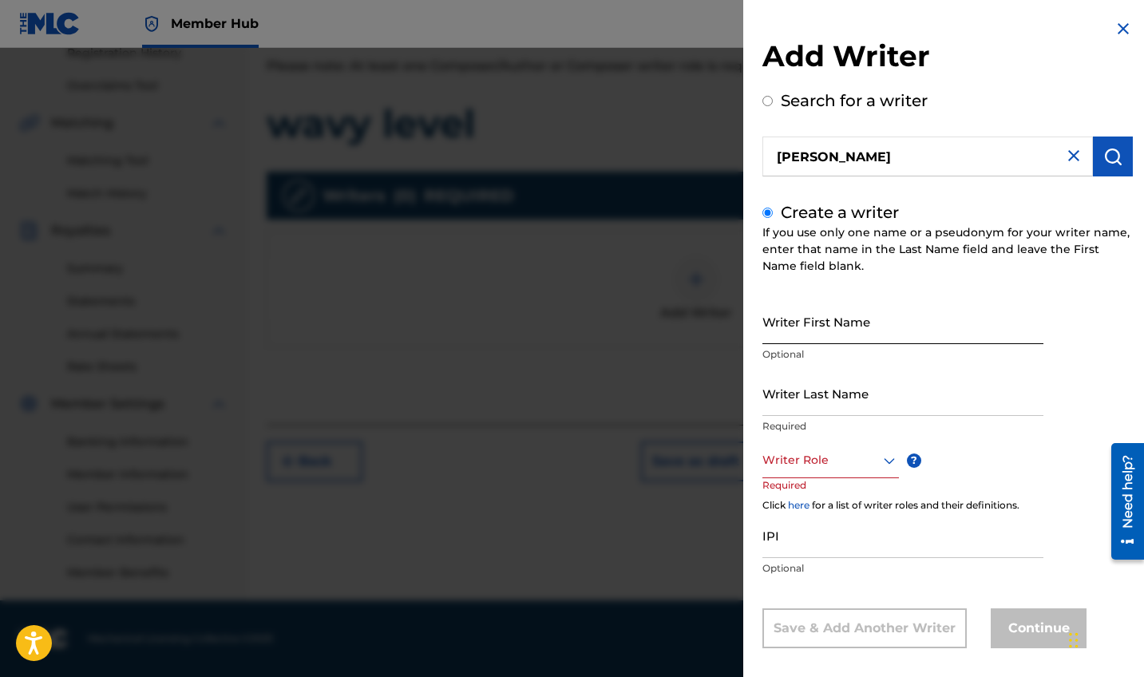
click at [842, 328] on input "Writer First Name" at bounding box center [903, 322] width 281 height 46
type input "[PERSON_NAME]"
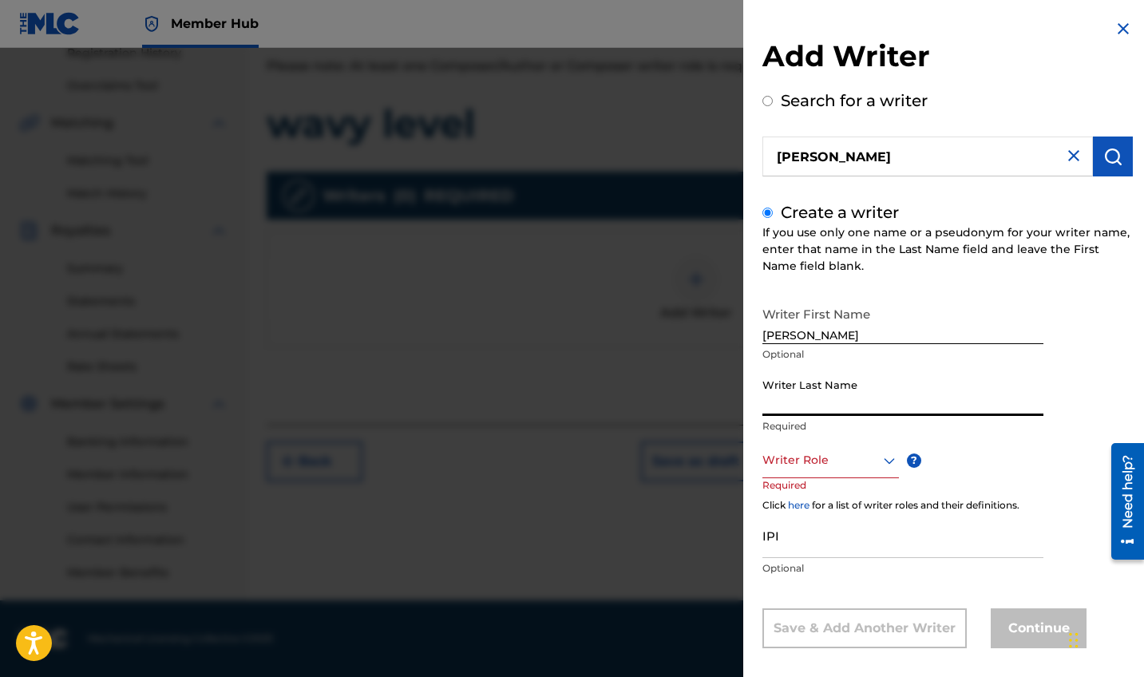
click at [858, 402] on input "Writer Last Name" at bounding box center [903, 394] width 281 height 46
type input "innocent"
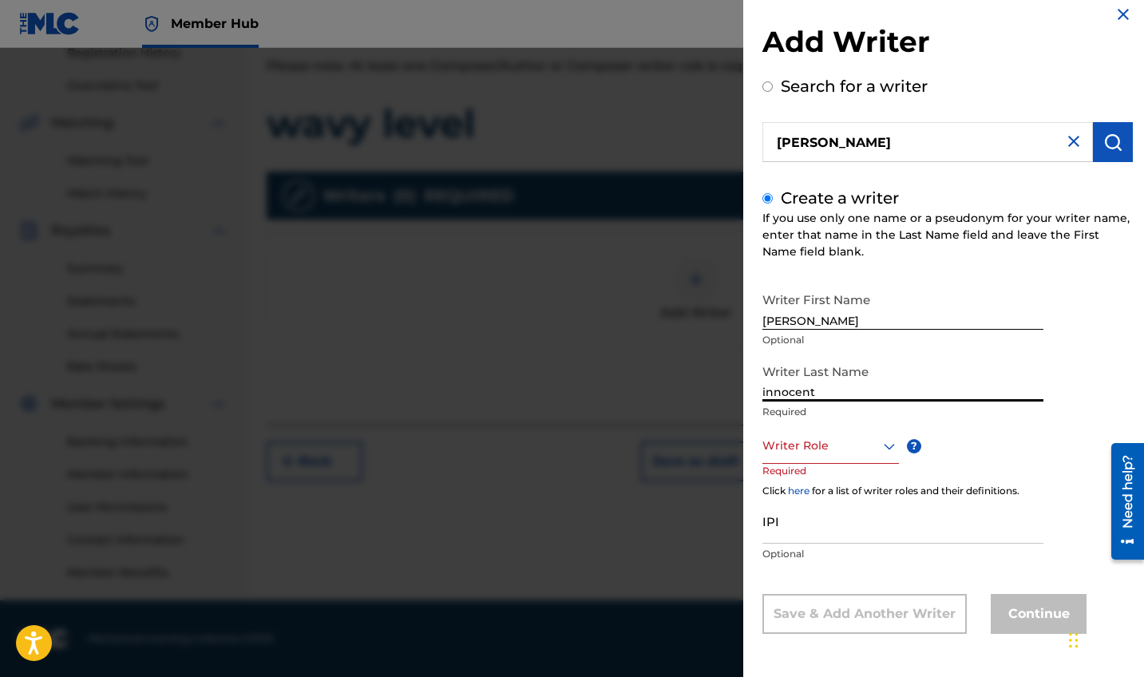
click at [844, 464] on div "Writer Role" at bounding box center [831, 446] width 137 height 36
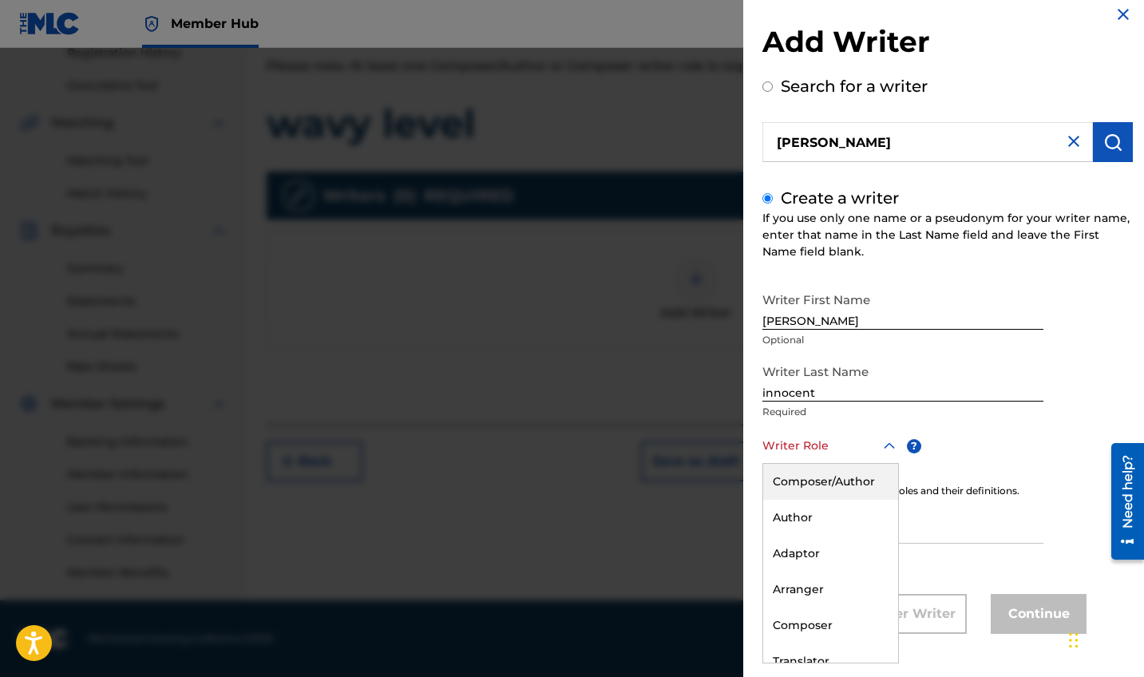
click at [839, 486] on div "Composer/Author" at bounding box center [830, 482] width 135 height 36
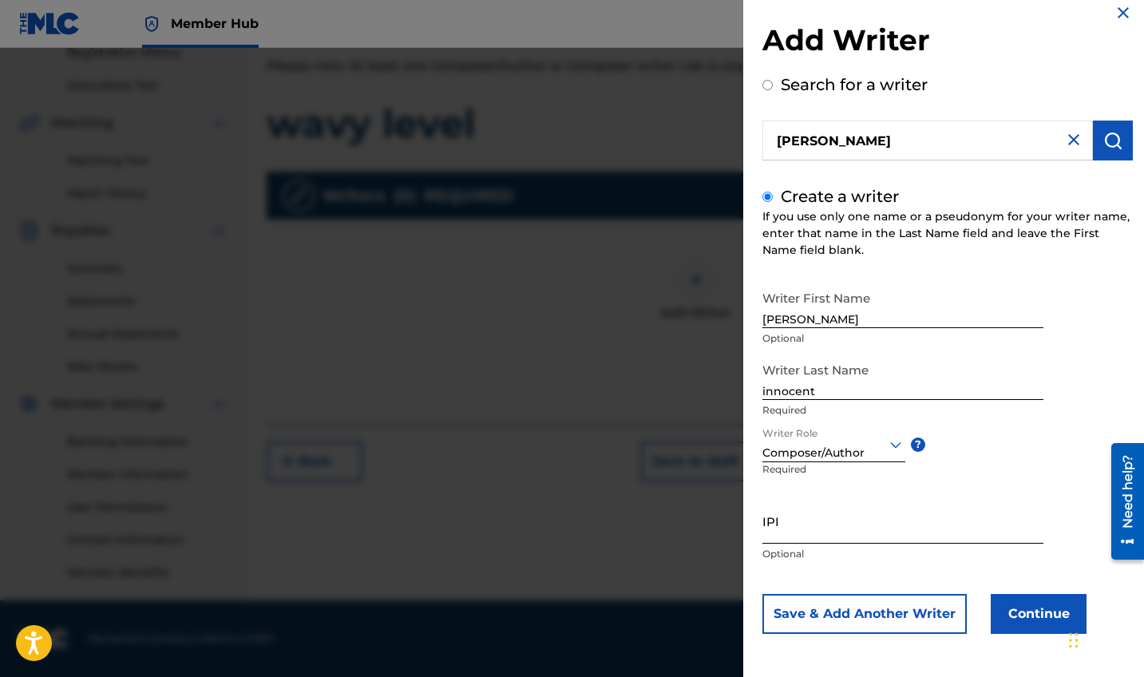
scroll to position [16, 0]
click at [793, 528] on input "IPI" at bounding box center [903, 521] width 281 height 46
paste input "1302940194"
type input "1302940194"
click at [1013, 607] on button "Continue" at bounding box center [1039, 614] width 96 height 40
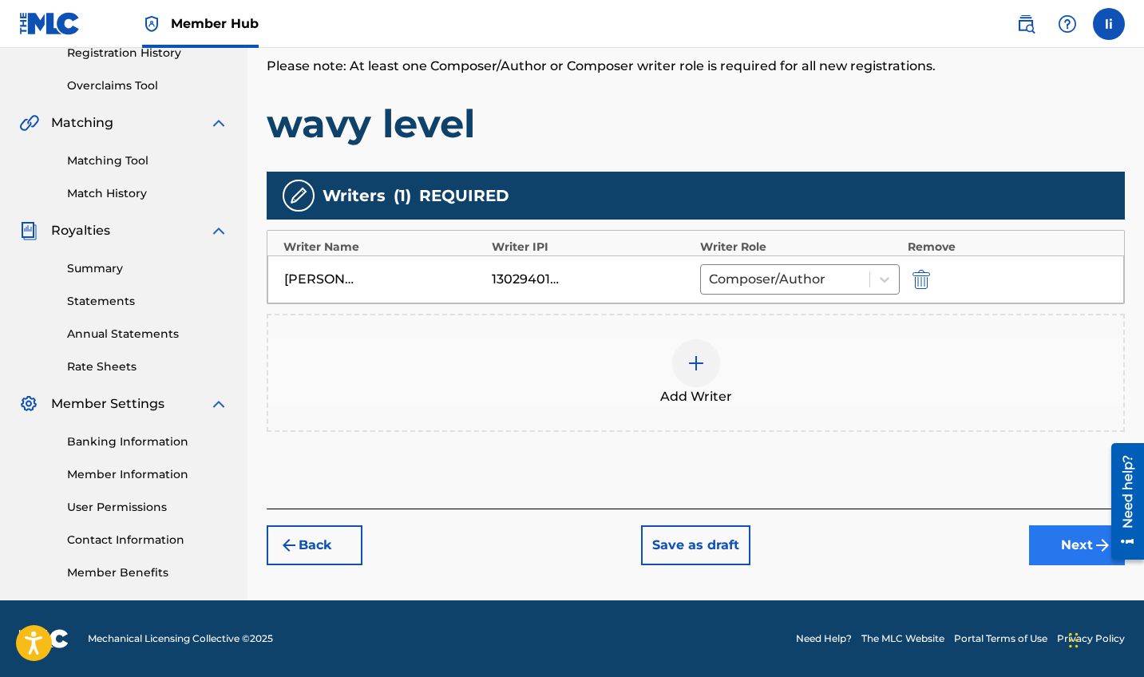
click at [1039, 549] on button "Next" at bounding box center [1077, 545] width 96 height 40
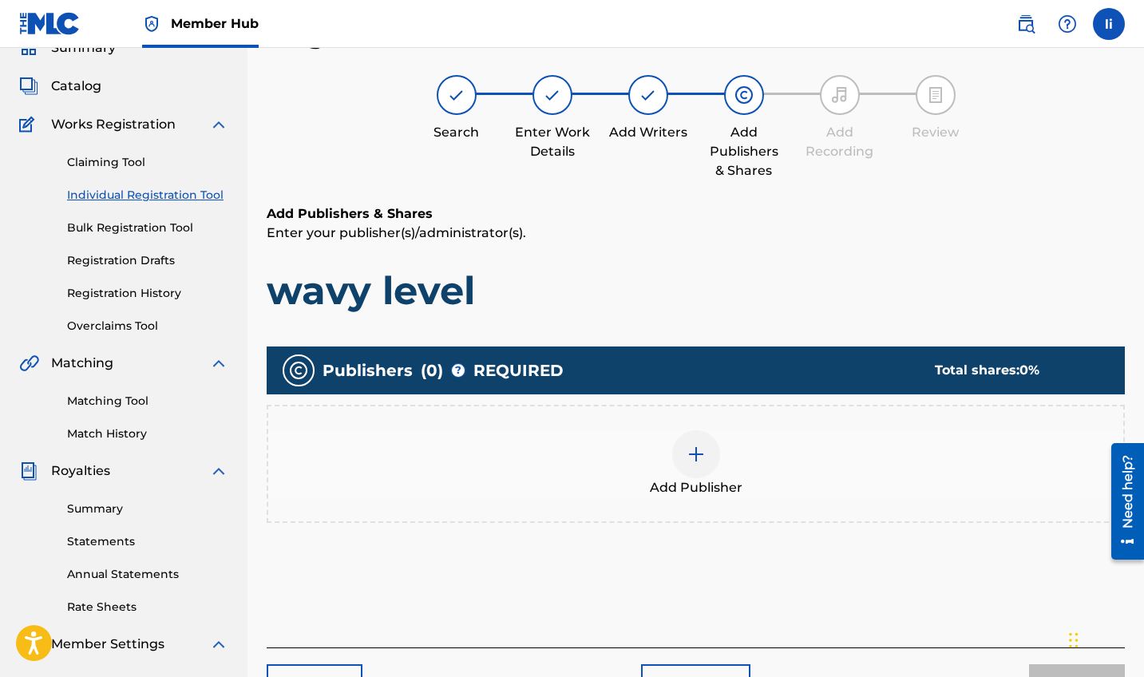
scroll to position [72, 0]
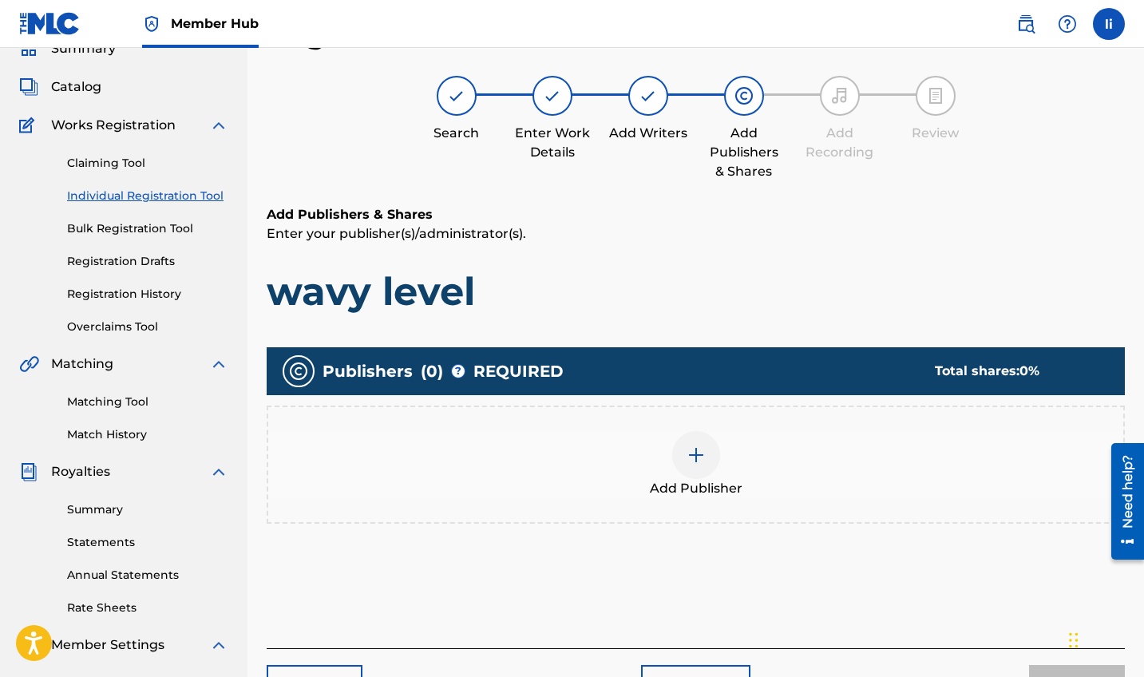
click at [704, 457] on img at bounding box center [696, 455] width 19 height 19
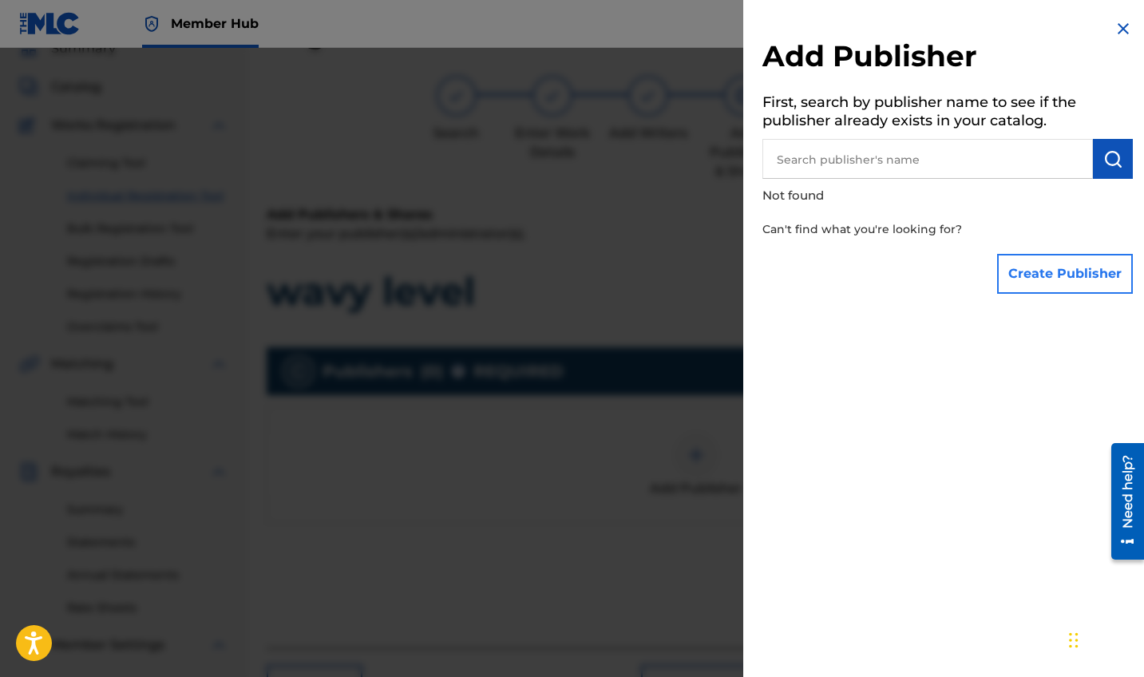
click at [1019, 283] on button "Create Publisher" at bounding box center [1065, 274] width 136 height 40
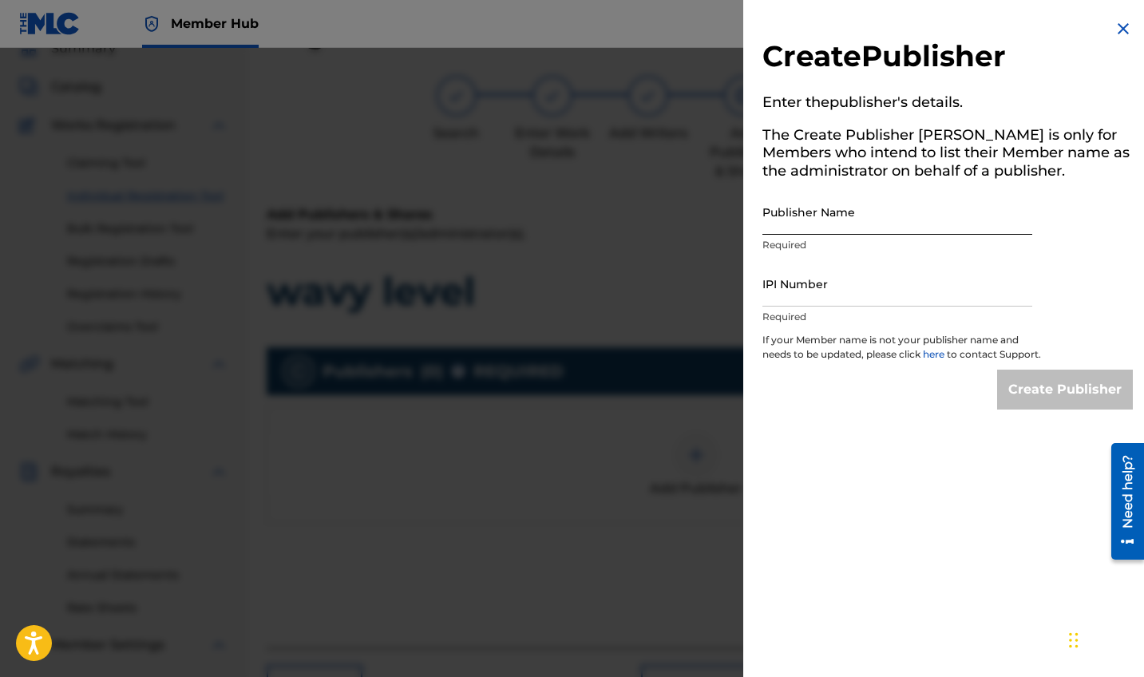
click at [799, 225] on input "Publisher Name" at bounding box center [898, 212] width 270 height 46
type input "[PERSON_NAME]"
click at [898, 295] on input "IPI Number" at bounding box center [898, 284] width 270 height 46
paste input "1302940194"
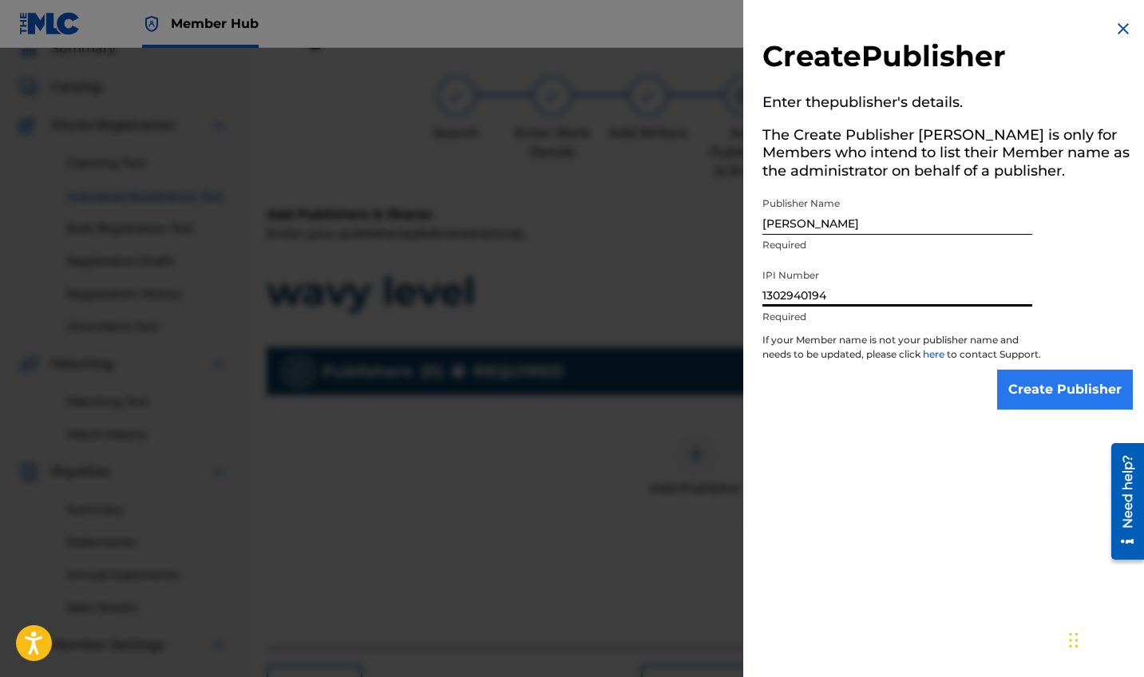
type input "1302940194"
click at [1037, 402] on input "Create Publisher" at bounding box center [1065, 390] width 136 height 40
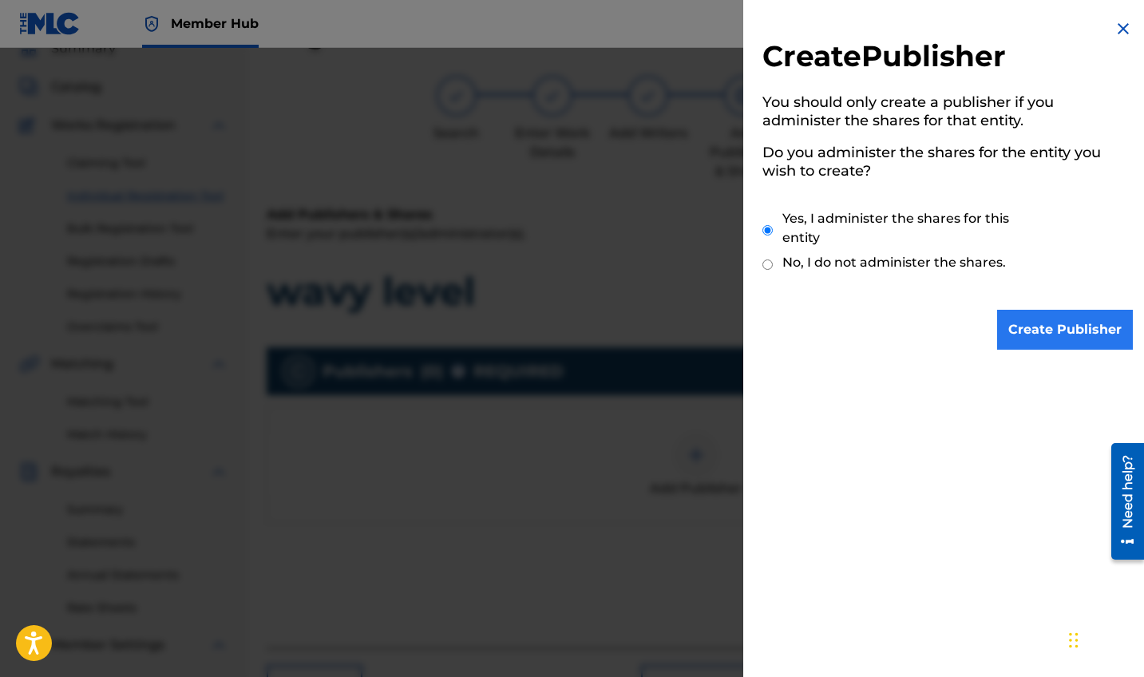
click at [1026, 344] on input "Create Publisher" at bounding box center [1065, 330] width 136 height 40
click at [1030, 331] on input "Create Publisher" at bounding box center [1065, 330] width 136 height 40
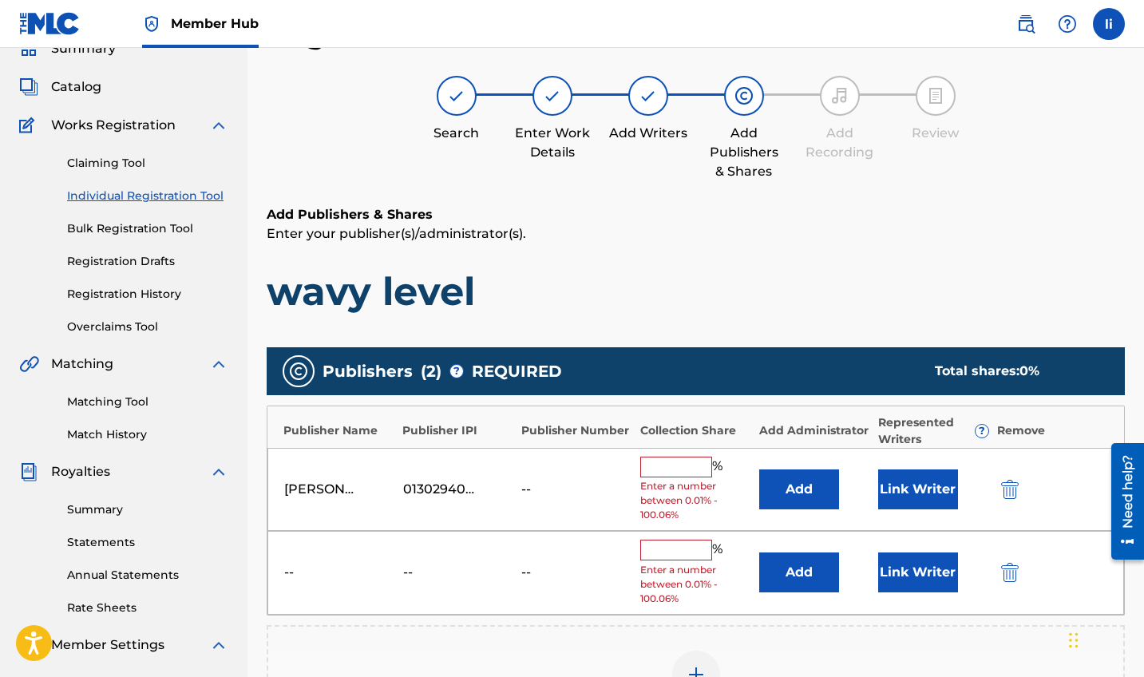
click at [663, 477] on div "% Enter a number between 0.01% - 100.06%" at bounding box center [695, 490] width 111 height 66
click at [1010, 569] on img "submit" at bounding box center [1010, 572] width 18 height 19
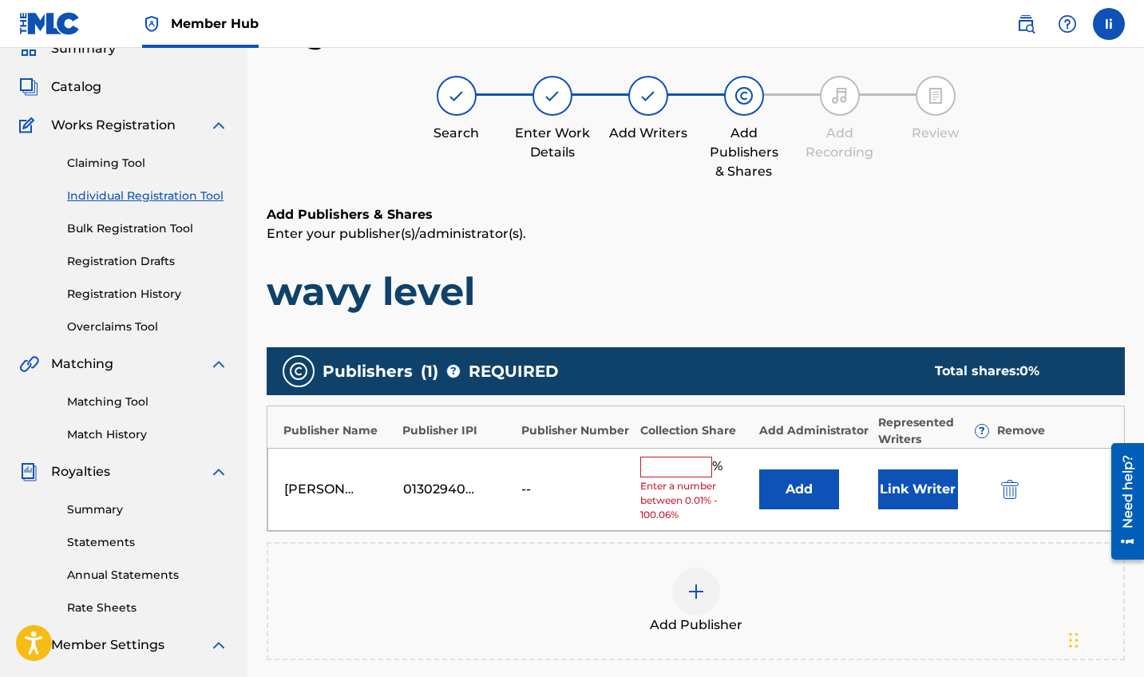
click at [680, 471] on input "text" at bounding box center [676, 467] width 72 height 21
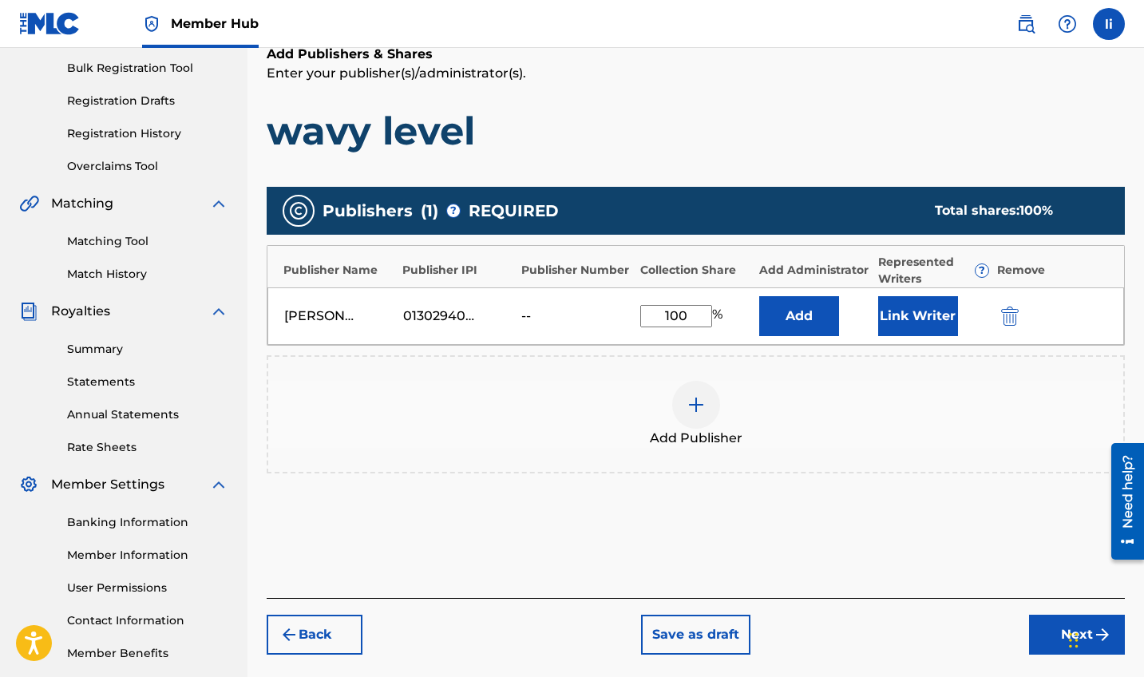
scroll to position [239, 0]
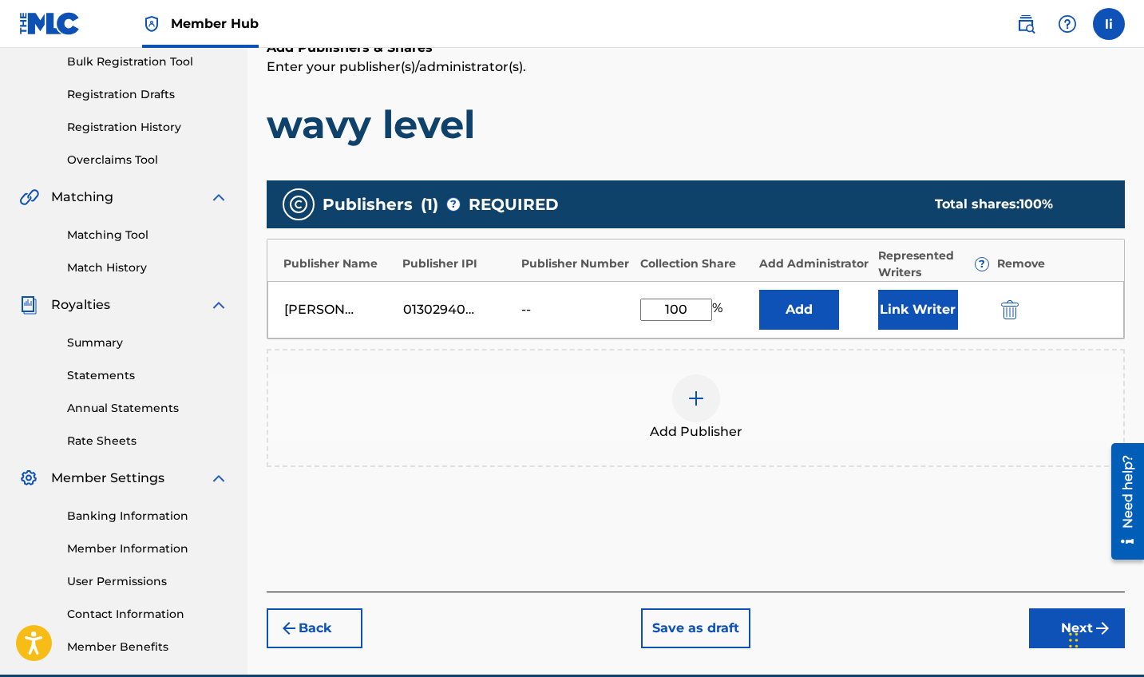
type input "100"
click at [1069, 628] on div "Chat Widget" at bounding box center [1104, 639] width 80 height 77
click at [1032, 637] on button "Next" at bounding box center [1077, 629] width 96 height 40
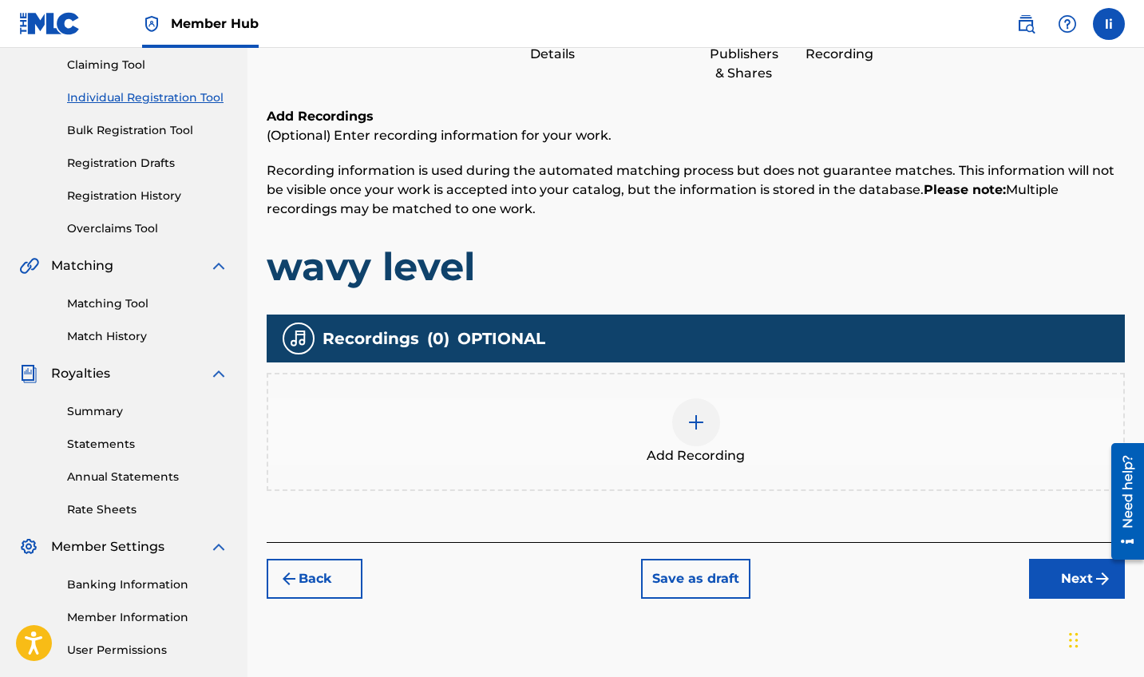
scroll to position [167, 0]
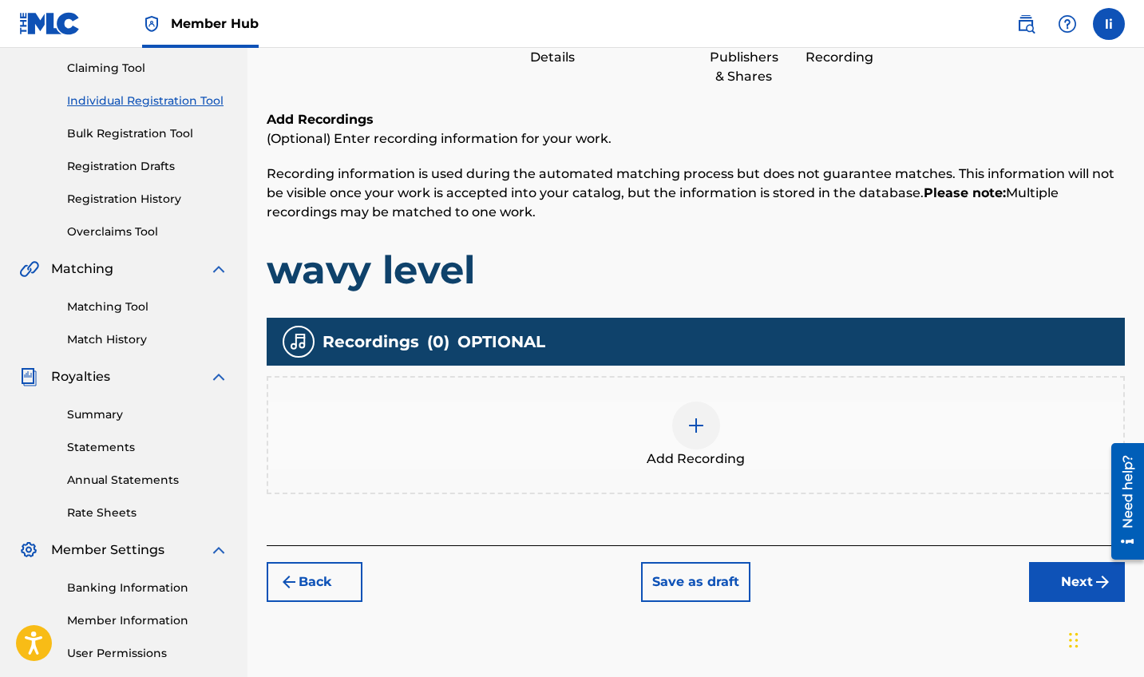
click at [692, 441] on div at bounding box center [696, 426] width 48 height 48
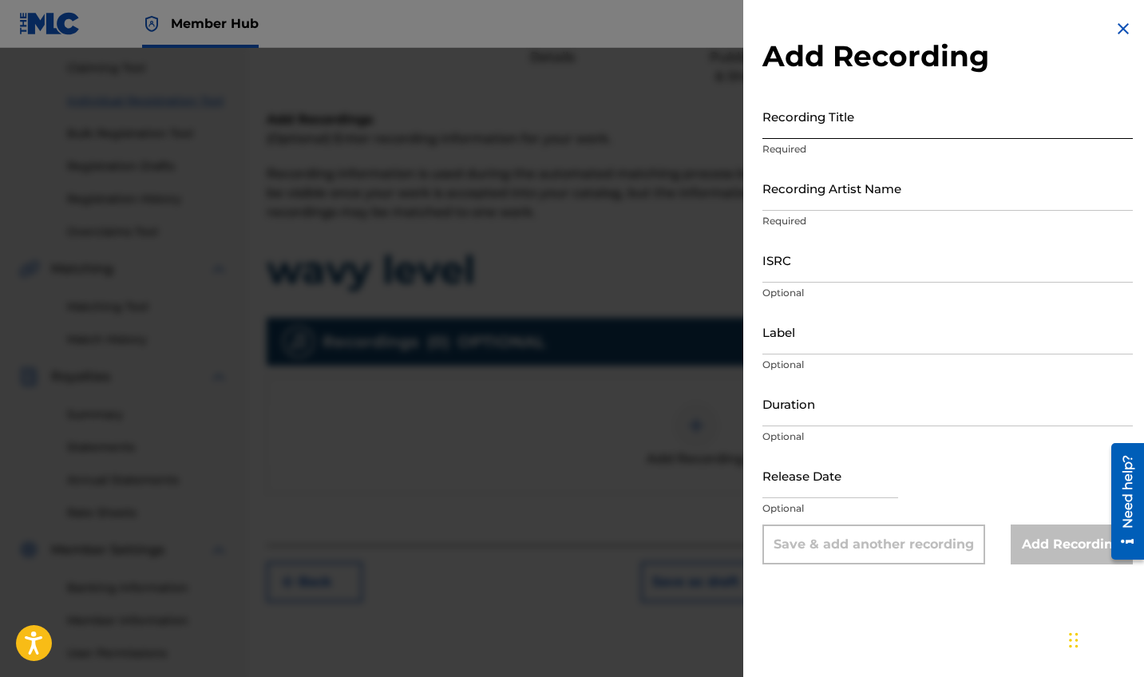
click at [784, 123] on input "Recording Title" at bounding box center [948, 116] width 371 height 46
type input "wavy level"
click at [825, 202] on input "Recording Artist Name" at bounding box center [948, 188] width 371 height 46
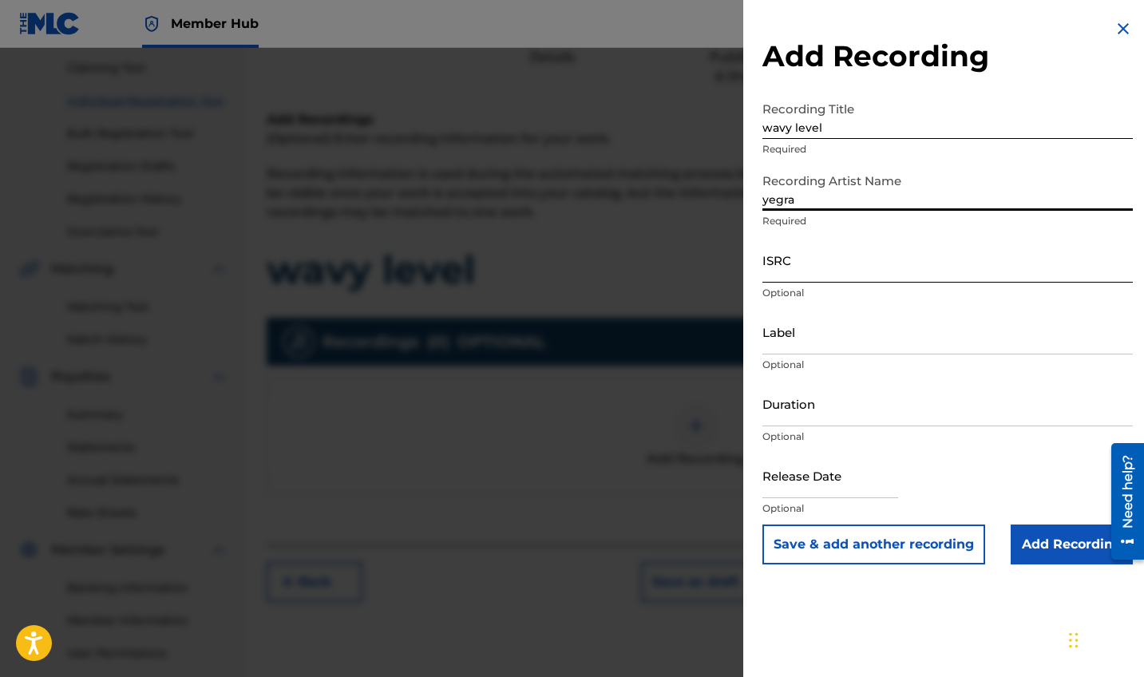
type input "yegra"
click at [799, 264] on input "ISRC" at bounding box center [948, 260] width 371 height 46
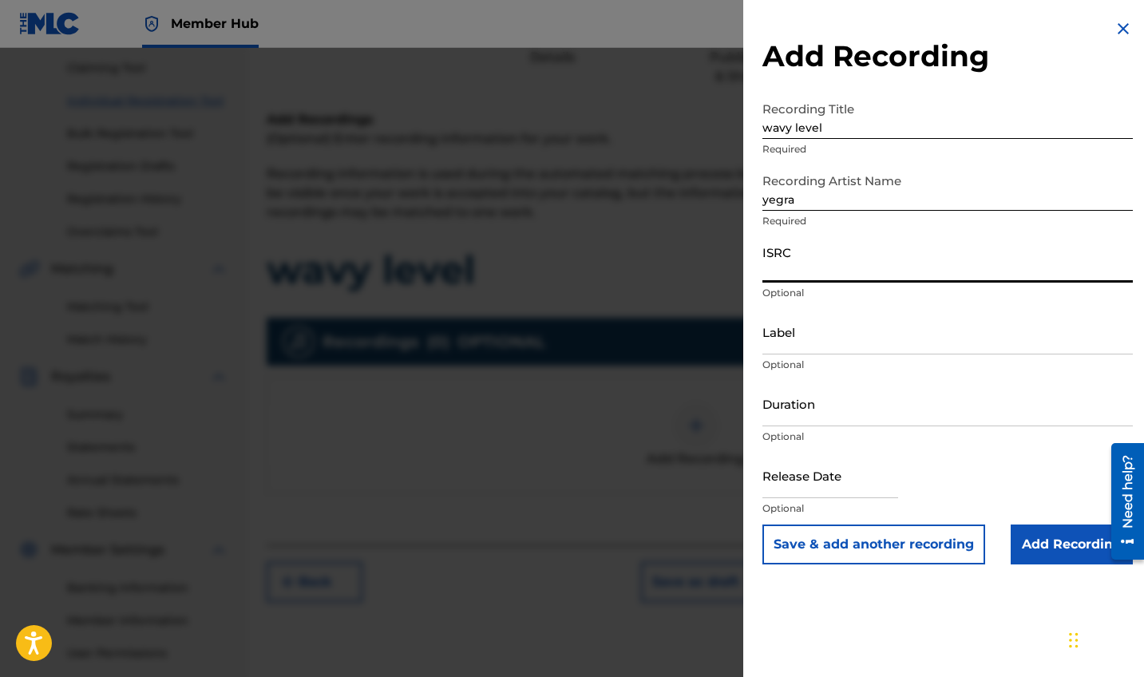
paste input "QZHN92580992"
type input "QZHN92580992"
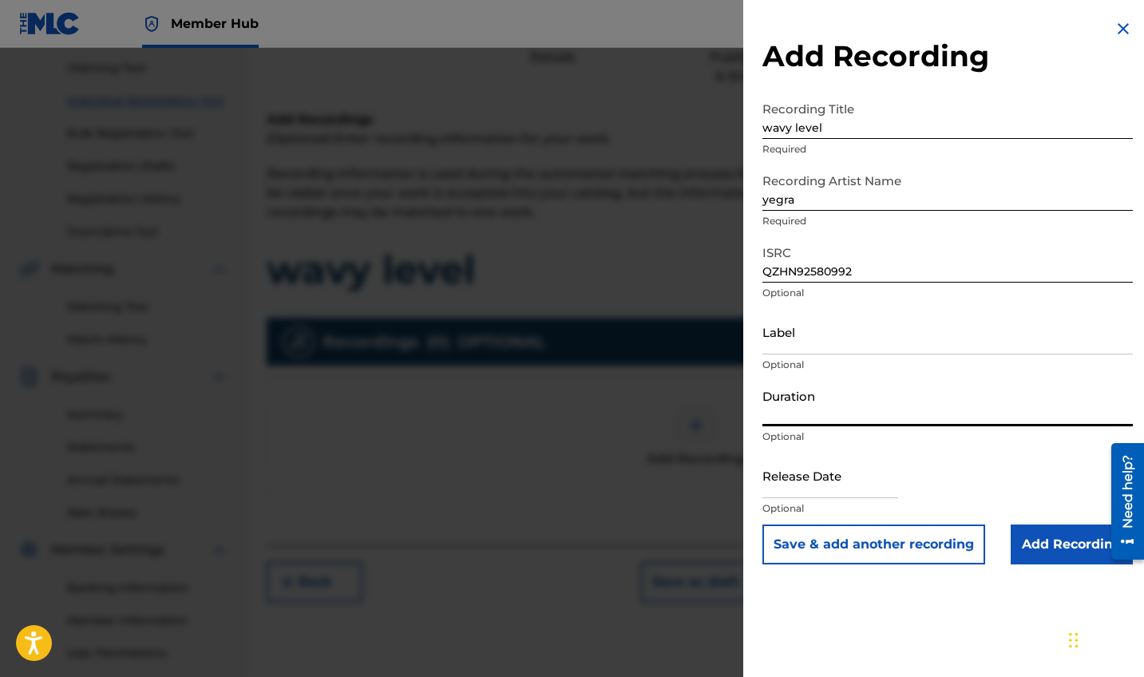
click at [827, 413] on input "Duration" at bounding box center [948, 404] width 371 height 46
type input "03:38"
click at [827, 485] on input "text" at bounding box center [831, 476] width 136 height 46
select select "8"
select select "2025"
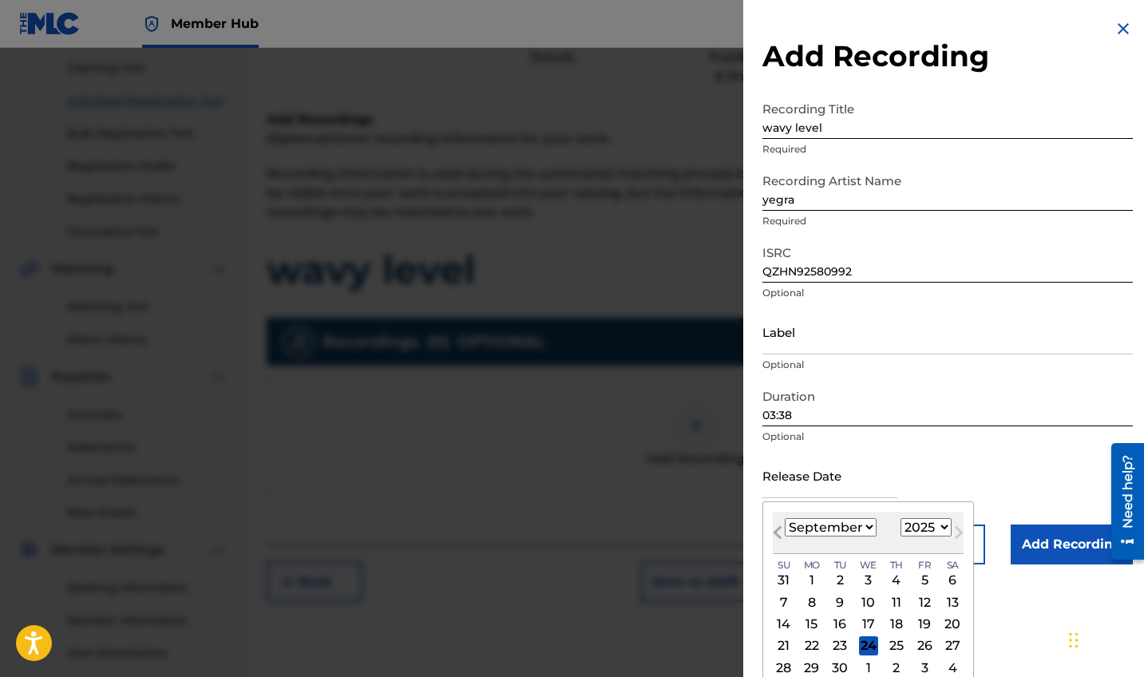
click at [772, 530] on button "Previous Month" at bounding box center [778, 536] width 26 height 26
click at [779, 530] on span "Previous Month" at bounding box center [779, 535] width 0 height 24
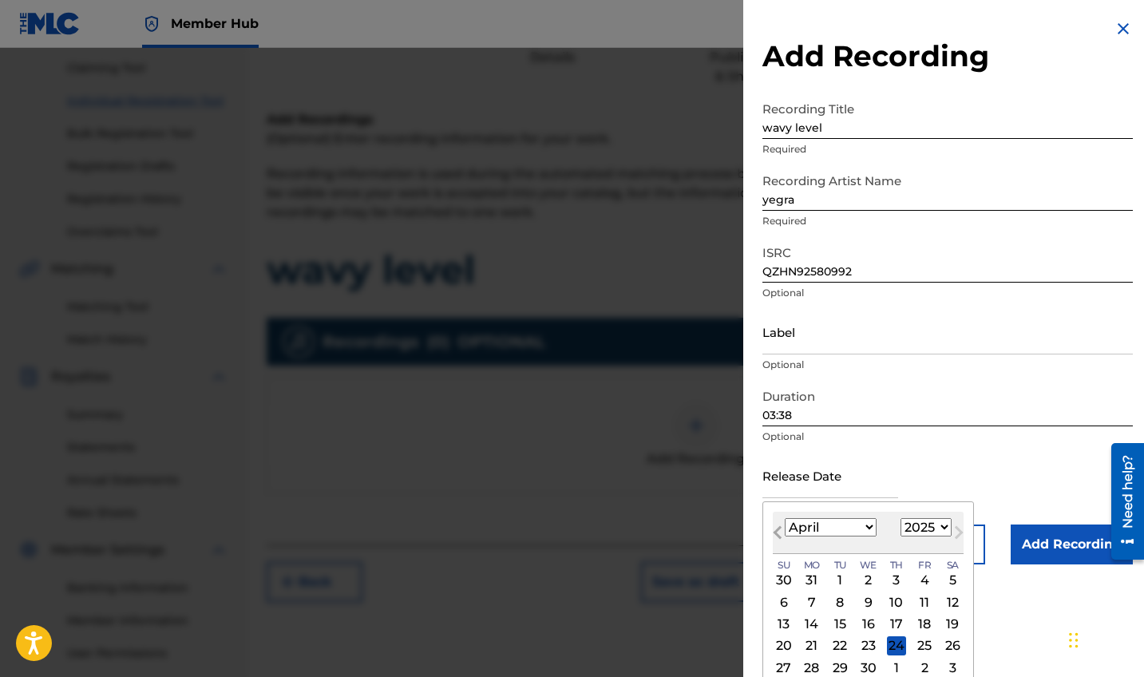
click at [779, 530] on span "Previous Month" at bounding box center [779, 535] width 0 height 24
select select "2"
click at [915, 601] on div "7" at bounding box center [924, 602] width 19 height 19
type input "[DATE]"
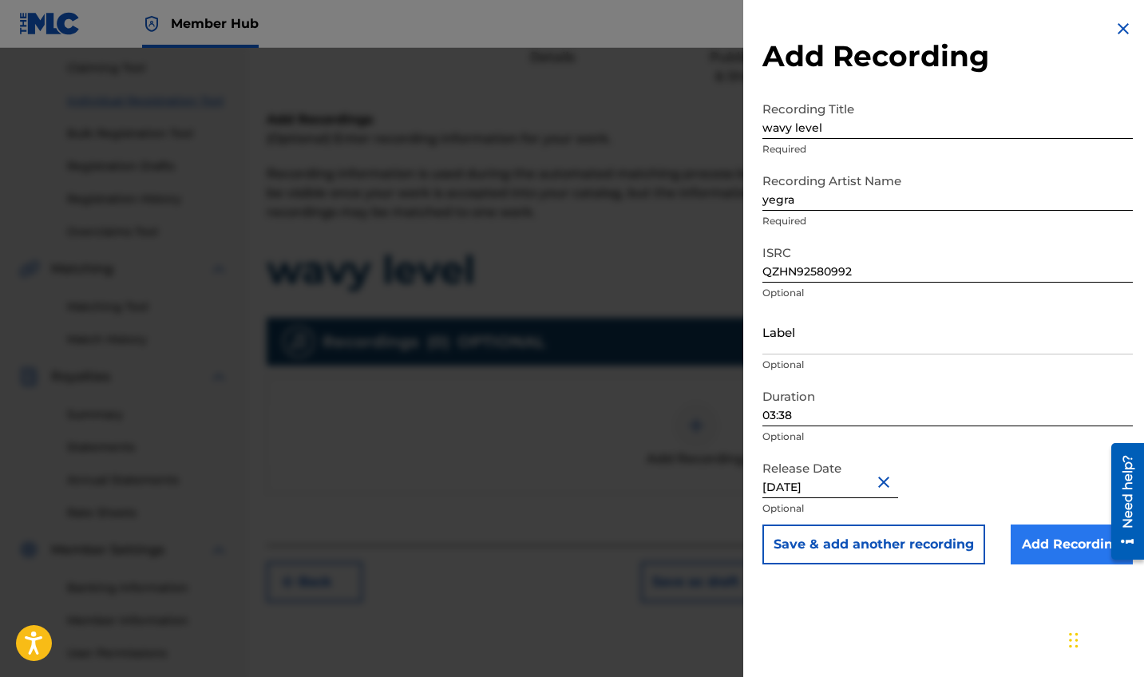
click at [1034, 540] on input "Add Recording" at bounding box center [1072, 545] width 122 height 40
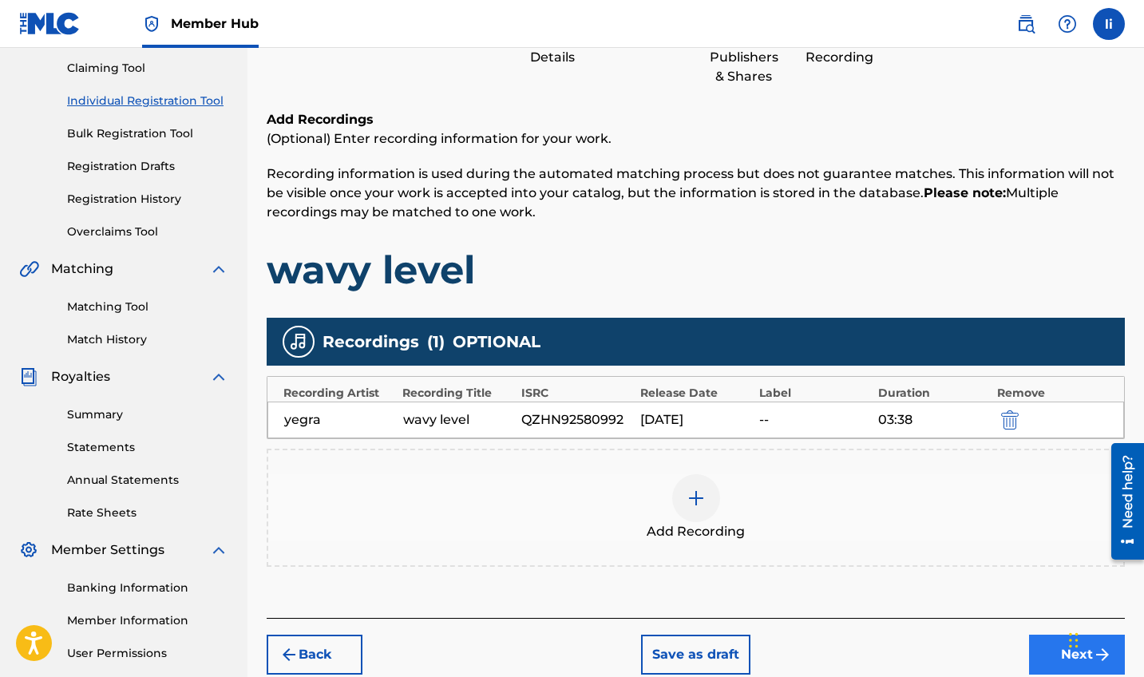
click at [1043, 645] on button "Next" at bounding box center [1077, 655] width 96 height 40
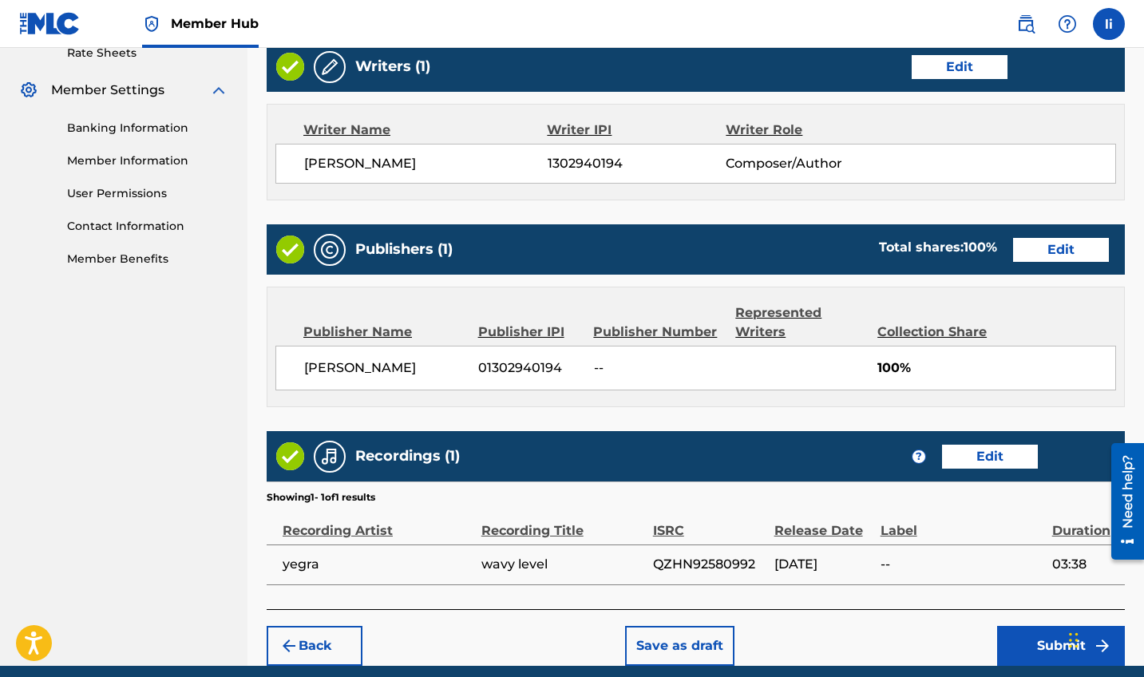
scroll to position [666, 0]
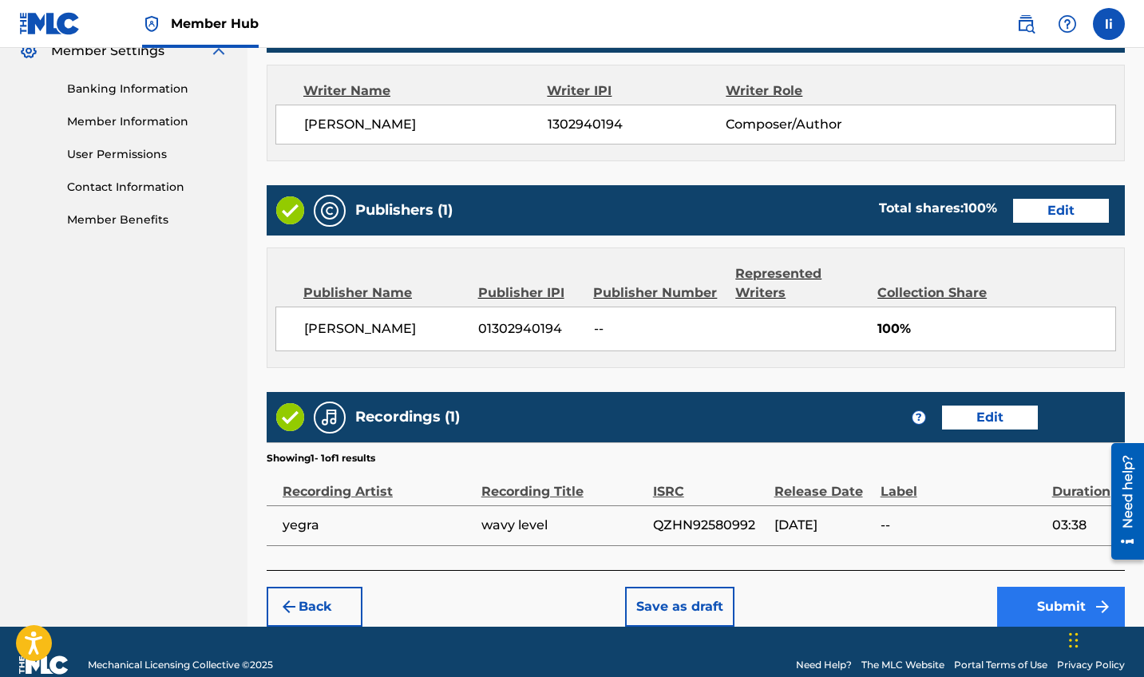
click at [1013, 613] on button "Submit" at bounding box center [1061, 607] width 128 height 40
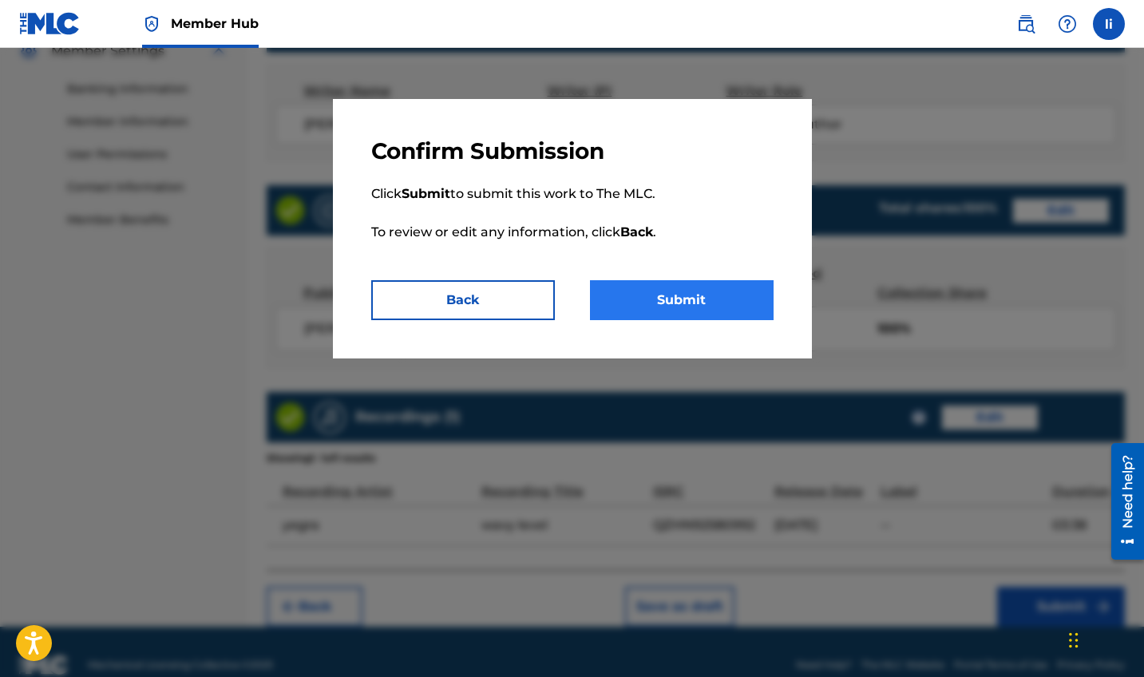
click at [718, 286] on button "Submit" at bounding box center [682, 300] width 184 height 40
click at [721, 295] on button "Submit" at bounding box center [682, 300] width 184 height 40
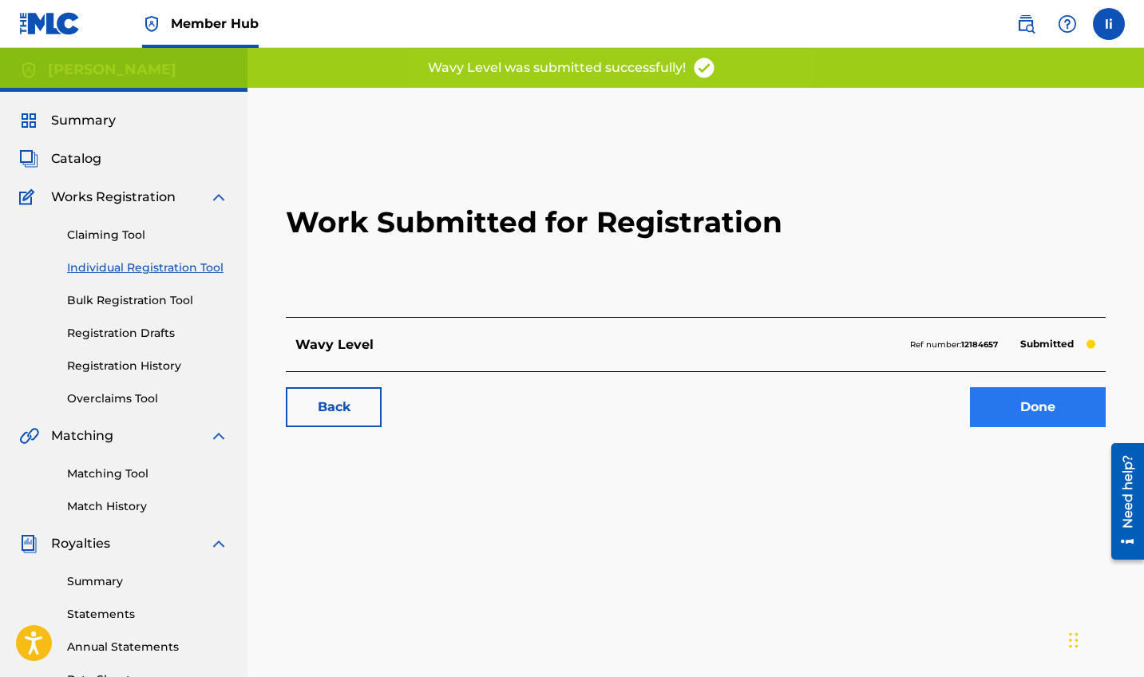
click at [1023, 426] on link "Done" at bounding box center [1038, 407] width 136 height 40
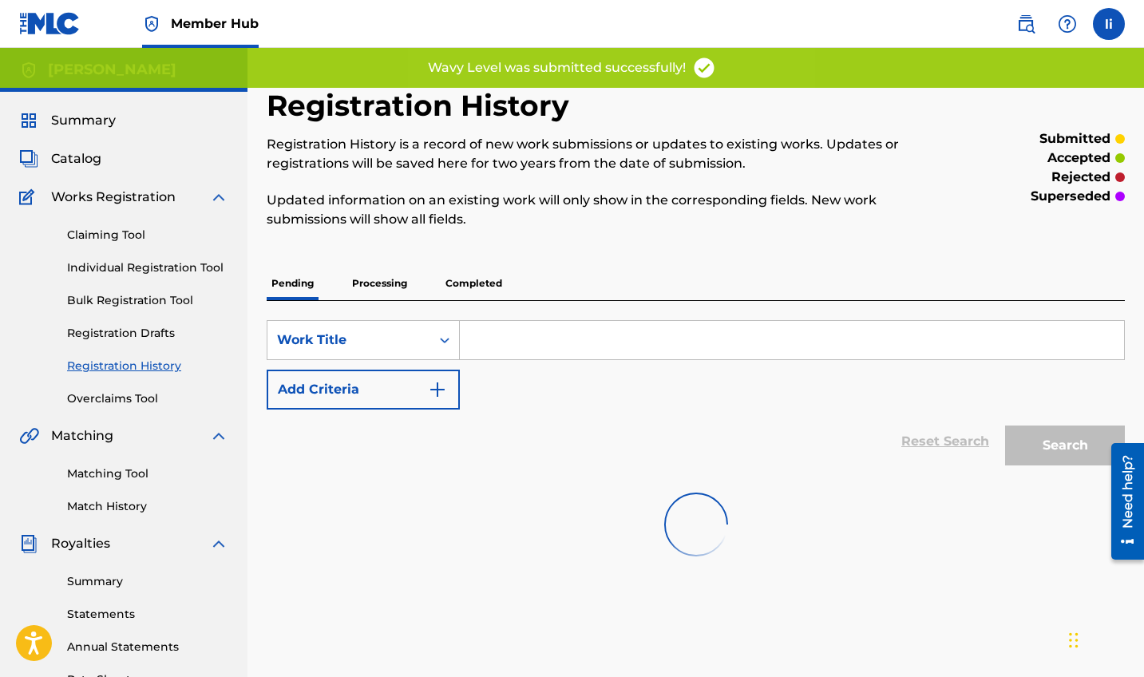
click at [1023, 411] on div "Search" at bounding box center [1061, 442] width 128 height 64
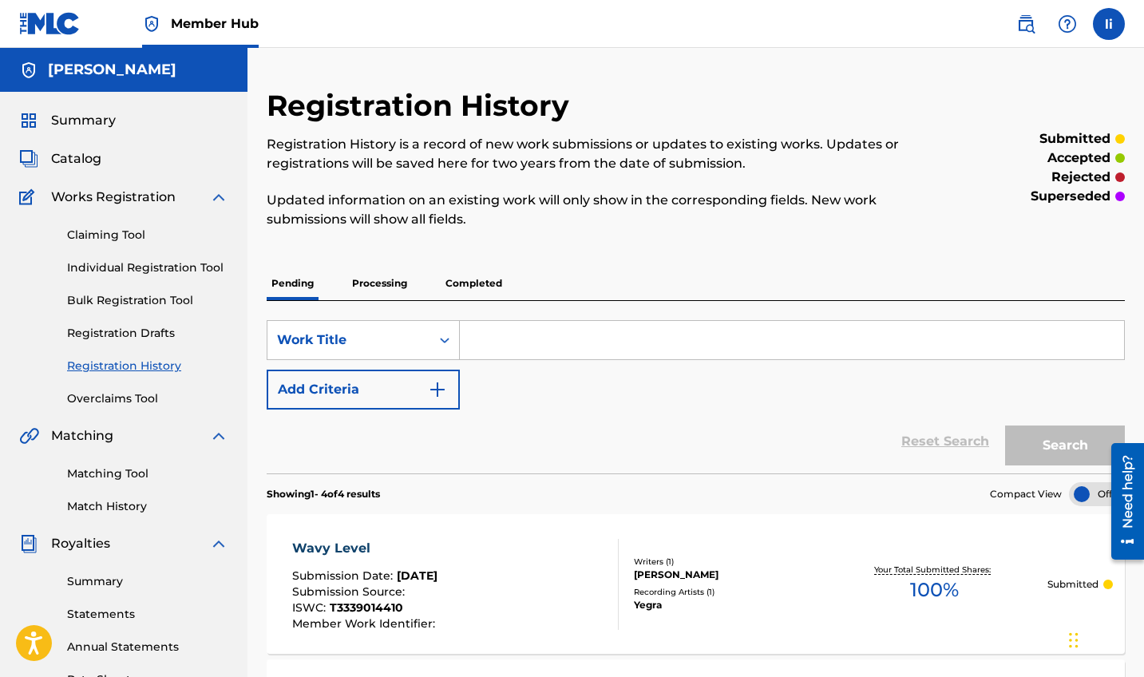
click at [390, 292] on p "Processing" at bounding box center [379, 284] width 65 height 34
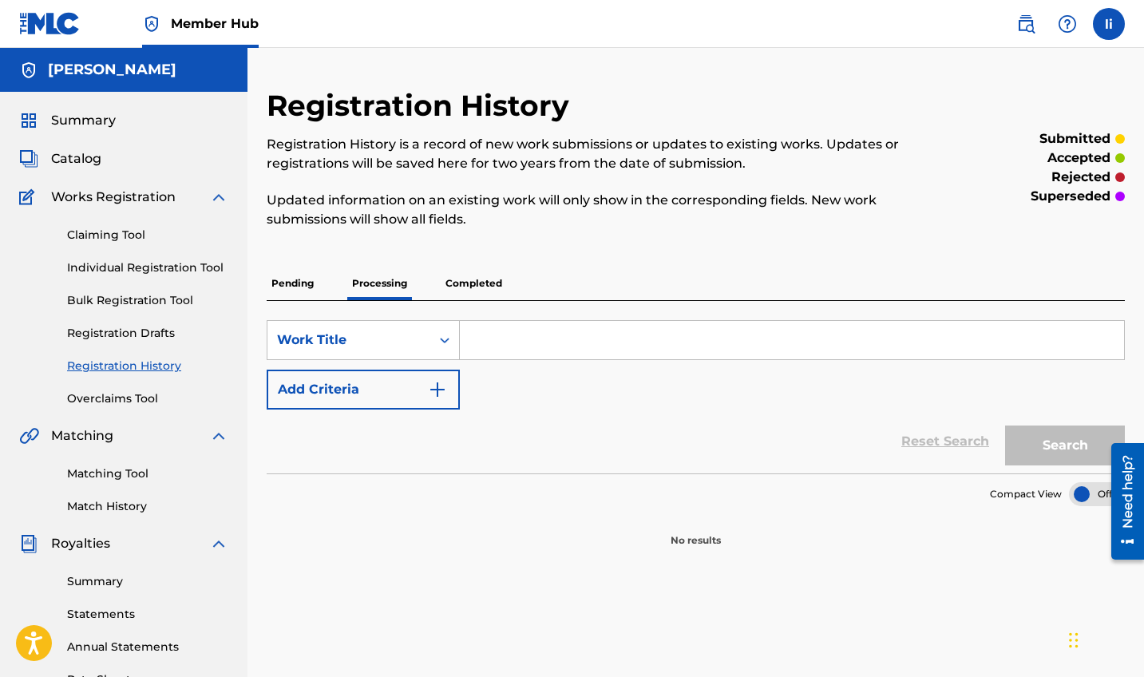
click at [451, 287] on p "Completed" at bounding box center [474, 284] width 66 height 34
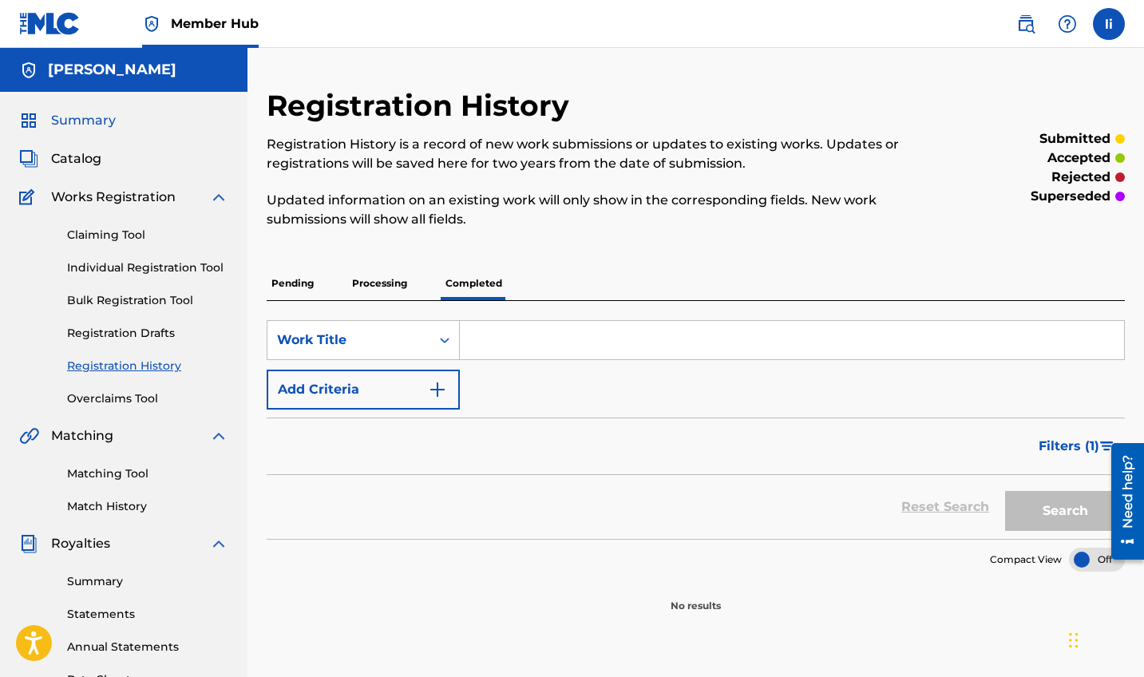
click at [77, 118] on span "Summary" at bounding box center [83, 120] width 65 height 19
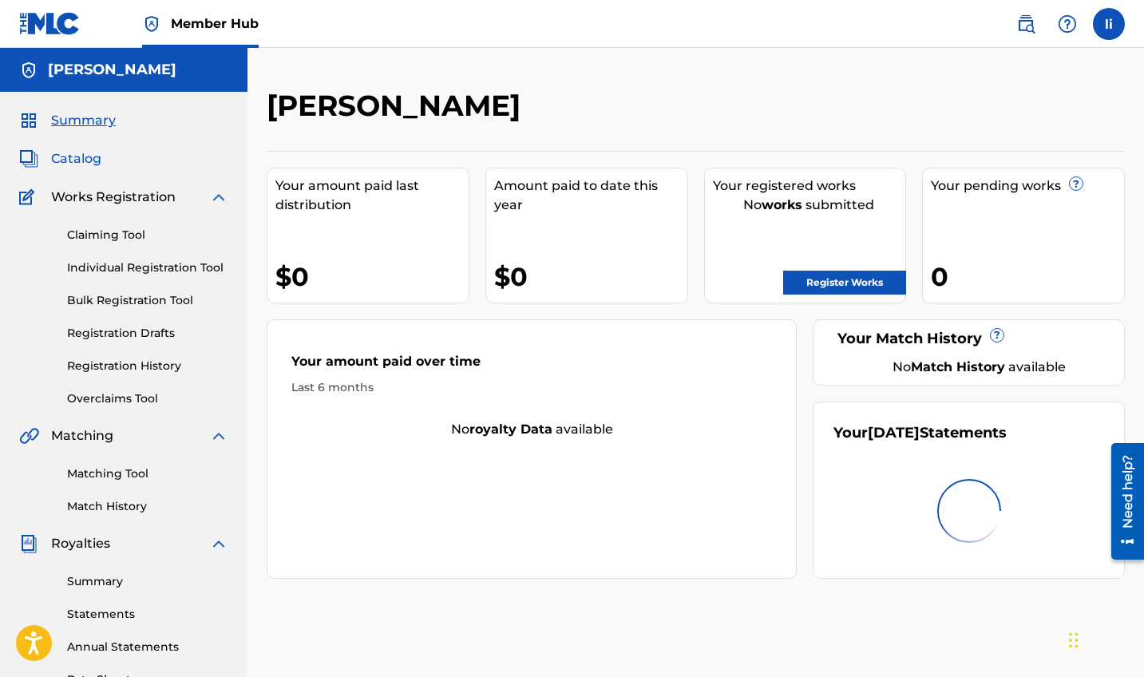
click at [91, 161] on span "Catalog" at bounding box center [76, 158] width 50 height 19
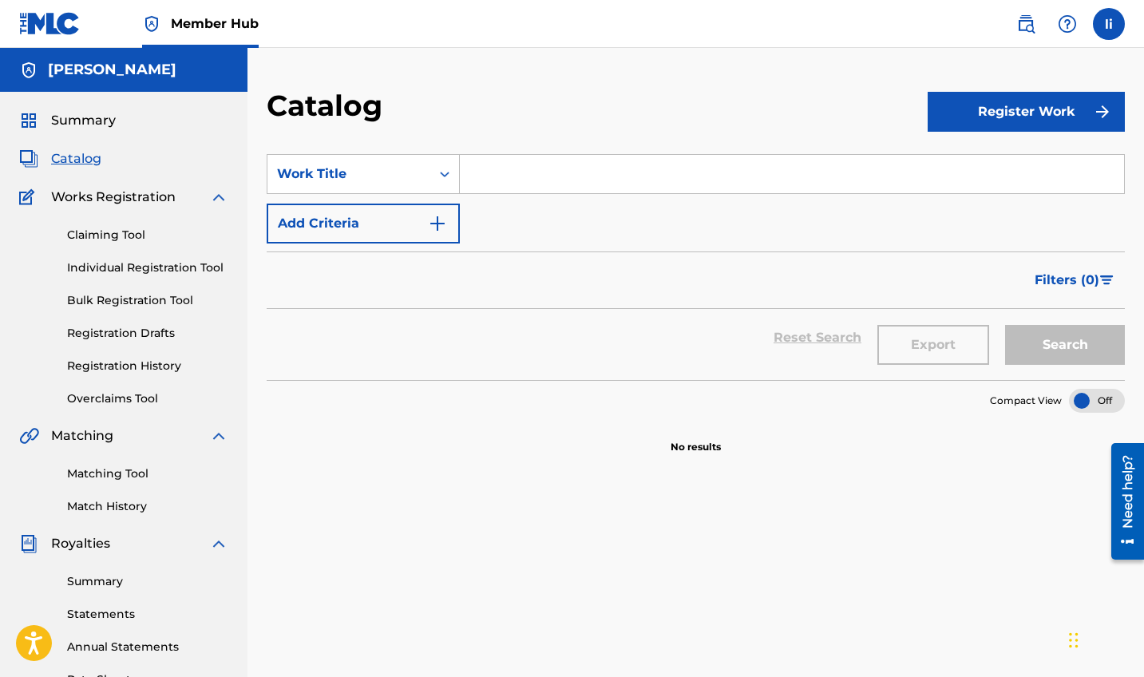
click at [57, 30] on img at bounding box center [49, 23] width 61 height 23
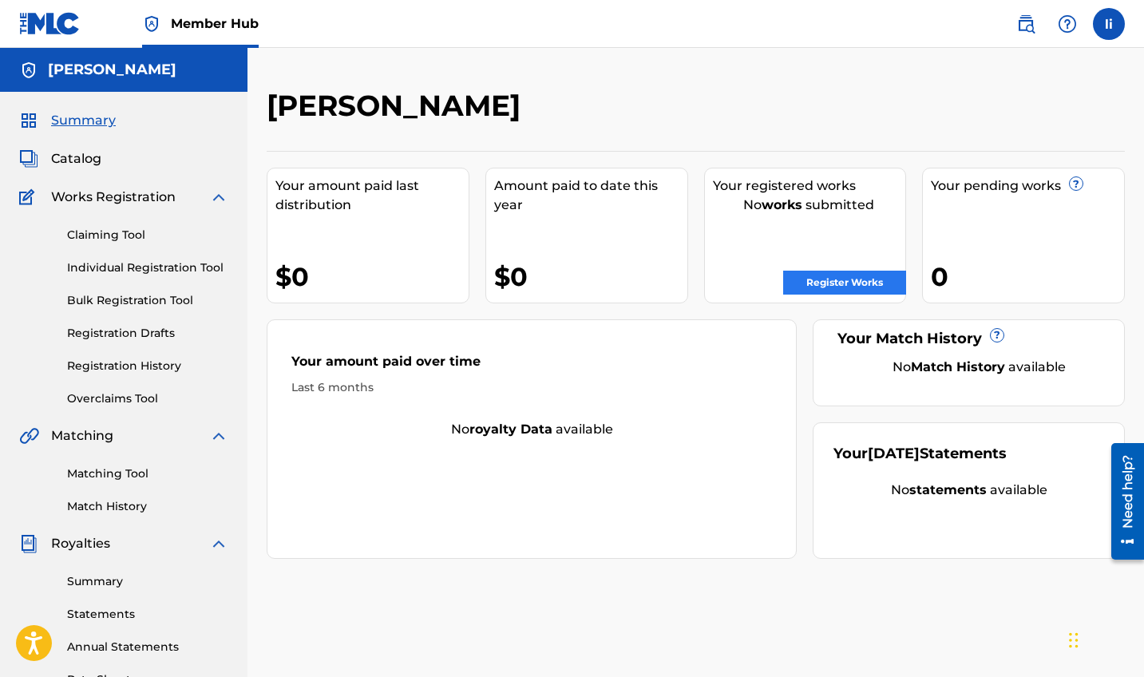
click at [843, 291] on link "Register Works" at bounding box center [844, 283] width 123 height 24
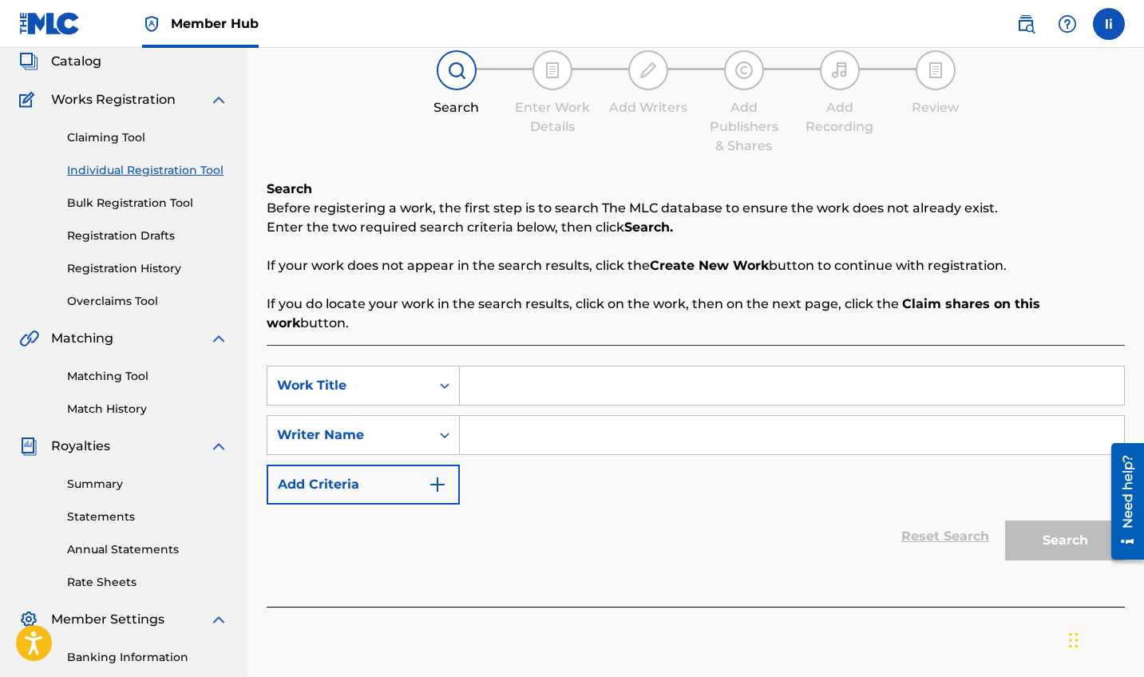
scroll to position [97, 0]
click at [499, 374] on input "Search Form" at bounding box center [792, 386] width 664 height 38
type input "shutdown"
click at [525, 418] on input "Search Form" at bounding box center [792, 435] width 664 height 38
type input "yegra"
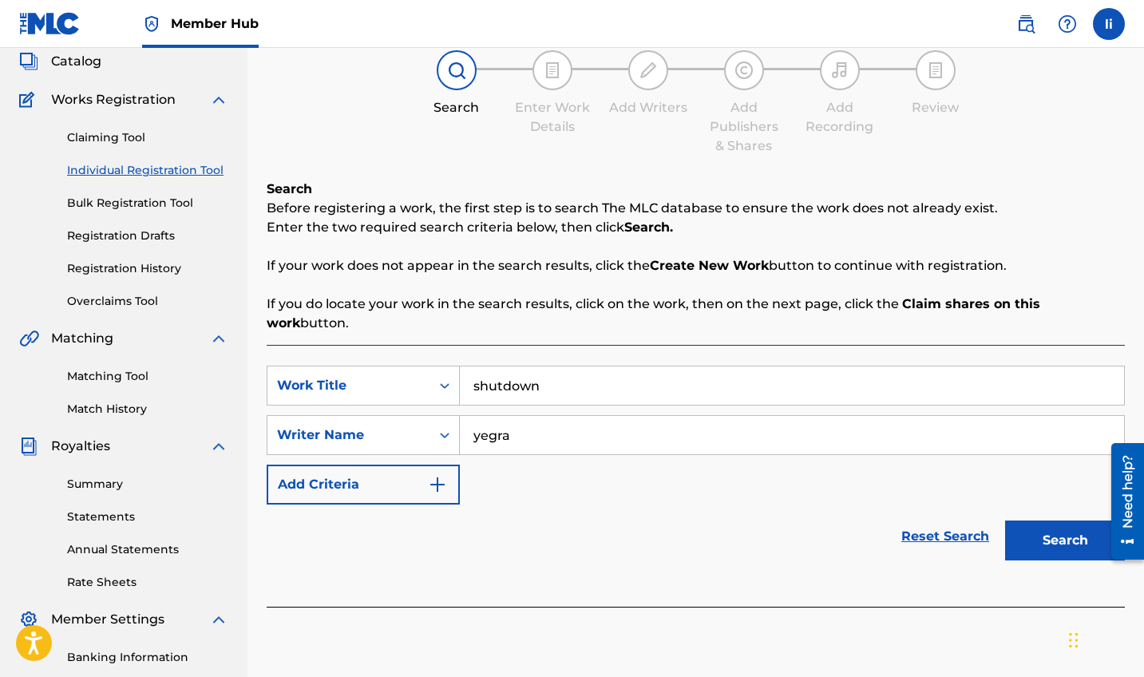
click at [1065, 521] on button "Search" at bounding box center [1065, 541] width 120 height 40
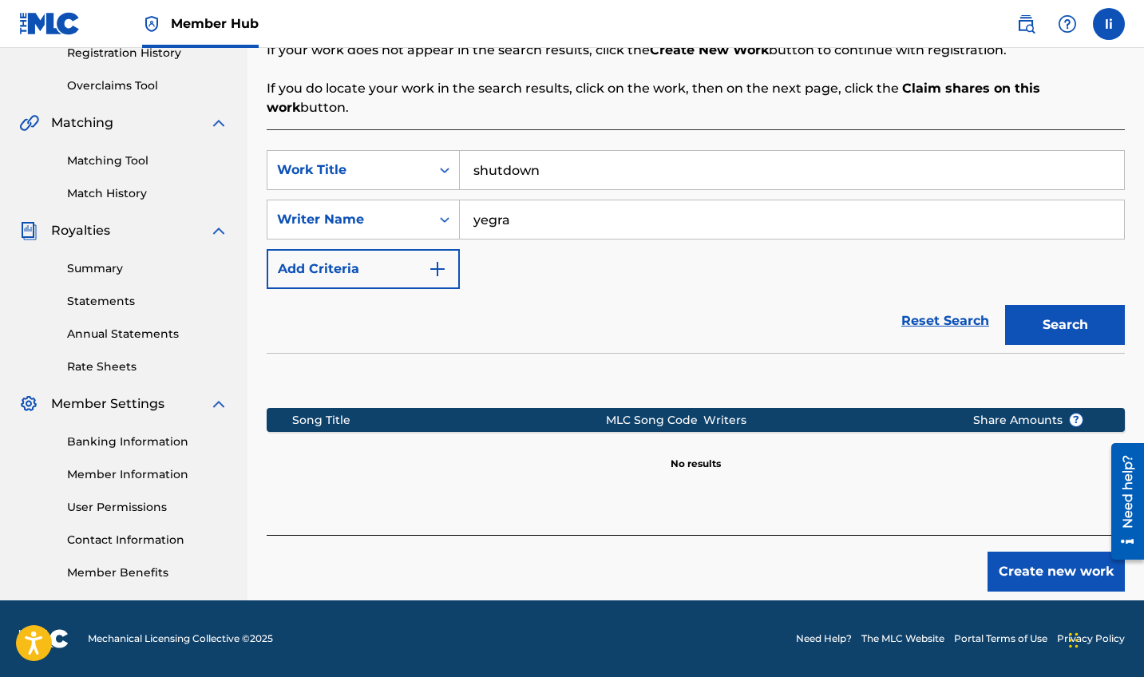
scroll to position [313, 0]
click at [1046, 552] on button "Create new work" at bounding box center [1056, 572] width 137 height 40
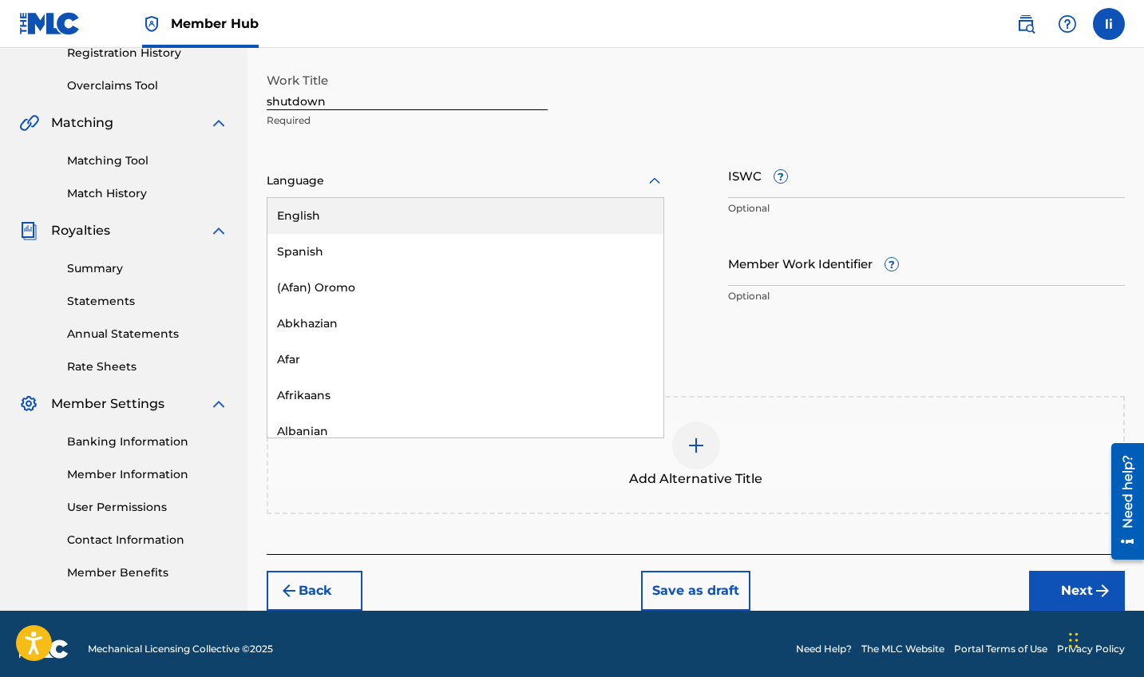
click at [546, 183] on div at bounding box center [466, 181] width 398 height 20
click at [544, 217] on div "English" at bounding box center [466, 216] width 396 height 36
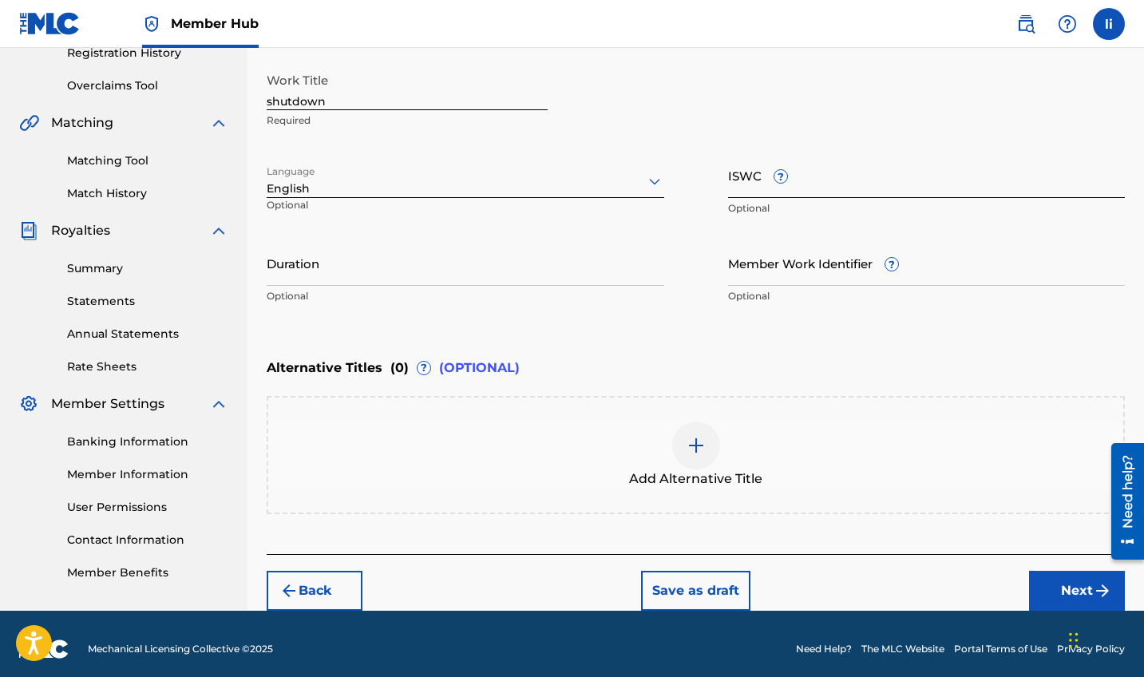
click at [815, 192] on input "ISWC ?" at bounding box center [927, 176] width 398 height 46
paste input "T3349789937"
type input "T3349789937"
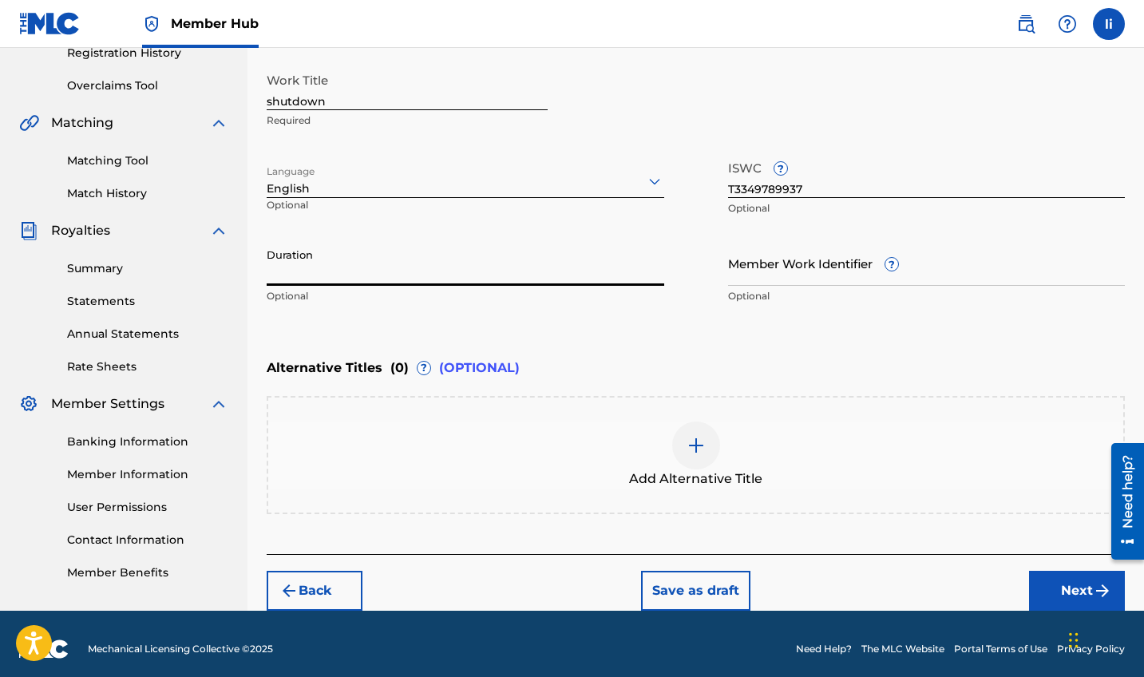
click at [505, 276] on input "Duration" at bounding box center [466, 263] width 398 height 46
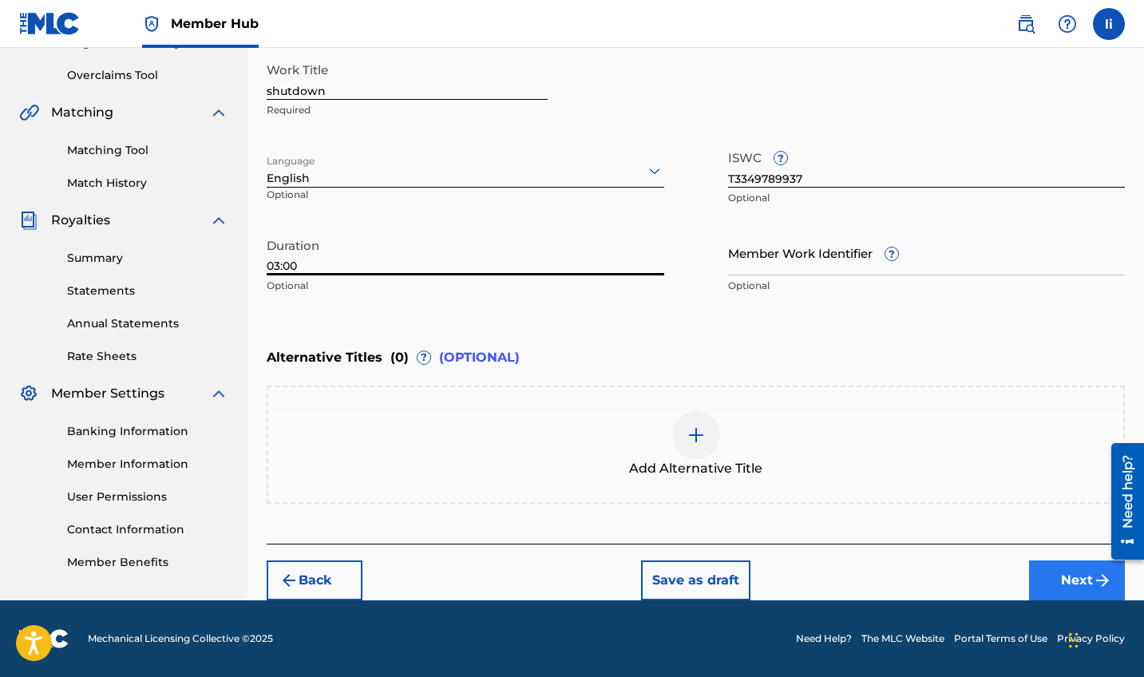
scroll to position [323, 0]
type input "03:00"
click at [1060, 589] on button "Next" at bounding box center [1077, 581] width 96 height 40
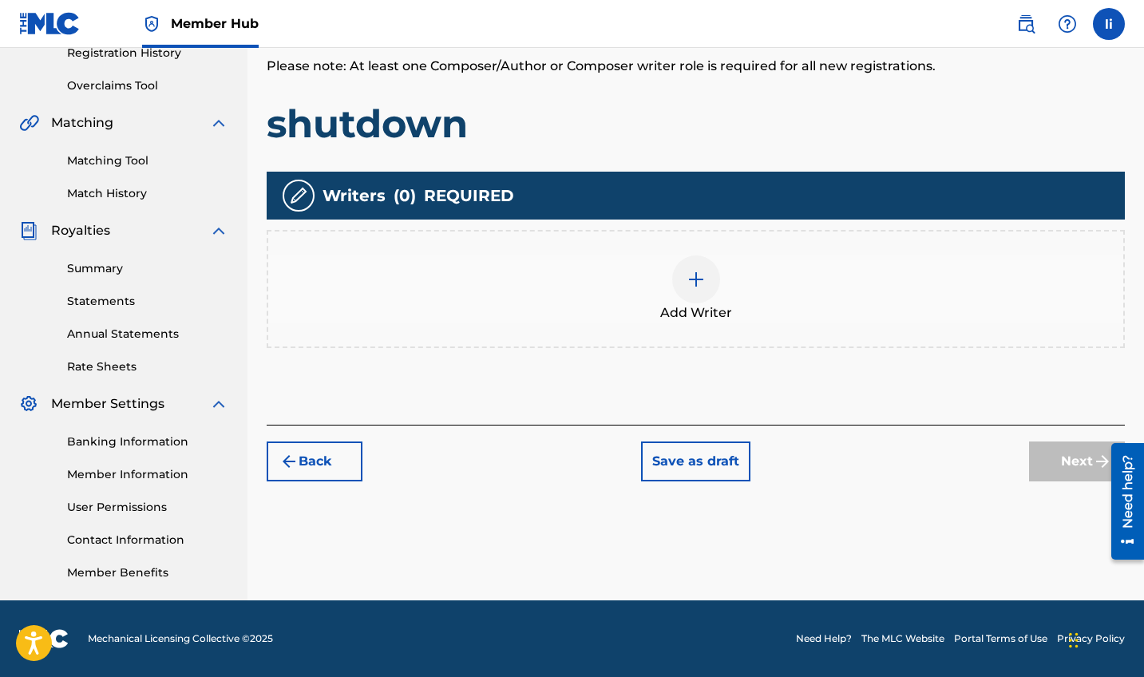
click at [297, 203] on img at bounding box center [298, 195] width 19 height 19
click at [337, 203] on span "Writers" at bounding box center [354, 196] width 63 height 24
drag, startPoint x: 450, startPoint y: 203, endPoint x: 705, endPoint y: 287, distance: 268.4
click at [705, 287] on div "Writers ( 0 ) REQUIRED Add Writer" at bounding box center [696, 260] width 858 height 176
click at [691, 283] on img at bounding box center [696, 279] width 19 height 19
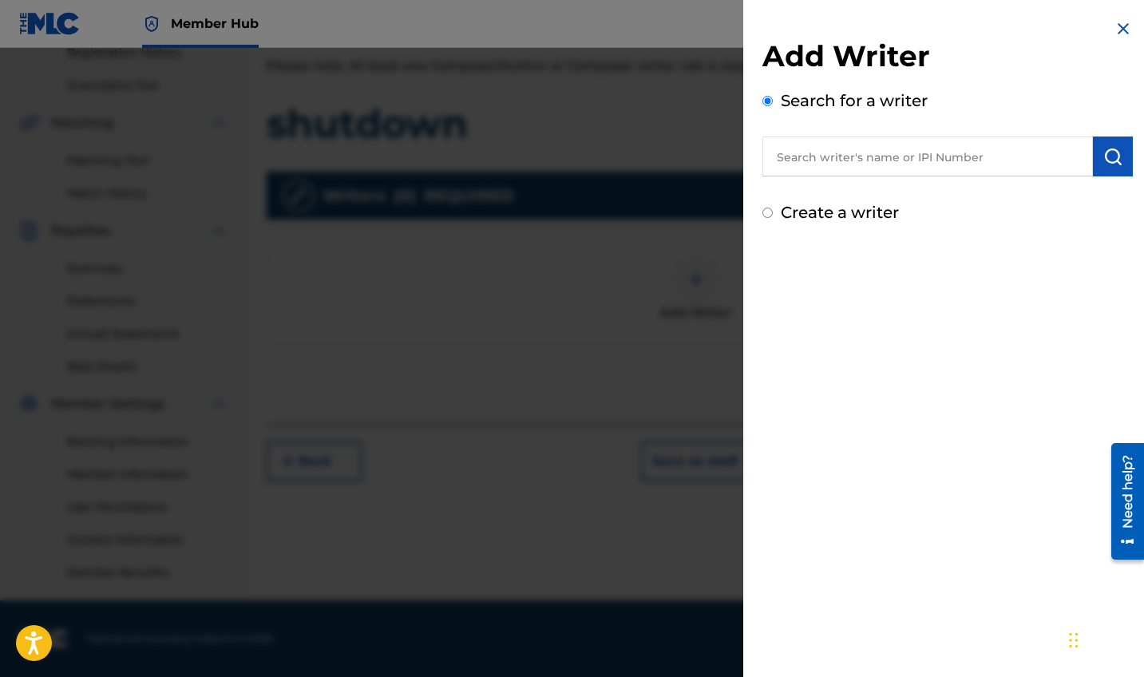
click at [776, 214] on div "Create a writer" at bounding box center [948, 212] width 371 height 24
click at [1116, 30] on img at bounding box center [1123, 28] width 19 height 19
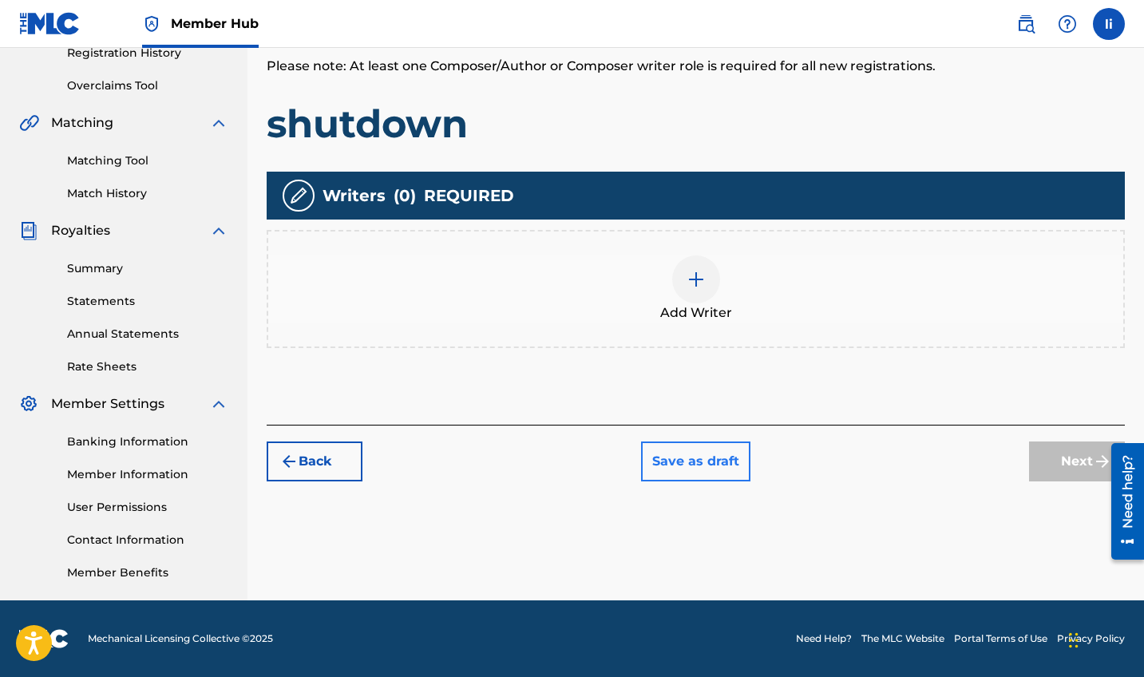
click at [663, 475] on button "Save as draft" at bounding box center [695, 462] width 109 height 40
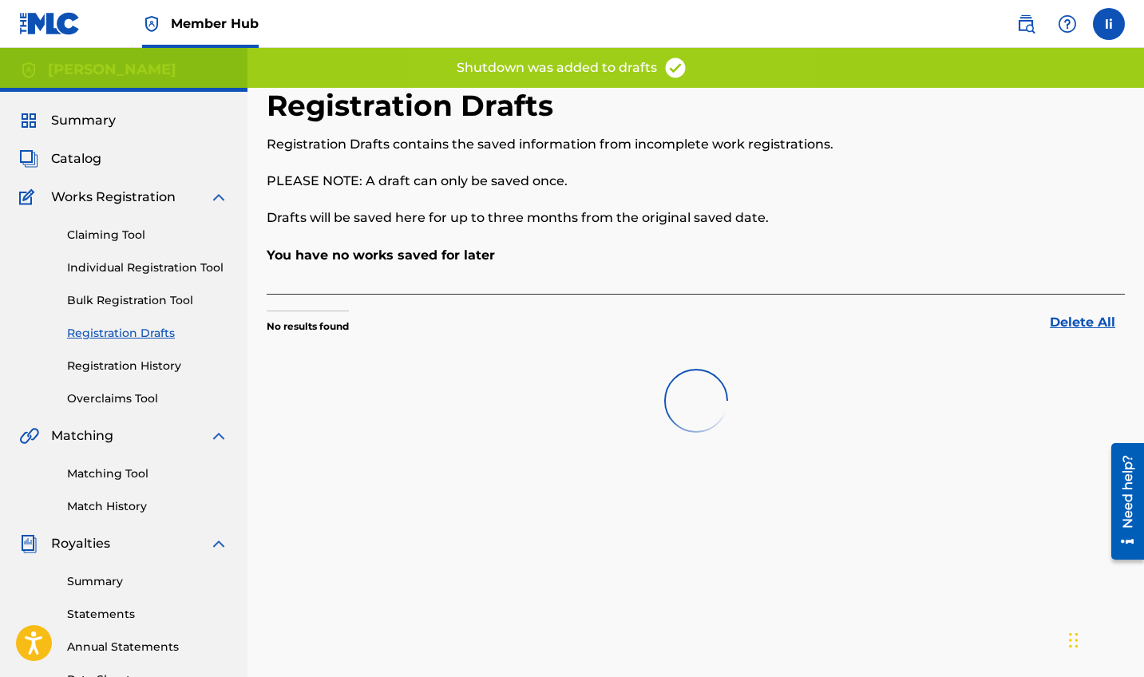
click at [691, 467] on div "Registration Drafts Registration Drafts contains the saved information from inc…" at bounding box center [696, 501] width 897 height 826
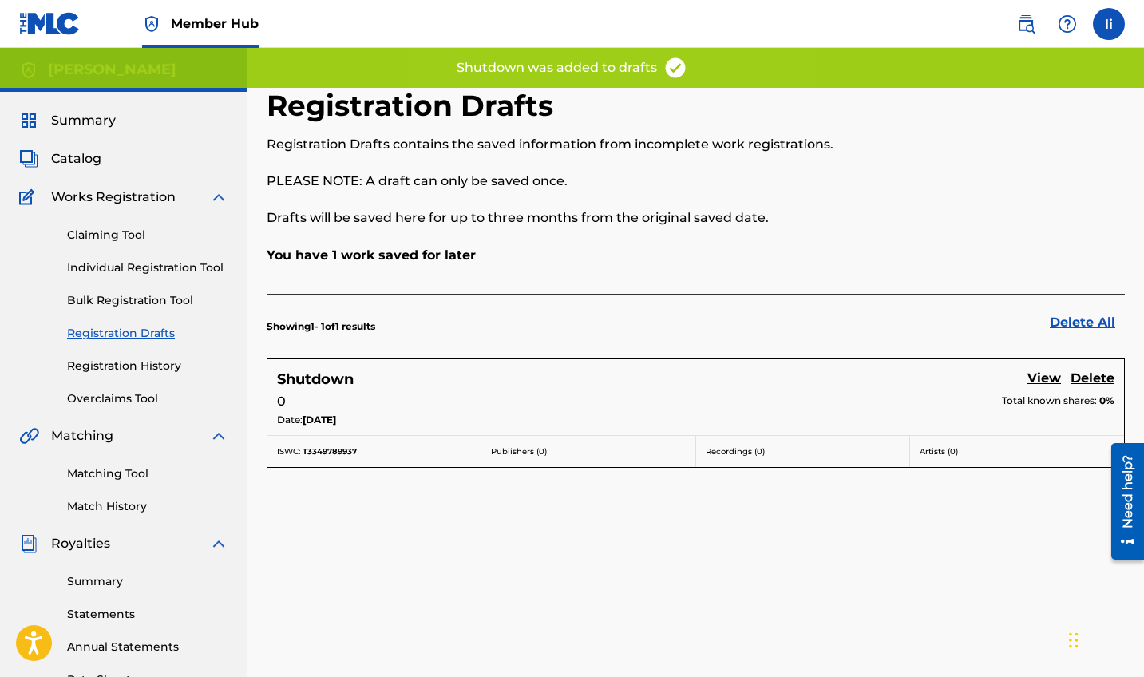
click at [699, 429] on div "Date: [DATE]" at bounding box center [696, 422] width 838 height 18
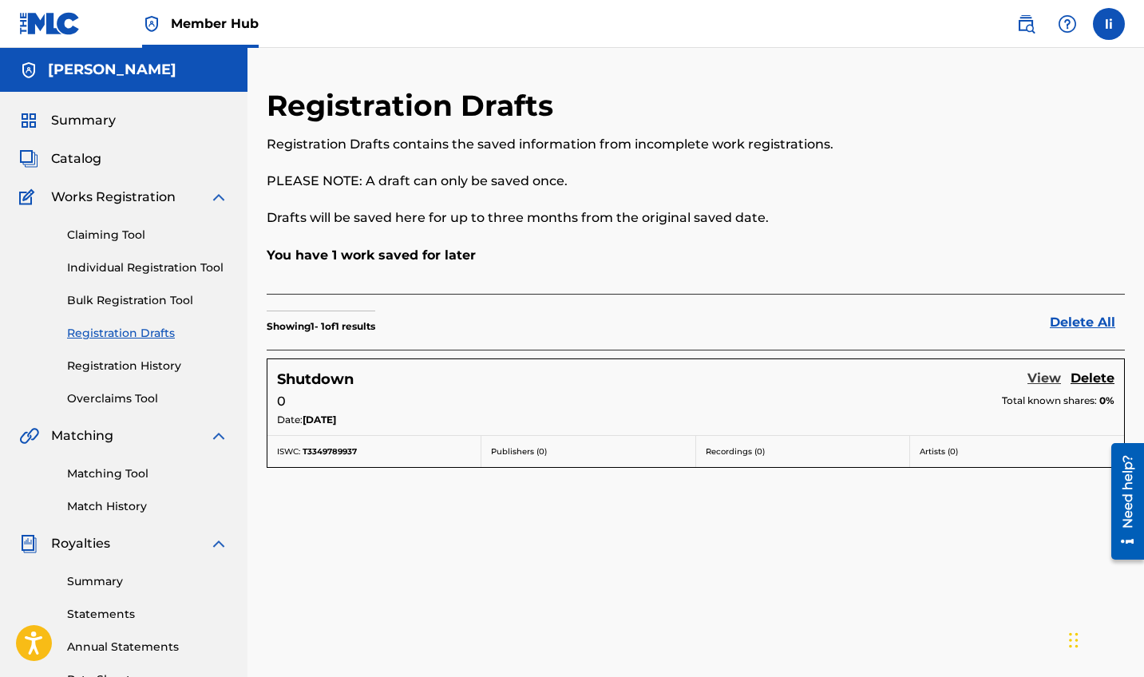
click at [1053, 381] on link "View" at bounding box center [1045, 380] width 34 height 22
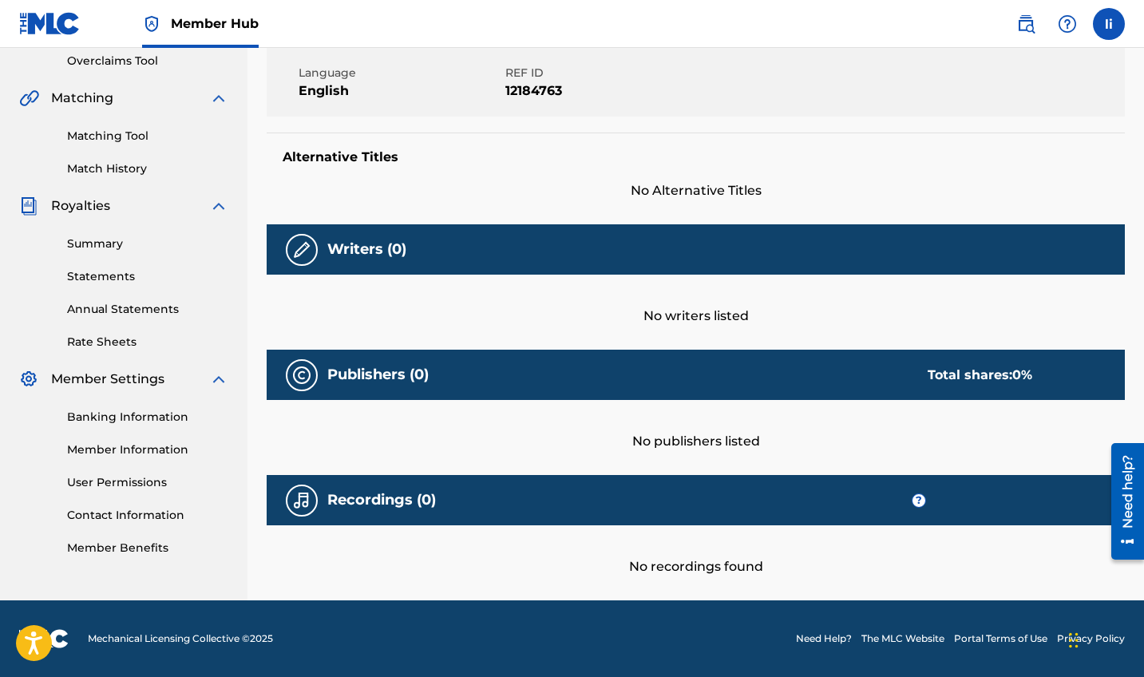
scroll to position [338, 0]
click at [298, 252] on img at bounding box center [301, 249] width 19 height 19
click at [374, 259] on div "Writers (0)" at bounding box center [696, 249] width 858 height 50
click at [682, 322] on div "No writers listed" at bounding box center [696, 300] width 858 height 51
click at [357, 244] on h5 "Writers (0)" at bounding box center [366, 249] width 79 height 18
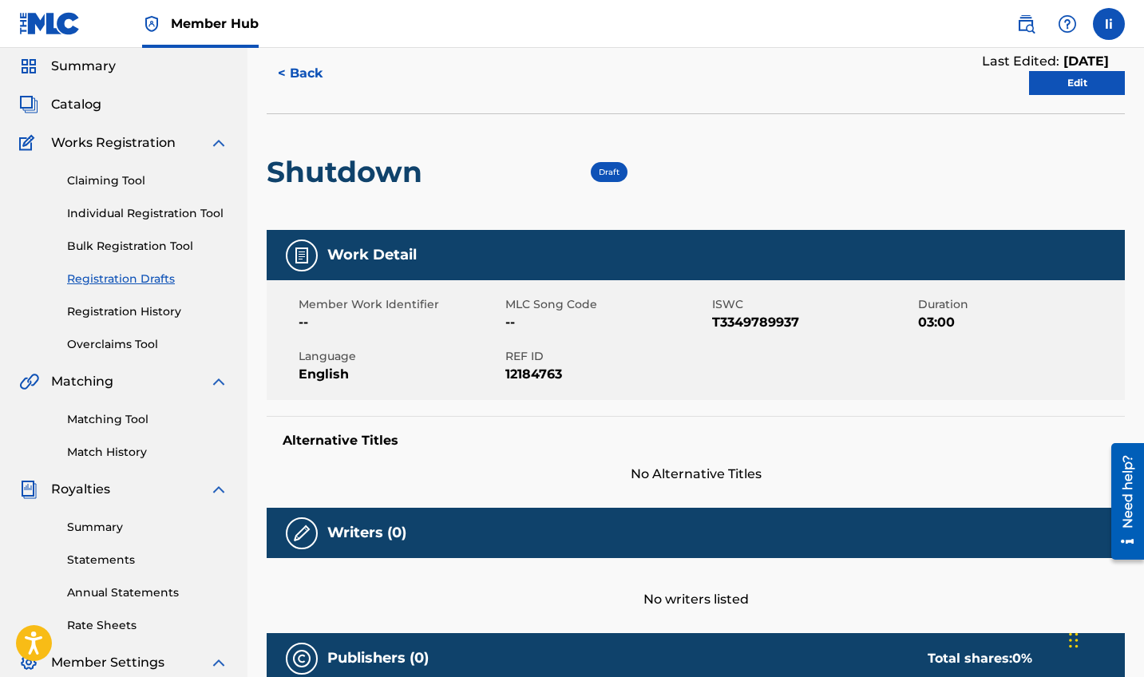
scroll to position [44, 0]
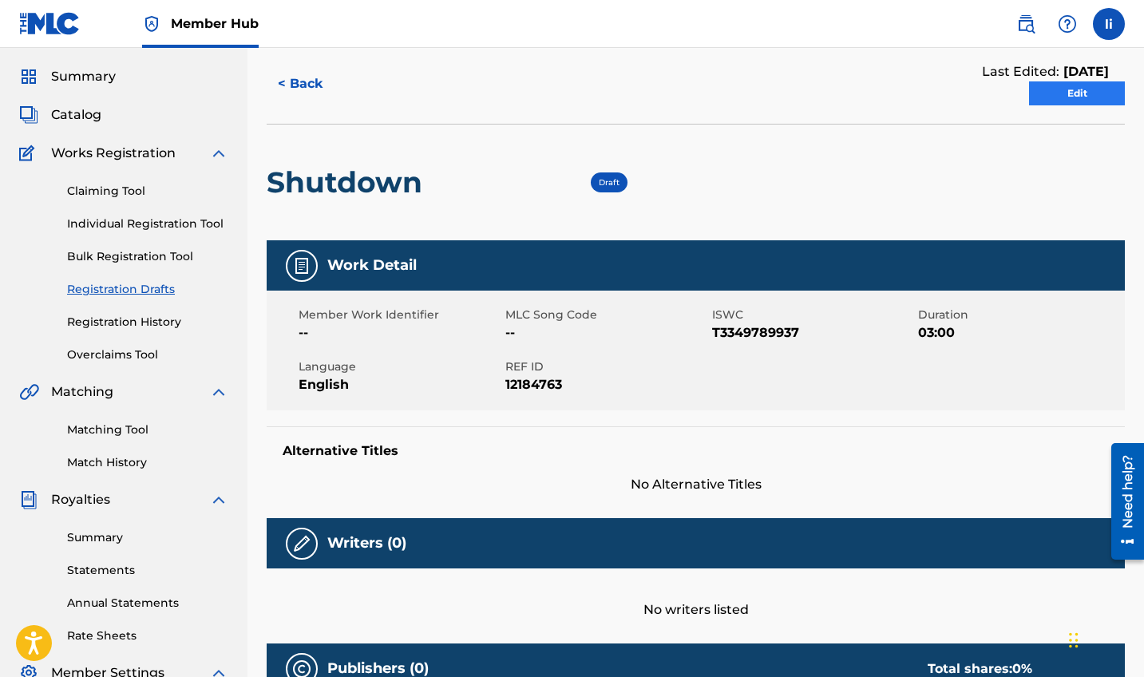
click at [1055, 84] on link "Edit" at bounding box center [1077, 93] width 96 height 24
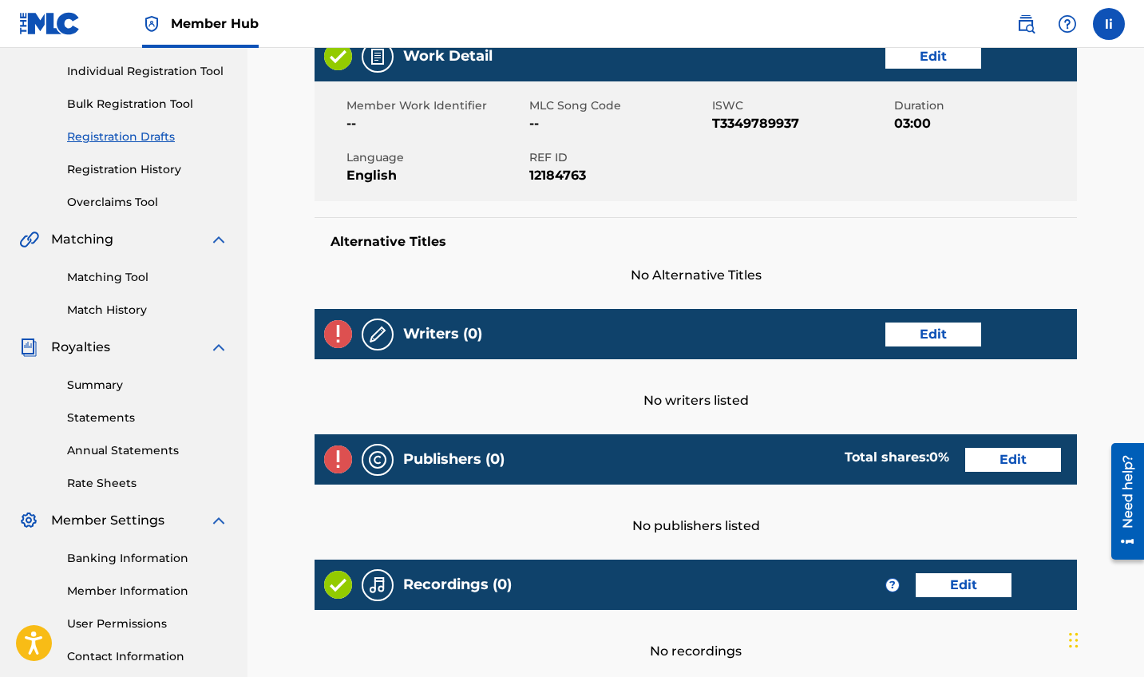
scroll to position [199, 1]
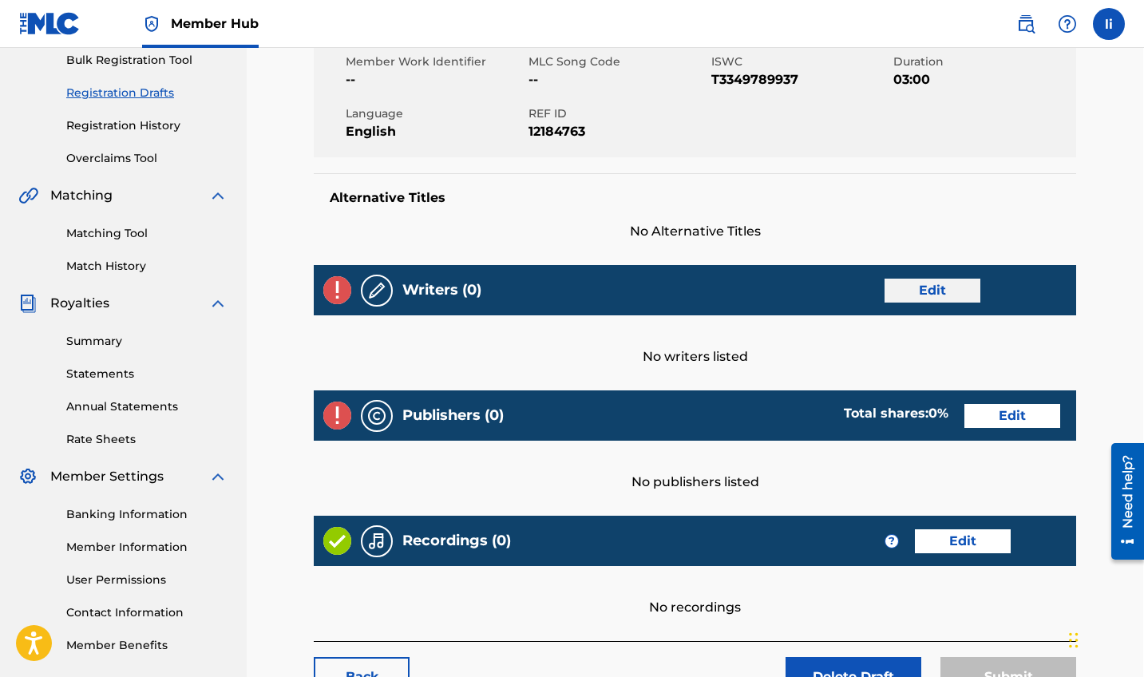
click at [941, 298] on link "Edit" at bounding box center [933, 291] width 96 height 24
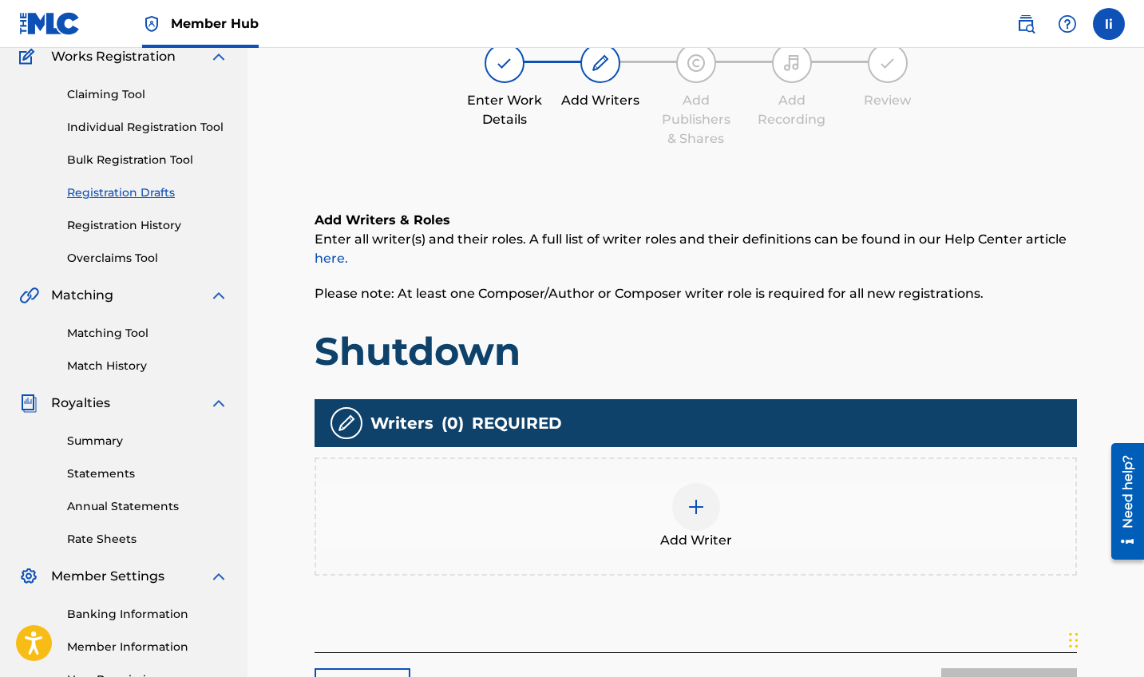
scroll to position [224, 0]
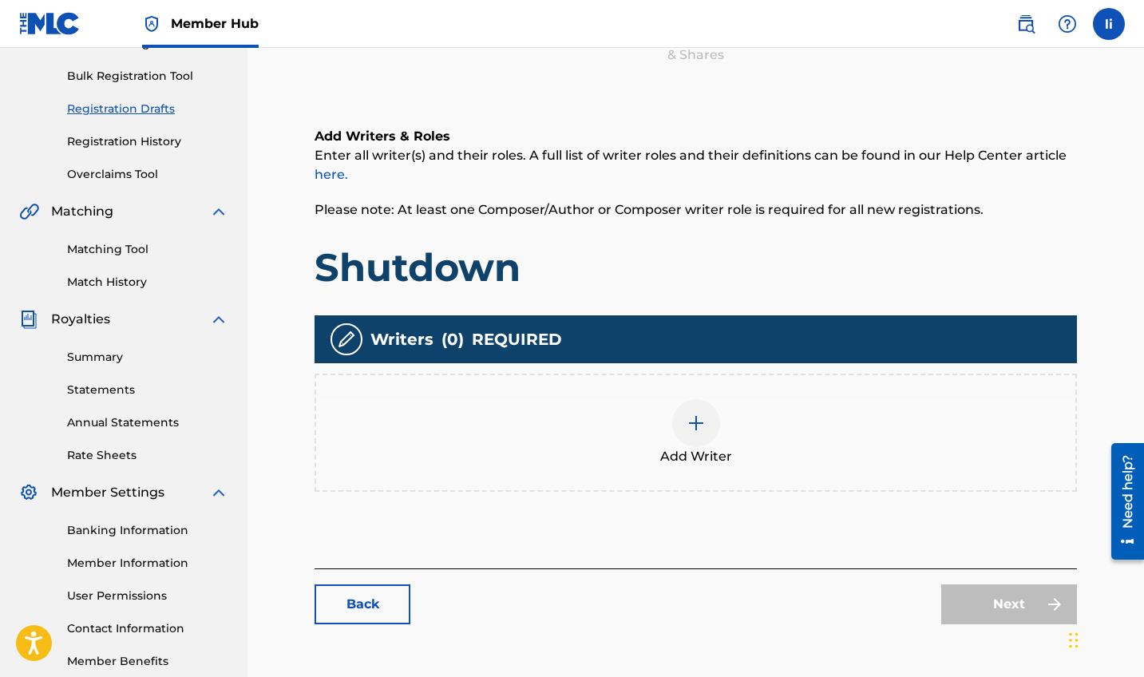
click at [691, 418] on img at bounding box center [696, 423] width 19 height 19
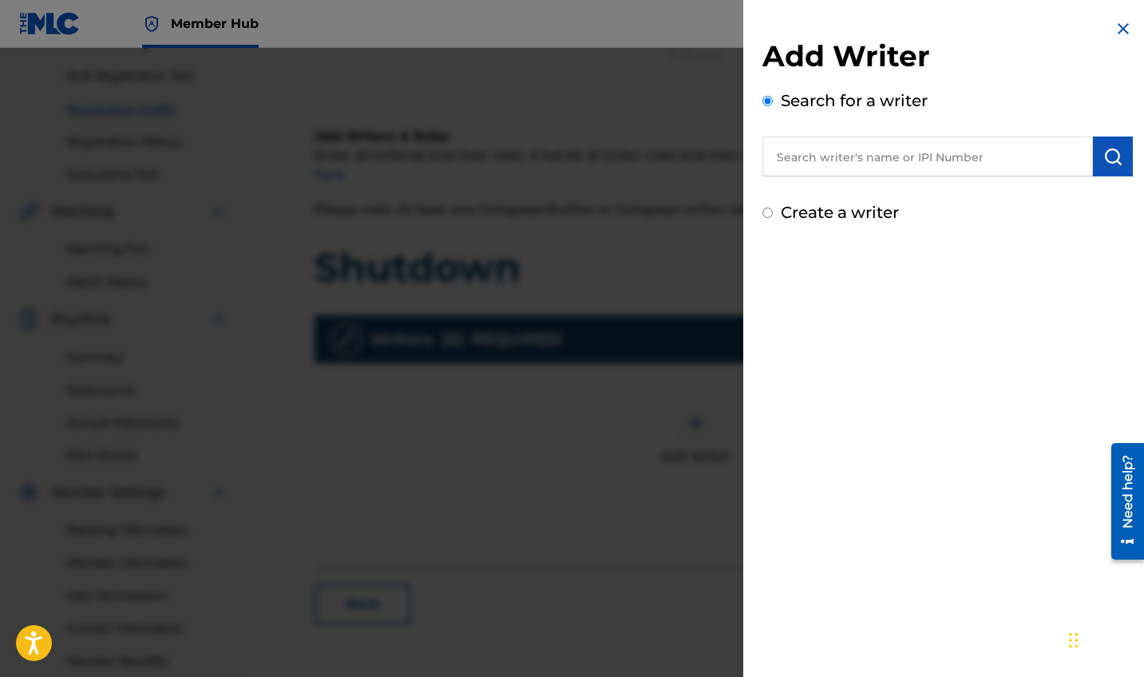
click at [757, 216] on div "Add Writer Search for a writer Create a writer" at bounding box center [947, 122] width 409 height 244
click at [771, 216] on input "Create a writer" at bounding box center [768, 213] width 10 height 10
radio input "false"
radio input "true"
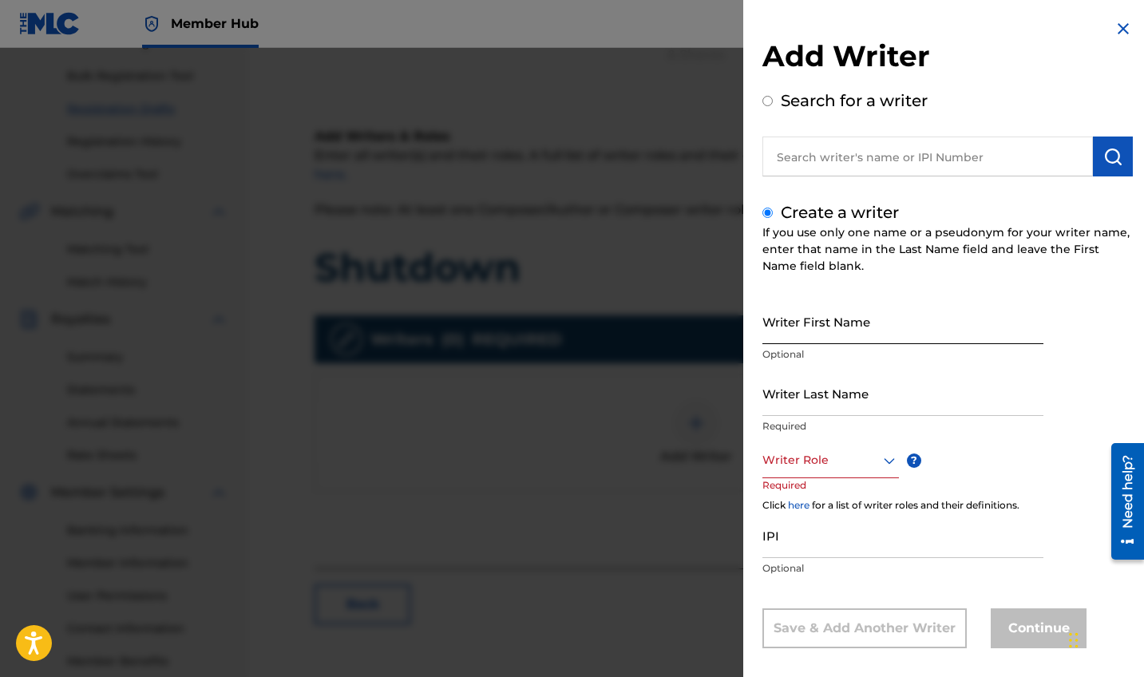
click at [815, 338] on input "Writer First Name" at bounding box center [903, 322] width 281 height 46
type input "[PERSON_NAME]"
click at [823, 387] on input "Writer Last Name" at bounding box center [903, 394] width 281 height 46
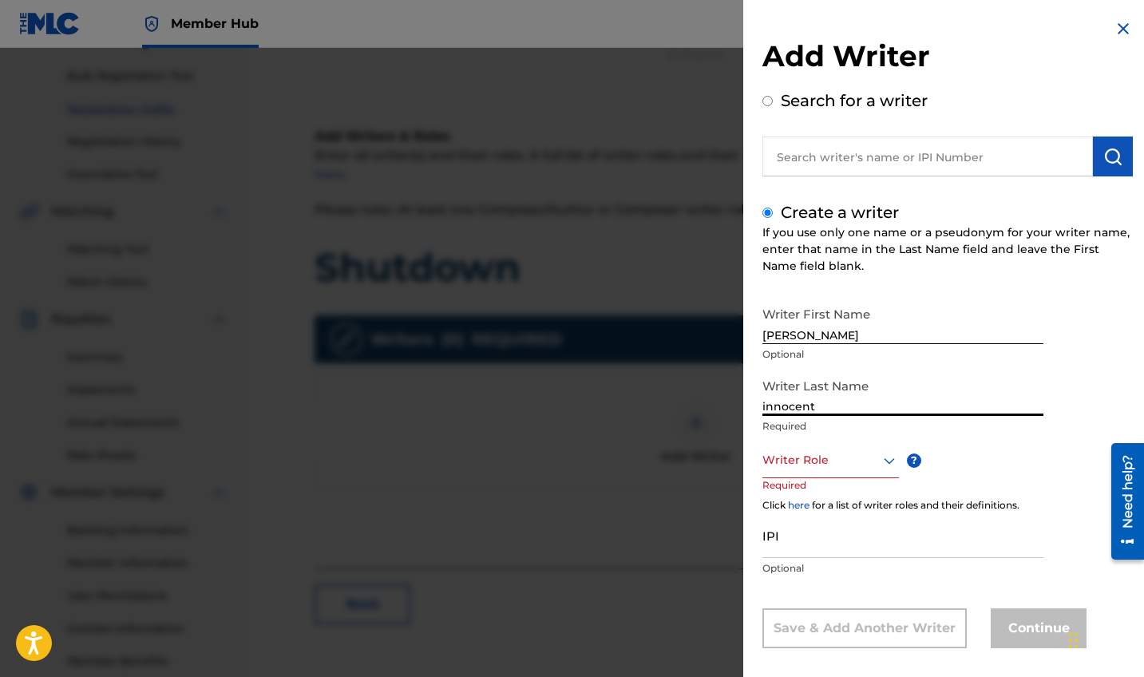
type input "innocent"
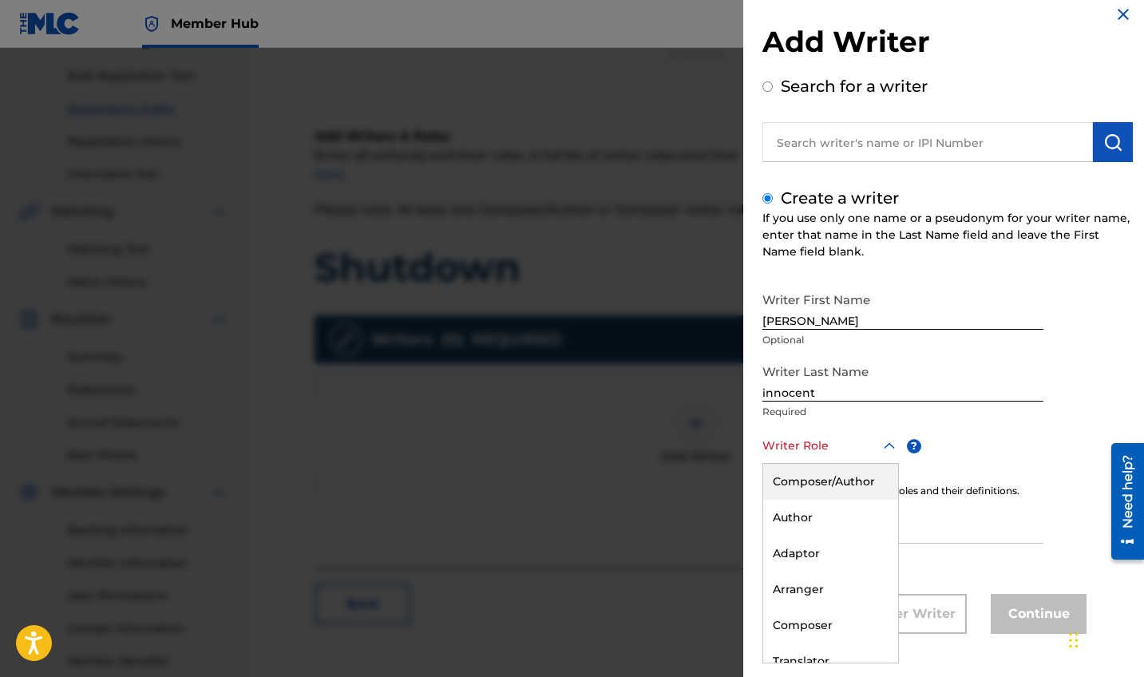
click at [864, 464] on div "Composer/Author, 1 of 8. 8 results available. Use Up and Down to choose options…" at bounding box center [831, 446] width 137 height 36
click at [850, 488] on div "Composer/Author" at bounding box center [830, 482] width 135 height 36
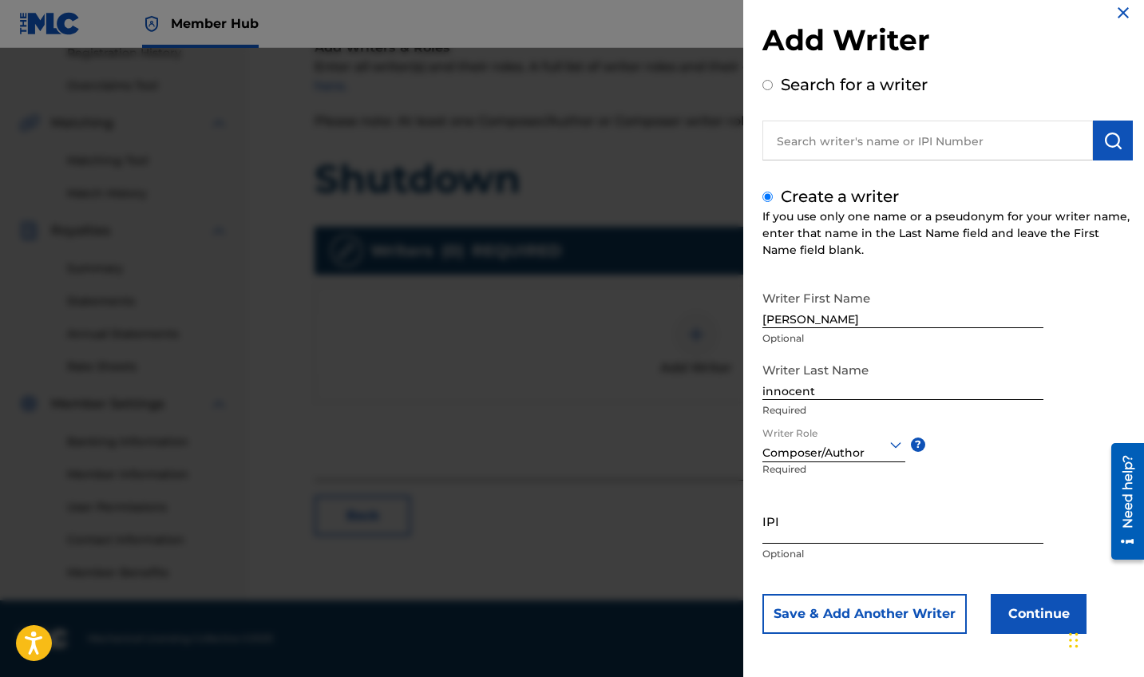
scroll to position [313, 0]
click at [830, 536] on input "IPI" at bounding box center [903, 521] width 281 height 46
paste input "1302940194"
type input "1302940194"
click at [1012, 608] on button "Continue" at bounding box center [1039, 614] width 96 height 40
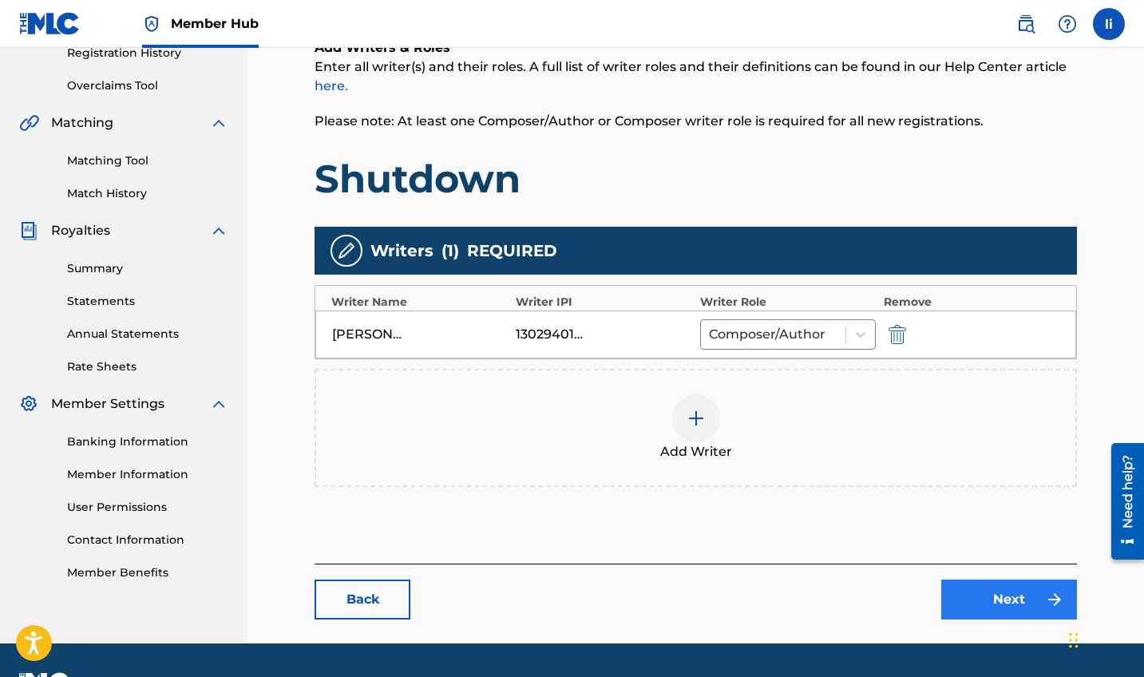
click at [992, 592] on link "Next" at bounding box center [1009, 600] width 136 height 40
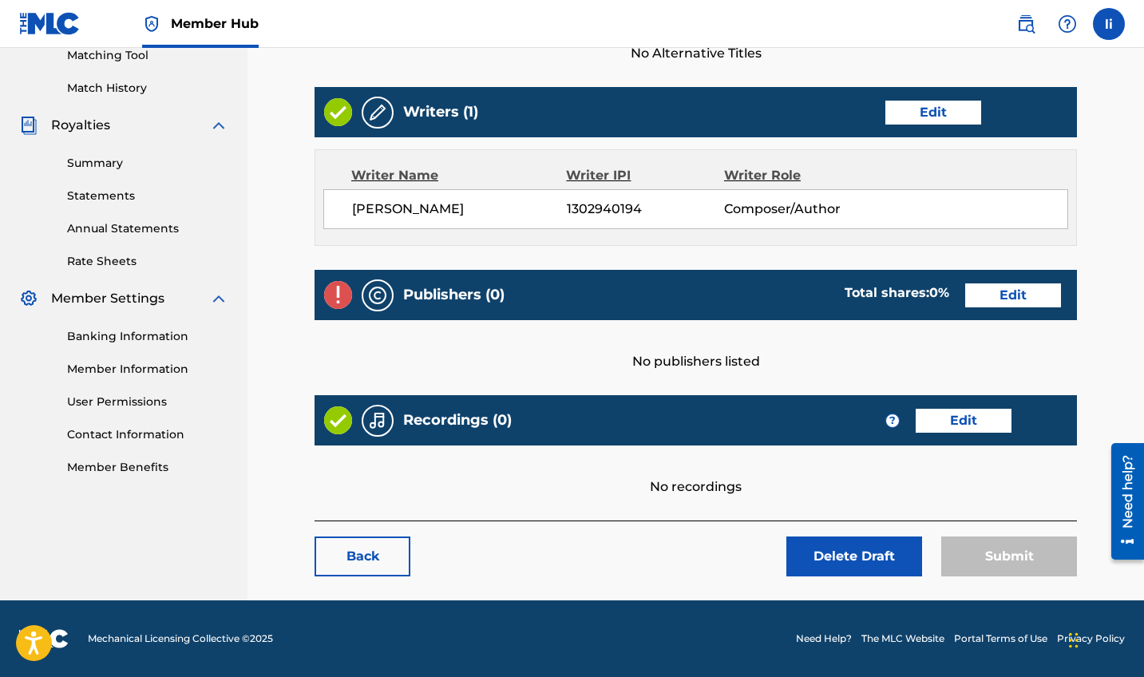
scroll to position [418, 0]
click at [1020, 299] on link "Edit" at bounding box center [1013, 295] width 96 height 24
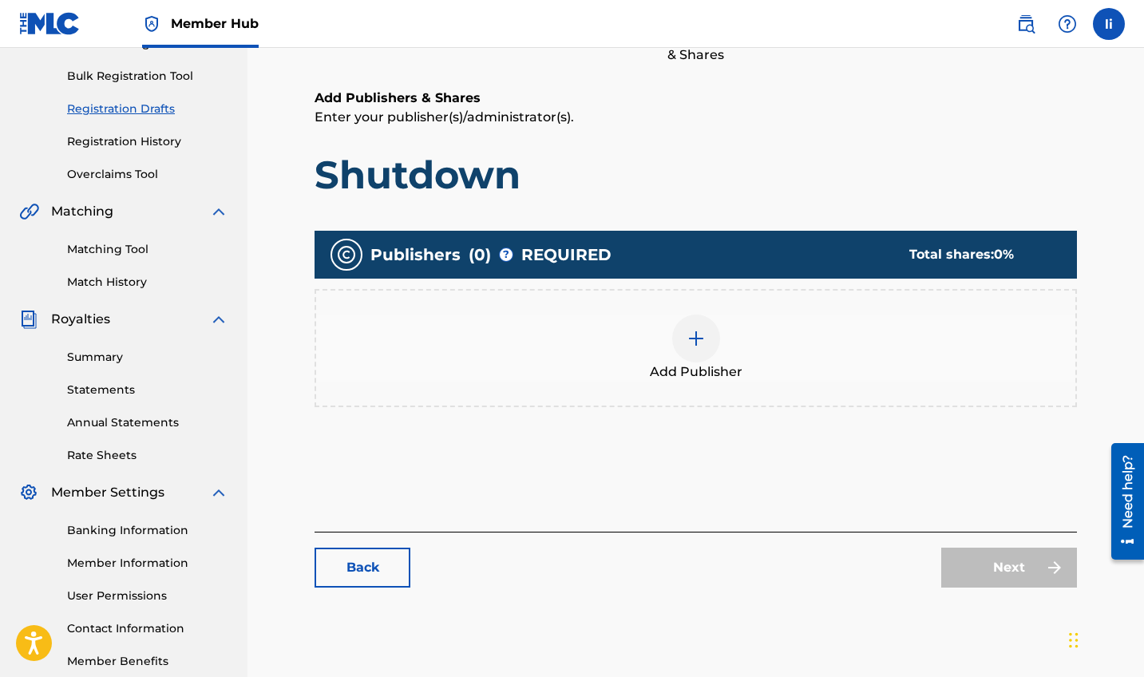
scroll to position [293, 0]
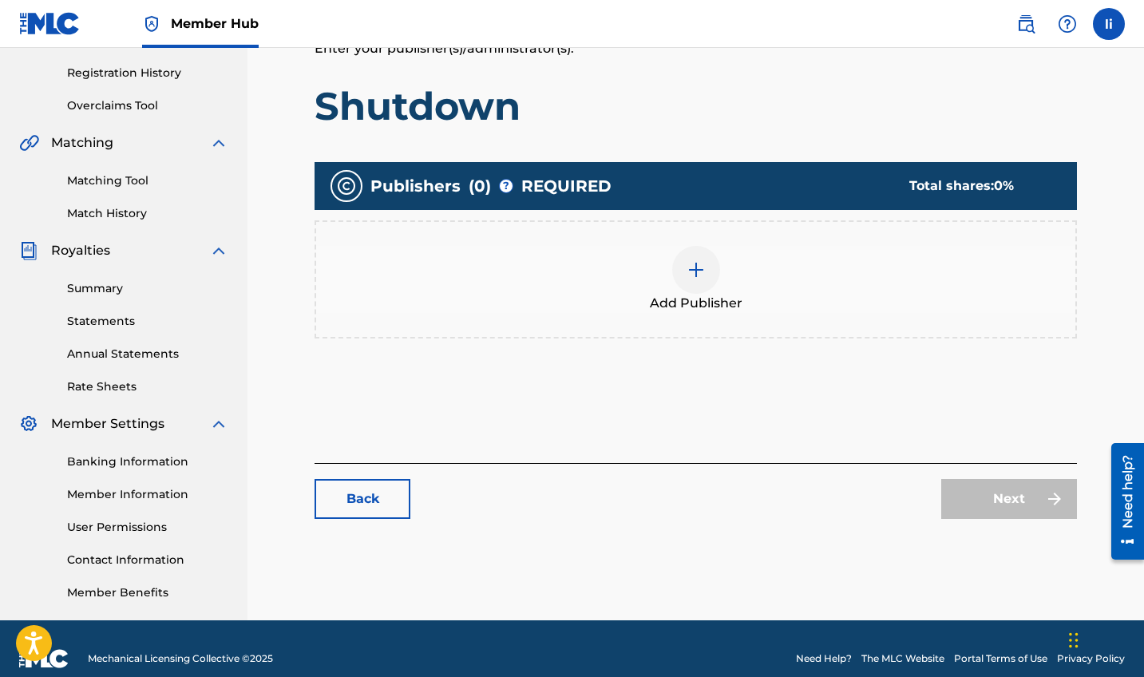
click at [692, 272] on img at bounding box center [696, 269] width 19 height 19
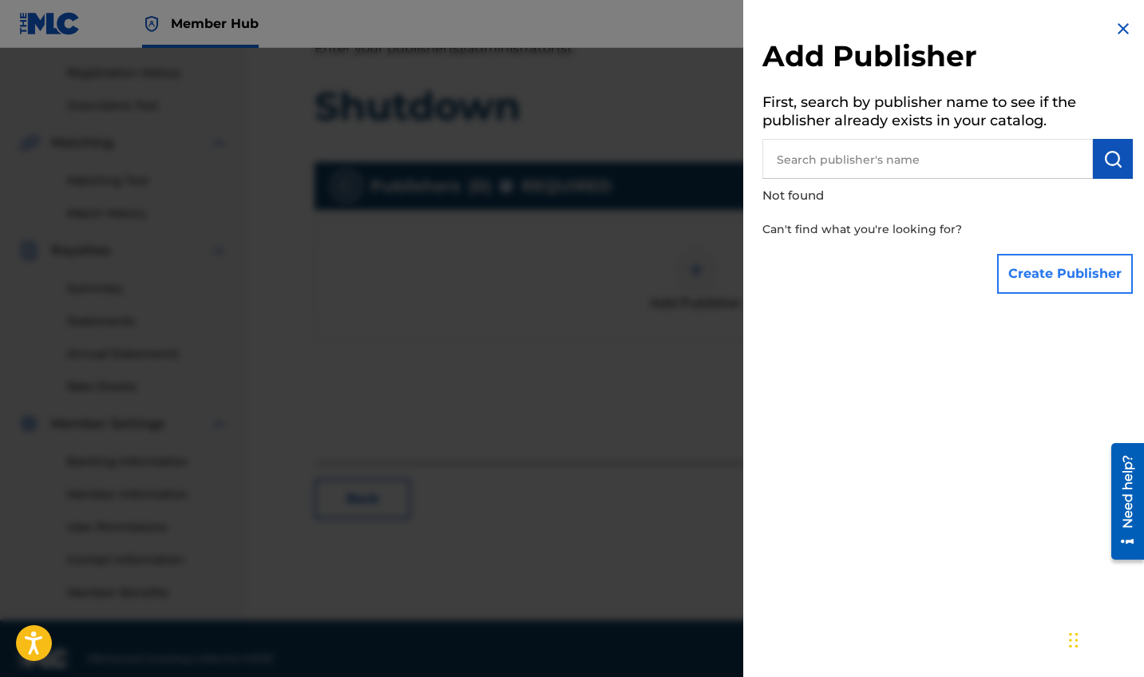
click at [1032, 266] on button "Create Publisher" at bounding box center [1065, 274] width 136 height 40
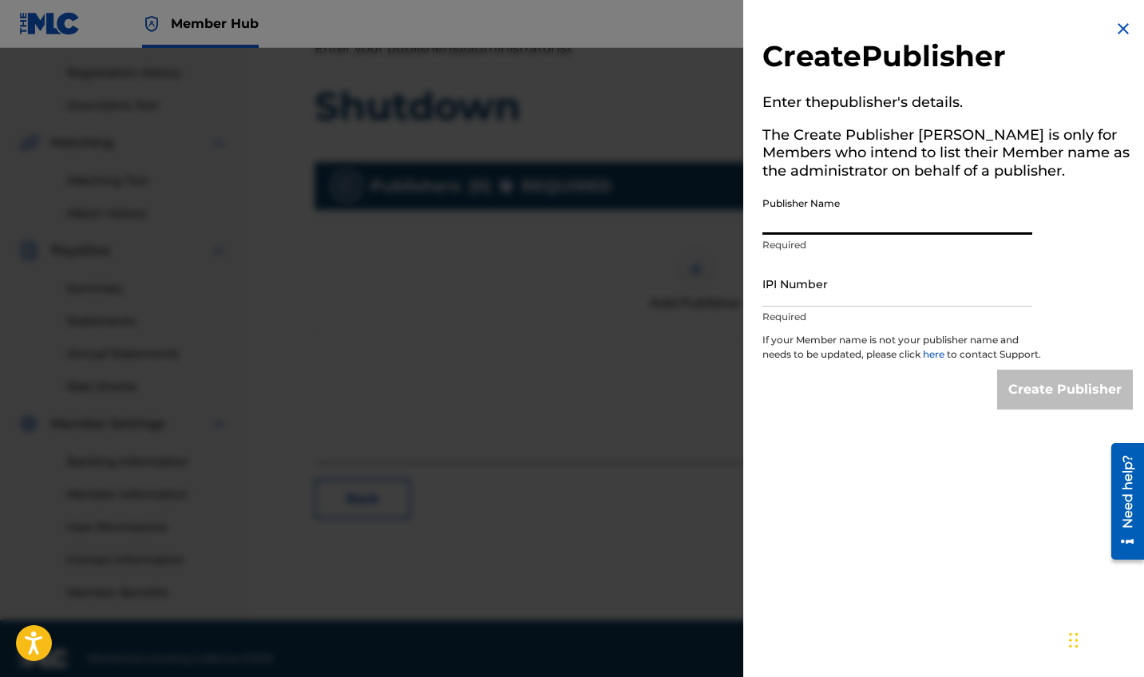
click at [811, 228] on input "Publisher Name" at bounding box center [898, 212] width 270 height 46
type input "[PERSON_NAME]"
click at [833, 297] on input "IPI Number" at bounding box center [898, 284] width 270 height 46
paste input "1302940194"
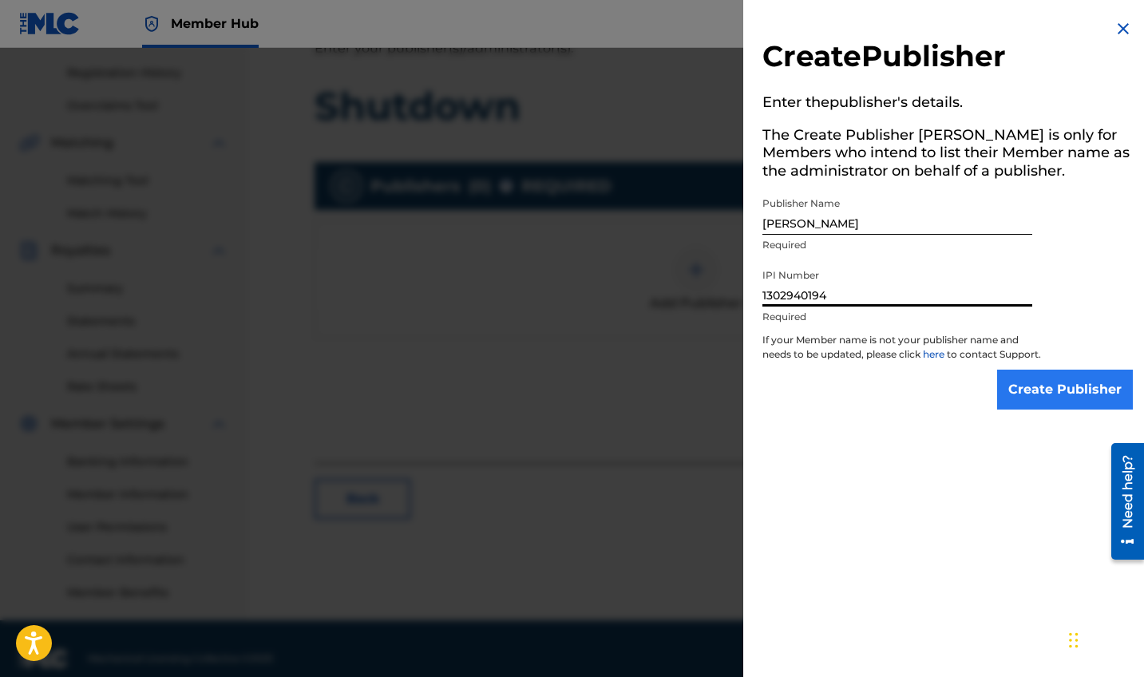
type input "1302940194"
click at [1043, 398] on input "Create Publisher" at bounding box center [1065, 390] width 136 height 40
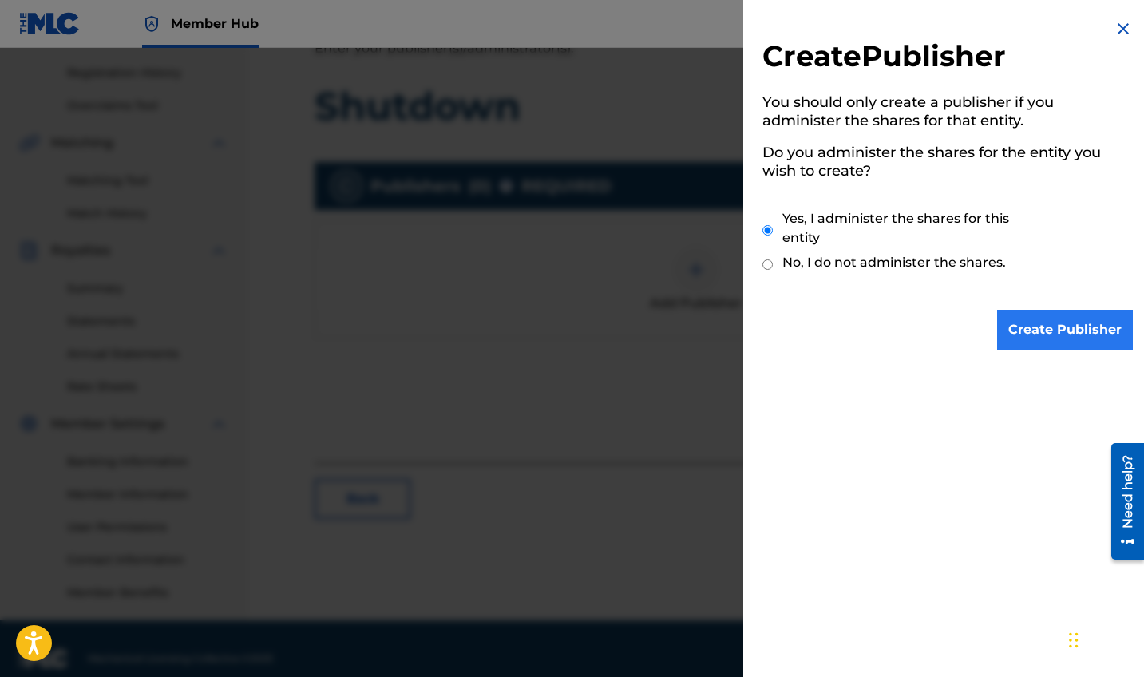
click at [1009, 317] on input "Create Publisher" at bounding box center [1065, 330] width 136 height 40
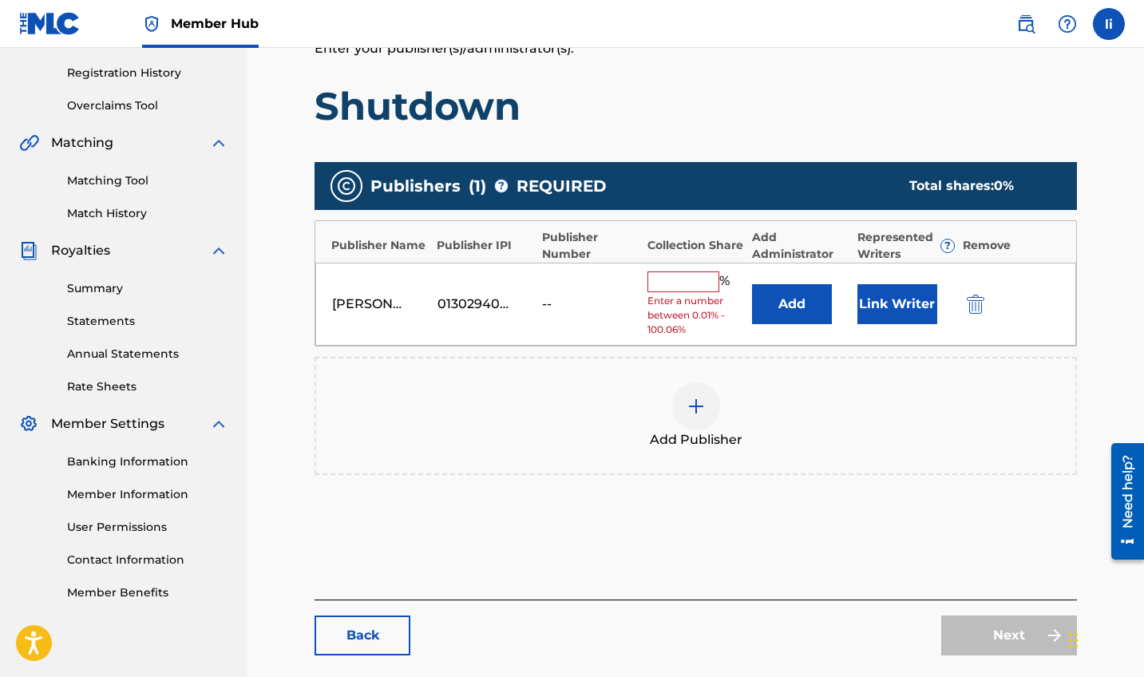
click at [695, 279] on input "text" at bounding box center [684, 282] width 72 height 21
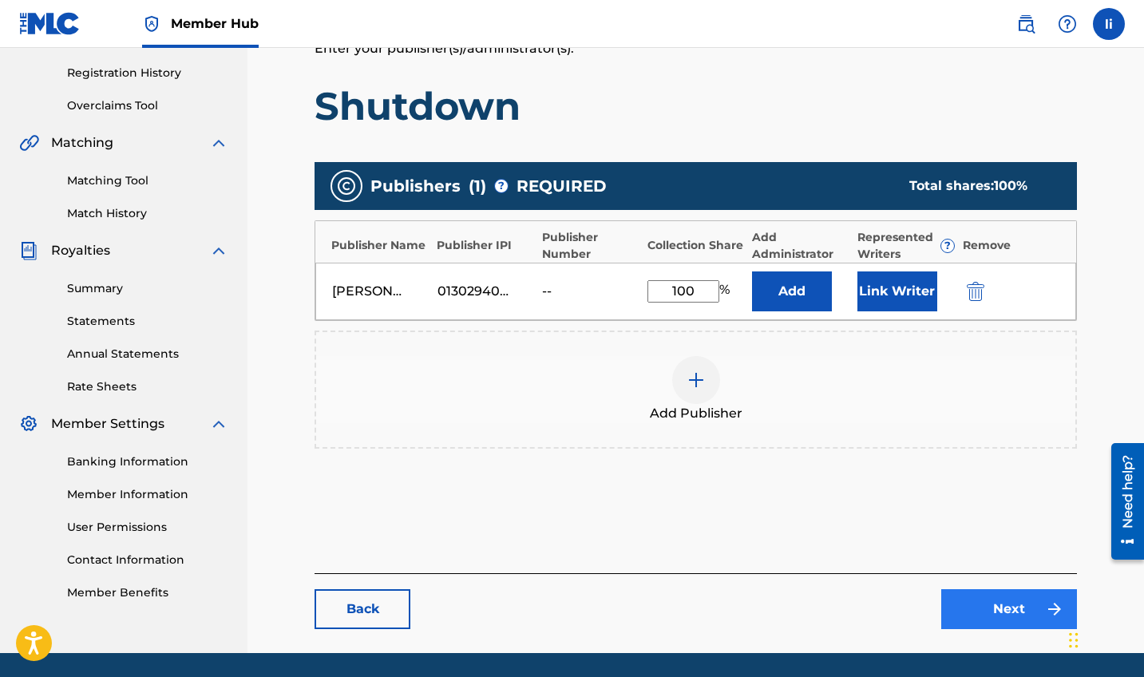
type input "100"
click at [982, 614] on link "Next" at bounding box center [1009, 609] width 136 height 40
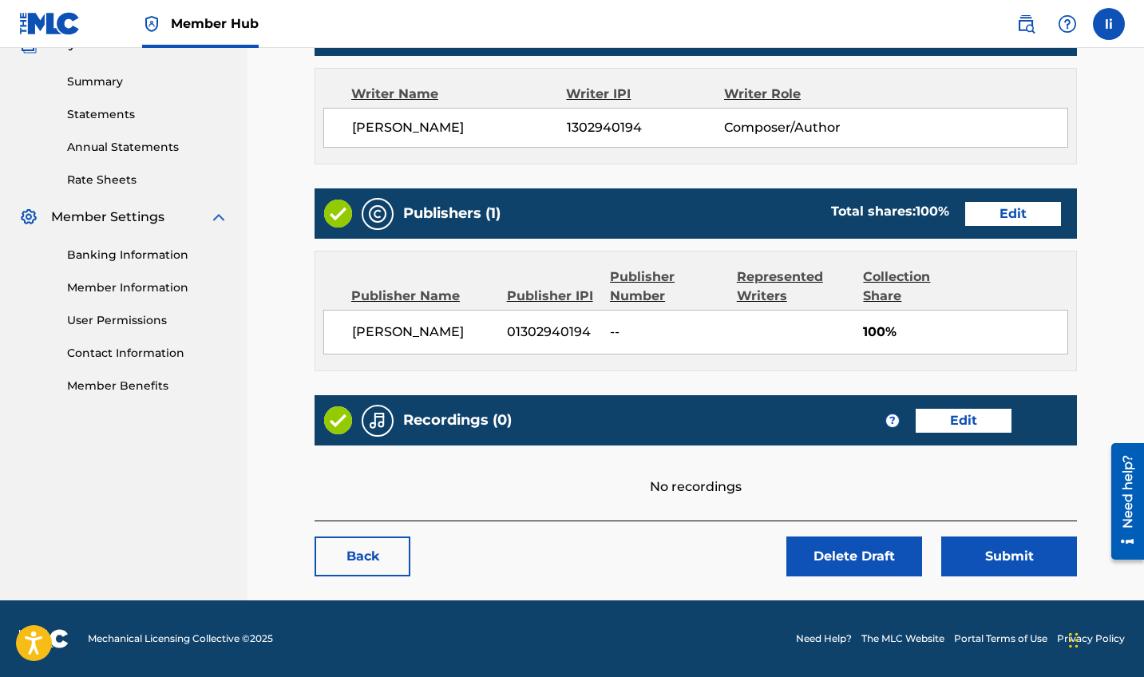
scroll to position [499, 0]
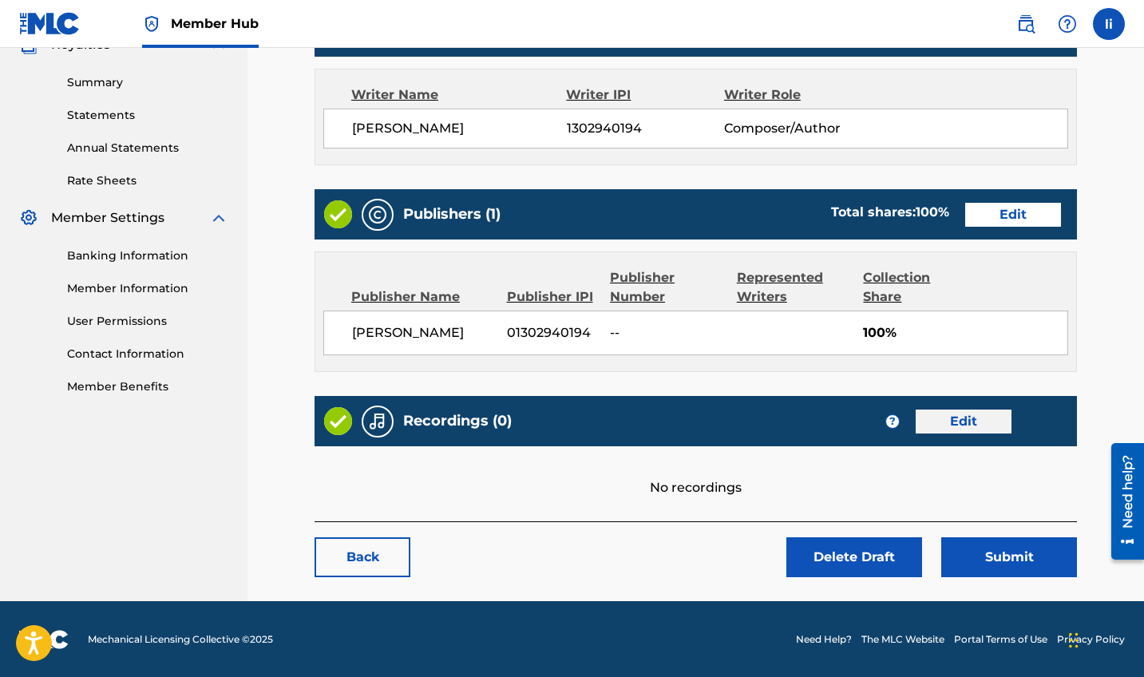
click at [973, 427] on link "Edit" at bounding box center [964, 422] width 96 height 24
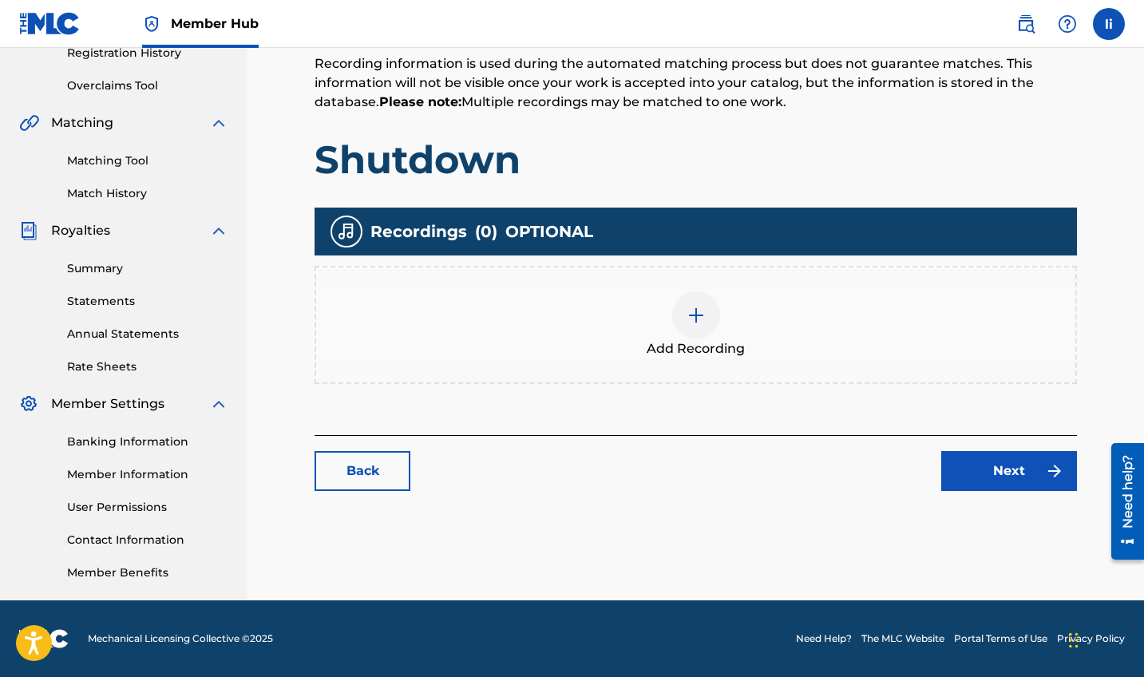
scroll to position [313, 0]
click at [702, 319] on img at bounding box center [696, 315] width 19 height 19
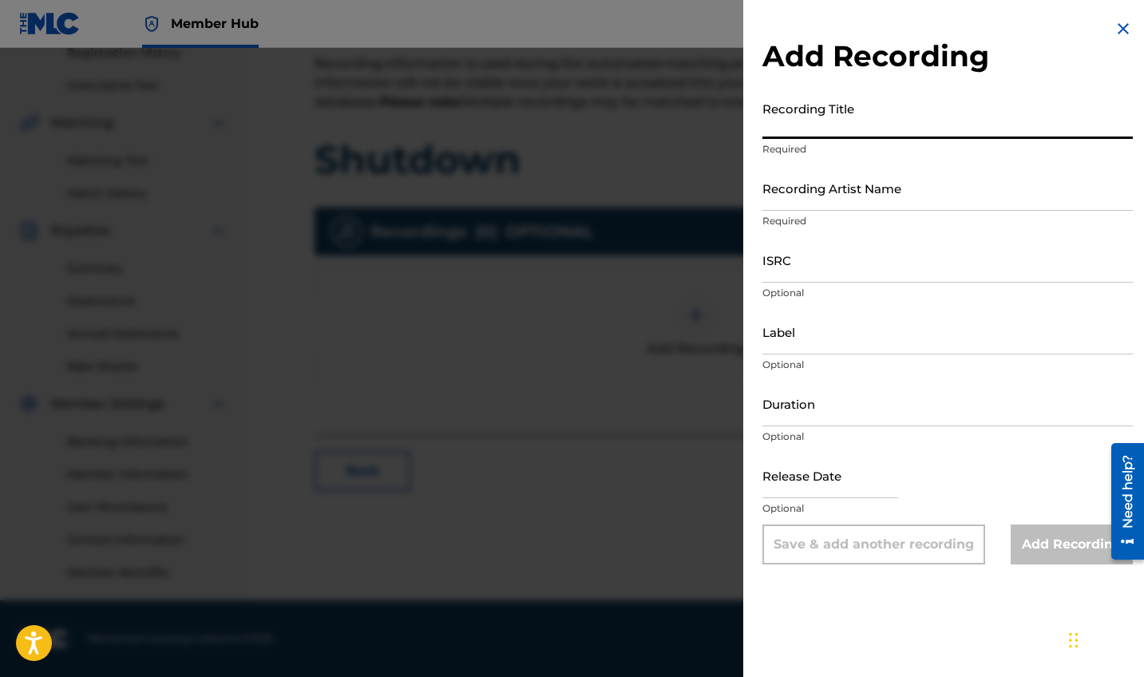
click at [827, 134] on input "Recording Title" at bounding box center [948, 116] width 371 height 46
type input "shutdown"
click at [840, 192] on input "Recording Artist Name" at bounding box center [948, 188] width 371 height 46
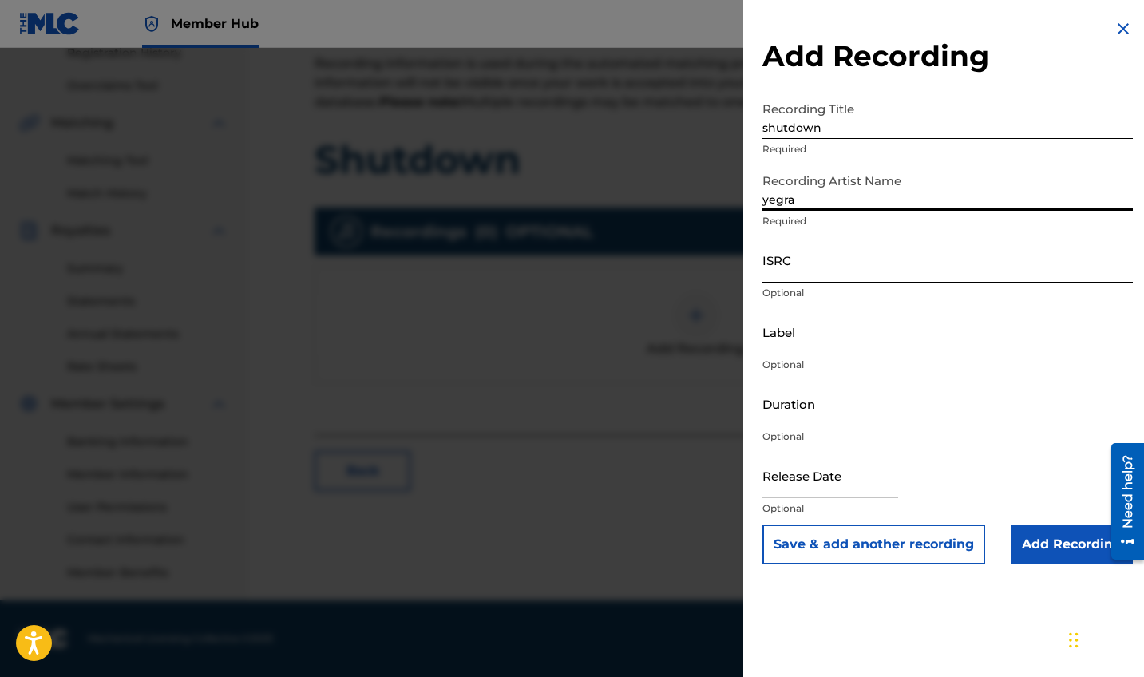
type input "yegra"
click at [884, 262] on input "ISRC" at bounding box center [948, 260] width 371 height 46
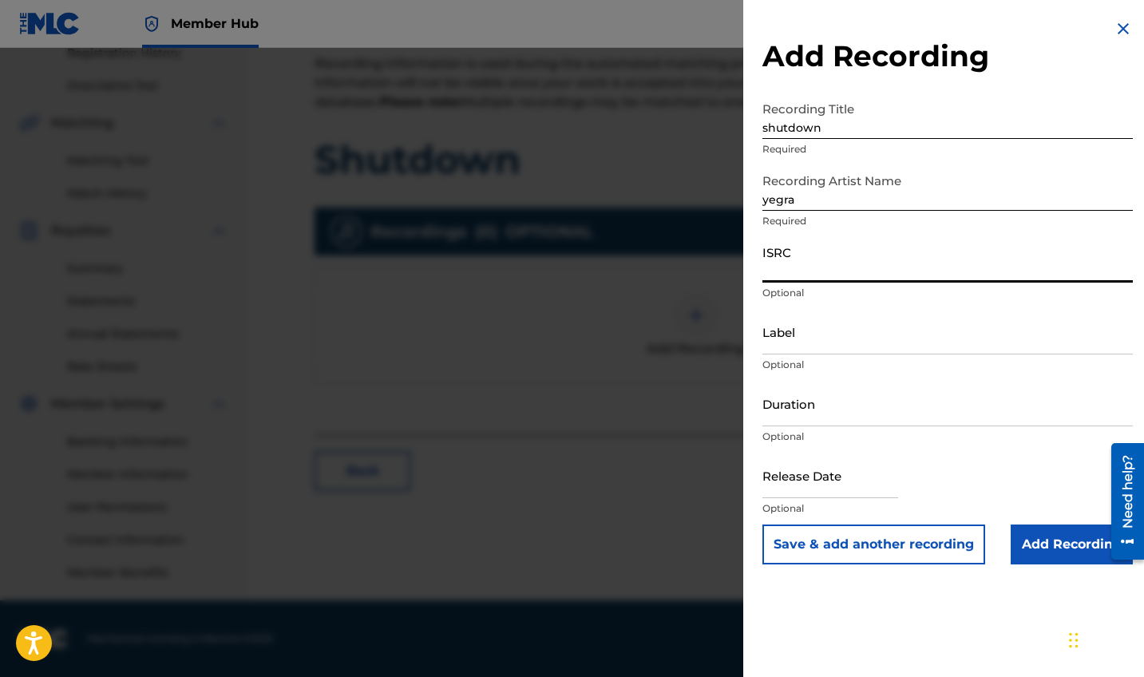
paste input "QZHN42524680"
type input "QZHN42524680"
click at [822, 423] on input "Duration" at bounding box center [948, 404] width 371 height 46
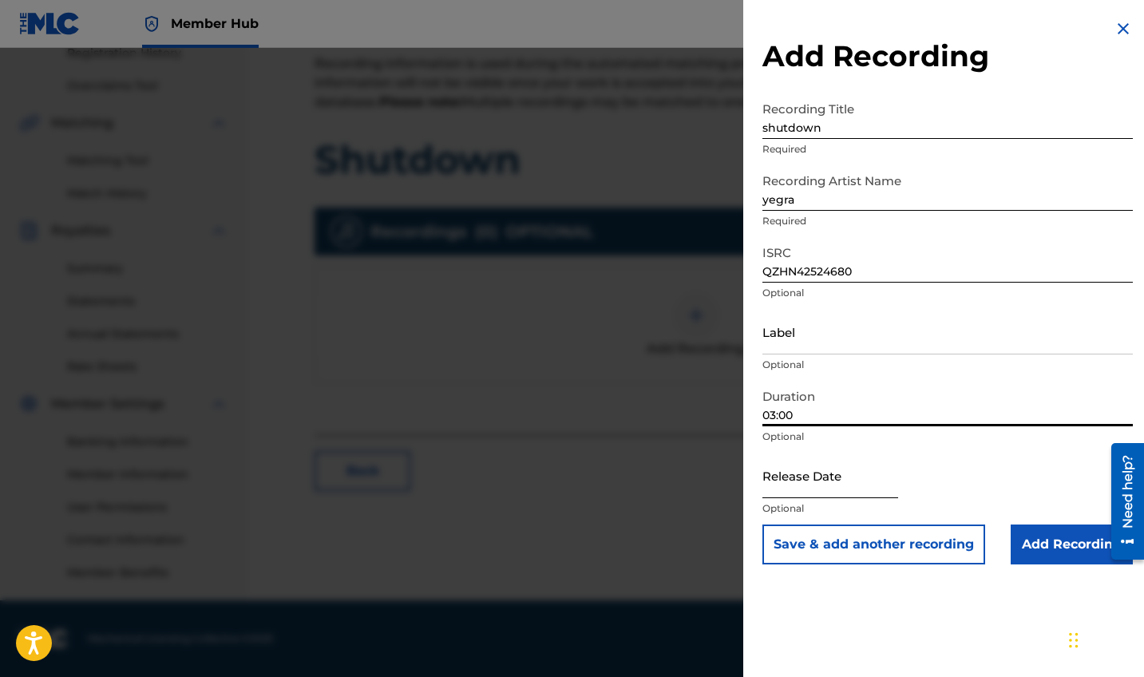
type input "03:00"
click at [864, 498] on input "text" at bounding box center [831, 476] width 136 height 46
select select "8"
select select "2025"
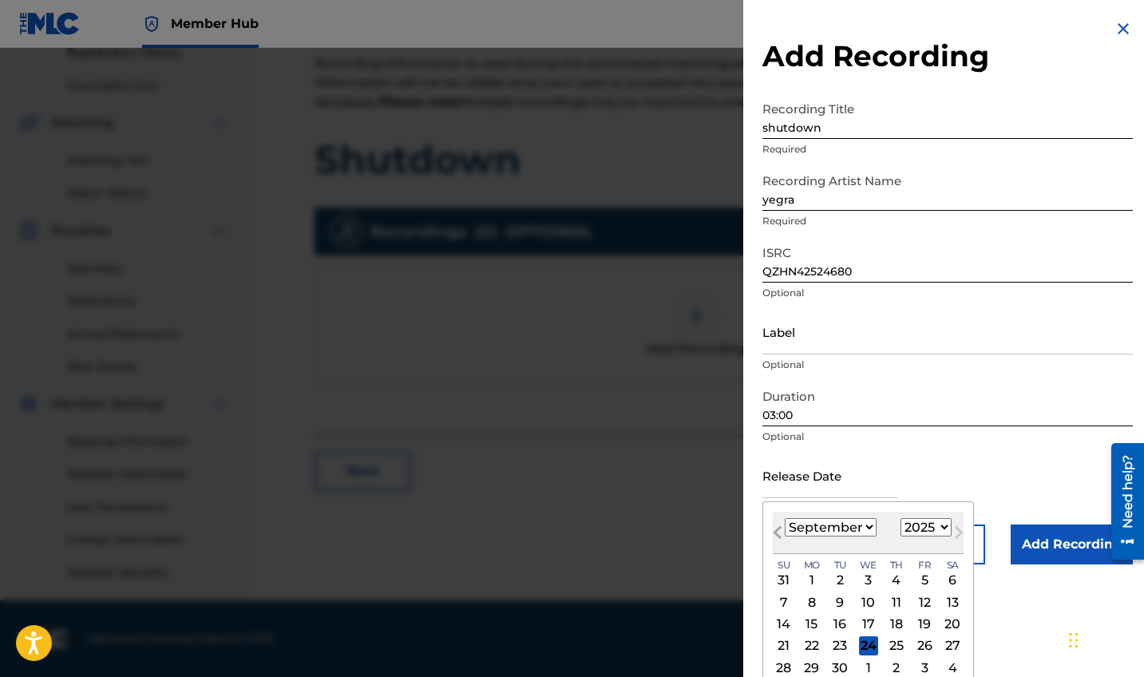
click at [781, 525] on button "Previous Month" at bounding box center [778, 536] width 26 height 26
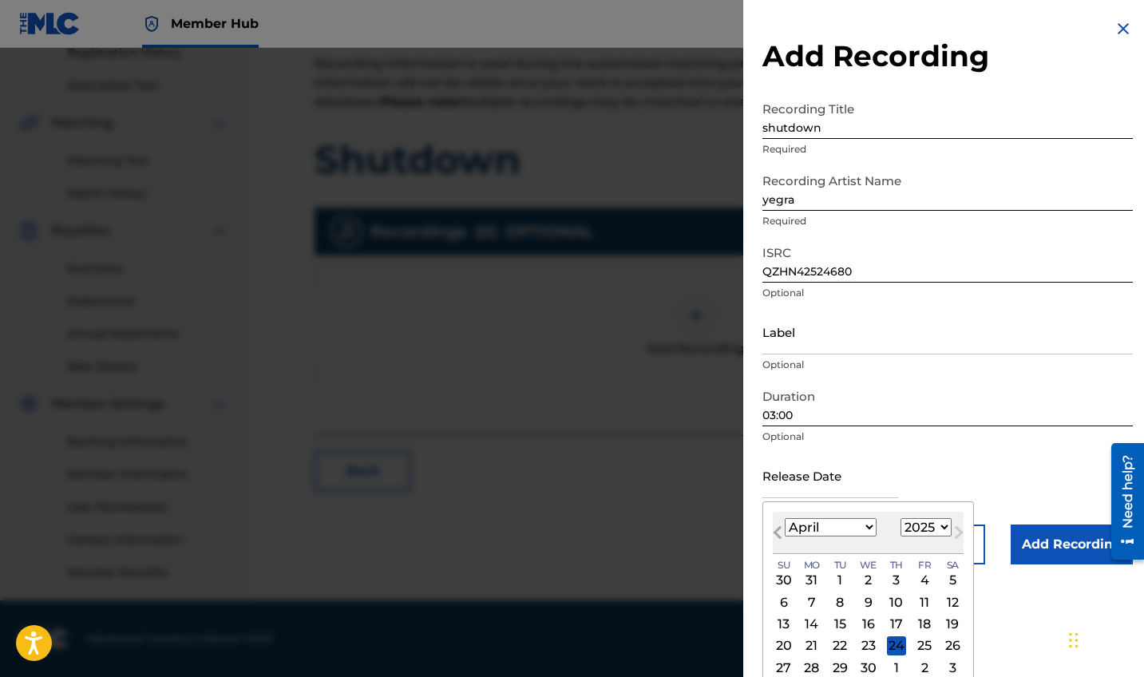
click at [781, 525] on button "Previous Month" at bounding box center [778, 536] width 26 height 26
select select "1"
click at [915, 641] on div "21" at bounding box center [924, 645] width 19 height 19
type input "[DATE]"
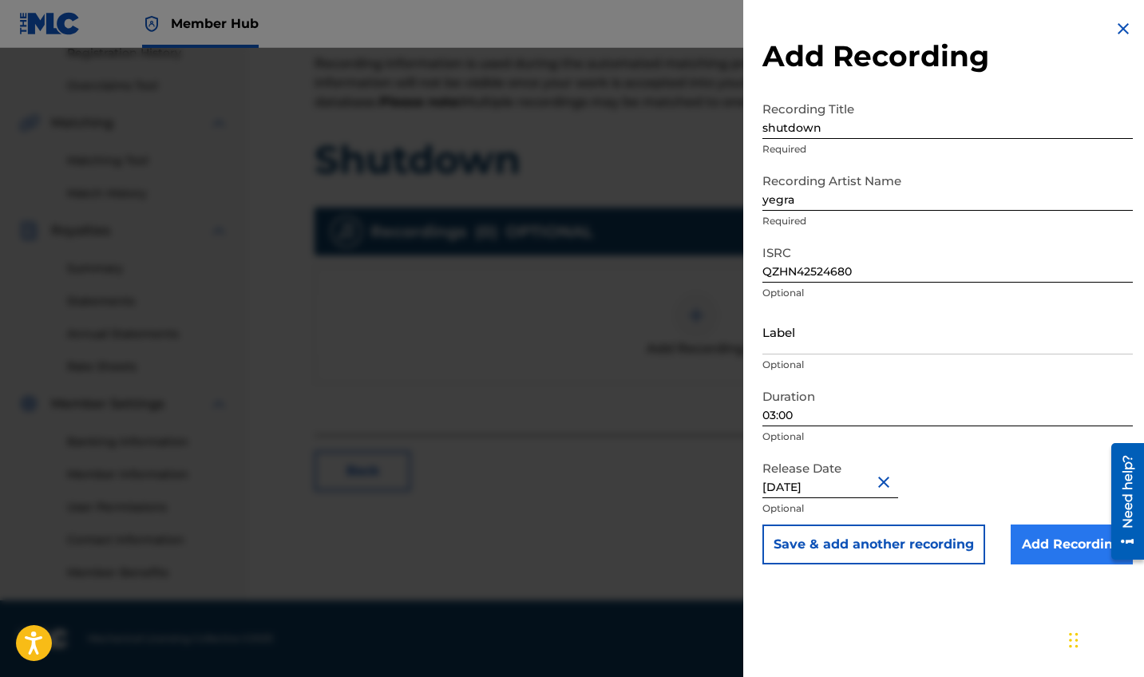
click at [1053, 533] on input "Add Recording" at bounding box center [1072, 545] width 122 height 40
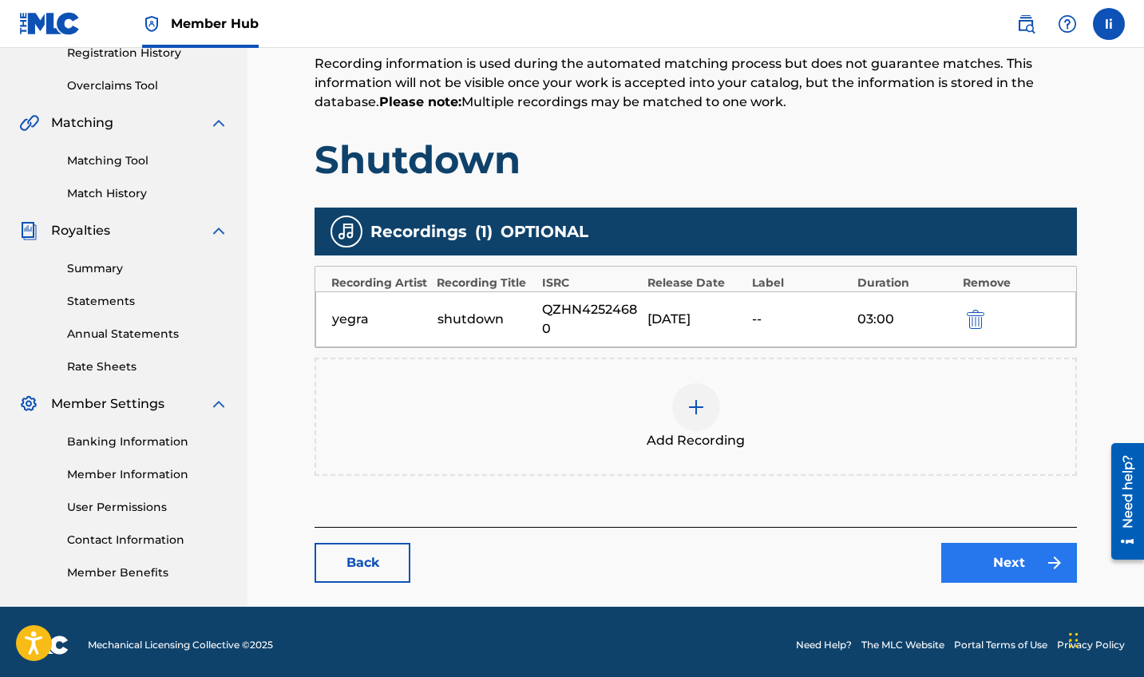
click at [1033, 553] on link "Next" at bounding box center [1009, 563] width 136 height 40
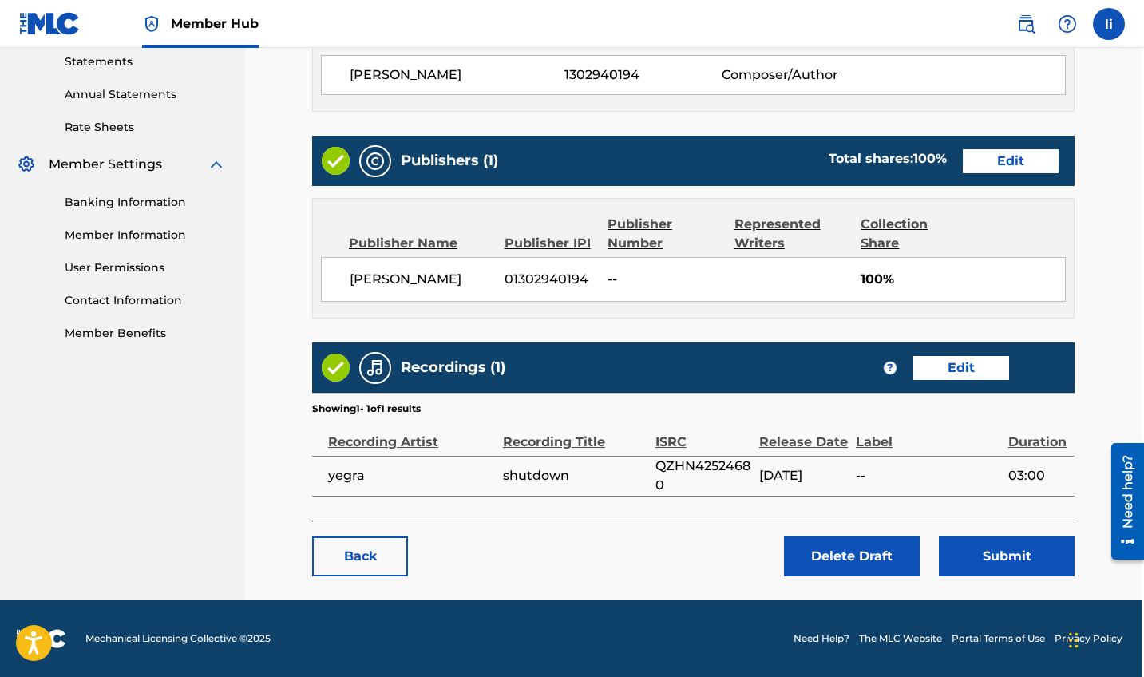
scroll to position [552, 2]
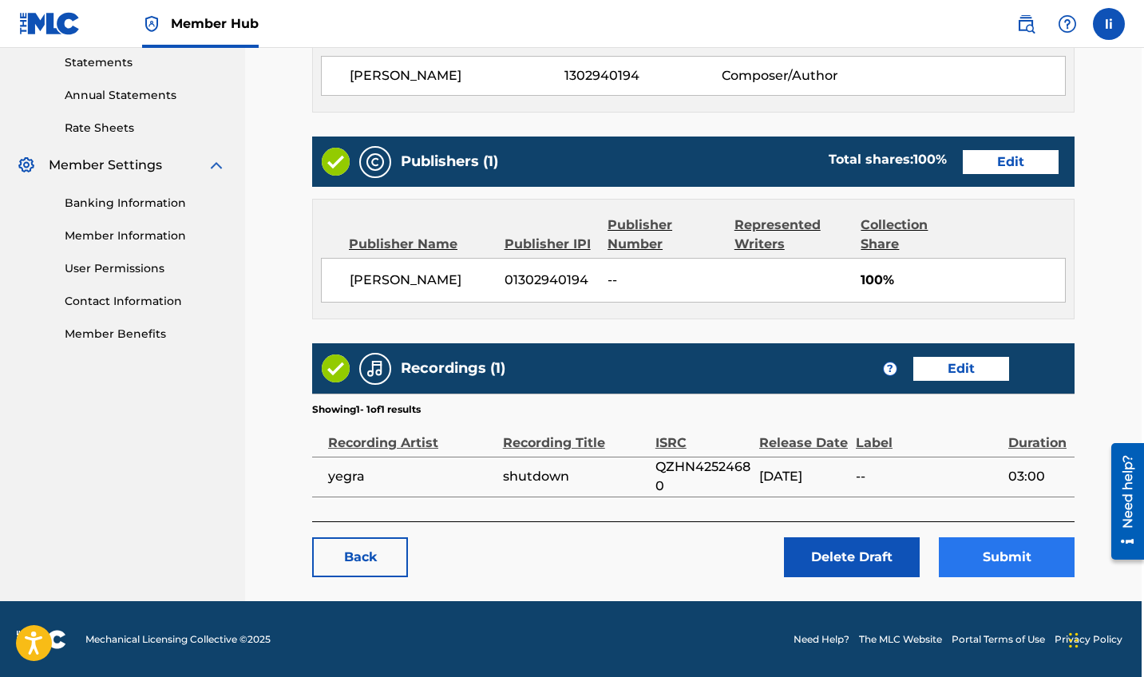
click at [1000, 544] on button "Submit" at bounding box center [1007, 557] width 136 height 40
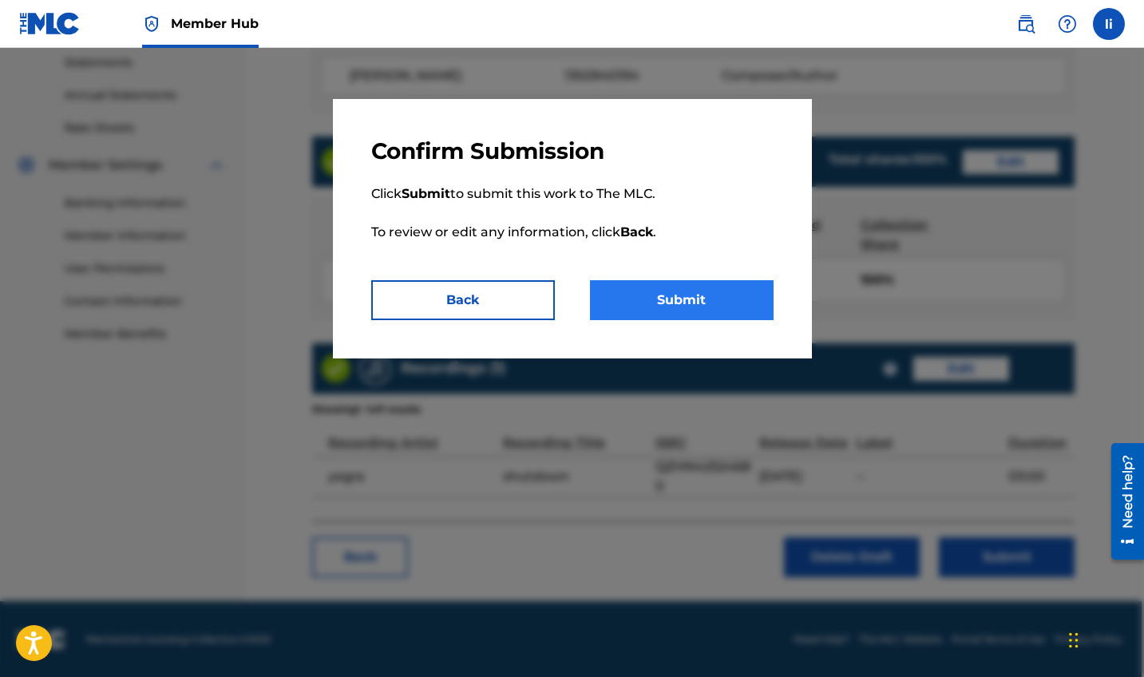
click at [701, 301] on button "Submit" at bounding box center [682, 300] width 184 height 40
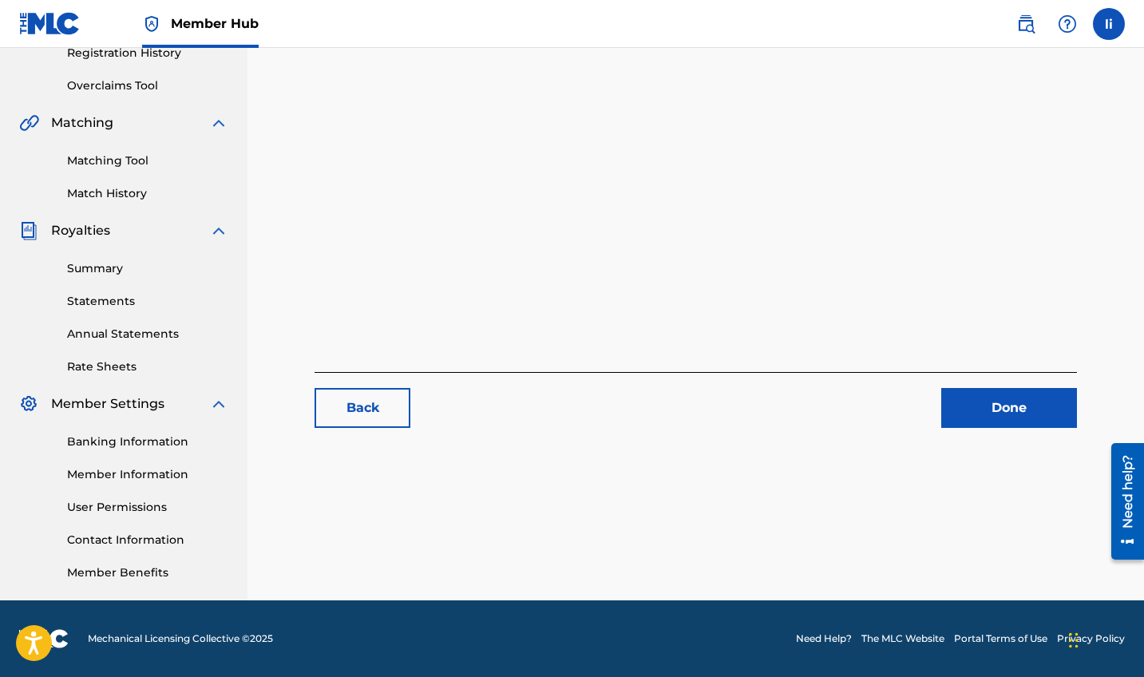
scroll to position [313, 0]
click at [1008, 390] on link "Done" at bounding box center [1009, 408] width 136 height 40
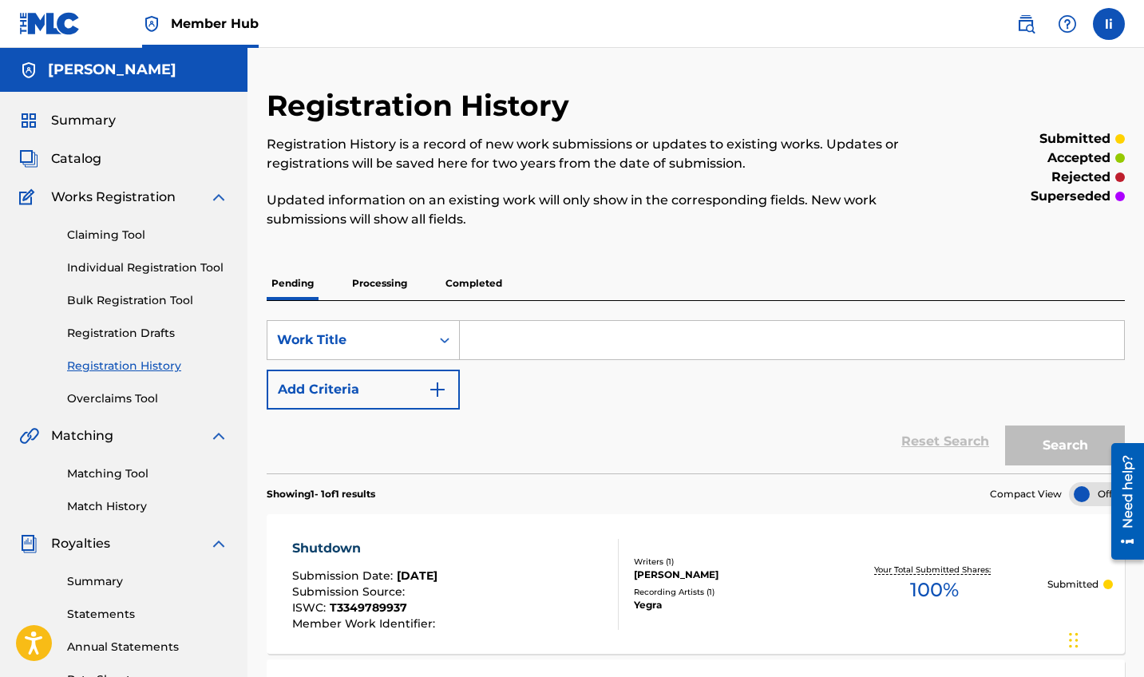
click at [517, 340] on input "Search Form" at bounding box center [792, 340] width 664 height 38
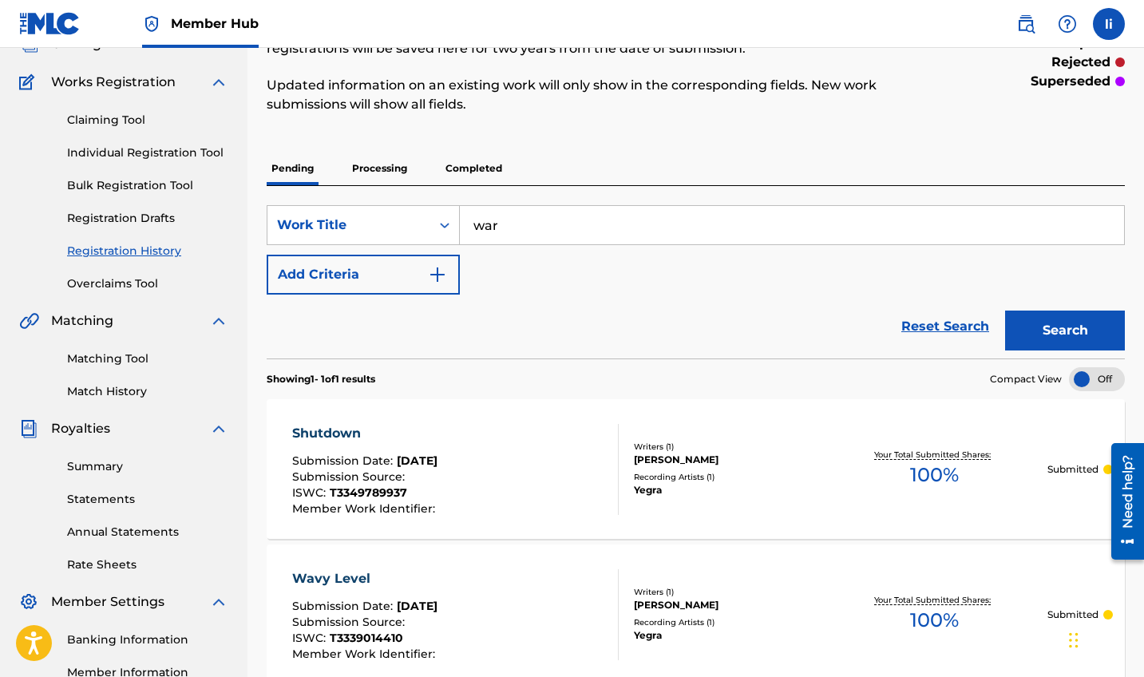
scroll to position [115, 0]
type input "war"
click at [560, 268] on div "SearchWithCriteriaa451724f-4995-4f13-8c12-a84e61746795 Work Title war Add Crite…" at bounding box center [696, 249] width 858 height 89
click at [971, 324] on link "Reset Search" at bounding box center [946, 326] width 104 height 35
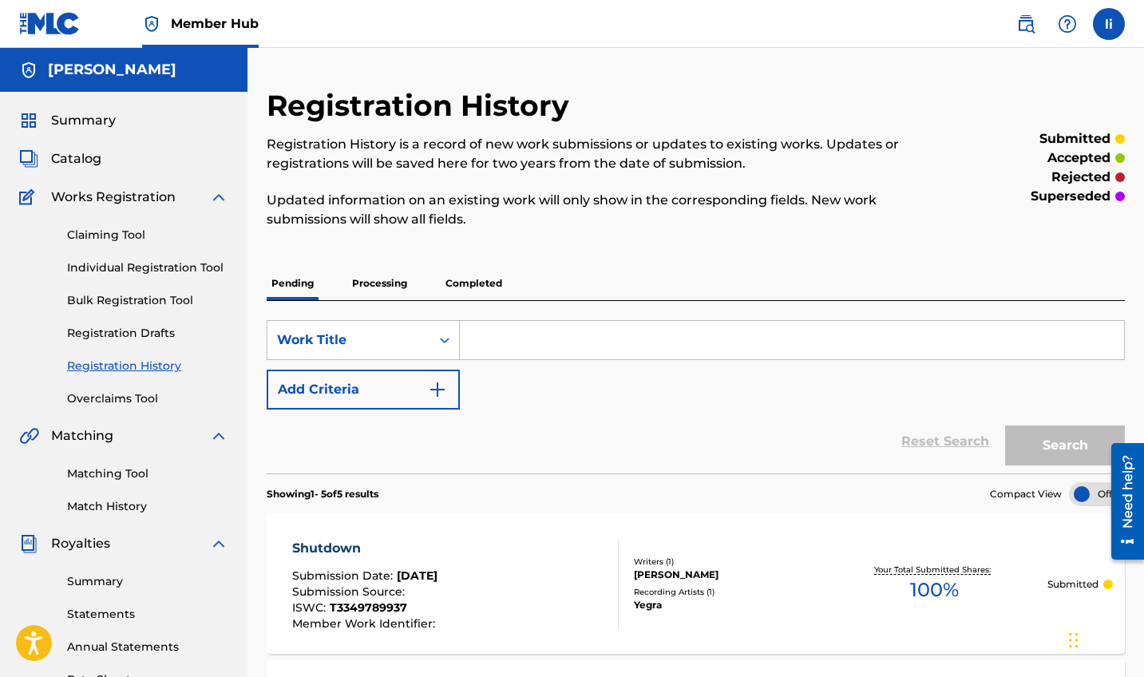
scroll to position [0, 0]
click at [55, 26] on img at bounding box center [49, 23] width 61 height 23
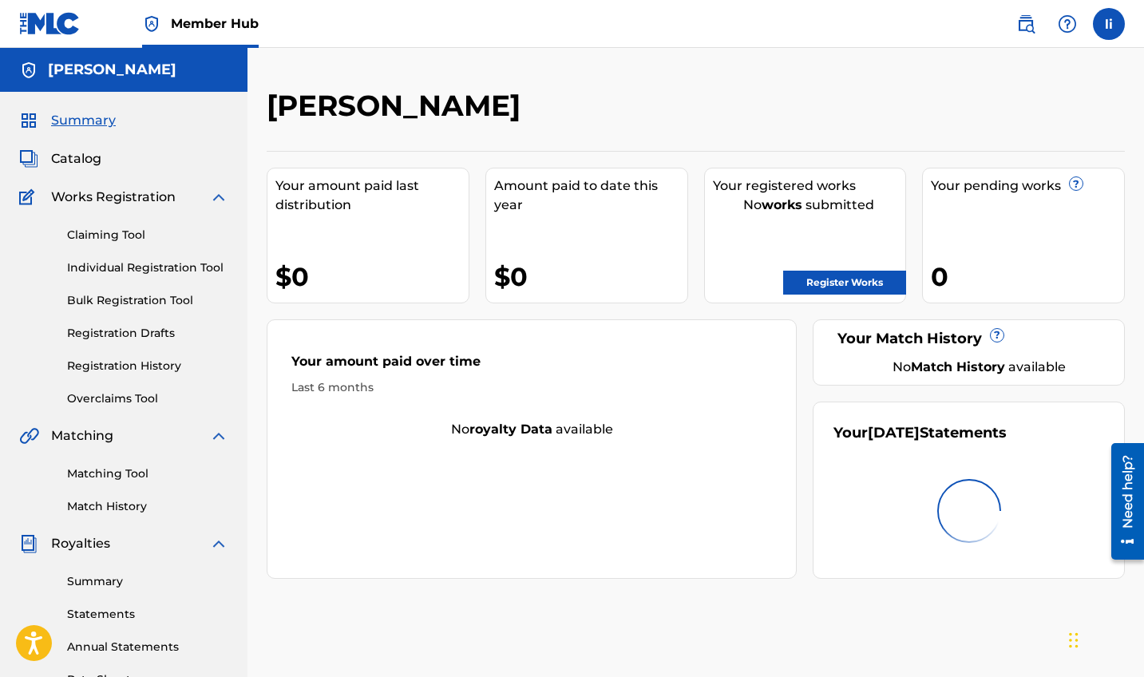
click at [821, 270] on div "Register Works" at bounding box center [809, 279] width 193 height 32
click at [821, 273] on link "Register Works" at bounding box center [844, 283] width 123 height 24
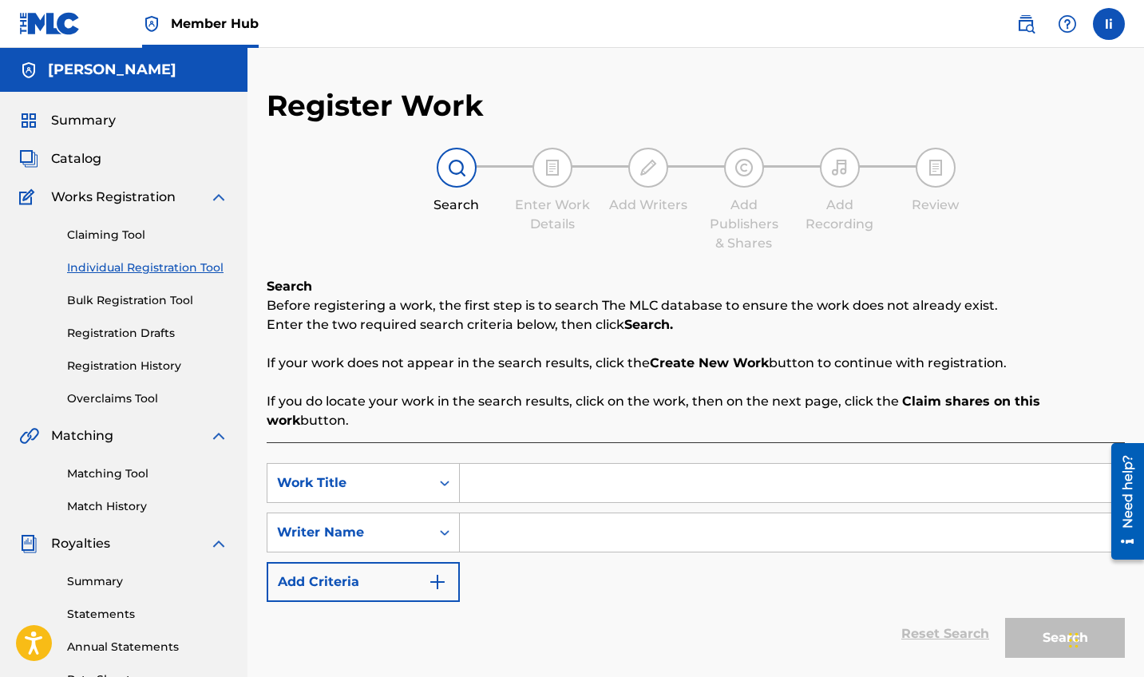
click at [606, 473] on input "Search Form" at bounding box center [792, 483] width 664 height 38
type input "war"
click at [580, 513] on input "Search Form" at bounding box center [792, 532] width 664 height 38
type input "yegra"
click at [708, 564] on div "SearchWithCriteriad3b1ee1b-3f25-41e1-a67b-cd3631887198 Work Title war SearchWit…" at bounding box center [696, 532] width 858 height 139
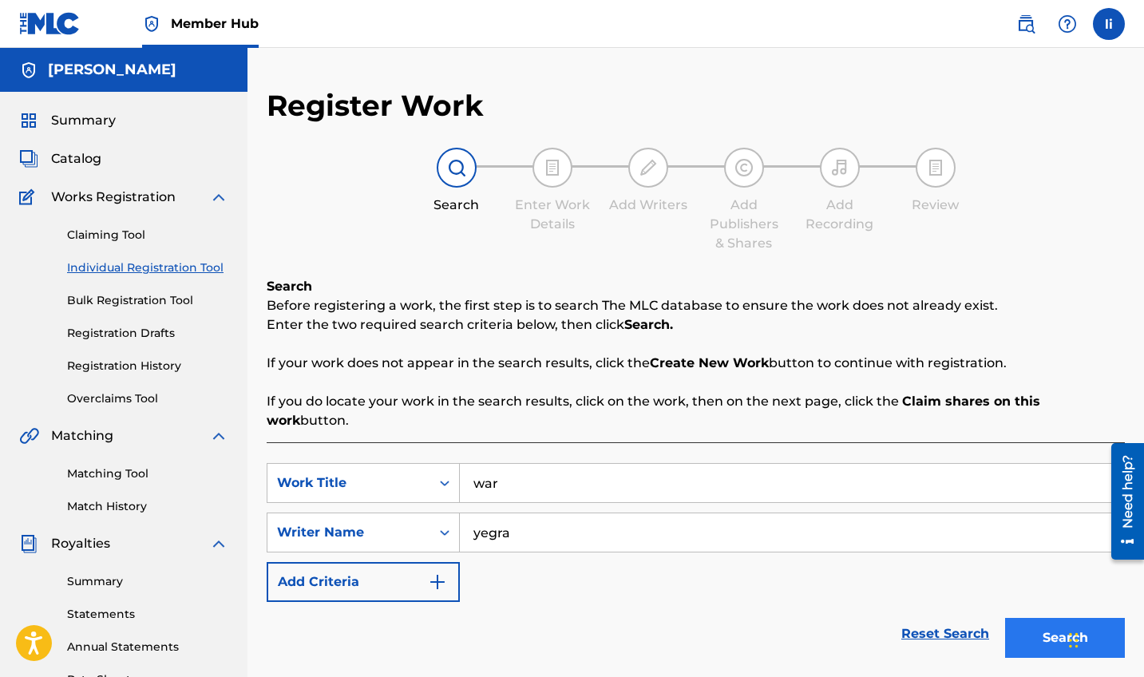
click at [1050, 618] on button "Search" at bounding box center [1065, 638] width 120 height 40
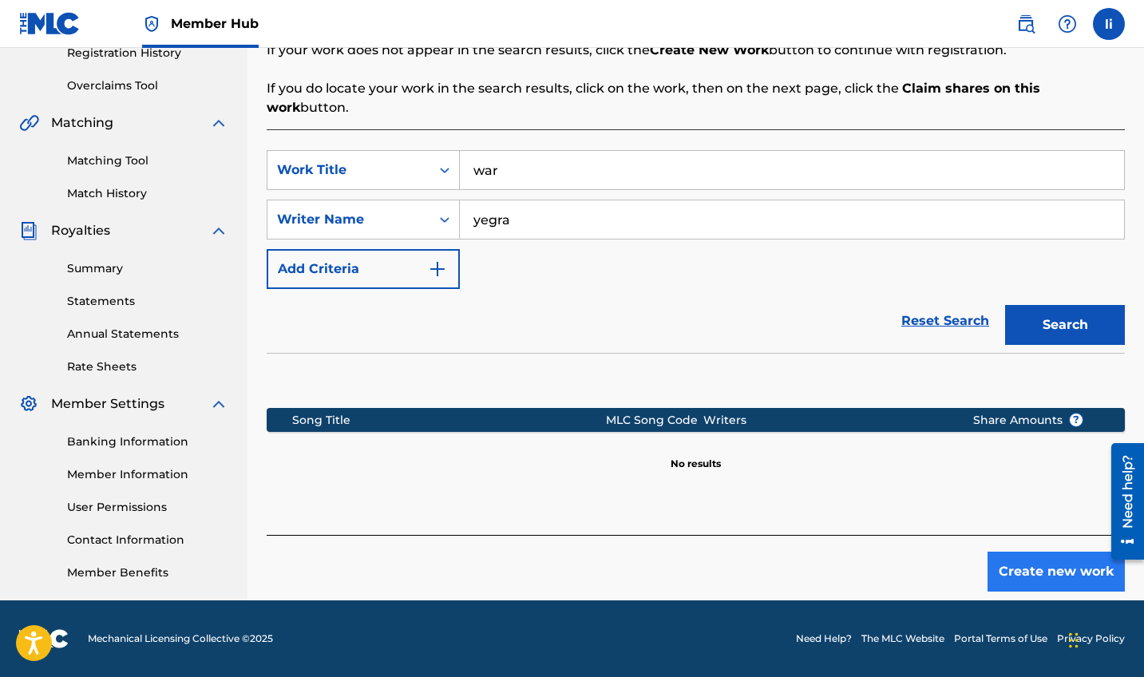
scroll to position [313, 0]
click at [1025, 554] on button "Create new work" at bounding box center [1056, 572] width 137 height 40
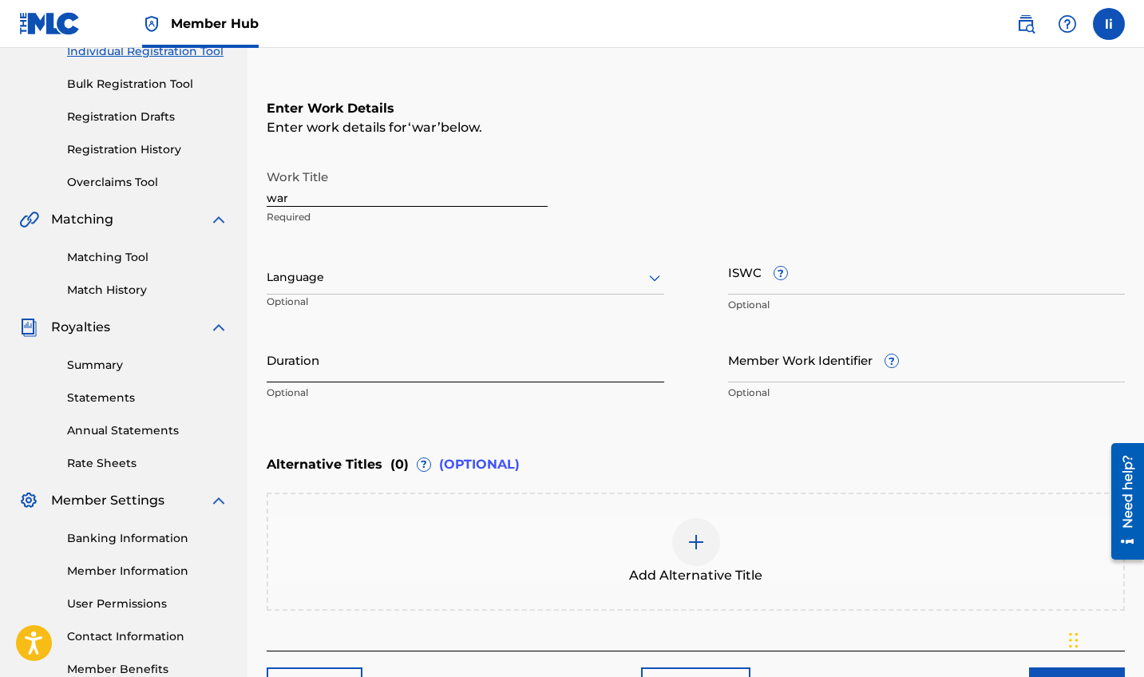
scroll to position [210, 0]
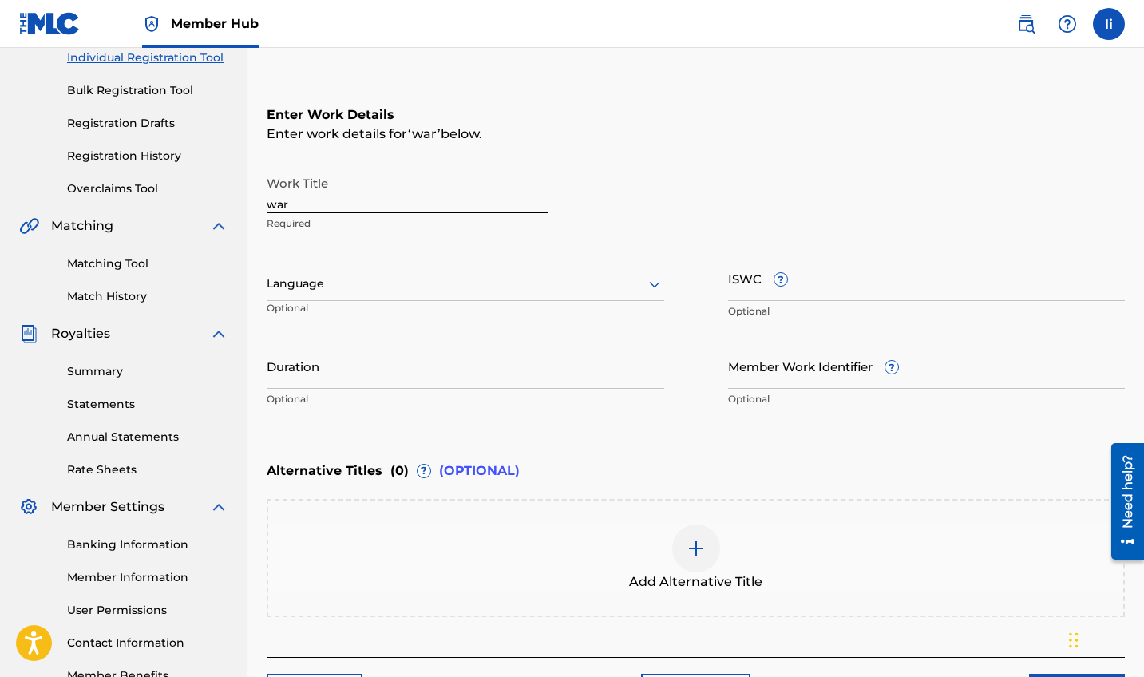
click at [611, 288] on div at bounding box center [466, 284] width 398 height 20
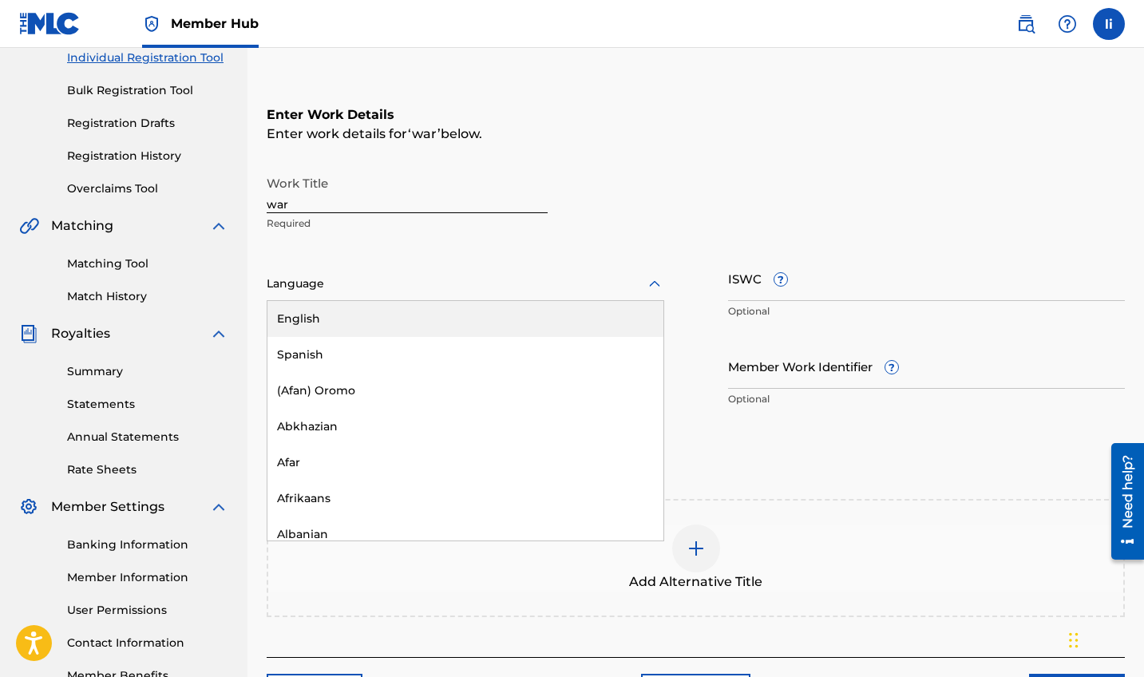
click at [558, 326] on div "English" at bounding box center [466, 319] width 396 height 36
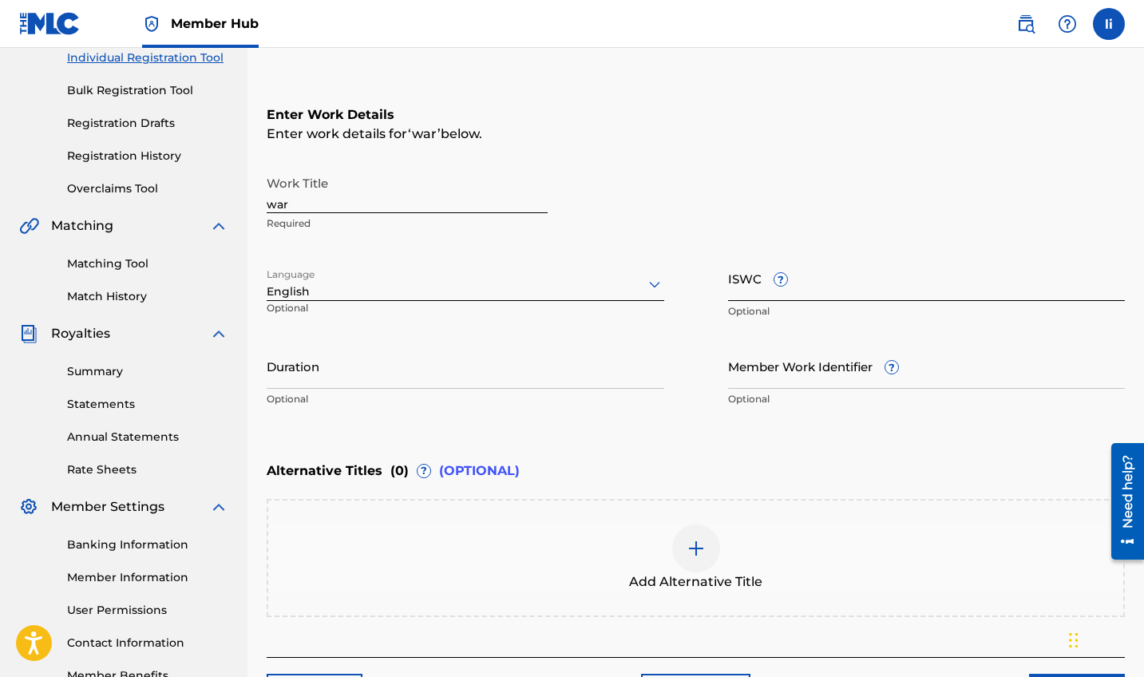
click at [756, 291] on input "ISWC ?" at bounding box center [927, 279] width 398 height 46
paste input "T3349789653"
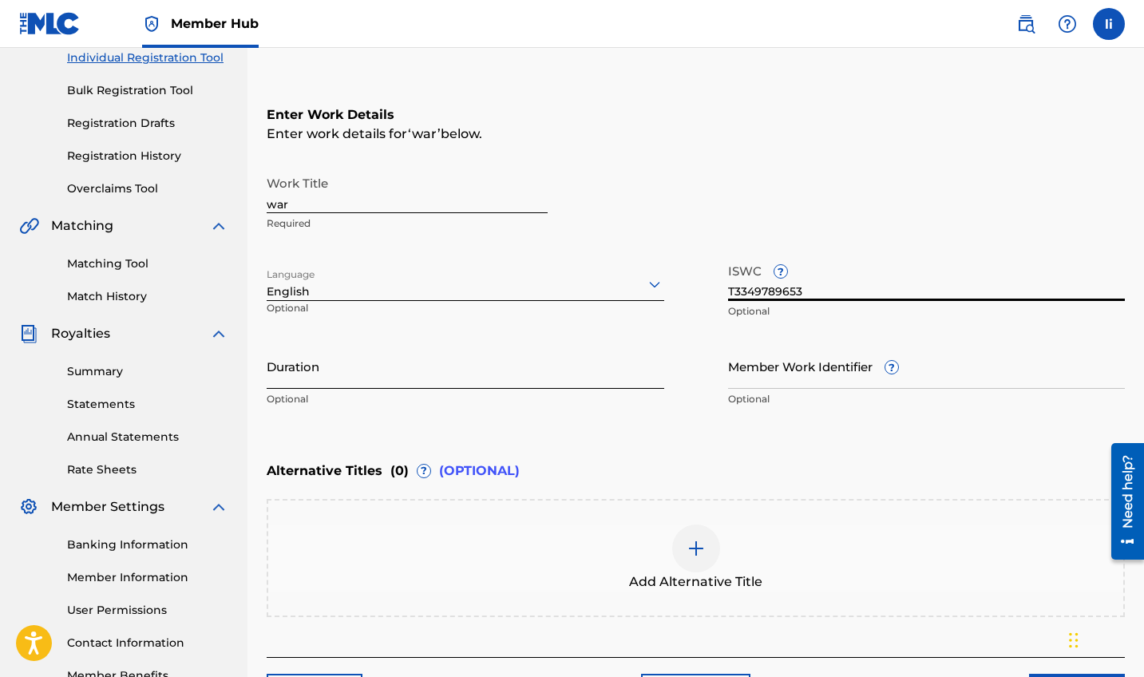
type input "T3349789653"
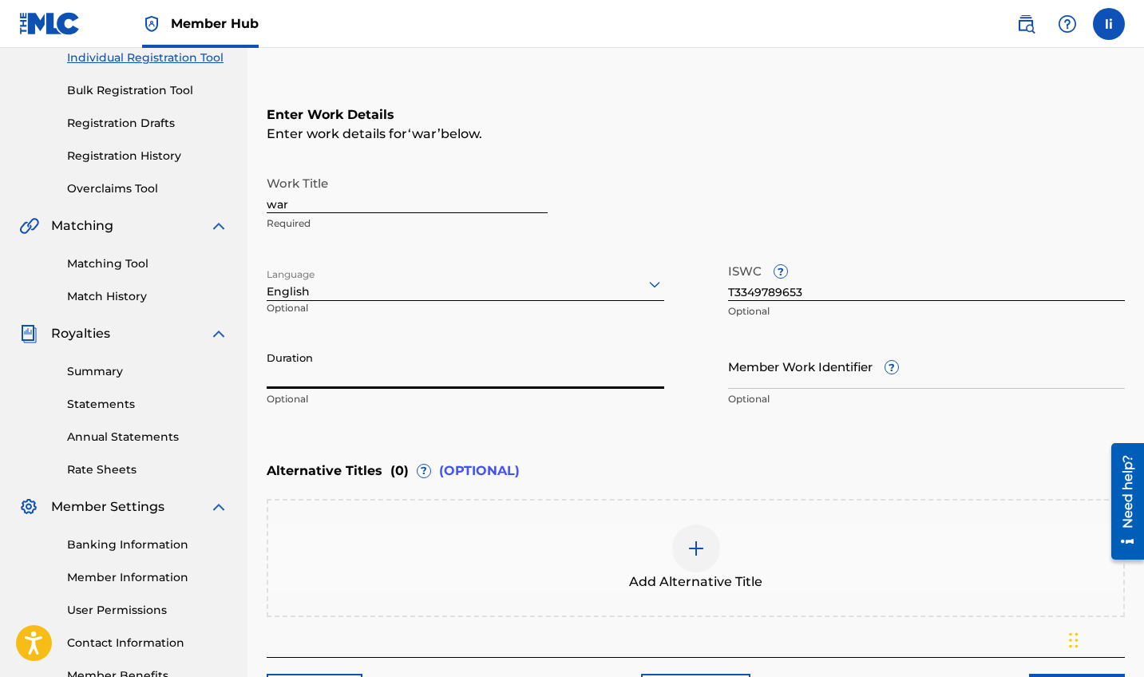
click at [458, 368] on input "Duration" at bounding box center [466, 366] width 398 height 46
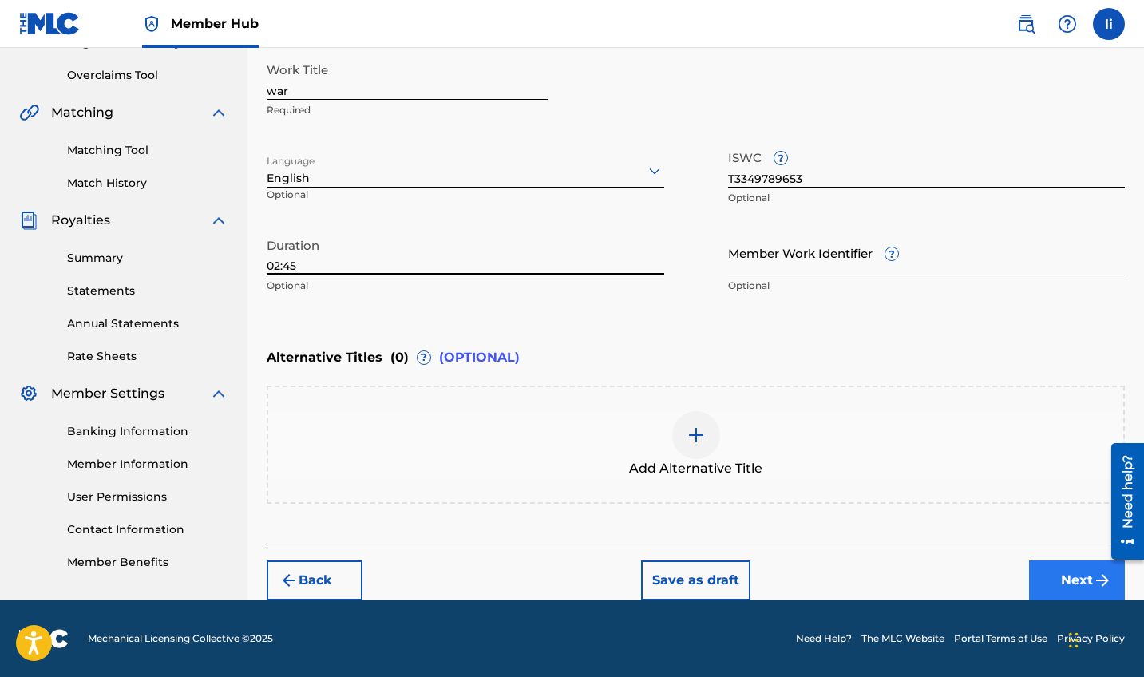
type input "02:45"
click at [1077, 577] on button "Next" at bounding box center [1077, 581] width 96 height 40
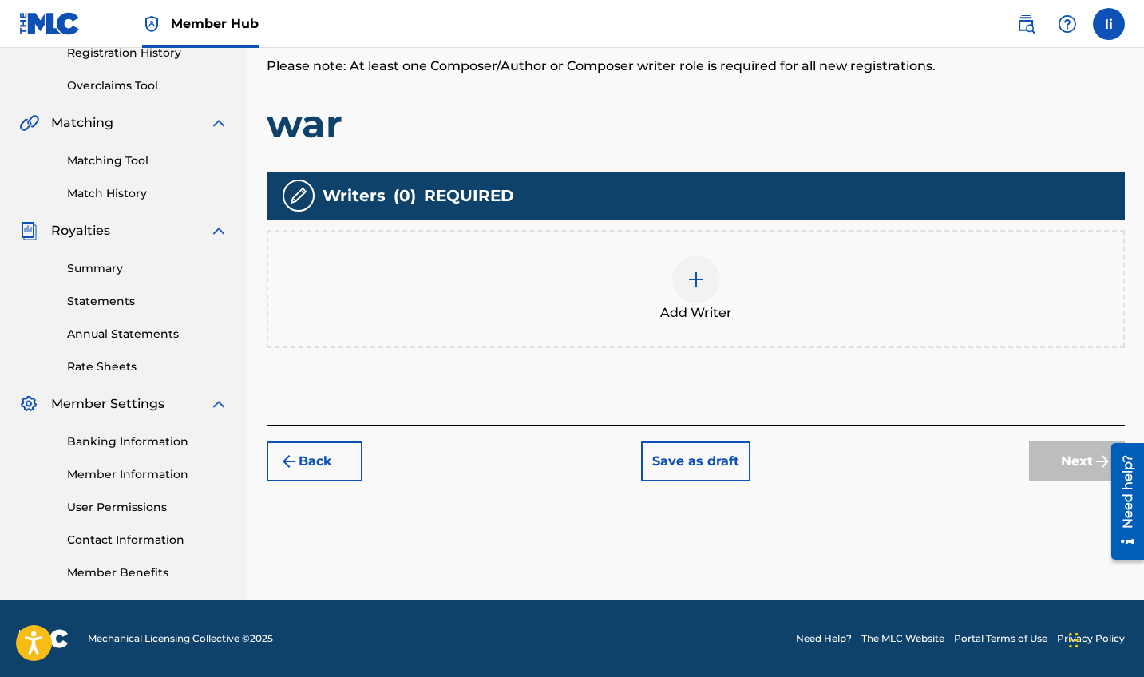
scroll to position [313, 0]
click at [678, 274] on div at bounding box center [696, 280] width 48 height 48
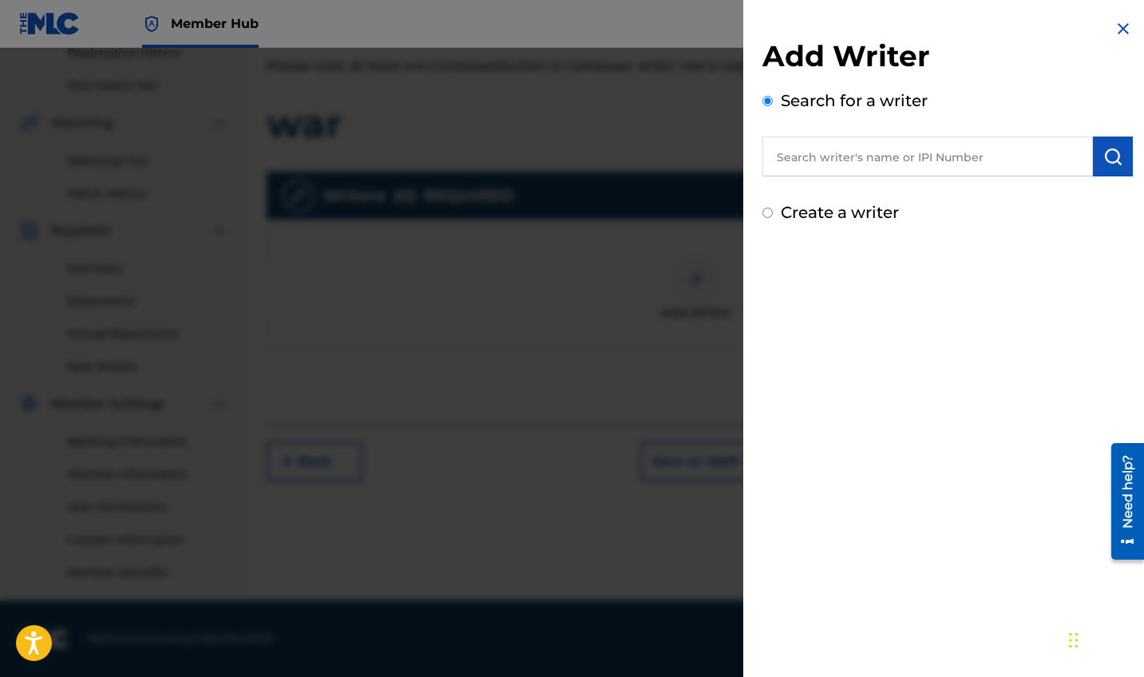
click at [769, 218] on input "Create a writer" at bounding box center [768, 213] width 10 height 10
radio input "false"
radio input "true"
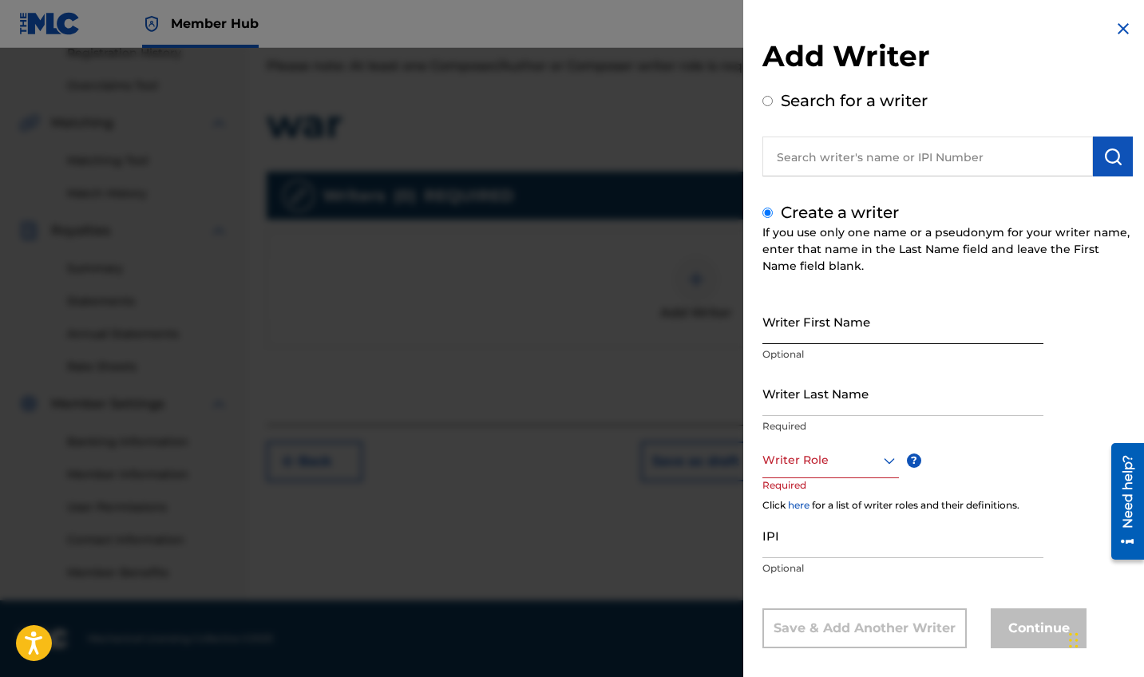
click at [878, 337] on input "Writer First Name" at bounding box center [903, 322] width 281 height 46
type input "[PERSON_NAME]"
click at [947, 375] on input "Writer Last Name" at bounding box center [903, 394] width 281 height 46
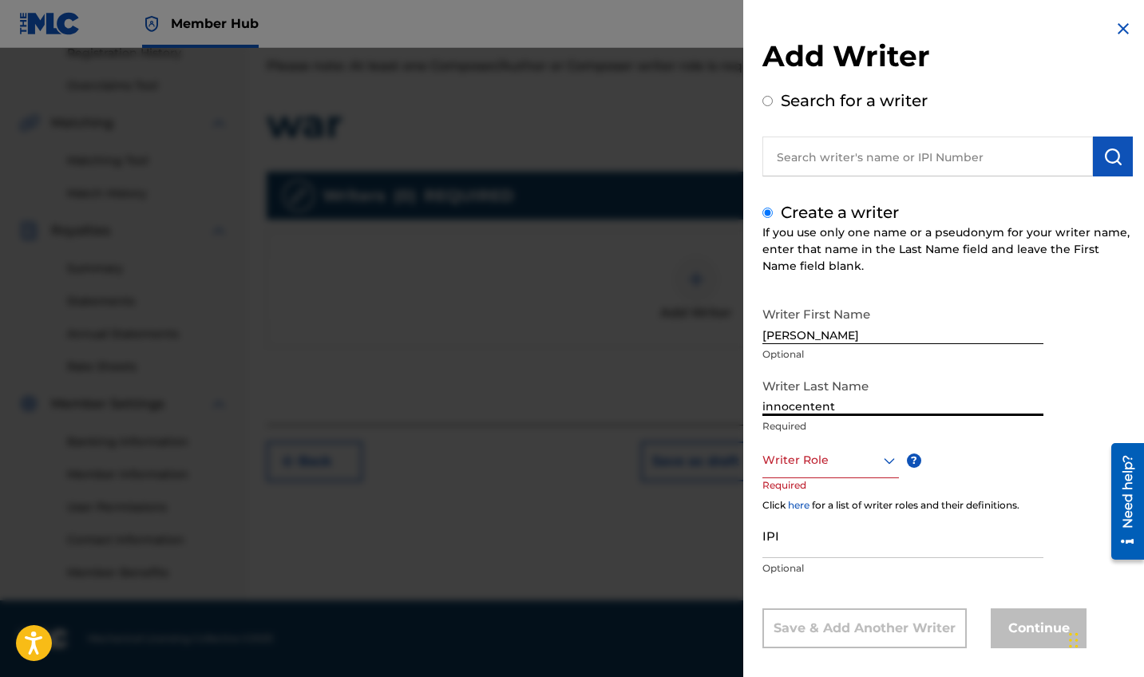
type input "innocentent"
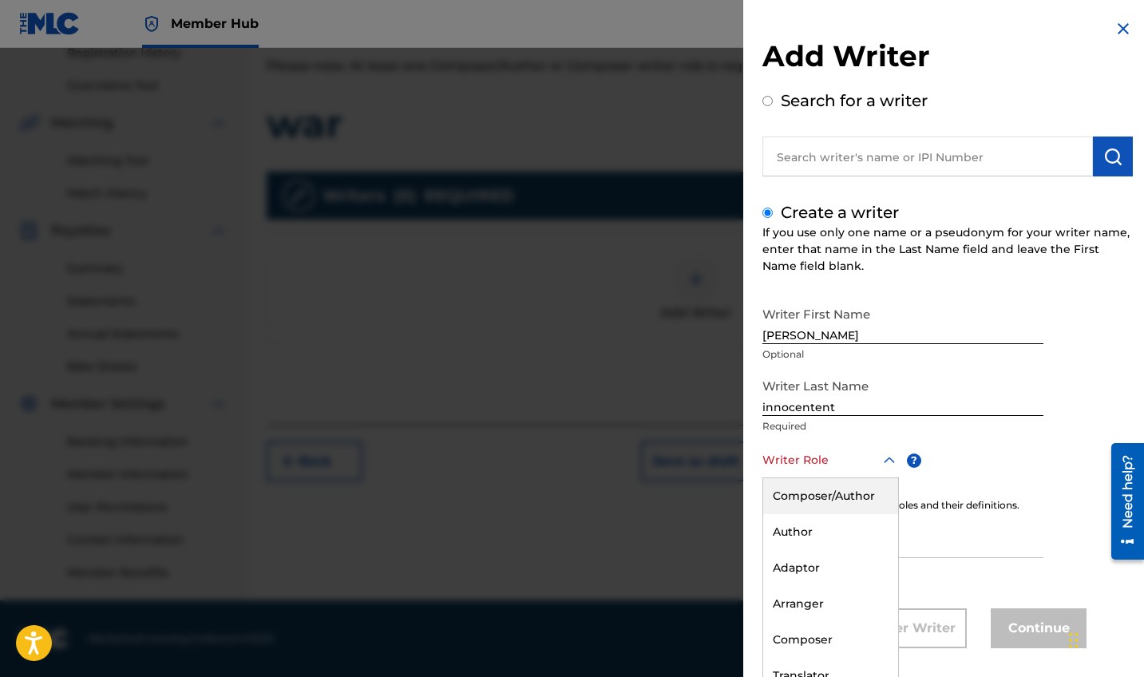
scroll to position [14, 0]
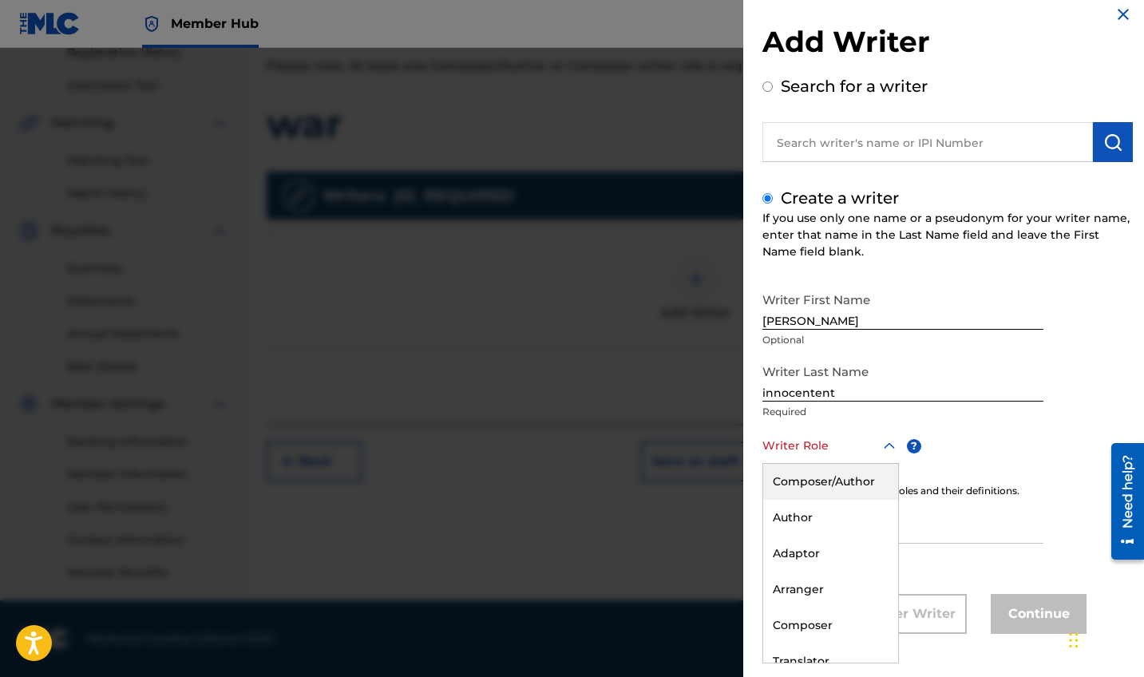
click at [879, 464] on div "Composer/Author, 1 of 8. 8 results available. Use Up and Down to choose options…" at bounding box center [831, 446] width 137 height 36
click at [873, 480] on div "Composer/Author" at bounding box center [830, 482] width 135 height 36
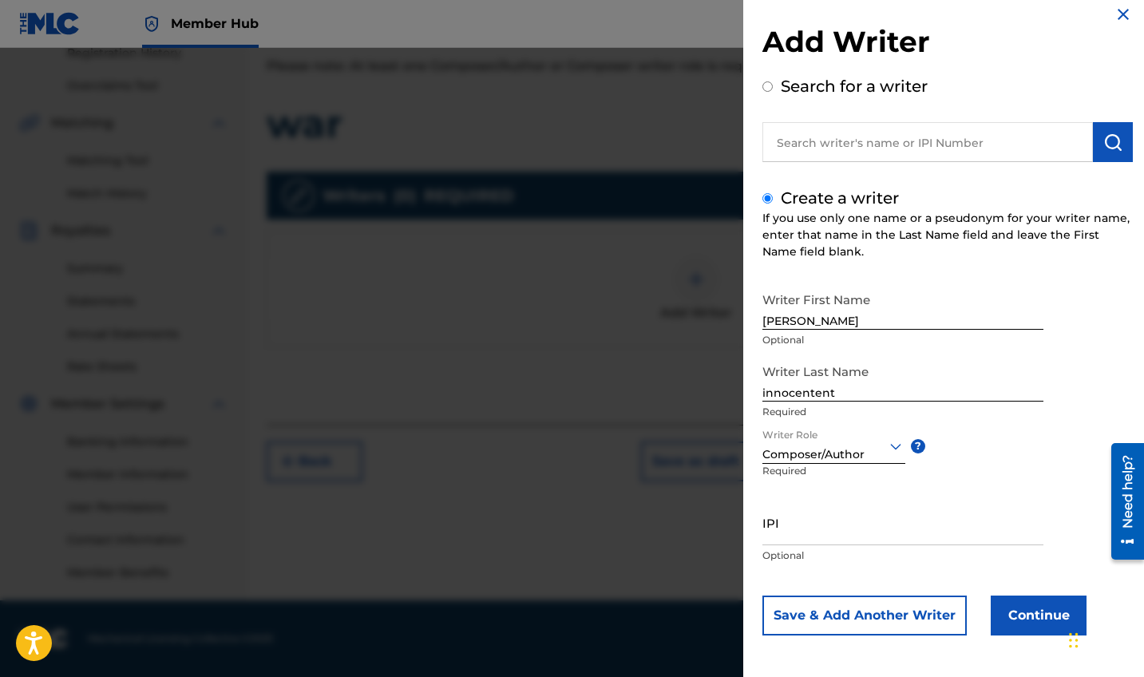
click at [860, 545] on div "IPI Optional" at bounding box center [903, 536] width 281 height 72
paste input "1302940194"
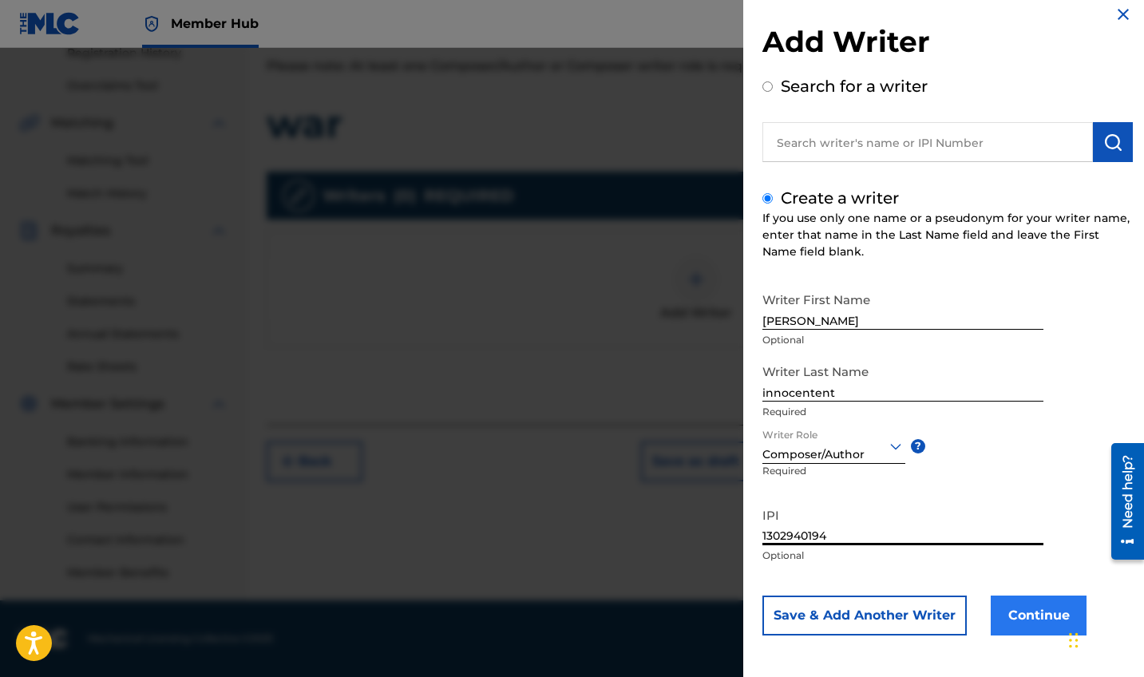
type input "1302940194"
click at [993, 620] on button "Continue" at bounding box center [1039, 616] width 96 height 40
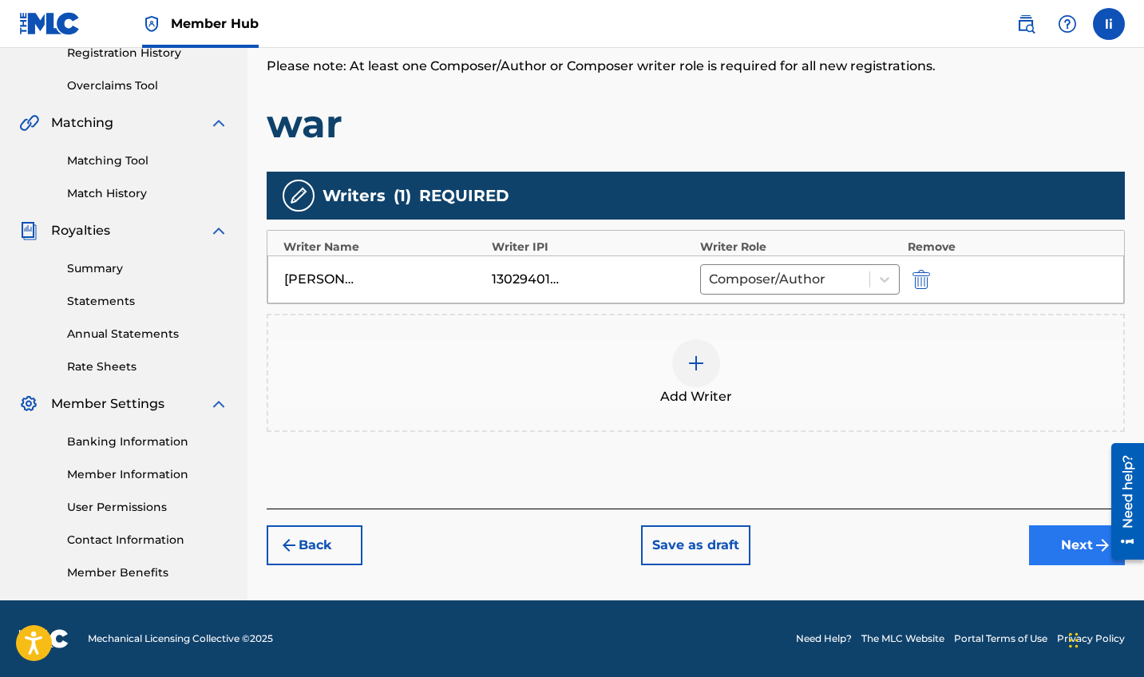
click at [1061, 531] on button "Next" at bounding box center [1077, 545] width 96 height 40
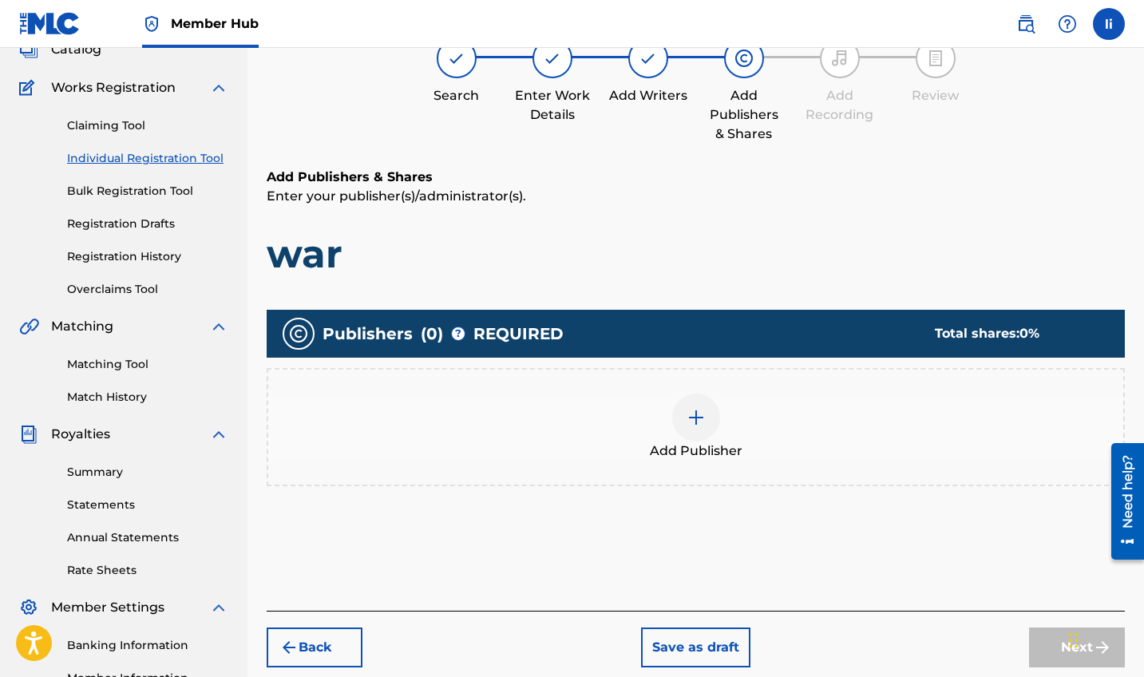
scroll to position [72, 0]
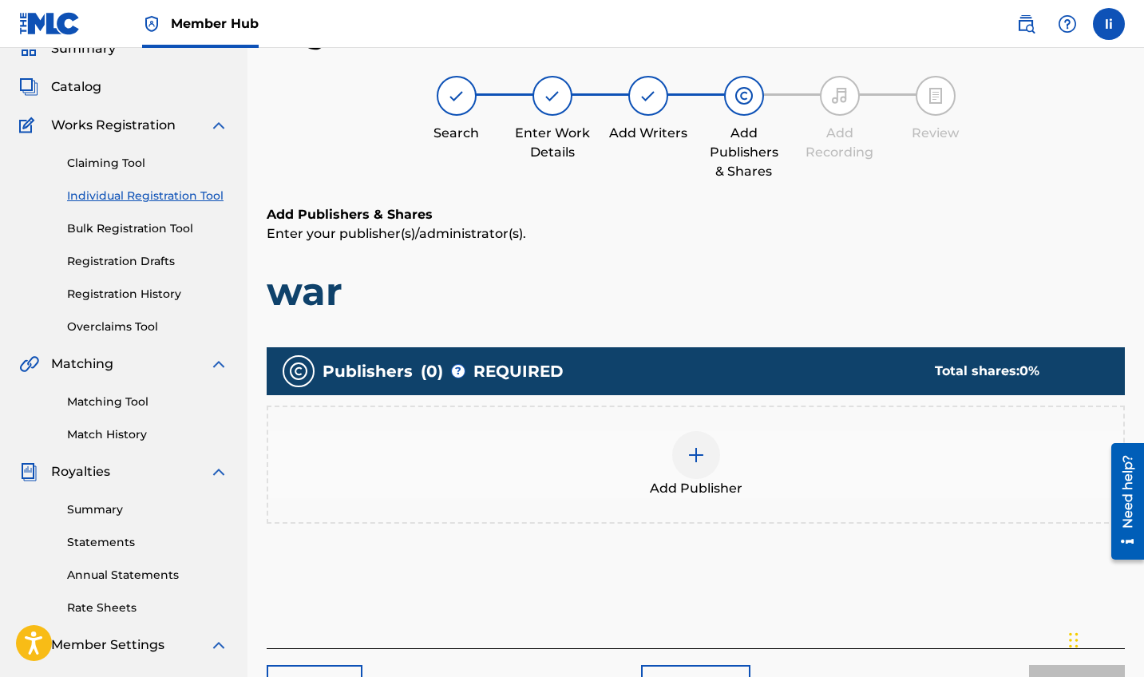
click at [702, 461] on img at bounding box center [696, 455] width 19 height 19
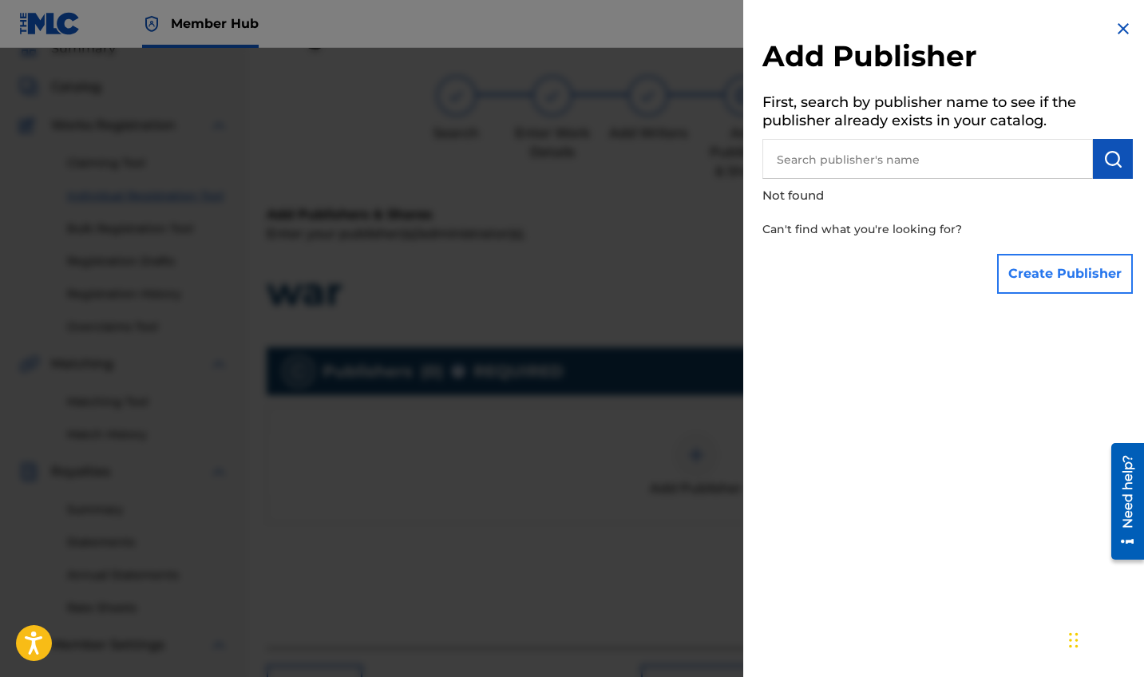
click at [1032, 278] on button "Create Publisher" at bounding box center [1065, 274] width 136 height 40
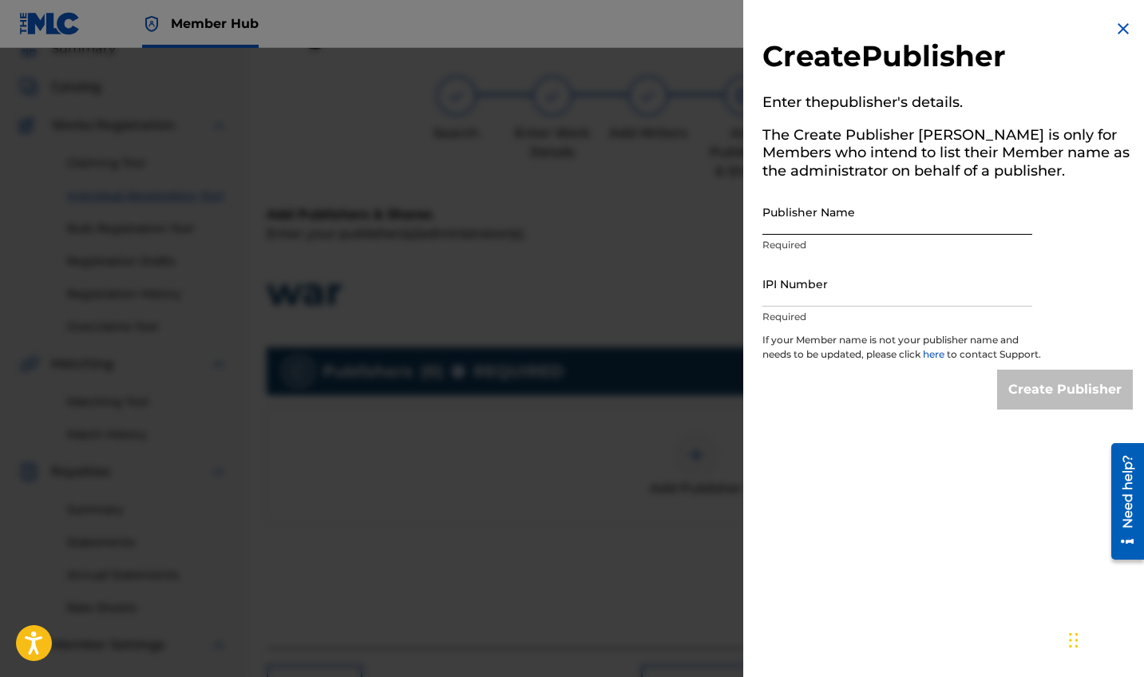
click at [853, 214] on input "Publisher Name" at bounding box center [898, 212] width 270 height 46
type input "y"
type input "[PERSON_NAME]"
click at [842, 295] on input "IPI Number" at bounding box center [898, 284] width 270 height 46
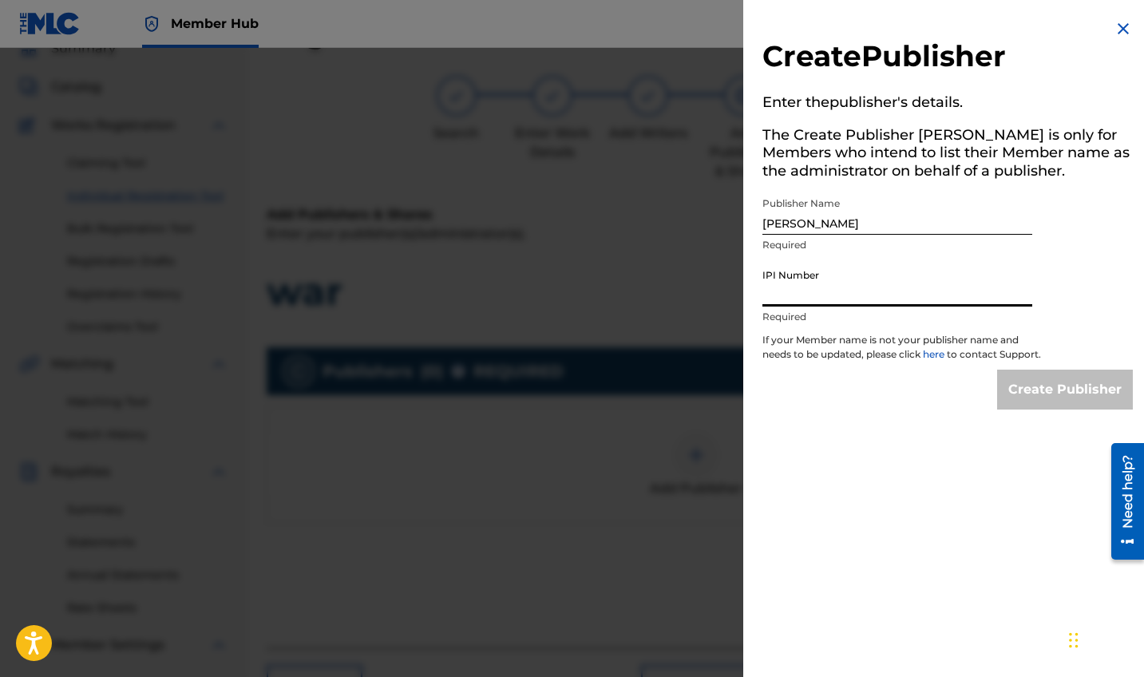
paste input "1302940194"
type input "1302940194"
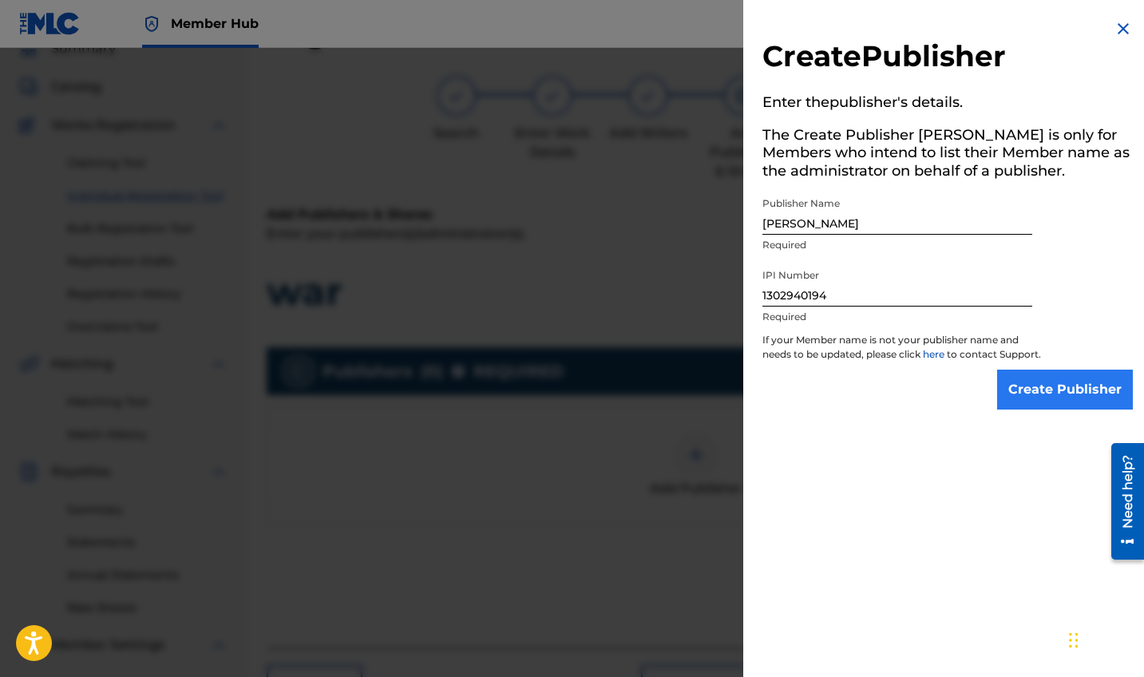
click at [1017, 395] on input "Create Publisher" at bounding box center [1065, 390] width 136 height 40
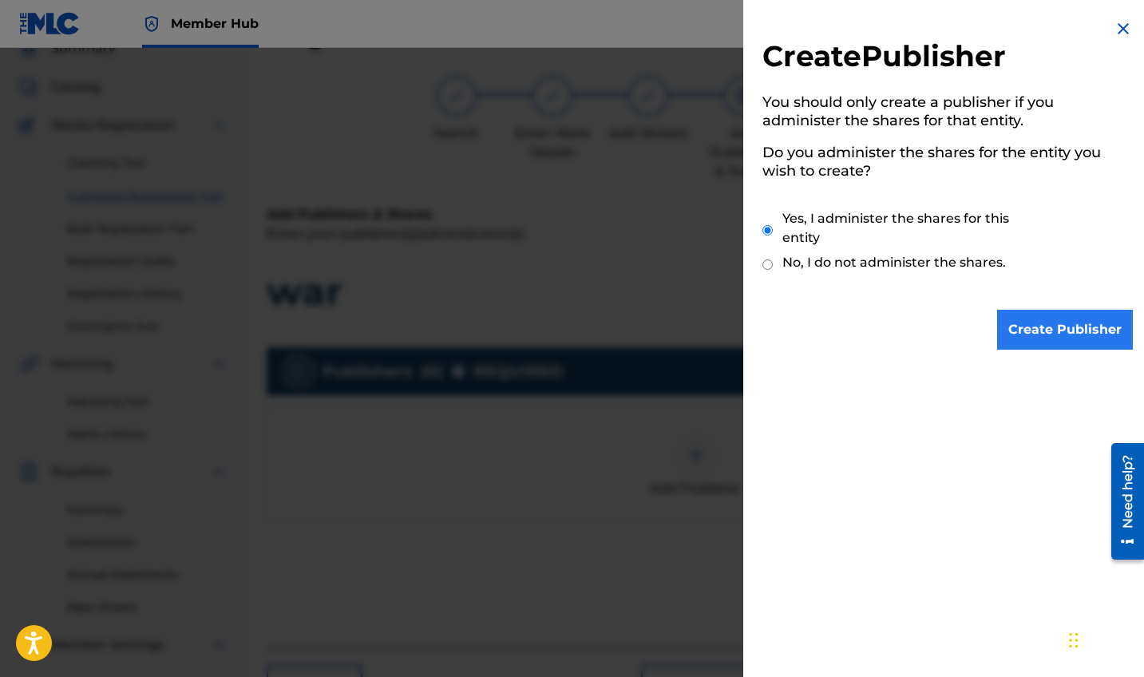
click at [1045, 334] on input "Create Publisher" at bounding box center [1065, 330] width 136 height 40
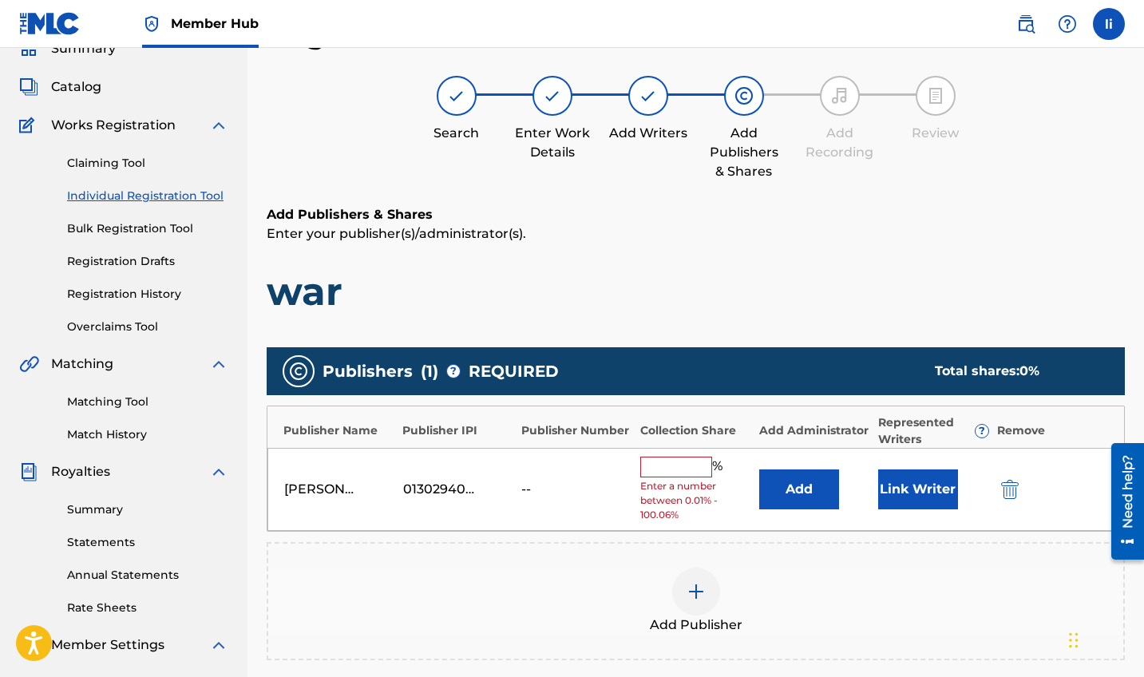
click at [684, 461] on input "text" at bounding box center [676, 467] width 72 height 21
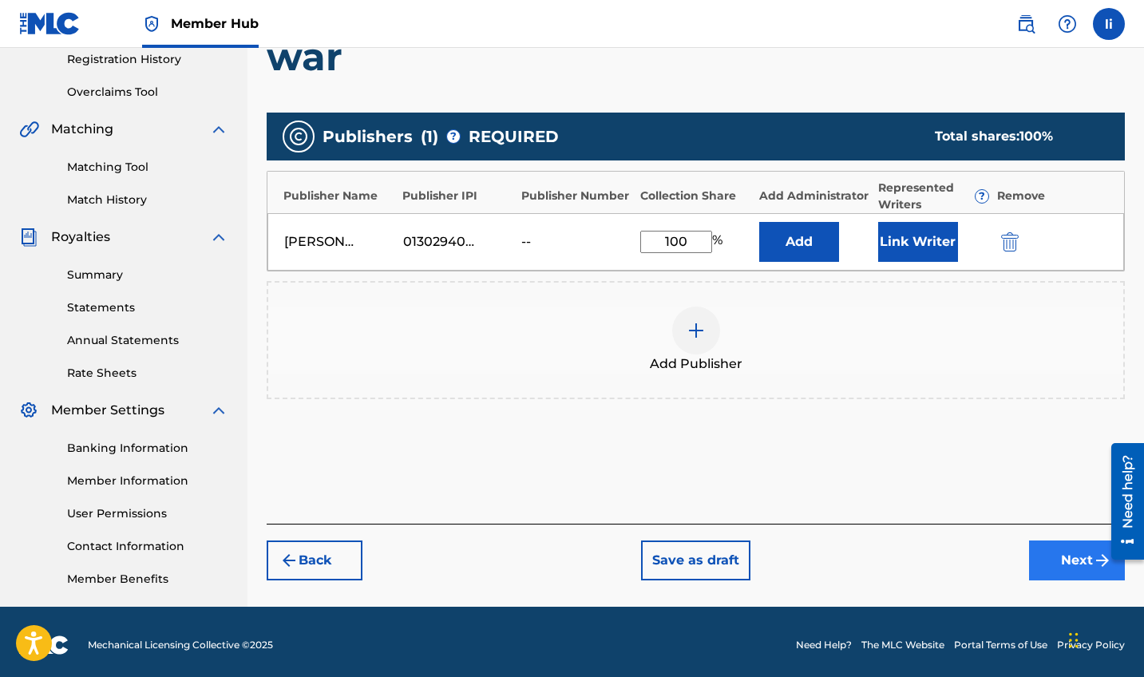
type input "100"
click at [1042, 557] on button "Next" at bounding box center [1077, 561] width 96 height 40
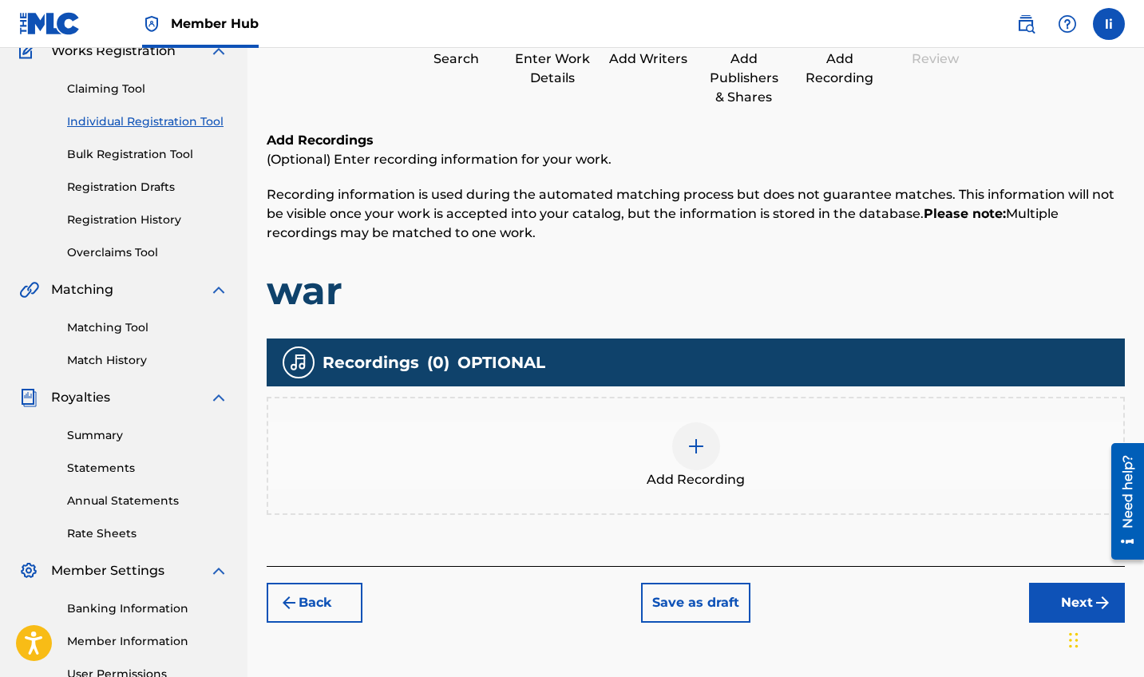
scroll to position [146, 0]
click at [699, 446] on img at bounding box center [696, 446] width 19 height 19
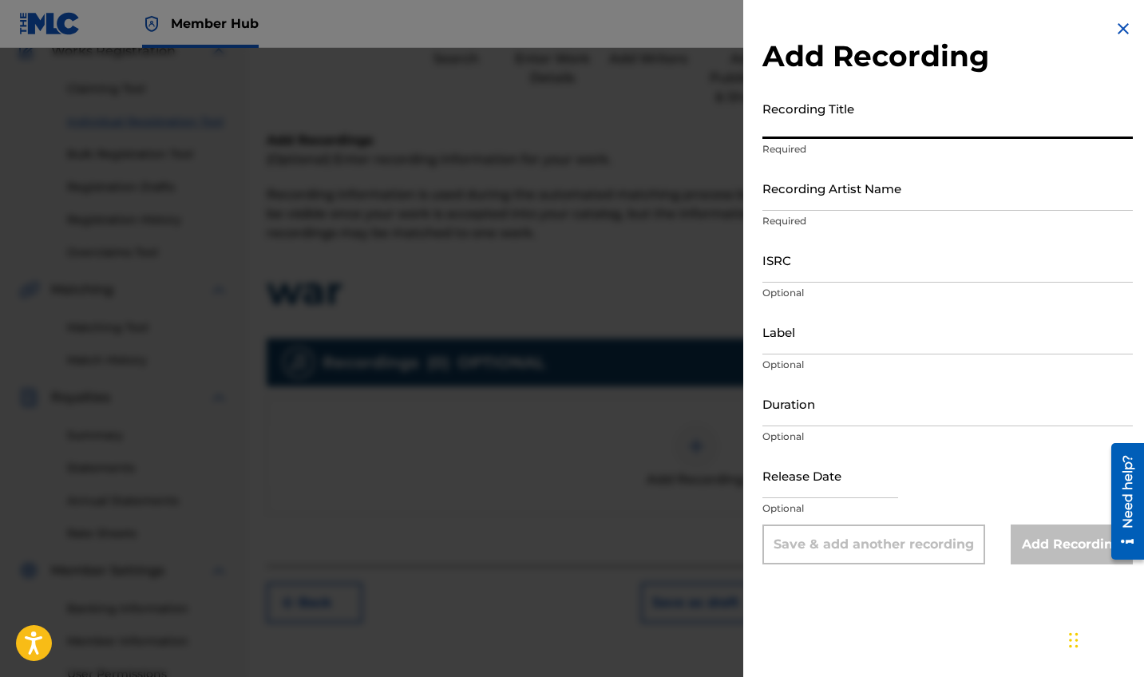
click at [840, 134] on input "Recording Title" at bounding box center [948, 116] width 371 height 46
type input "war"
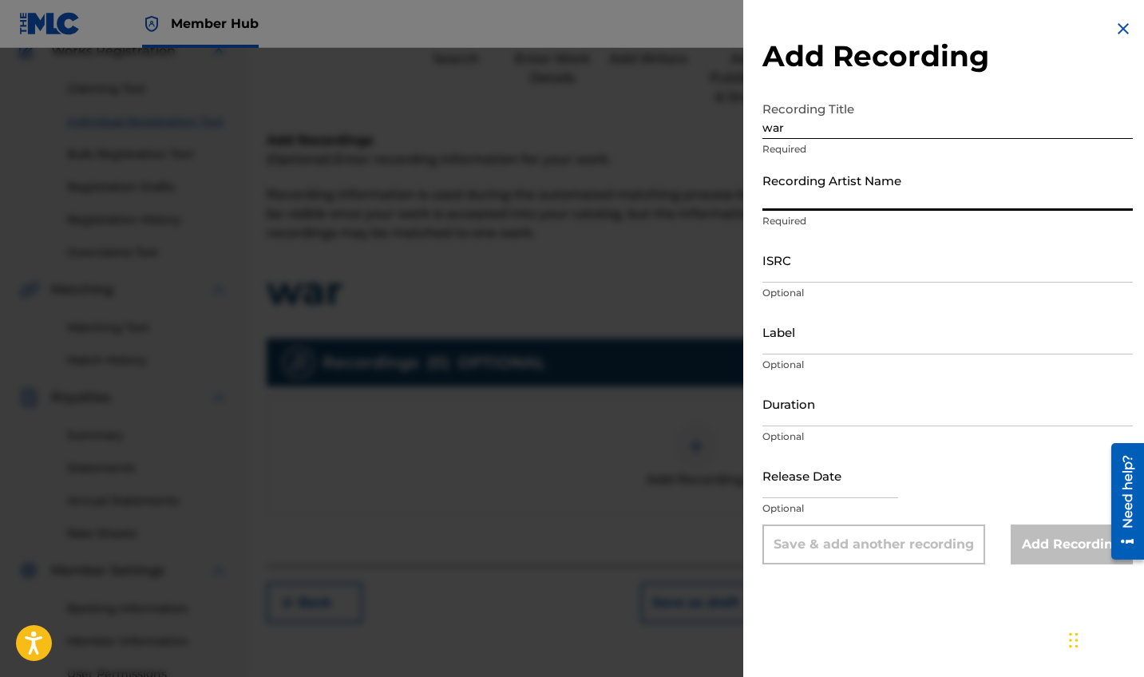
click at [860, 183] on input "Recording Artist Name" at bounding box center [948, 188] width 371 height 46
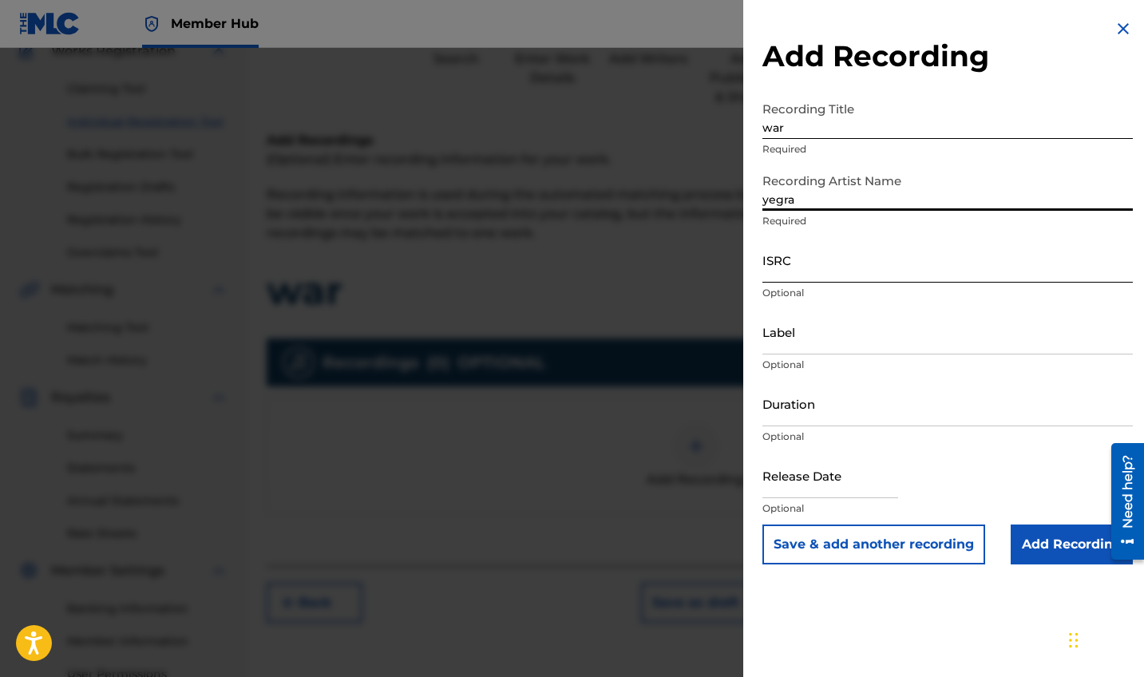
type input "yegra"
click at [803, 264] on input "ISRC" at bounding box center [948, 260] width 371 height 46
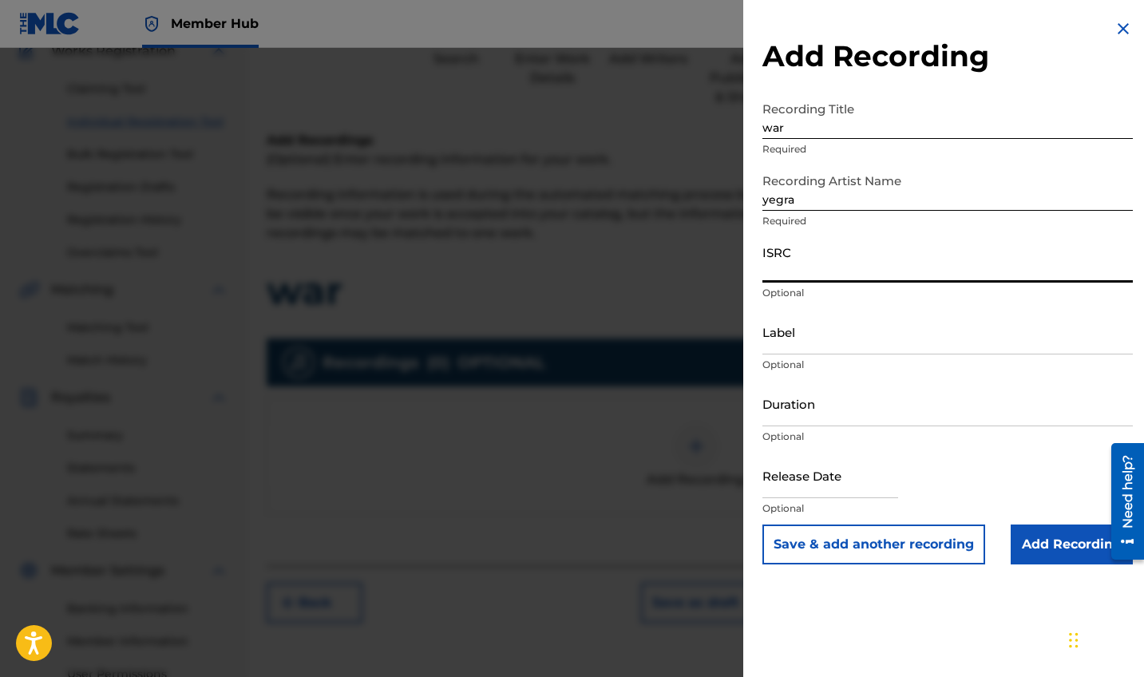
paste input "QZTBF2534083"
type input "QZTBF2534083"
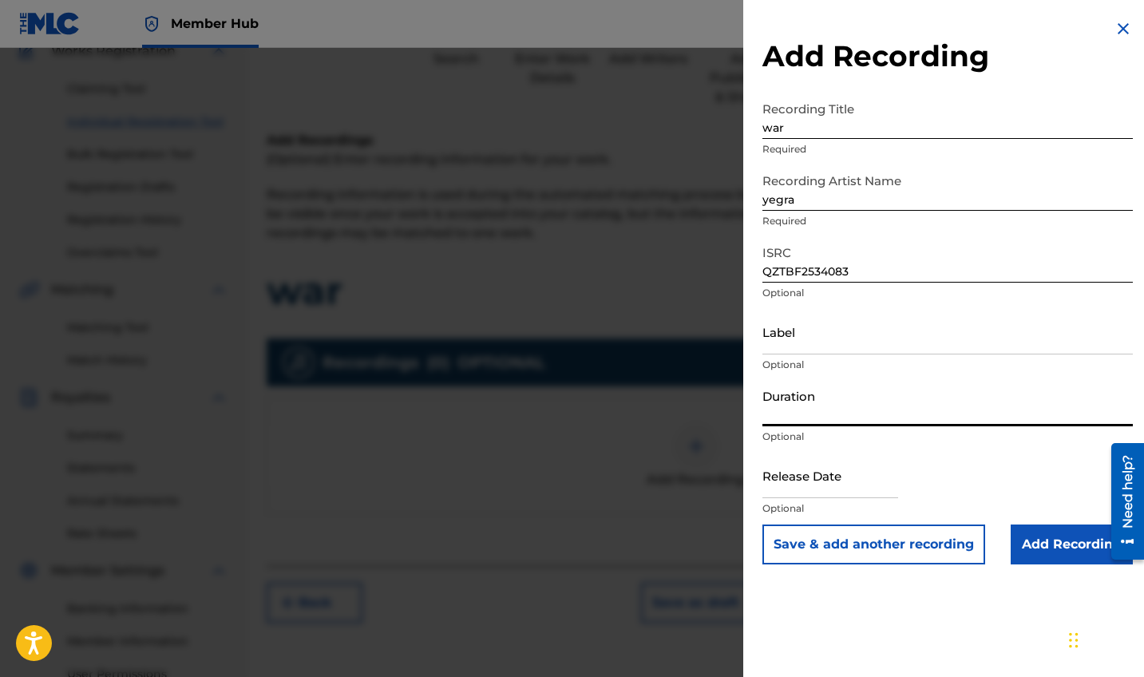
click at [851, 413] on input "Duration" at bounding box center [948, 404] width 371 height 46
type input "02:24"
click at [845, 486] on input "text" at bounding box center [831, 476] width 136 height 46
select select "8"
select select "2025"
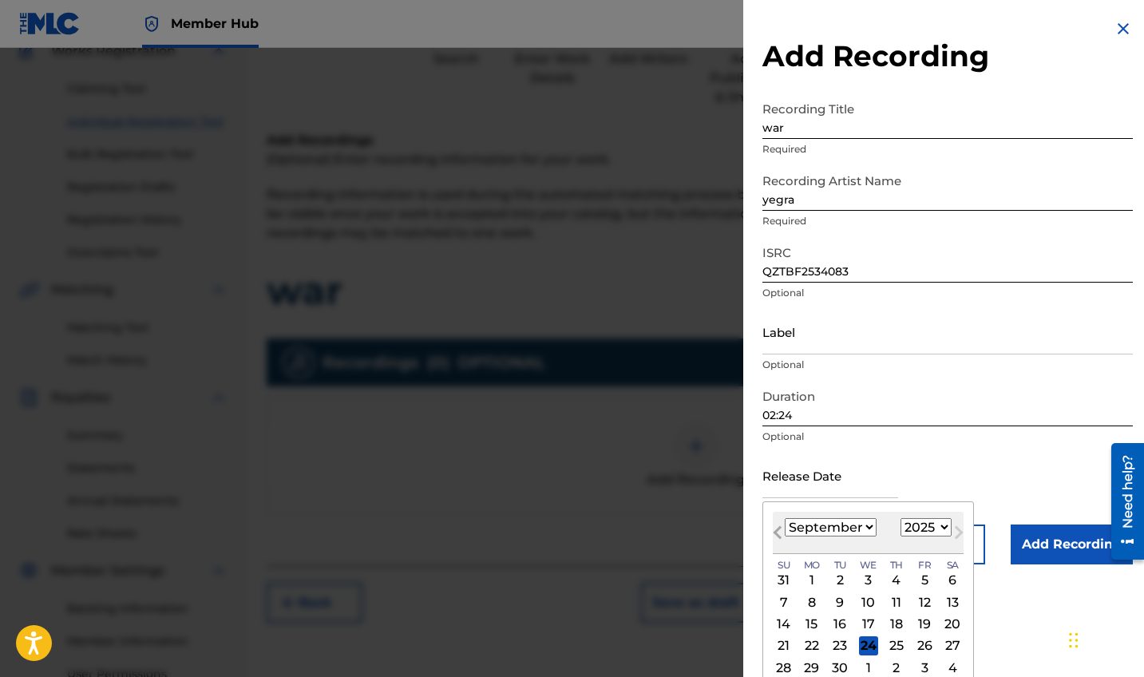
click at [772, 532] on button "Previous Month" at bounding box center [778, 536] width 26 height 26
click at [773, 532] on button "Previous Month" at bounding box center [778, 536] width 26 height 26
click at [953, 533] on button "Next Month" at bounding box center [959, 536] width 26 height 26
select select "6"
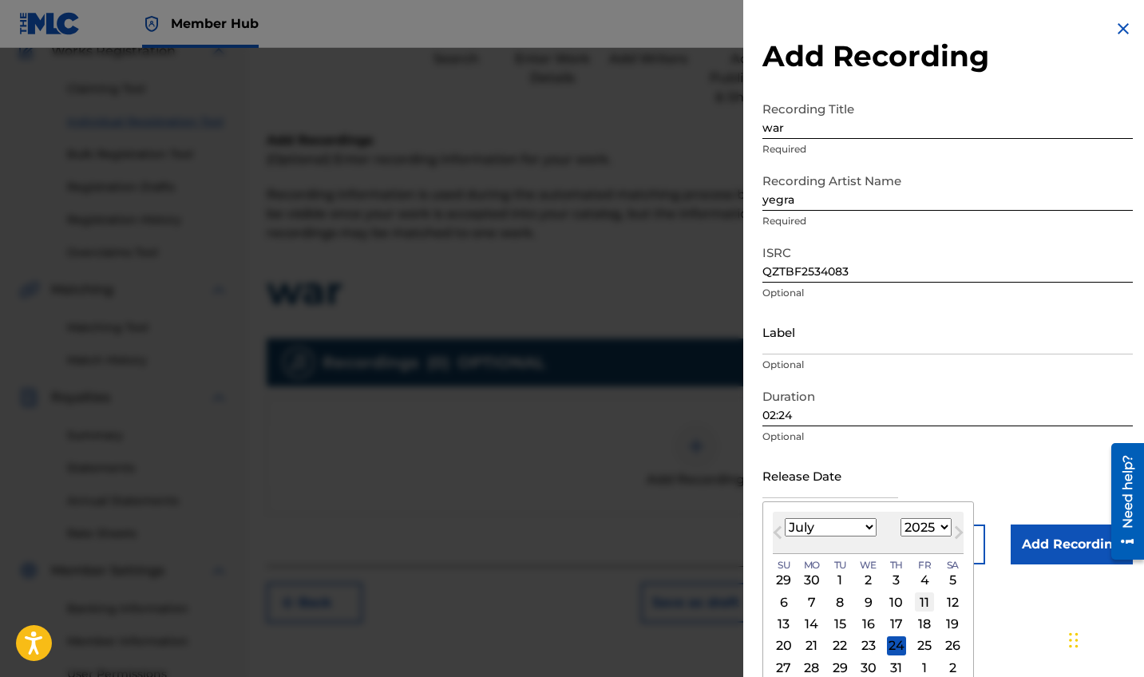
click at [922, 605] on div "11" at bounding box center [924, 602] width 19 height 19
type input "[DATE]"
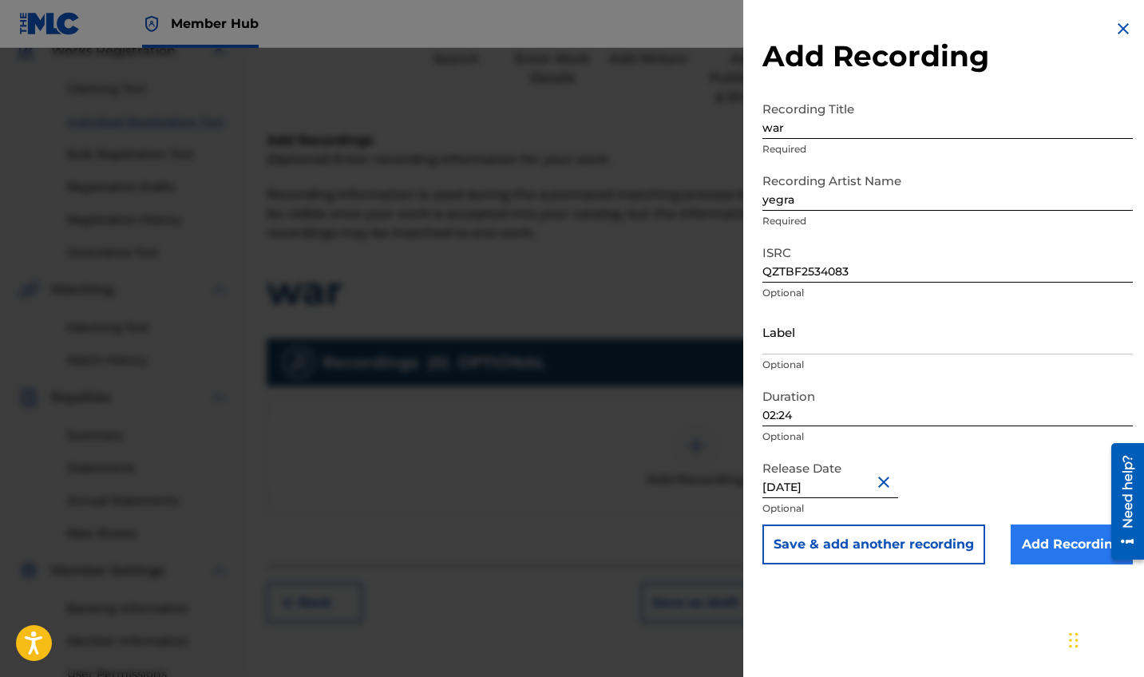
click at [1034, 546] on input "Add Recording" at bounding box center [1072, 545] width 122 height 40
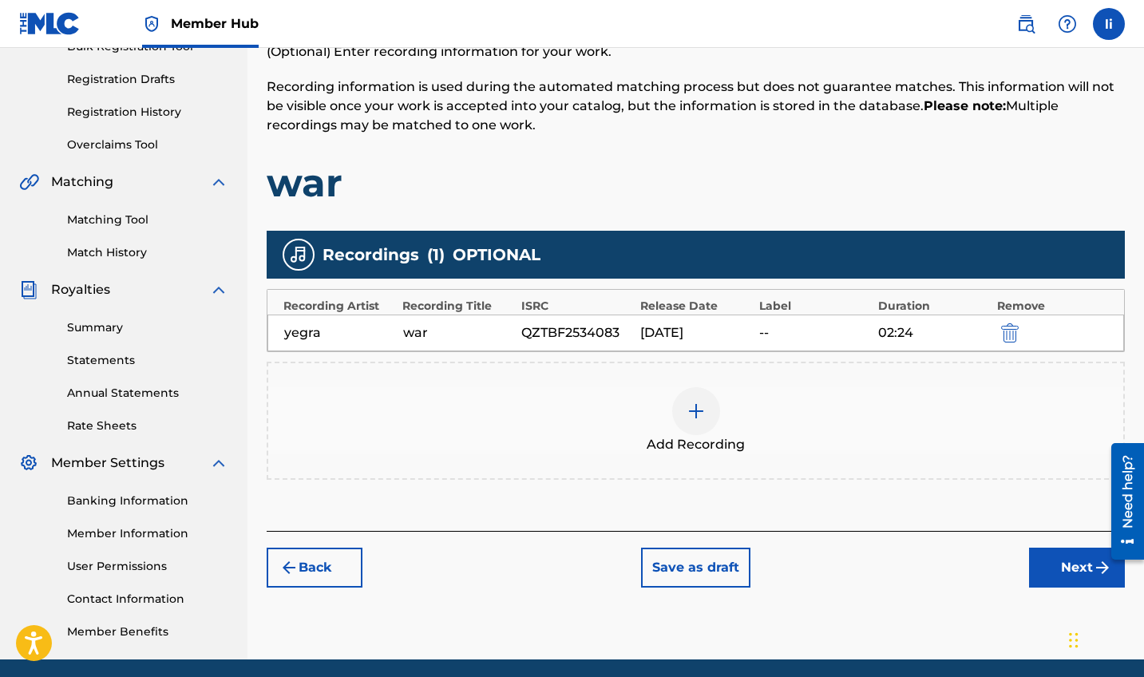
scroll to position [293, 0]
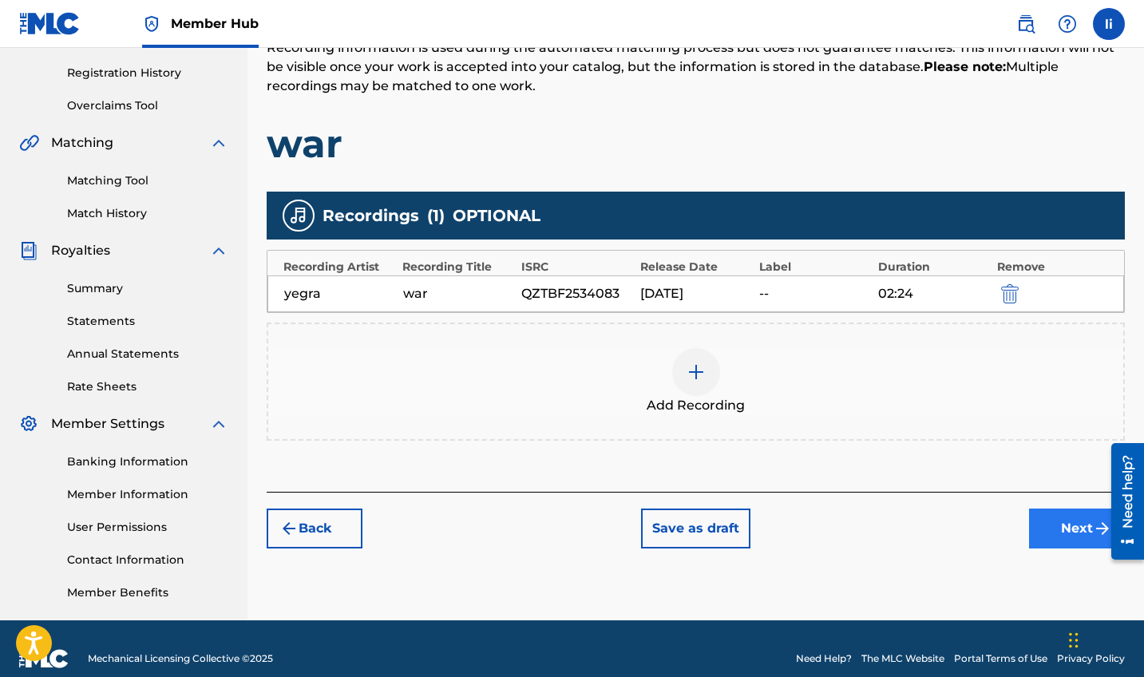
click at [1079, 514] on button "Next" at bounding box center [1077, 529] width 96 height 40
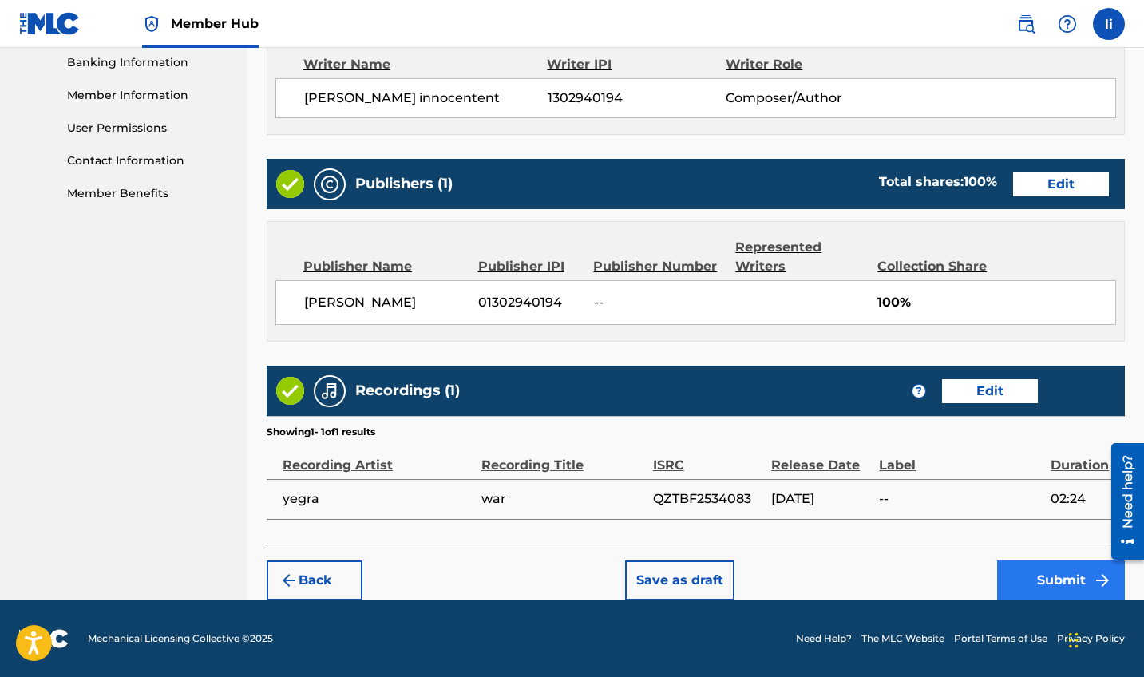
scroll to position [692, 0]
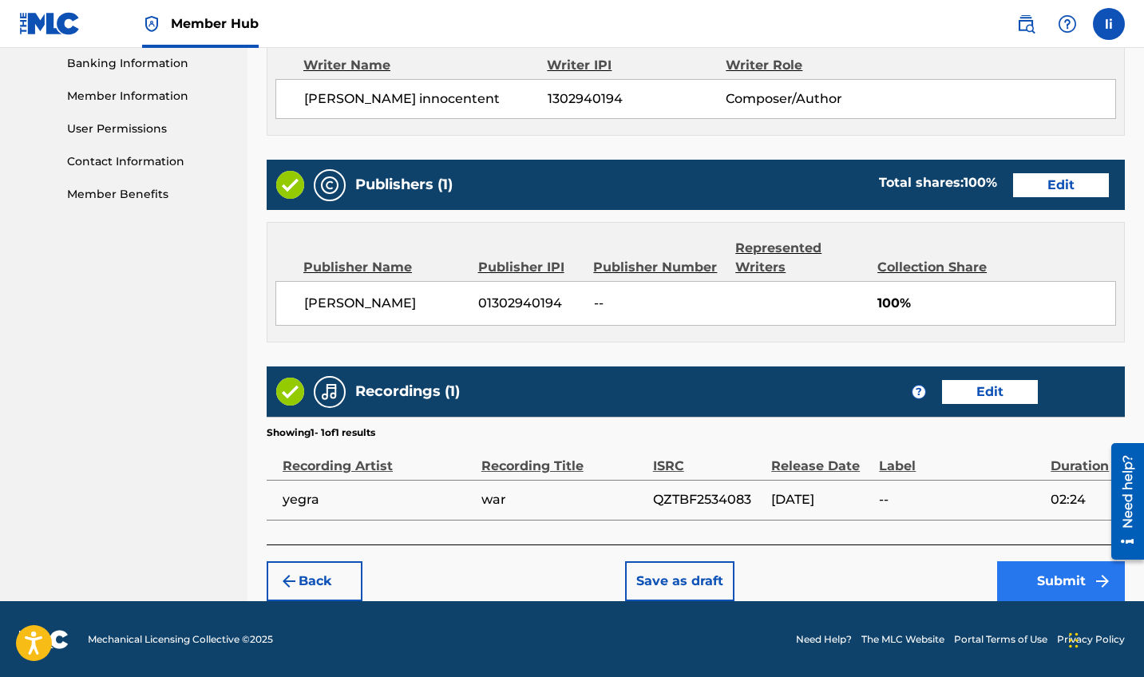
click at [1072, 577] on button "Submit" at bounding box center [1061, 581] width 128 height 40
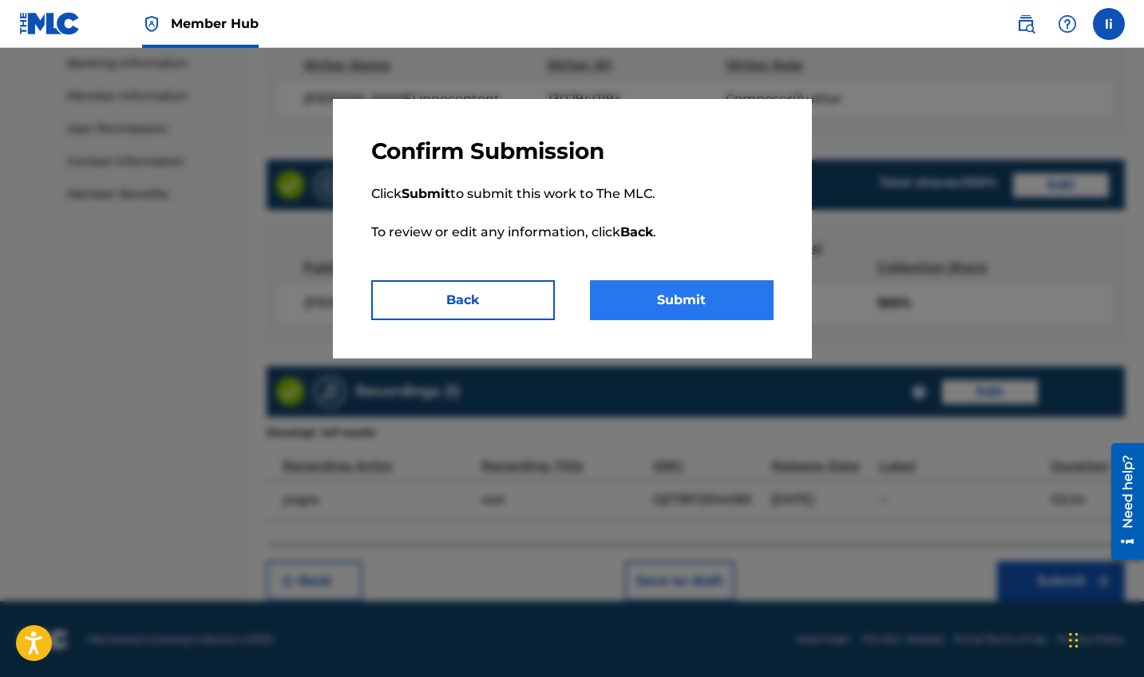
click at [735, 307] on button "Submit" at bounding box center [682, 300] width 184 height 40
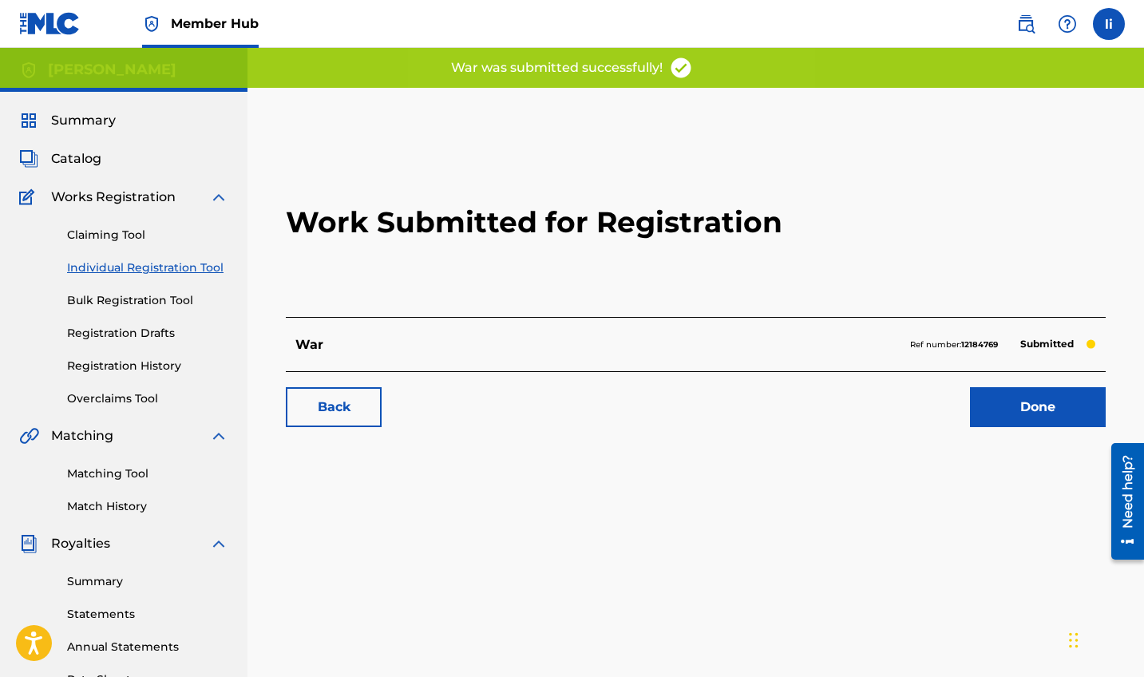
click at [28, 12] on img at bounding box center [49, 23] width 61 height 23
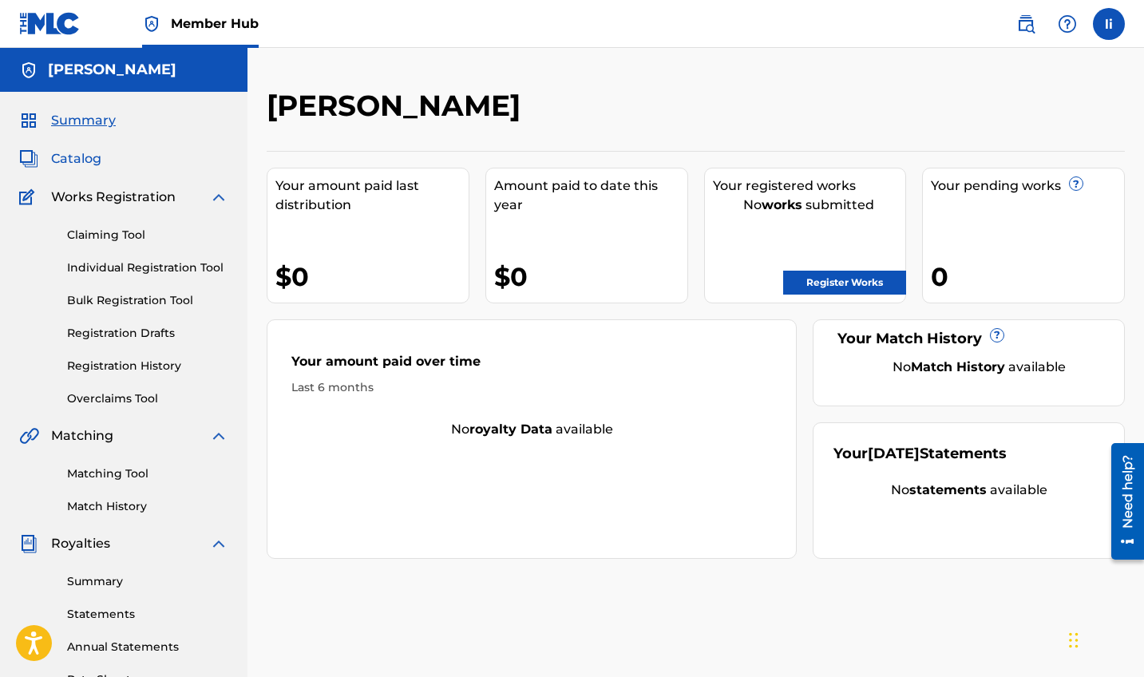
click at [77, 152] on span "Catalog" at bounding box center [76, 158] width 50 height 19
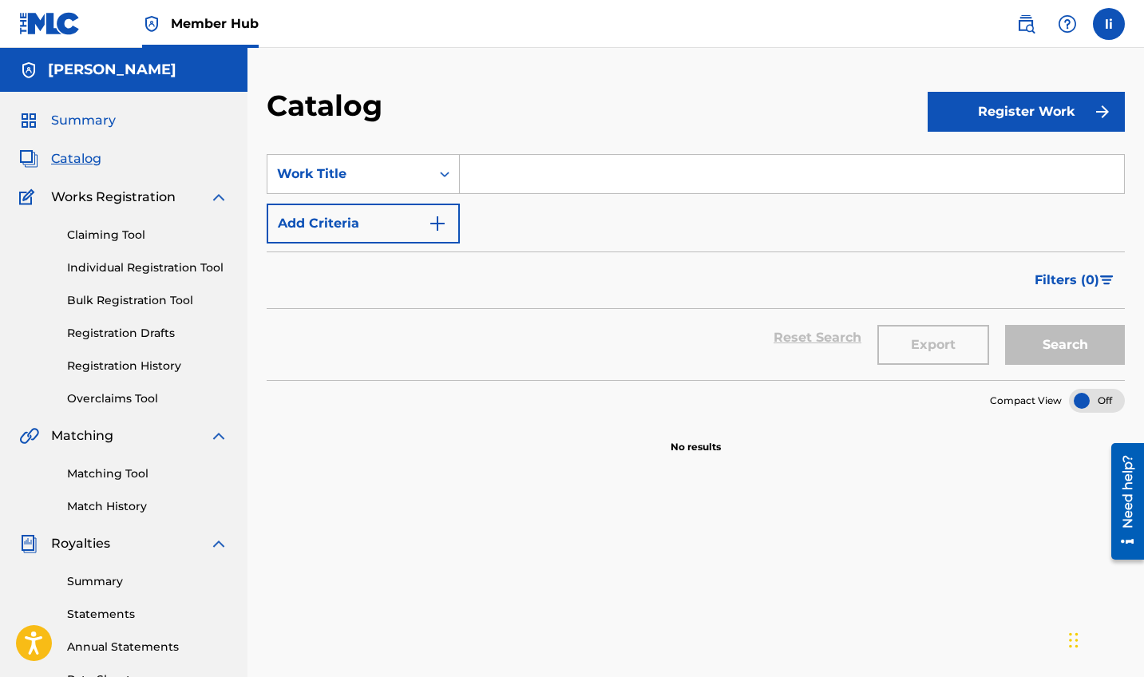
click at [96, 118] on span "Summary" at bounding box center [83, 120] width 65 height 19
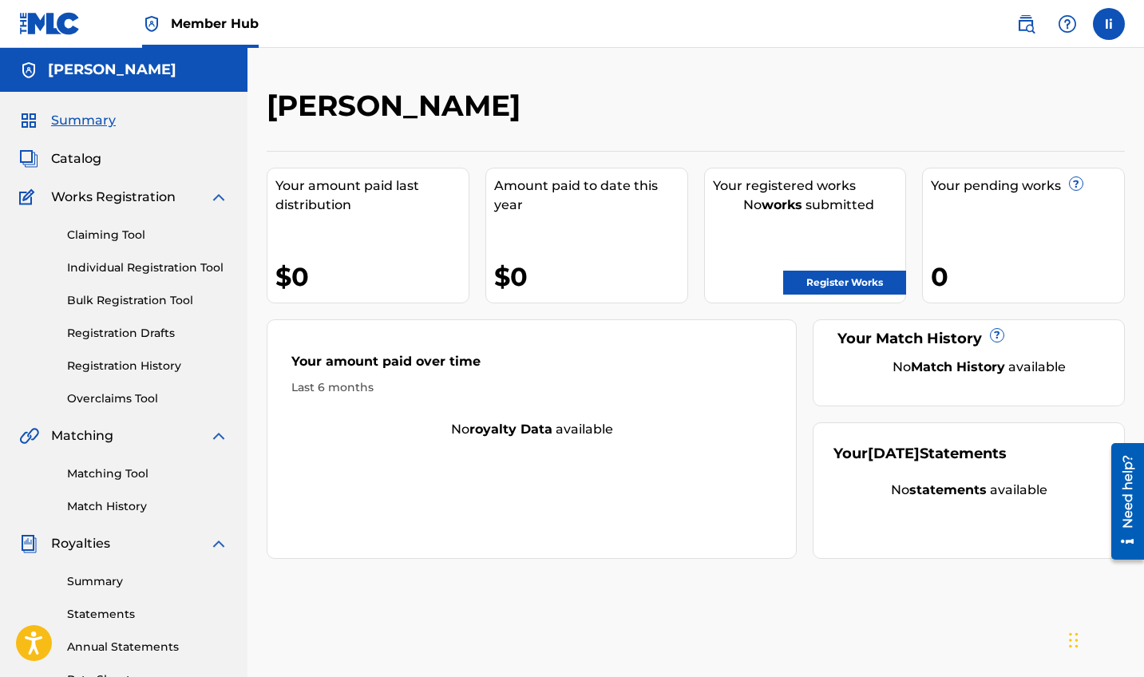
click at [68, 68] on h5 "[PERSON_NAME]" at bounding box center [112, 70] width 129 height 18
click at [53, 26] on img at bounding box center [49, 23] width 61 height 23
click at [161, 29] on link "Member Hub" at bounding box center [200, 23] width 117 height 47
click at [208, 35] on link "Member Hub" at bounding box center [200, 23] width 117 height 47
click at [66, 24] on img at bounding box center [49, 23] width 61 height 23
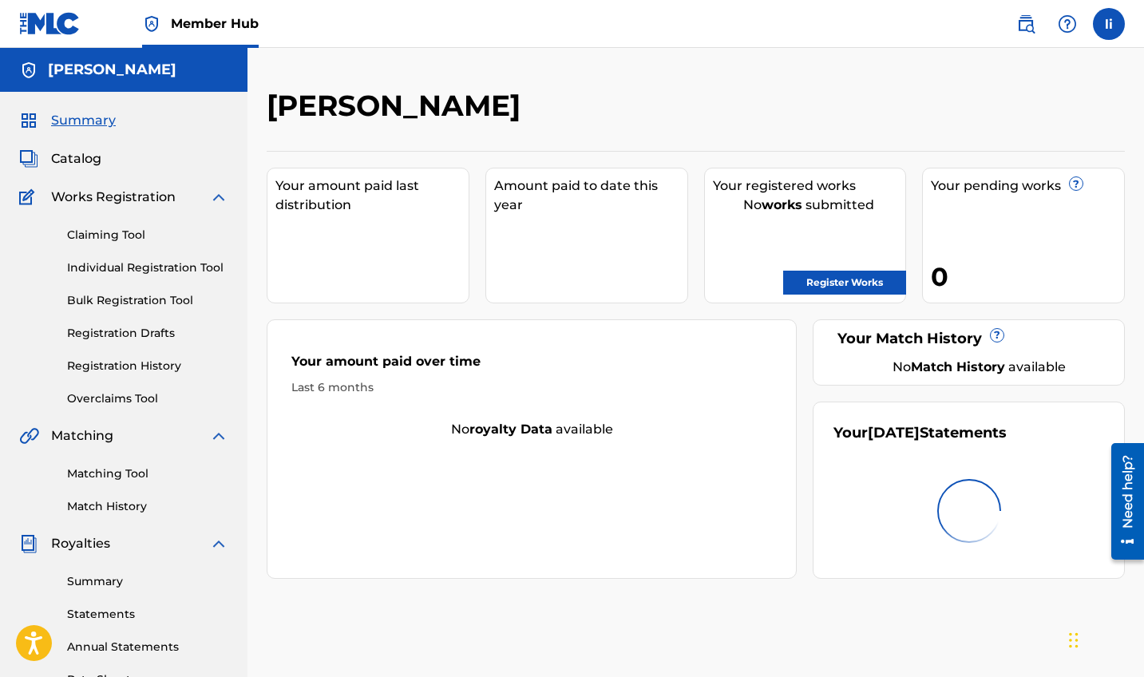
click at [362, 231] on div "Your amount paid last distribution" at bounding box center [368, 236] width 203 height 136
click at [339, 222] on div "Your amount paid last distribution $0" at bounding box center [368, 236] width 203 height 136
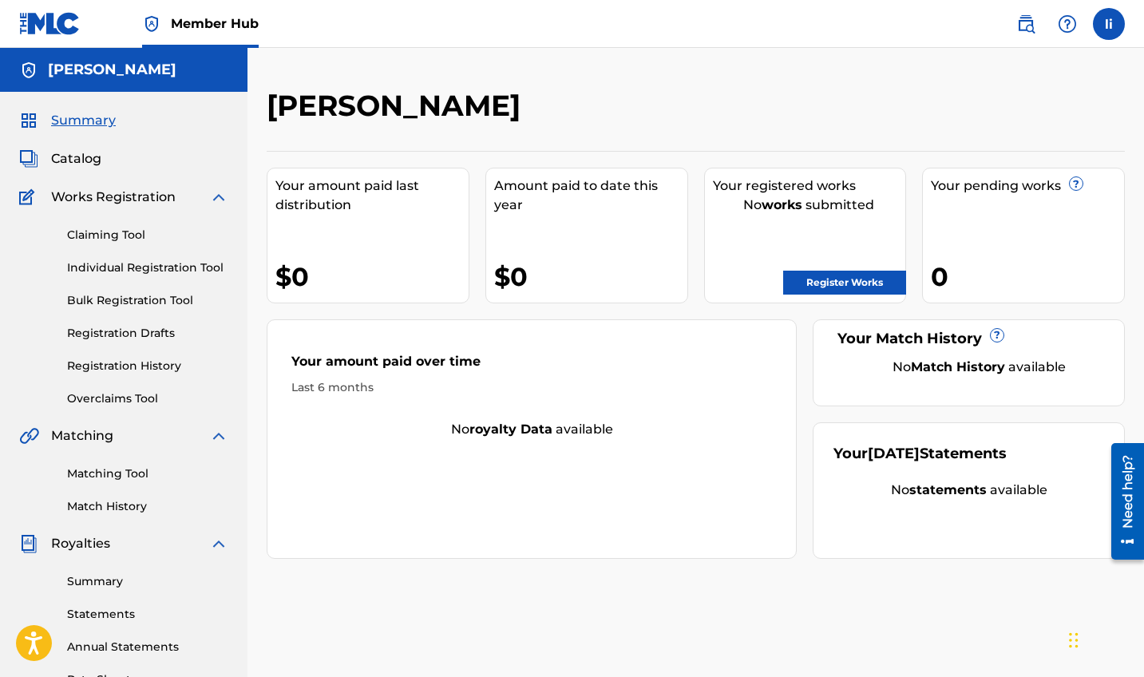
click at [108, 161] on div "Catalog" at bounding box center [123, 158] width 209 height 19
click at [92, 161] on span "Catalog" at bounding box center [76, 158] width 50 height 19
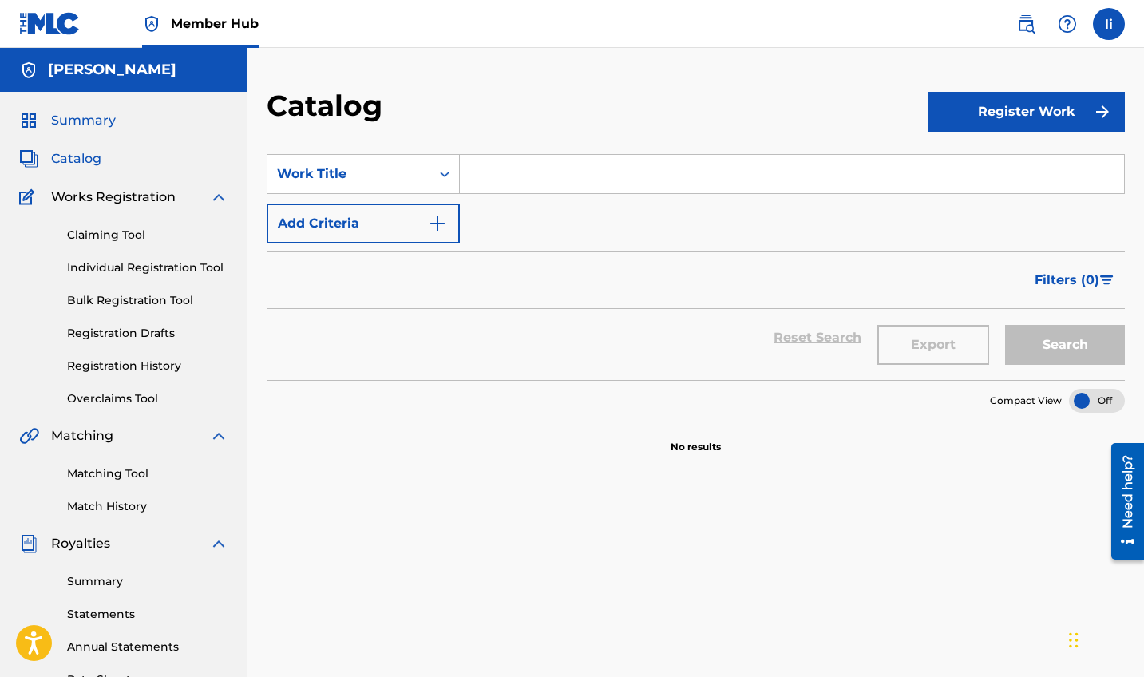
click at [98, 122] on span "Summary" at bounding box center [83, 120] width 65 height 19
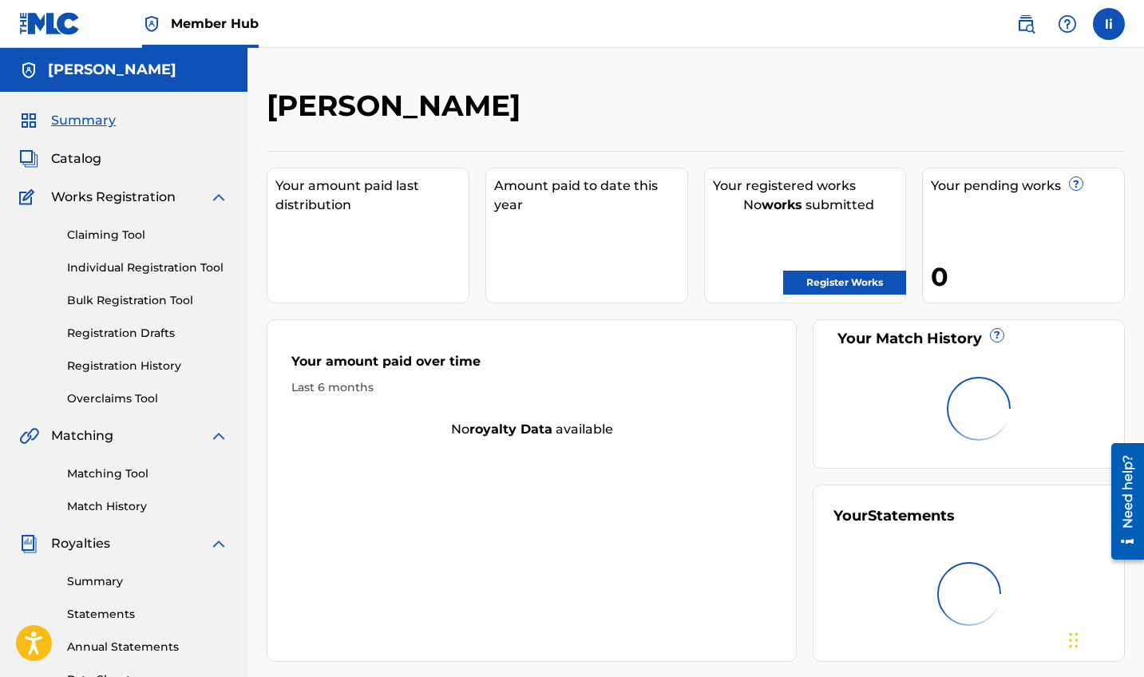
click at [1010, 249] on div "Your pending works ? 0" at bounding box center [1023, 236] width 203 height 136
click at [971, 188] on div "Your pending works ?" at bounding box center [1027, 185] width 193 height 19
click at [613, 206] on div "Amount paid to date this year" at bounding box center [590, 195] width 193 height 38
click at [613, 207] on div "Amount paid to date this year" at bounding box center [590, 195] width 193 height 38
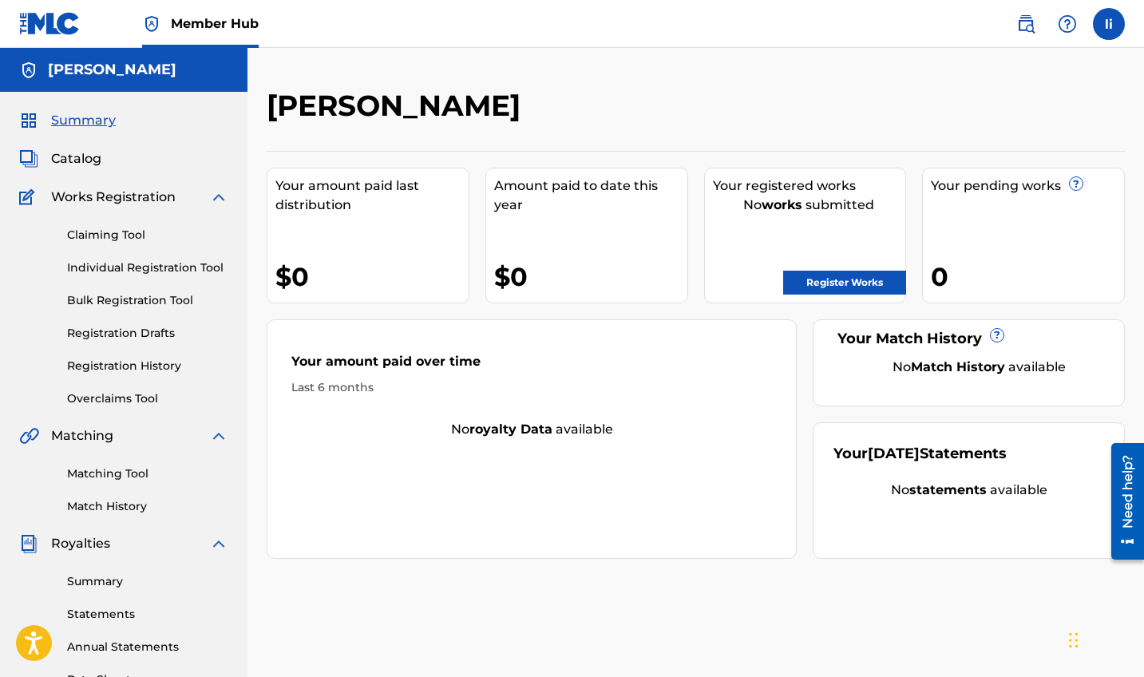
click at [90, 188] on span "Works Registration" at bounding box center [113, 197] width 125 height 19
click at [84, 161] on span "Catalog" at bounding box center [76, 158] width 50 height 19
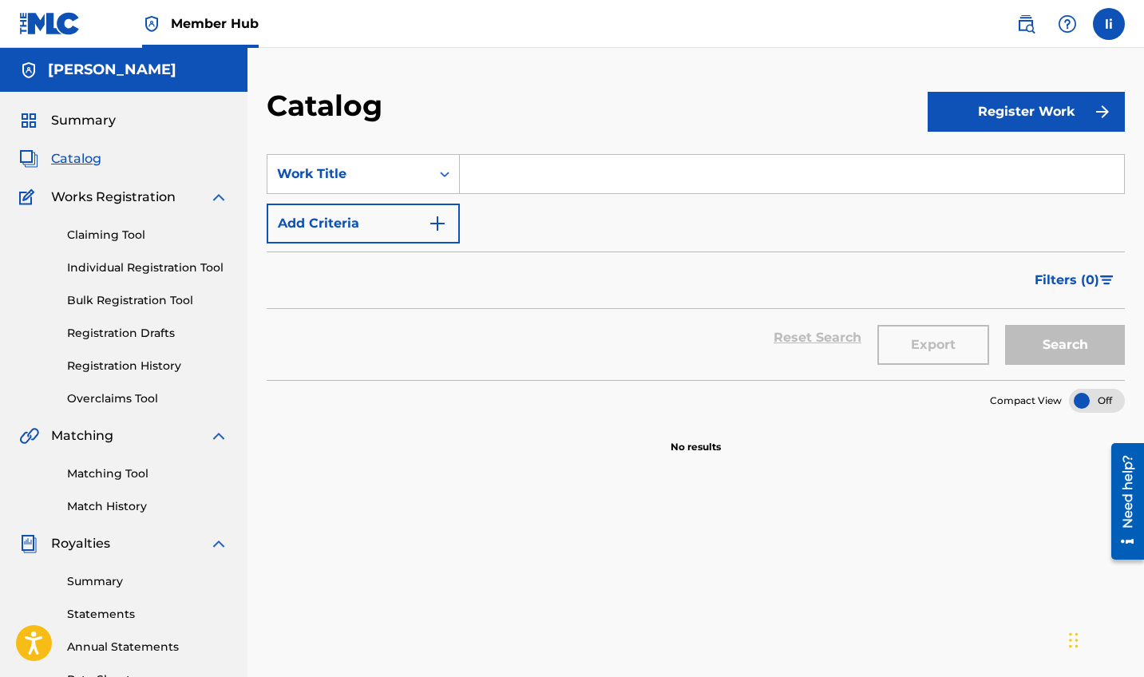
click at [54, 72] on h5 "[PERSON_NAME]" at bounding box center [112, 70] width 129 height 18
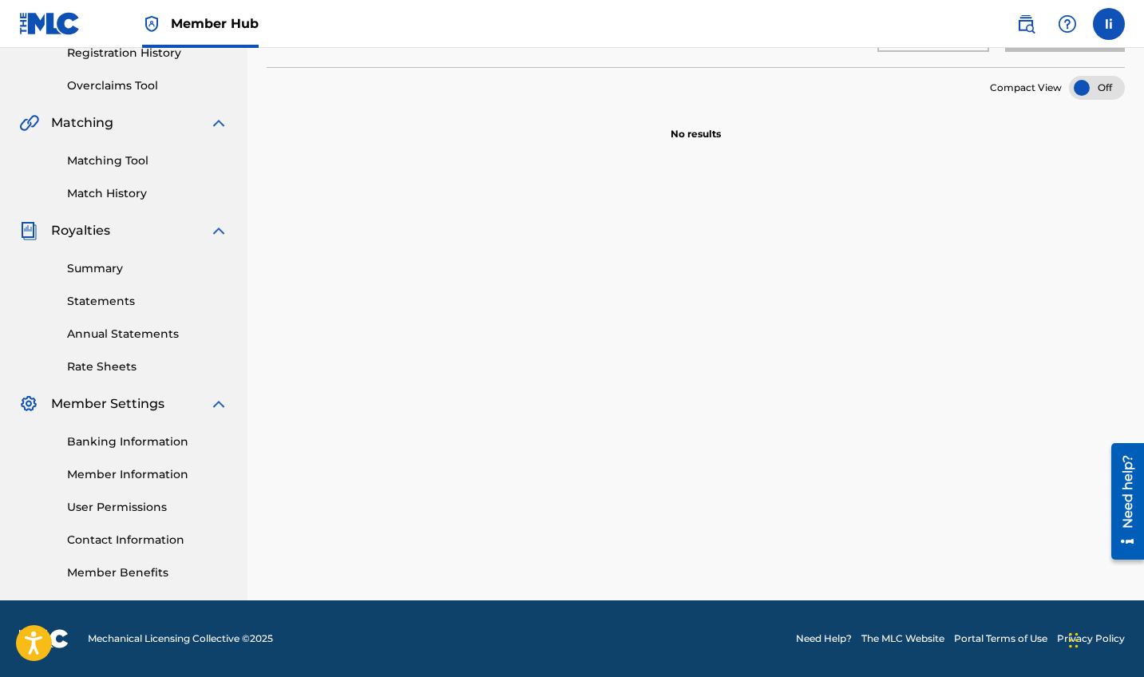
scroll to position [313, 0]
click at [136, 233] on div "Royalties" at bounding box center [123, 230] width 209 height 19
click at [116, 268] on link "Summary" at bounding box center [147, 268] width 161 height 17
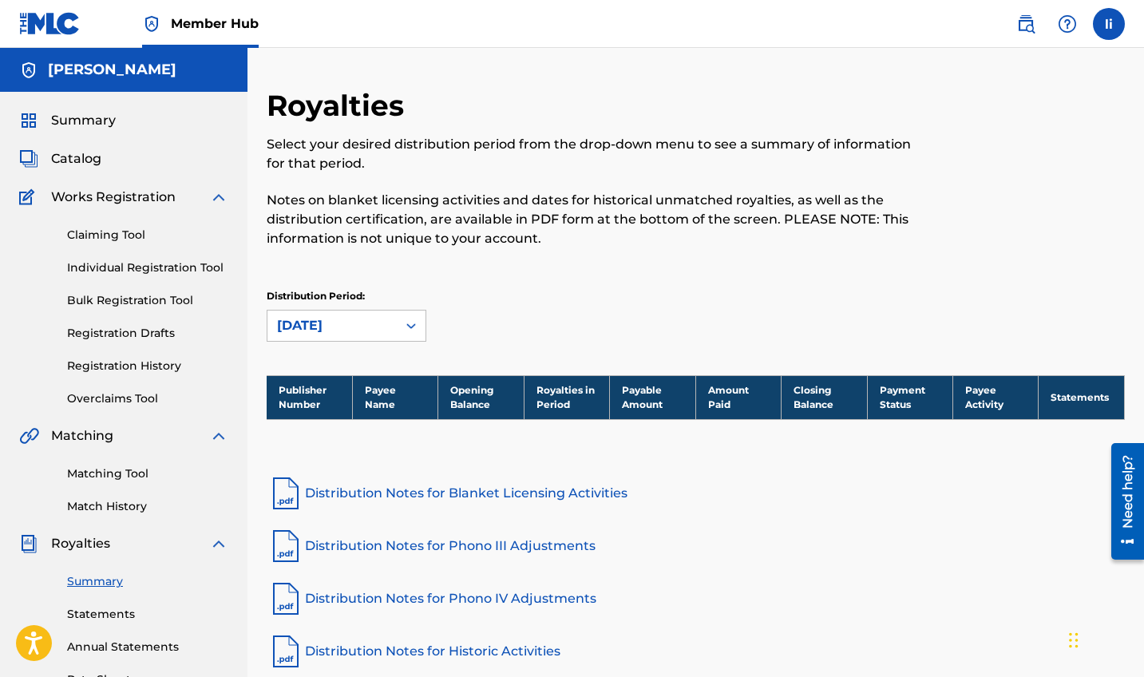
click at [93, 148] on div "Summary Catalog Works Registration Claiming Tool Individual Registration Tool B…" at bounding box center [124, 503] width 248 height 822
click at [83, 160] on span "Catalog" at bounding box center [76, 158] width 50 height 19
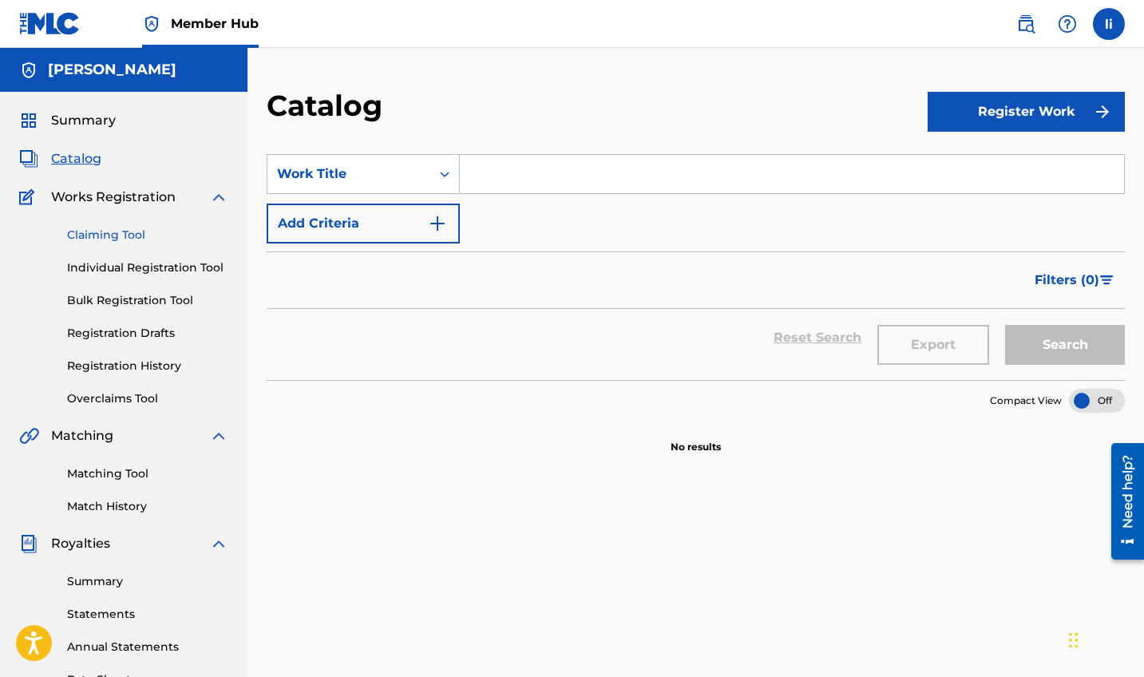
click at [140, 233] on link "Claiming Tool" at bounding box center [147, 235] width 161 height 17
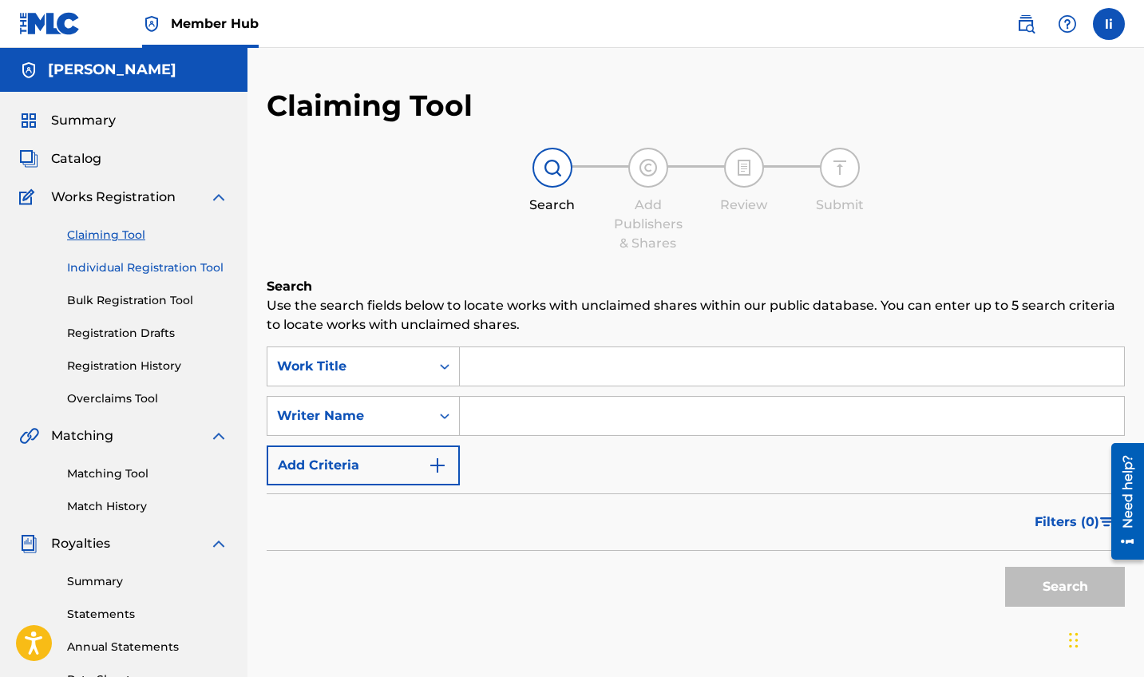
click at [153, 273] on link "Individual Registration Tool" at bounding box center [147, 268] width 161 height 17
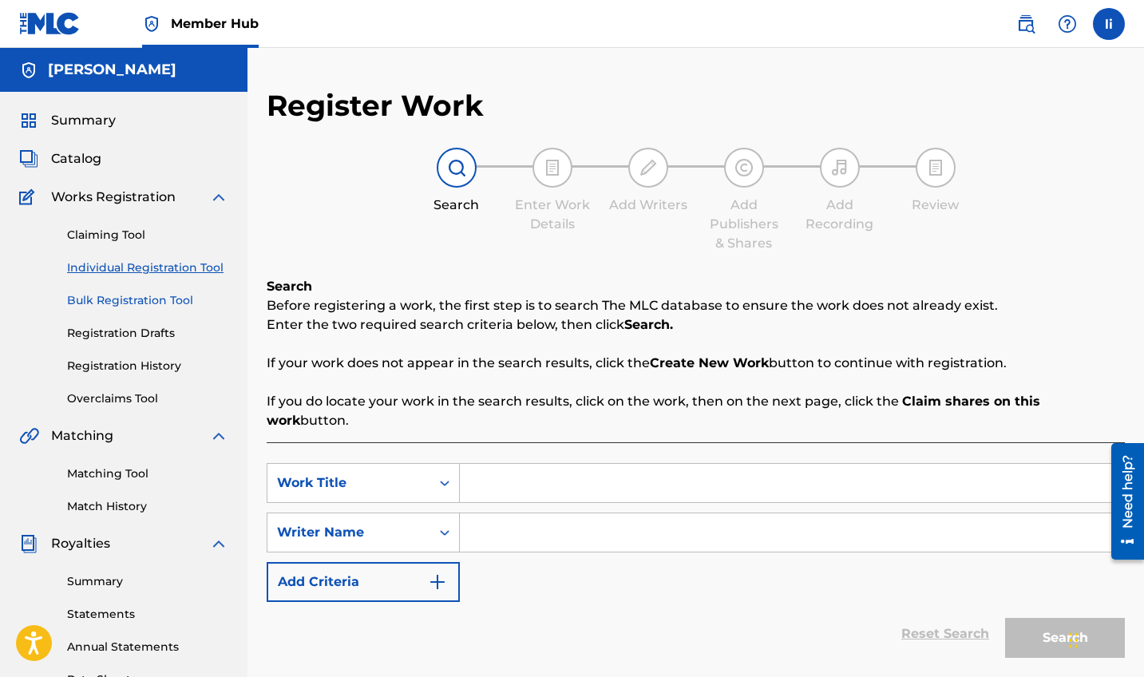
click at [165, 301] on link "Bulk Registration Tool" at bounding box center [147, 300] width 161 height 17
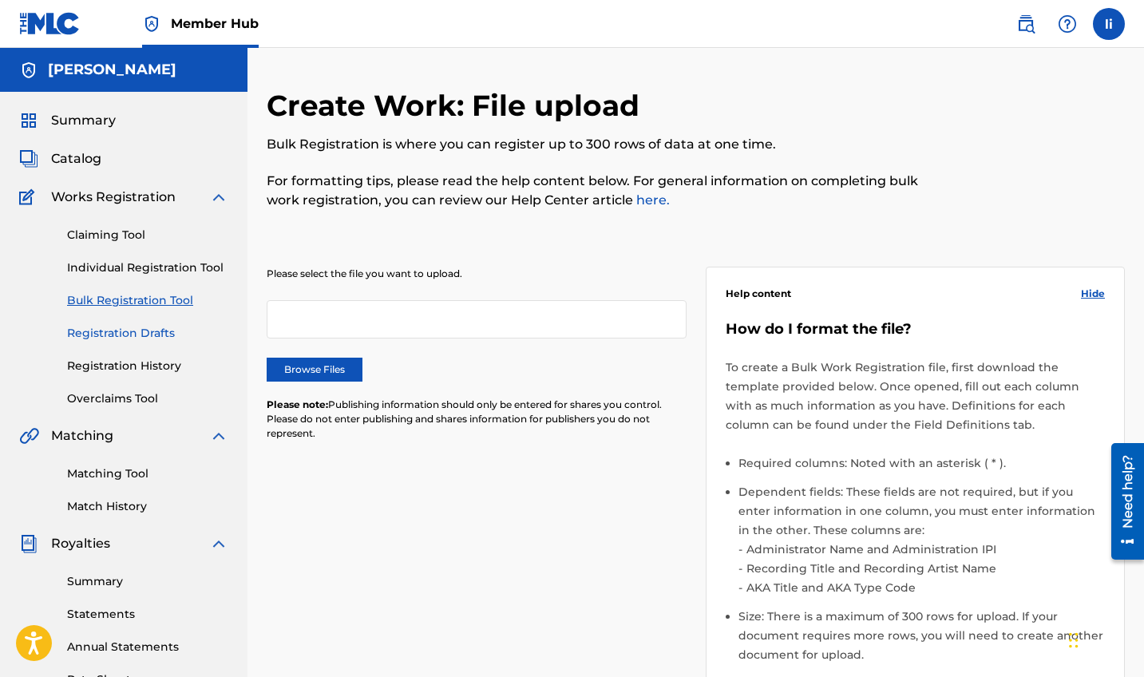
click at [161, 326] on link "Registration Drafts" at bounding box center [147, 333] width 161 height 17
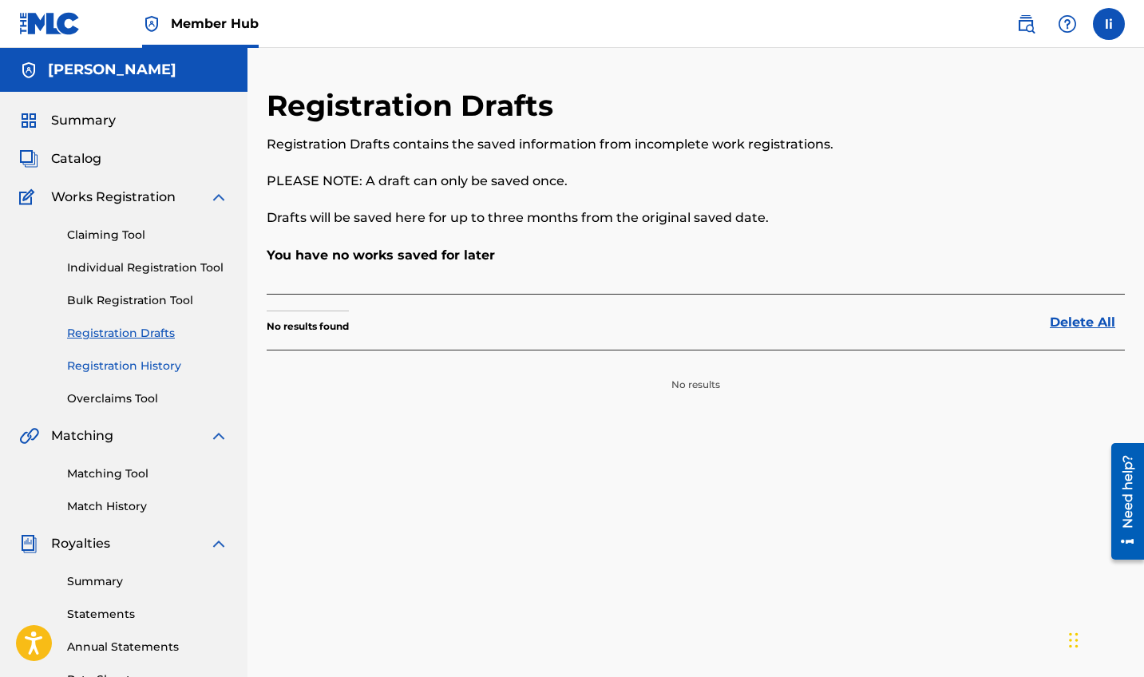
click at [168, 362] on link "Registration History" at bounding box center [147, 366] width 161 height 17
